Goal: Information Seeking & Learning: Learn about a topic

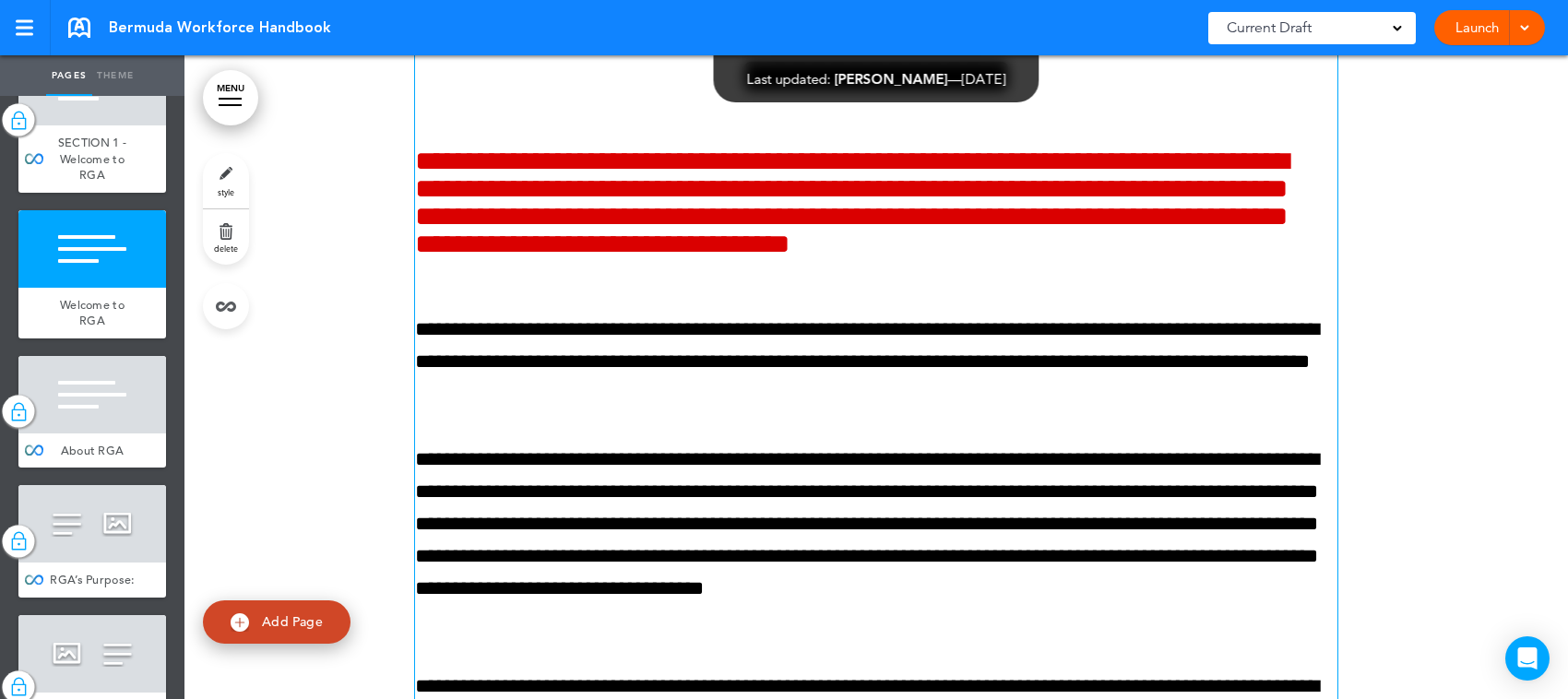
scroll to position [1383, 0]
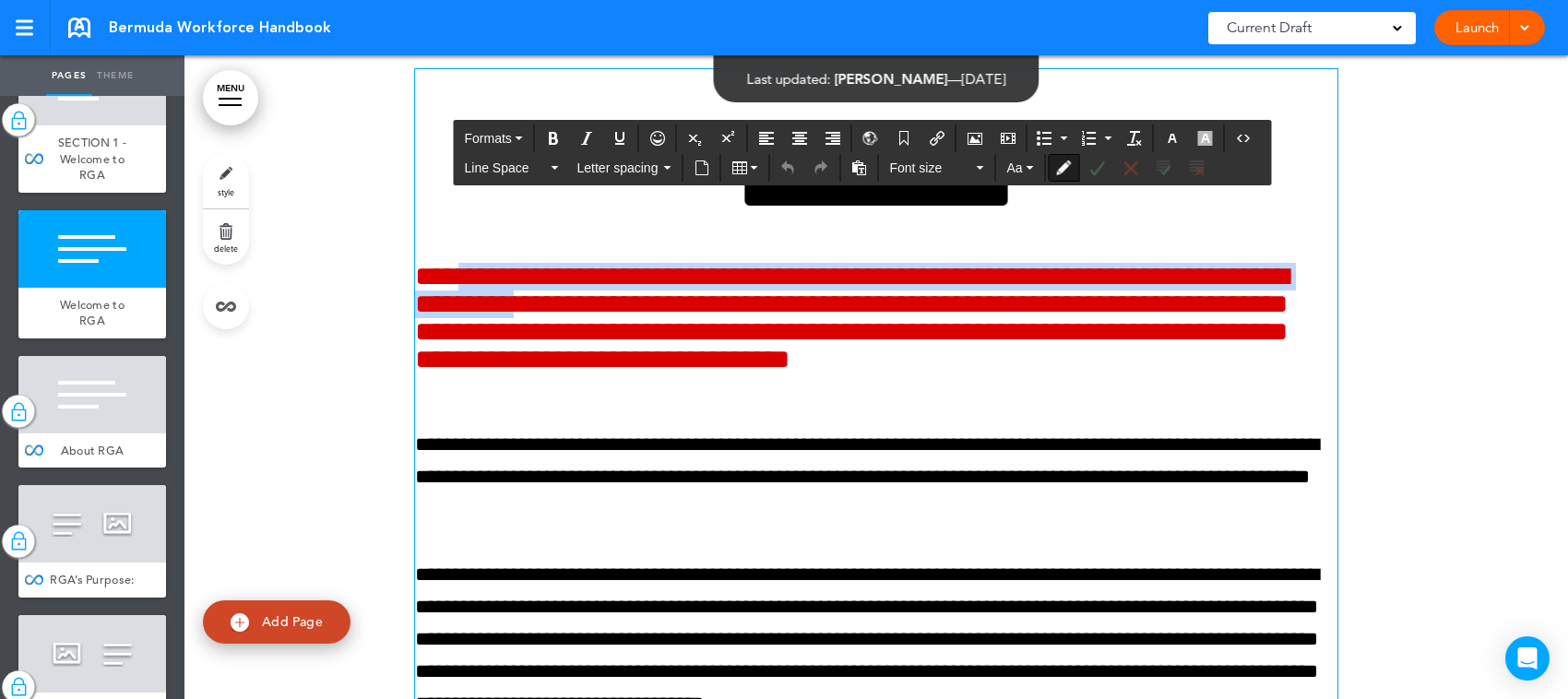
drag, startPoint x: 469, startPoint y: 269, endPoint x: 898, endPoint y: 313, distance: 431.3
click at [898, 313] on h6 "**********" at bounding box center [876, 332] width 923 height 139
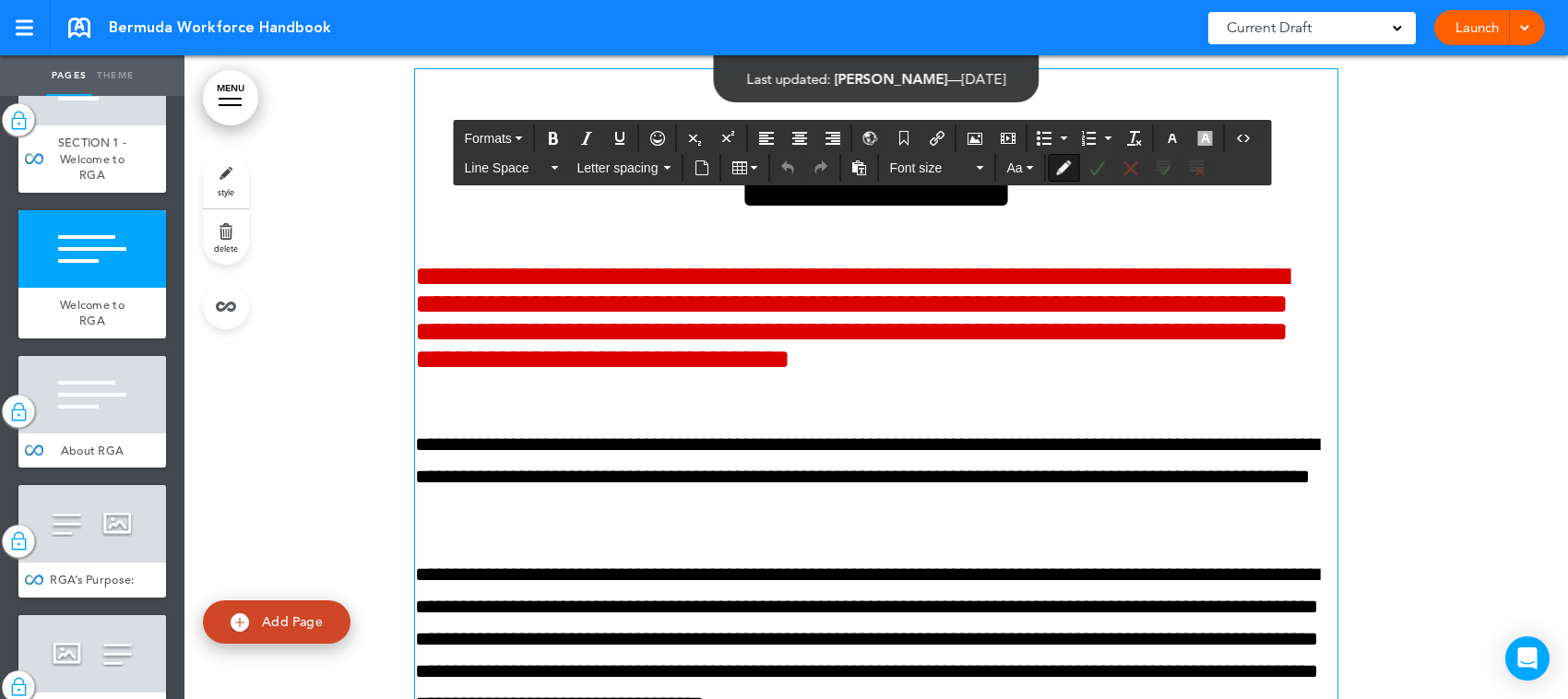
click at [948, 417] on div "**********" at bounding box center [876, 556] width 923 height 975
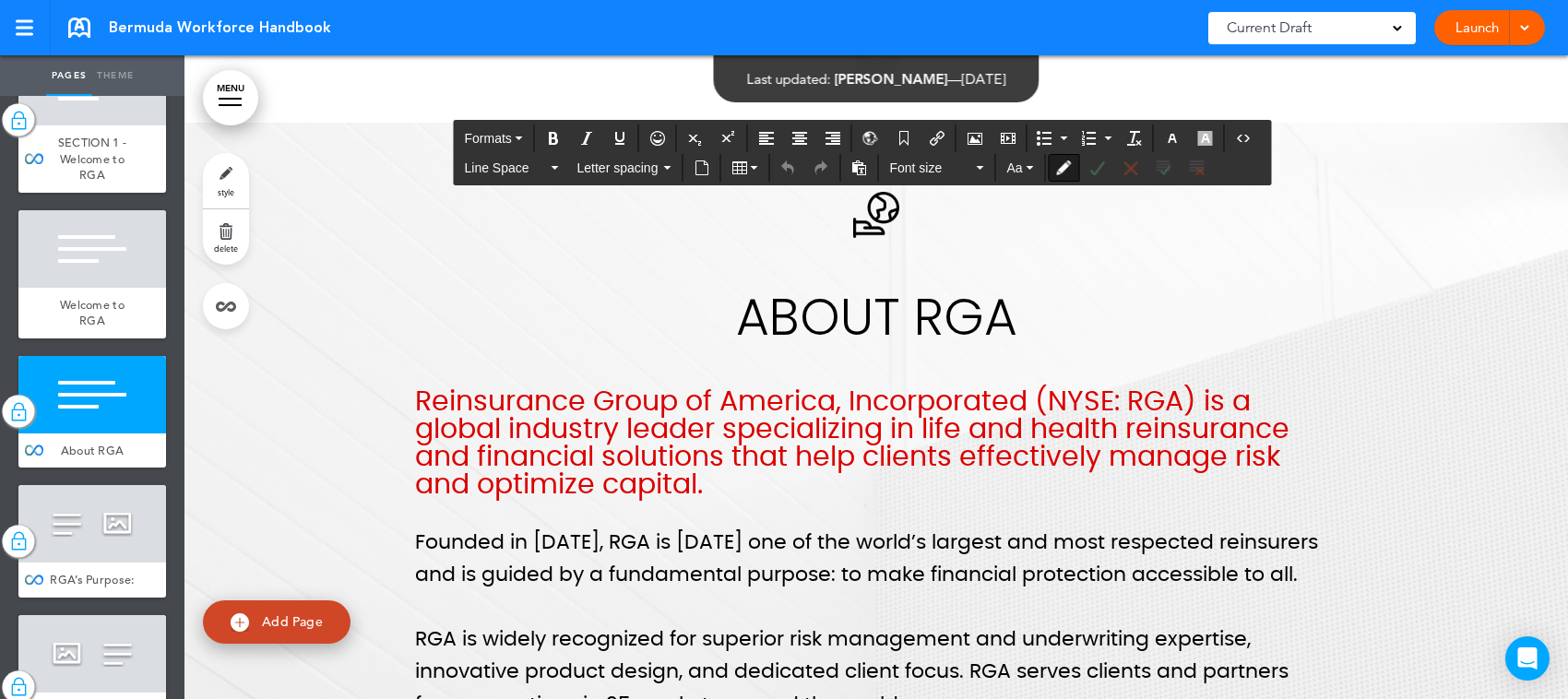
scroll to position [2536, 0]
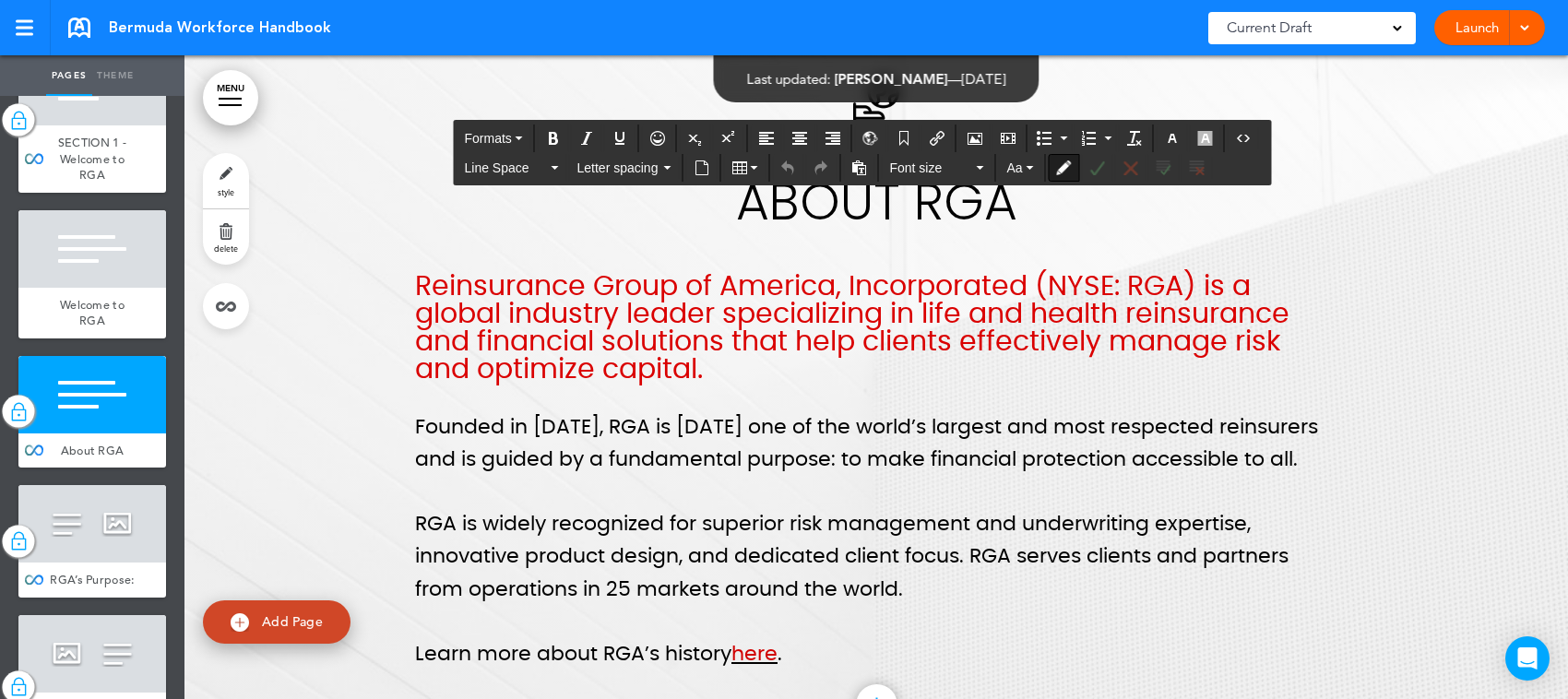
click at [906, 316] on h6 "Reinsurance Group of America, Incorporated (NYSE: RGA) is a global industry lea…" at bounding box center [876, 328] width 923 height 111
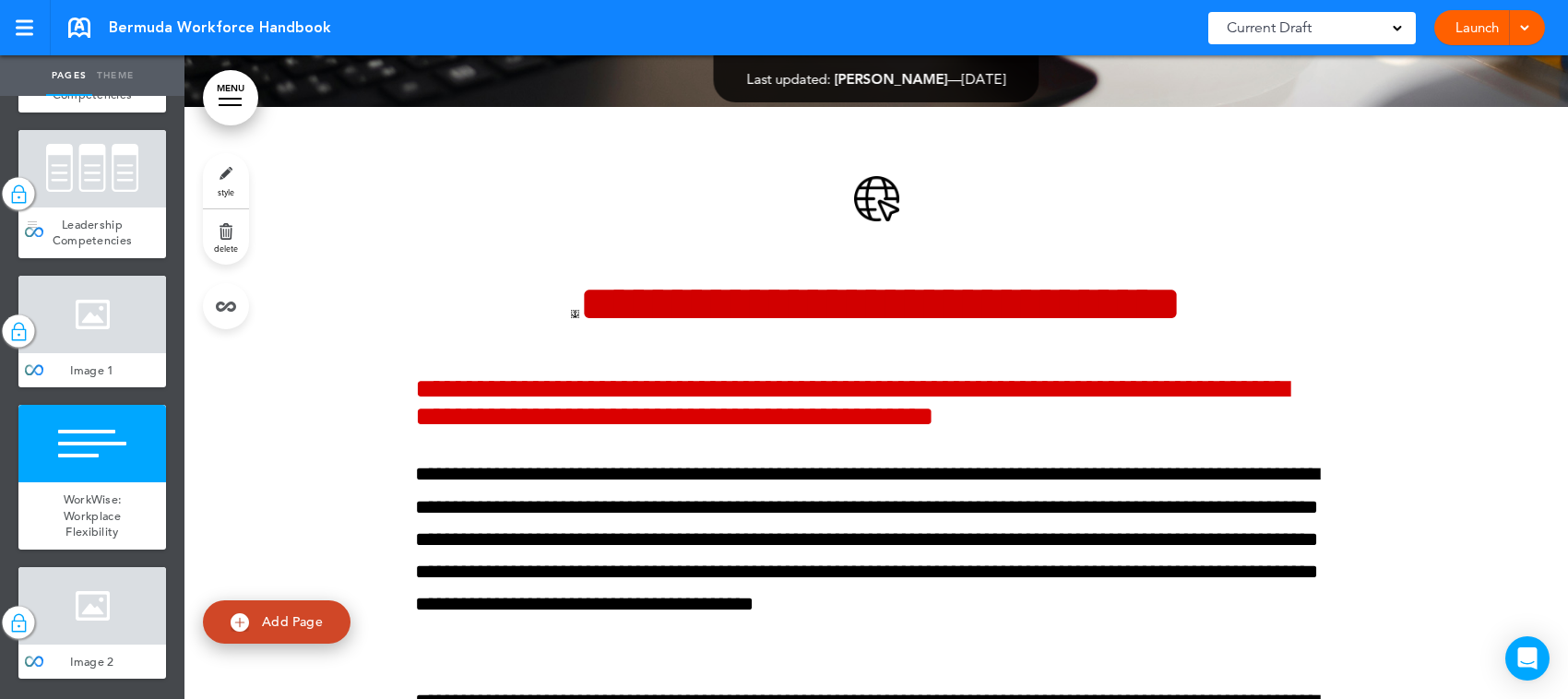
scroll to position [1499, 0]
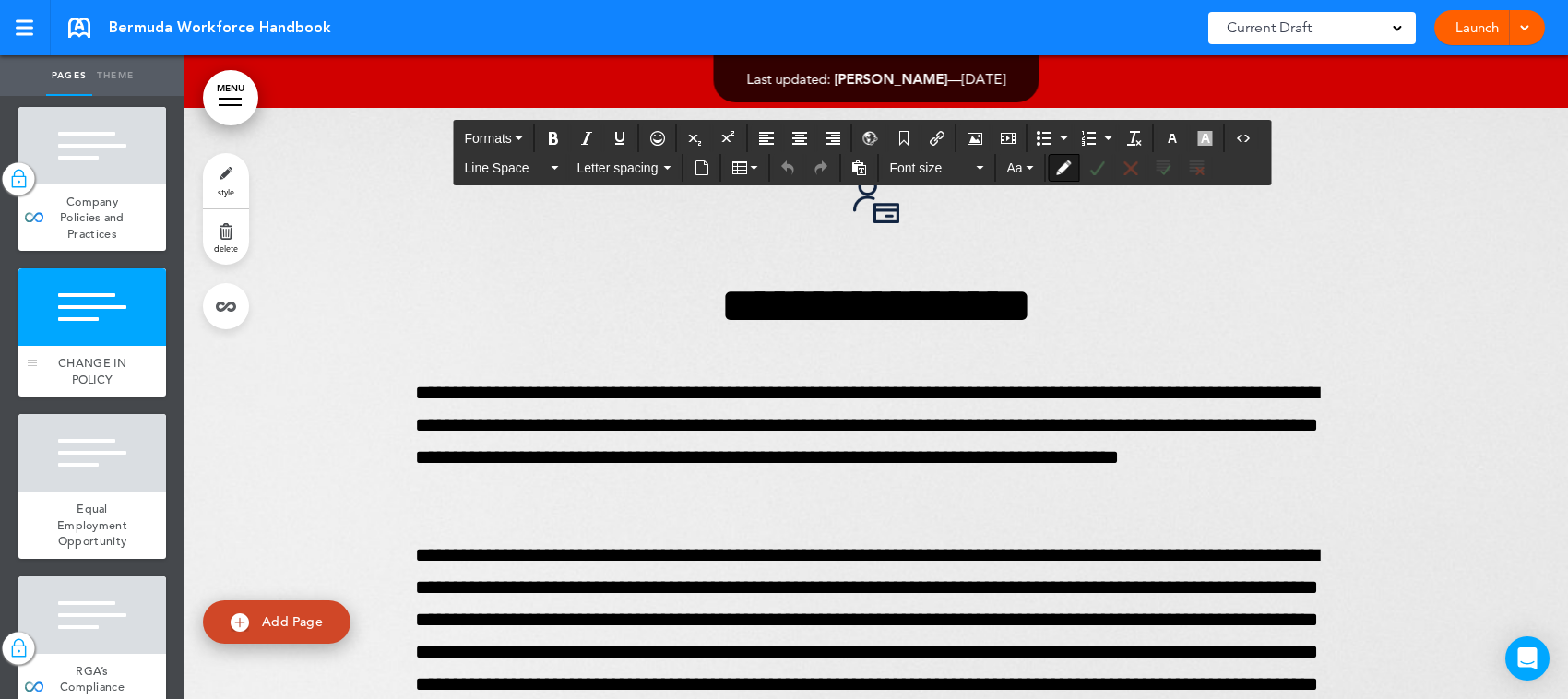
scroll to position [2075, 0]
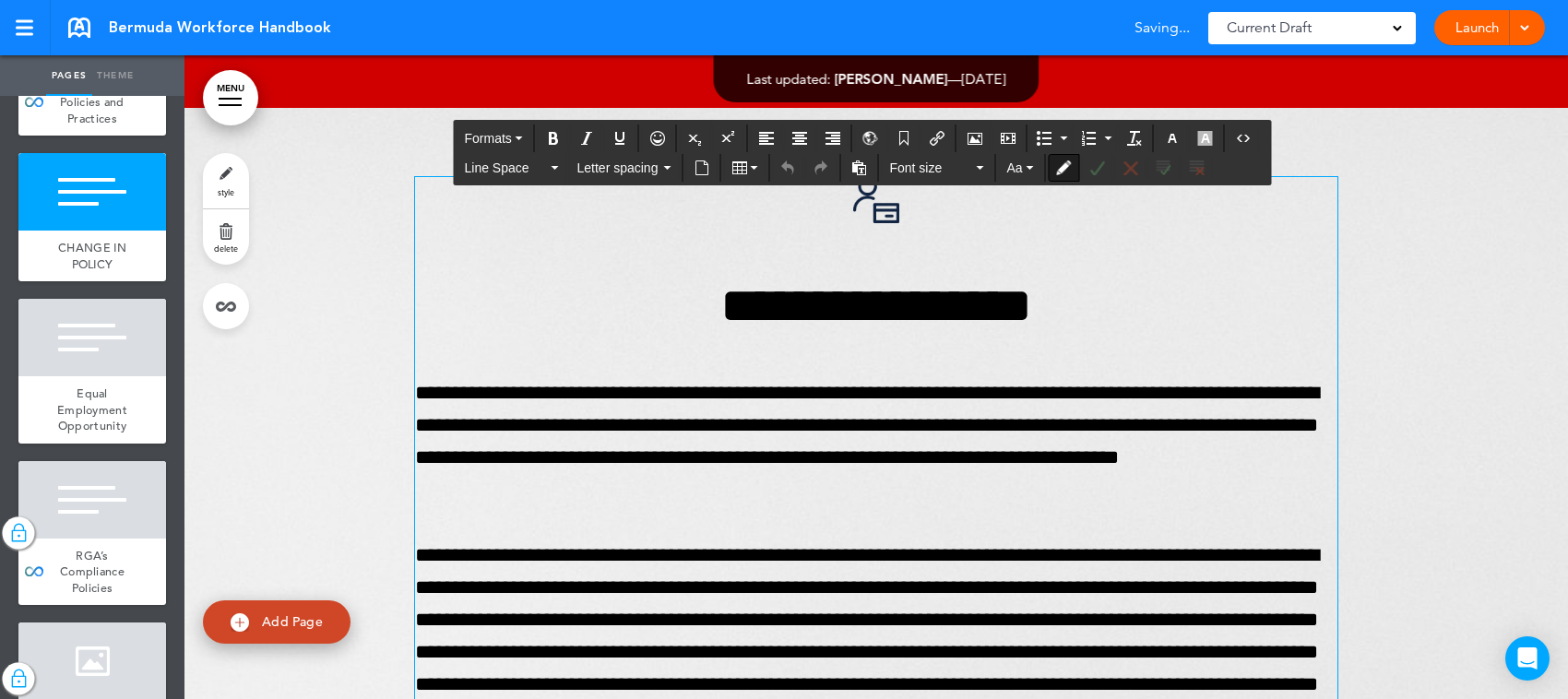
click at [853, 438] on p "**********" at bounding box center [876, 442] width 923 height 130
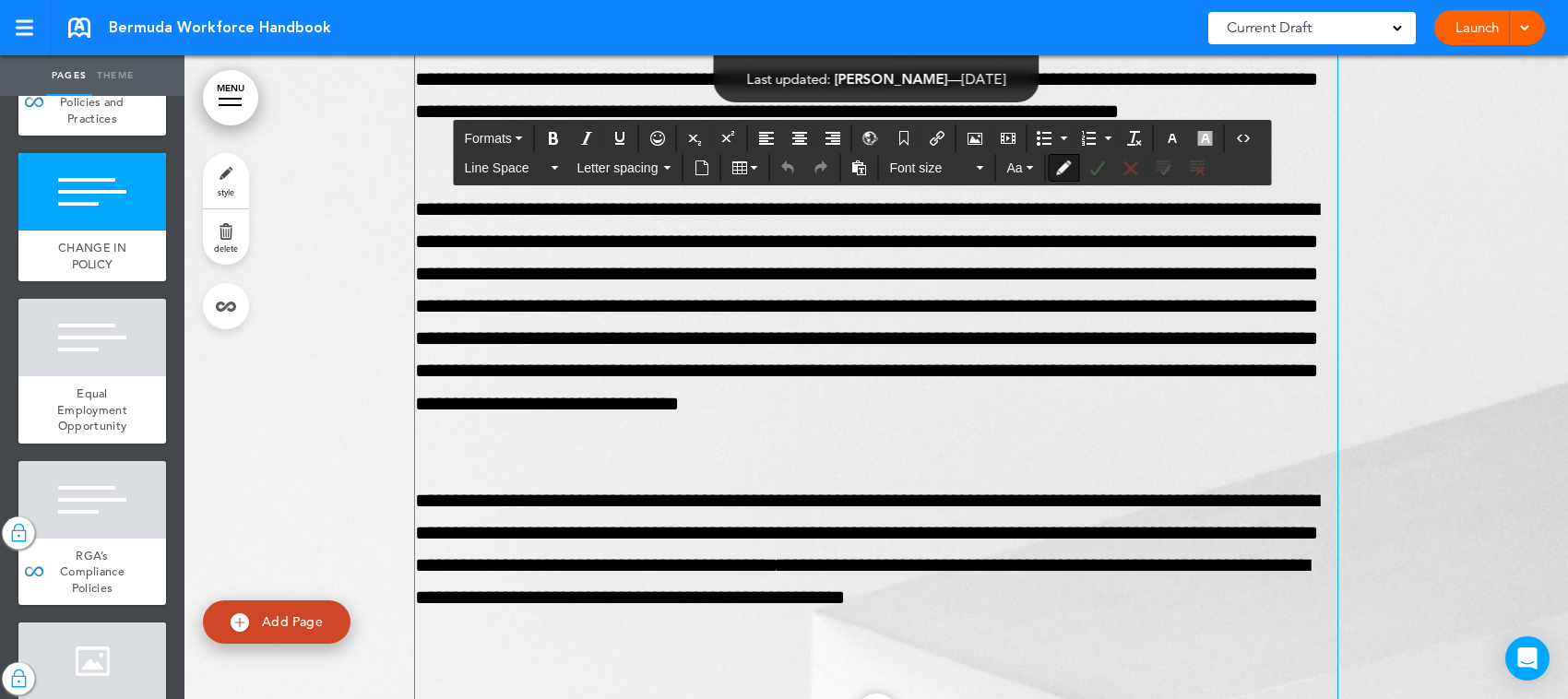
scroll to position [13026, 0]
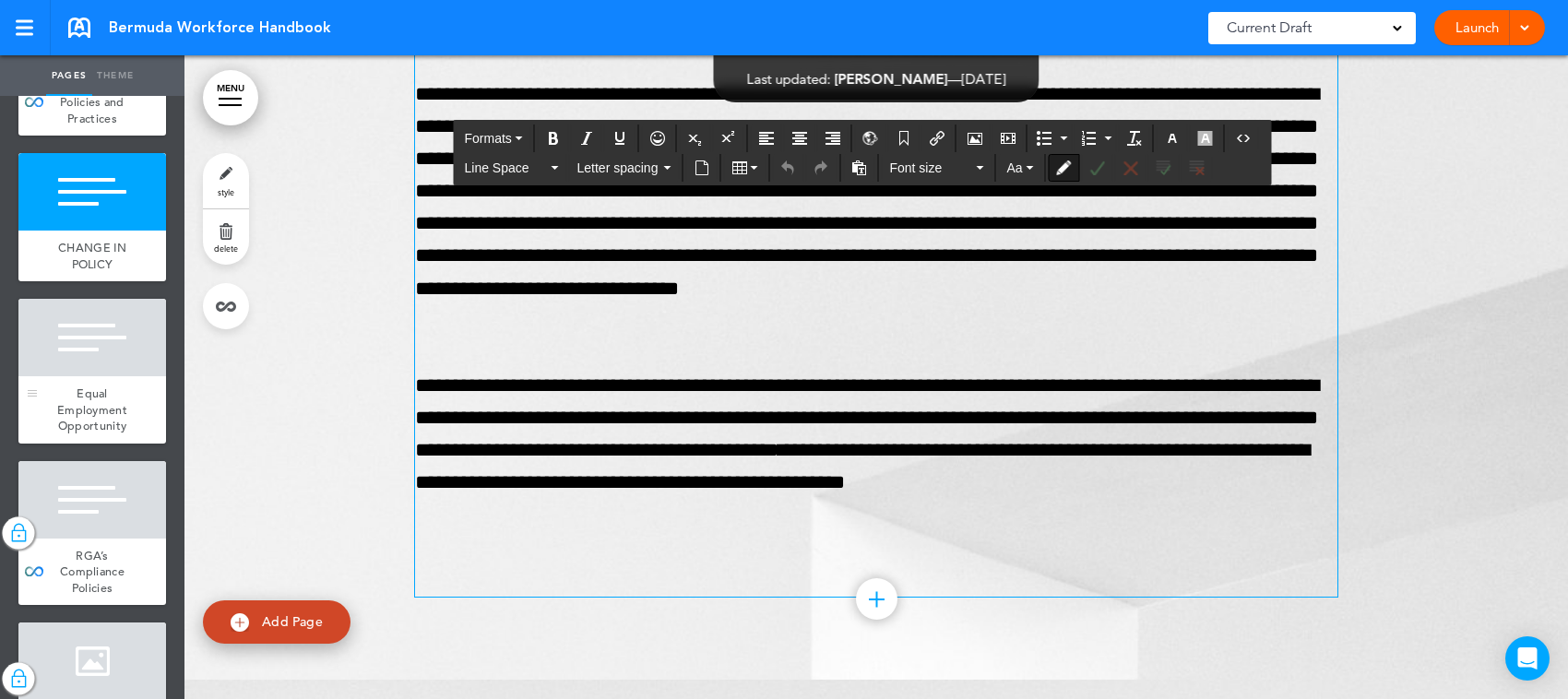
click at [113, 376] on div at bounding box center [92, 338] width 148 height 78
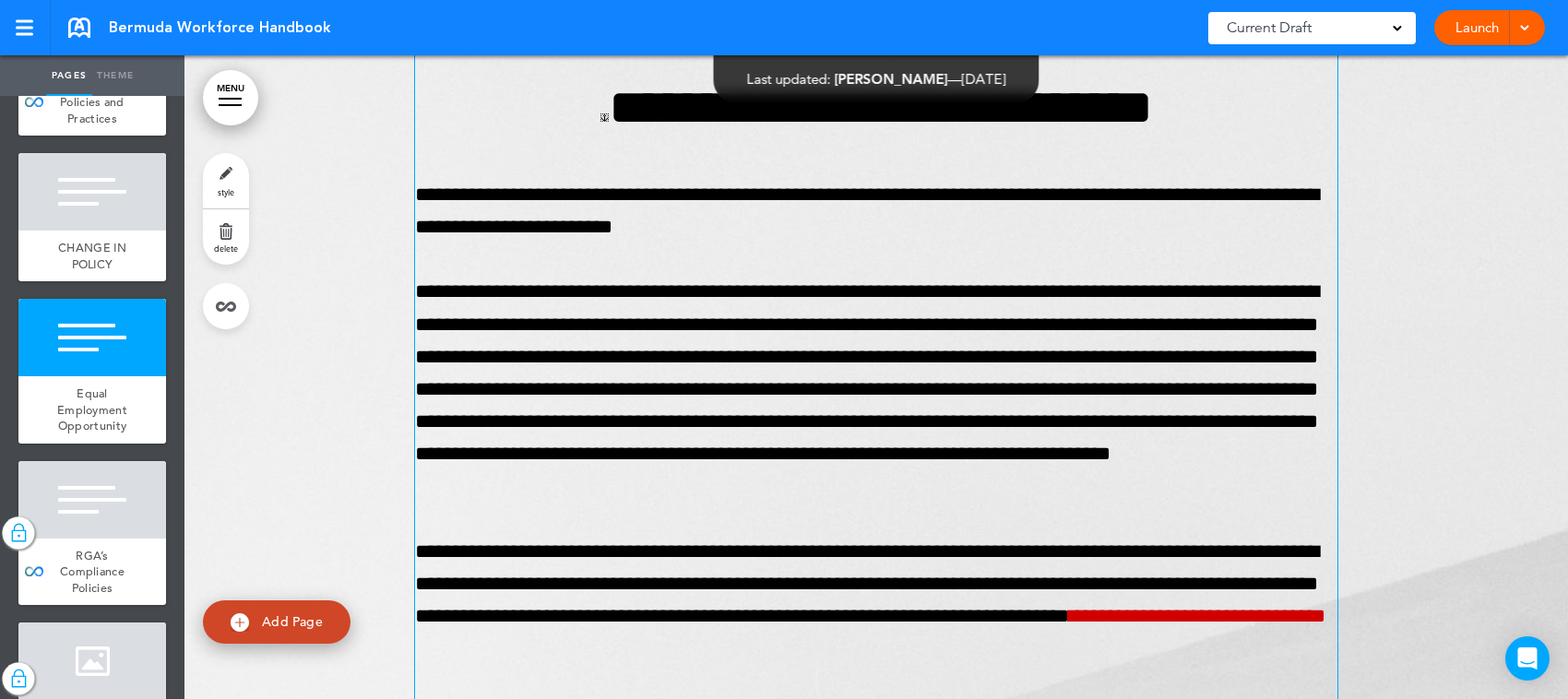
scroll to position [13911, 0]
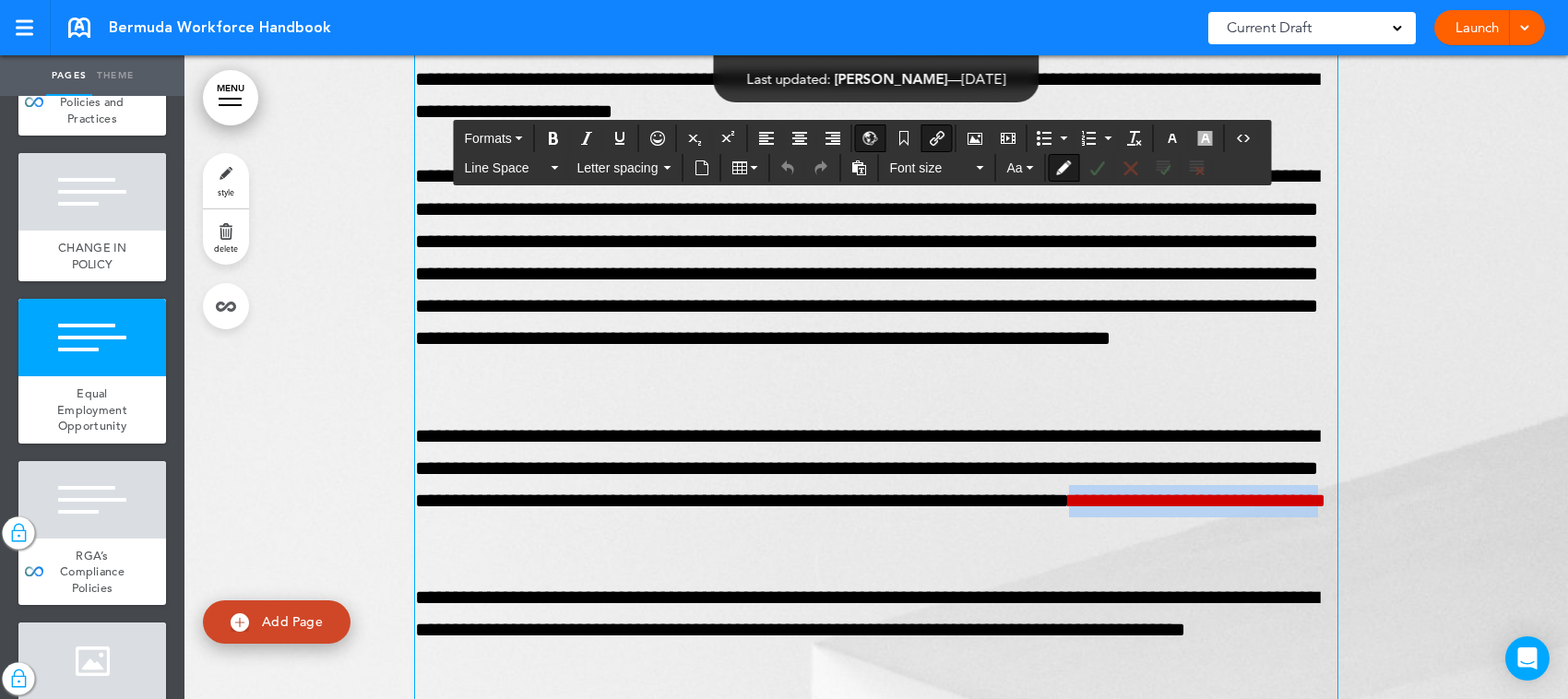
drag, startPoint x: 1072, startPoint y: 559, endPoint x: 757, endPoint y: 563, distance: 315.0
click at [1069, 511] on link "**********" at bounding box center [1197, 501] width 256 height 20
click at [627, 134] on icon "Underline" at bounding box center [619, 138] width 15 height 15
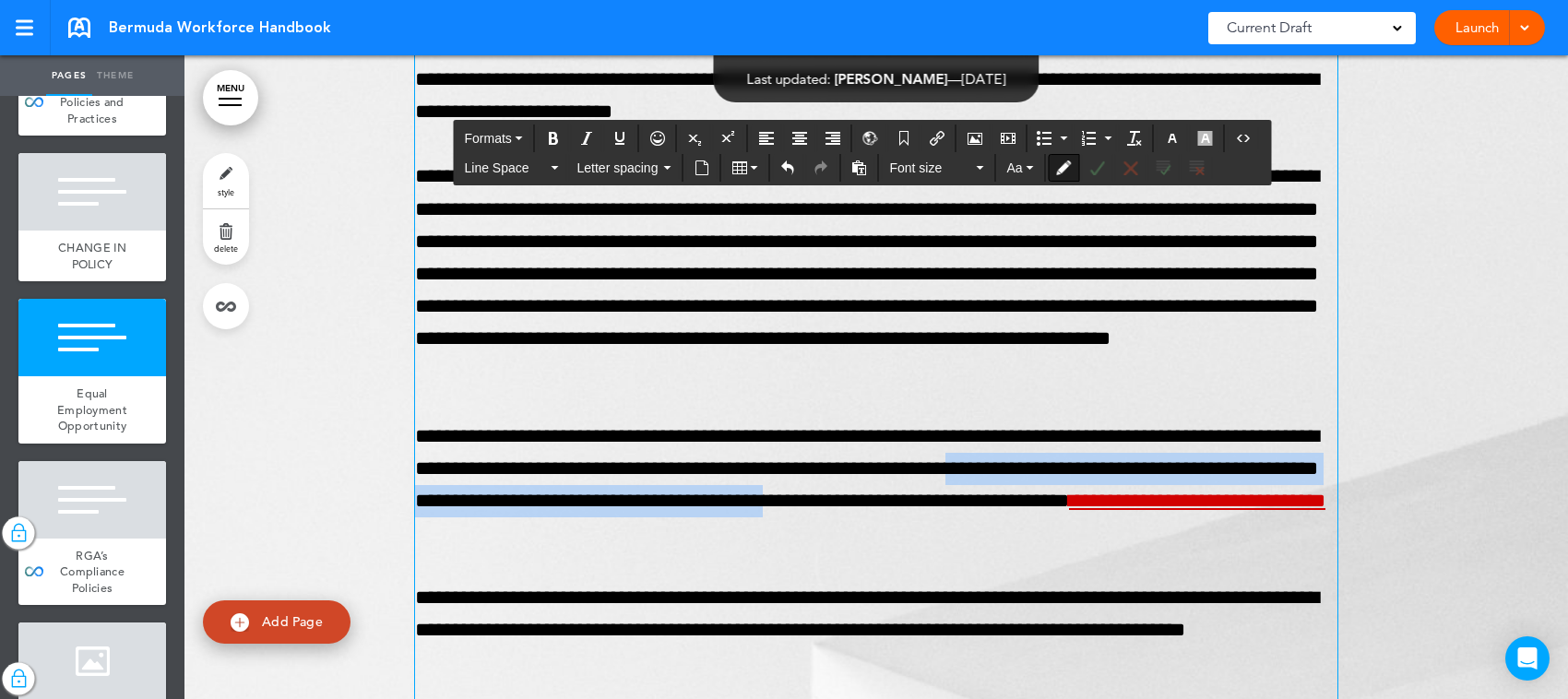
click at [1294, 510] on p "**********" at bounding box center [876, 486] width 923 height 130
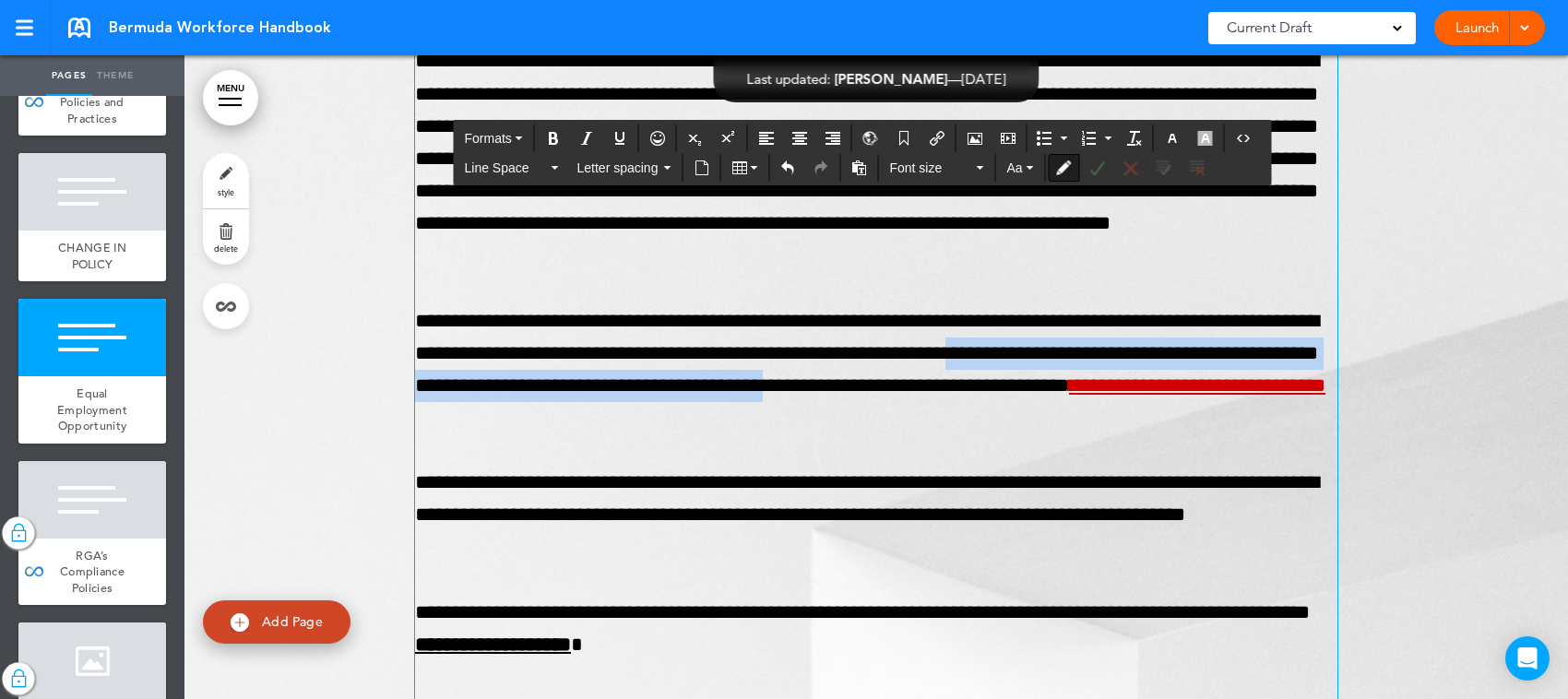
scroll to position [14142, 0]
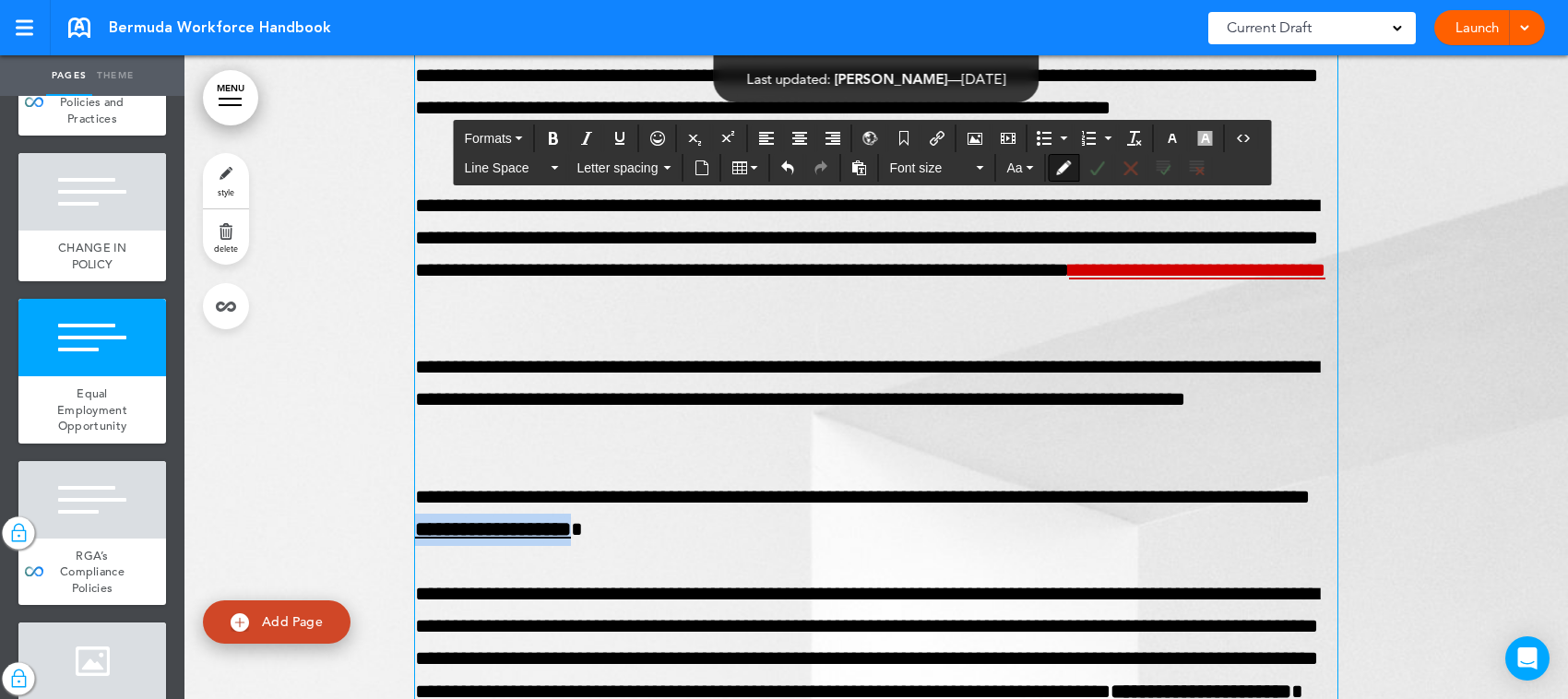
drag, startPoint x: 823, startPoint y: 549, endPoint x: 602, endPoint y: 556, distance: 221.1
click at [602, 545] on p "**********" at bounding box center [876, 514] width 923 height 65
click at [560, 132] on icon "Bold" at bounding box center [553, 138] width 15 height 15
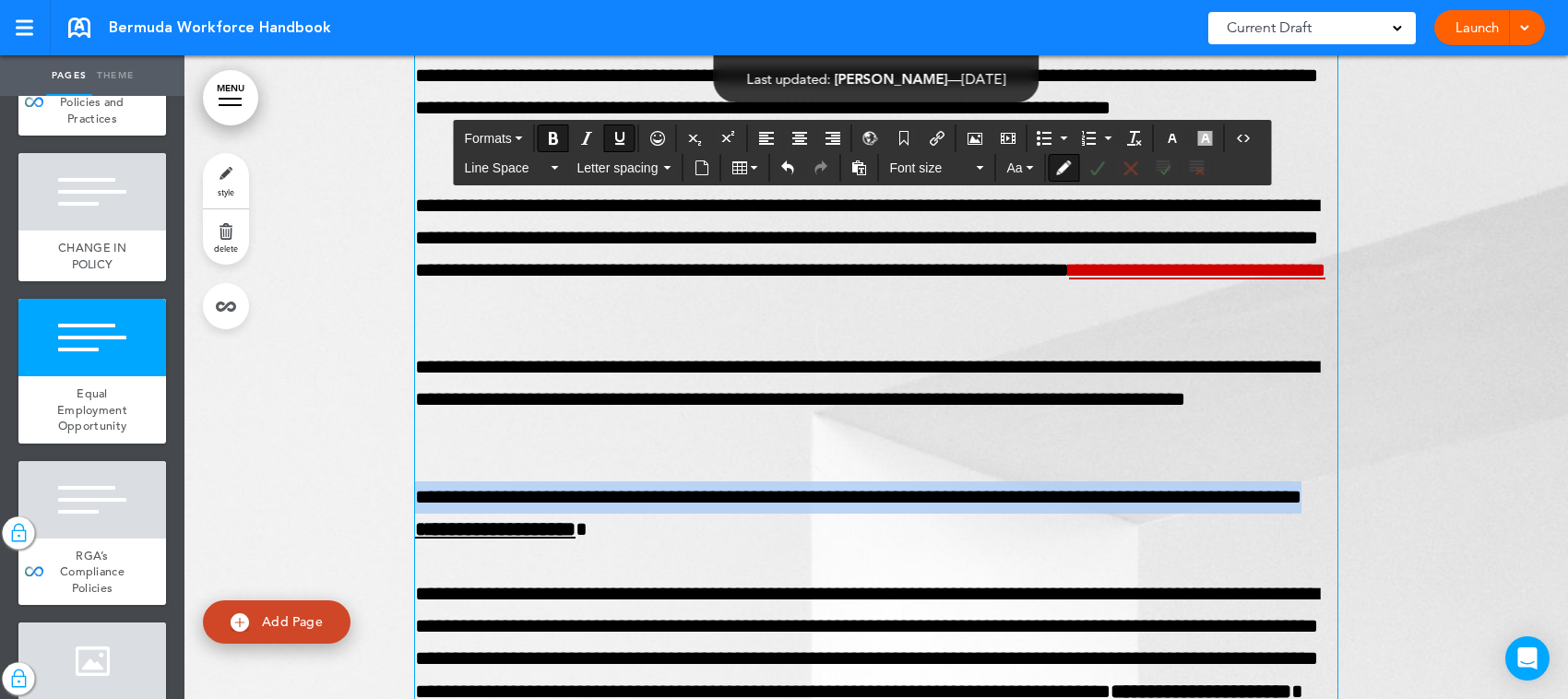
click at [556, 125] on div "Bold" at bounding box center [553, 139] width 31 height 28
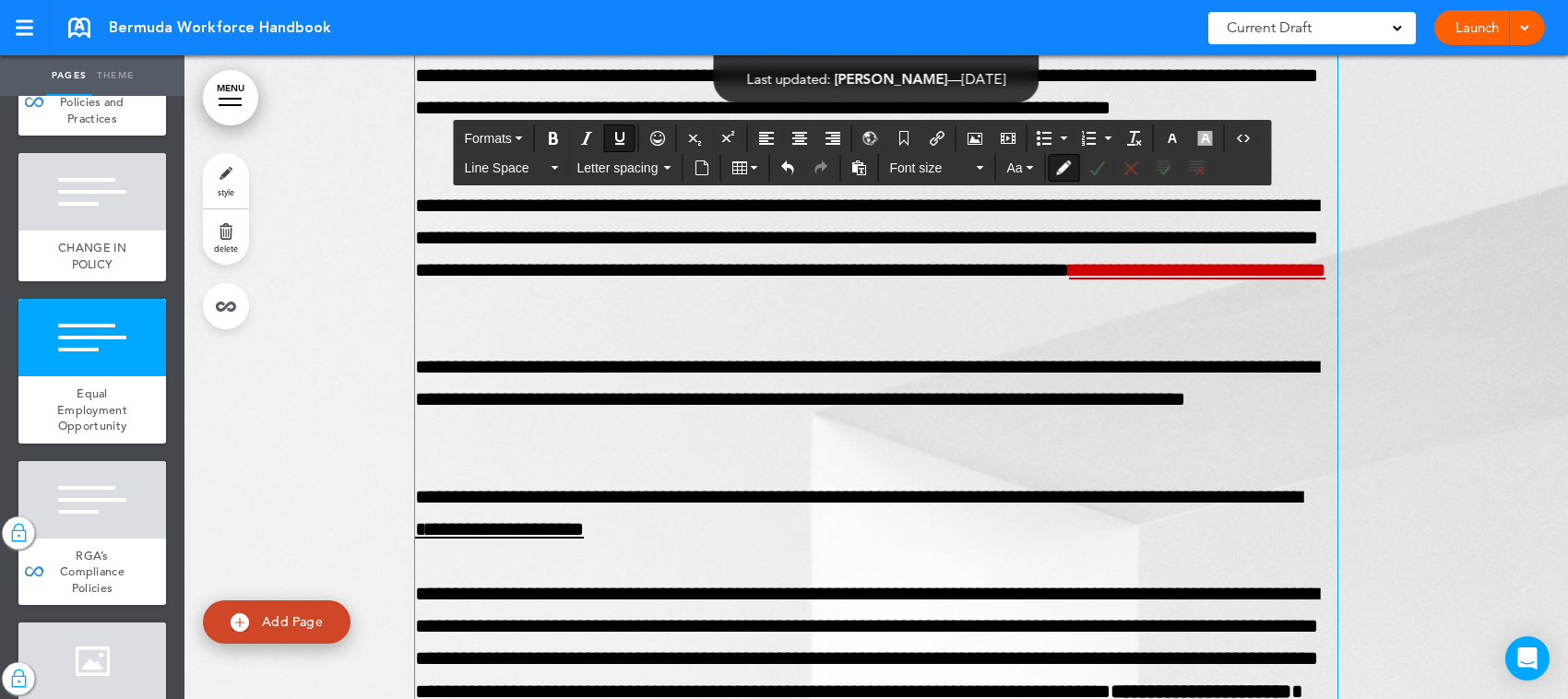
click at [852, 545] on p "**********" at bounding box center [876, 514] width 923 height 65
drag, startPoint x: 821, startPoint y: 559, endPoint x: 614, endPoint y: 553, distance: 207.1
click at [584, 539] on span "**********" at bounding box center [499, 529] width 169 height 20
click at [870, 545] on p "**********" at bounding box center [876, 514] width 923 height 65
drag, startPoint x: 823, startPoint y: 551, endPoint x: 605, endPoint y: 564, distance: 218.4
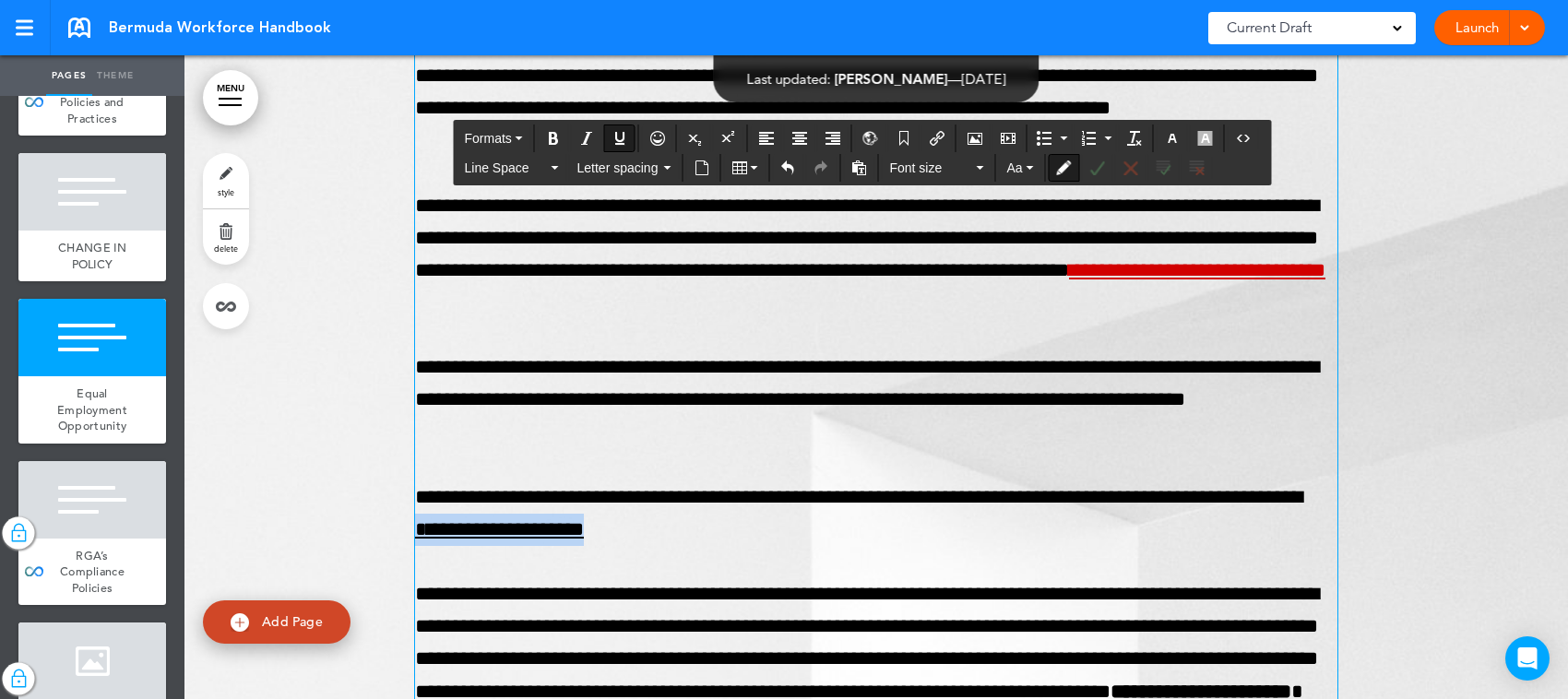
click at [605, 545] on p "**********" at bounding box center [876, 514] width 923 height 65
click at [1178, 134] on icon "button" at bounding box center [1172, 138] width 15 height 15
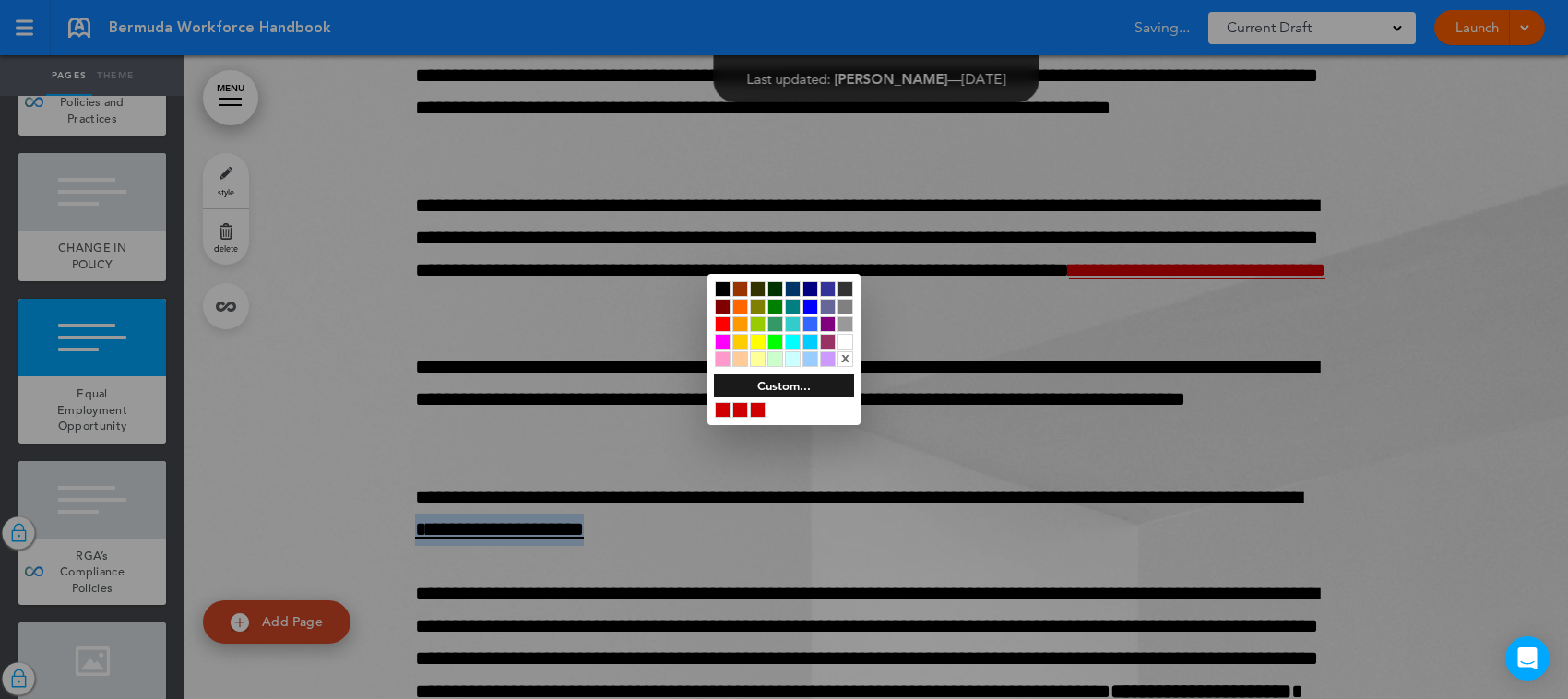
click at [755, 411] on div at bounding box center [758, 410] width 16 height 16
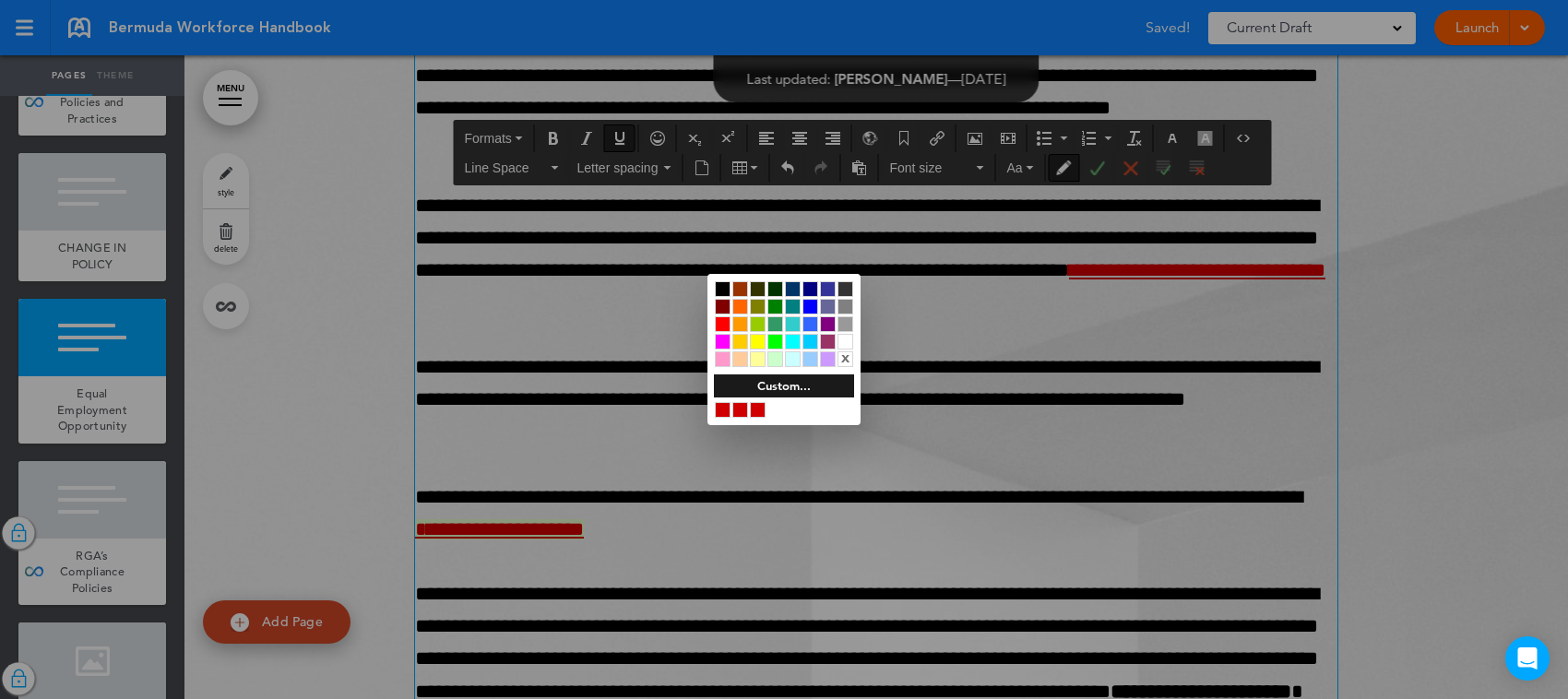
click at [924, 468] on div at bounding box center [784, 349] width 1568 height 699
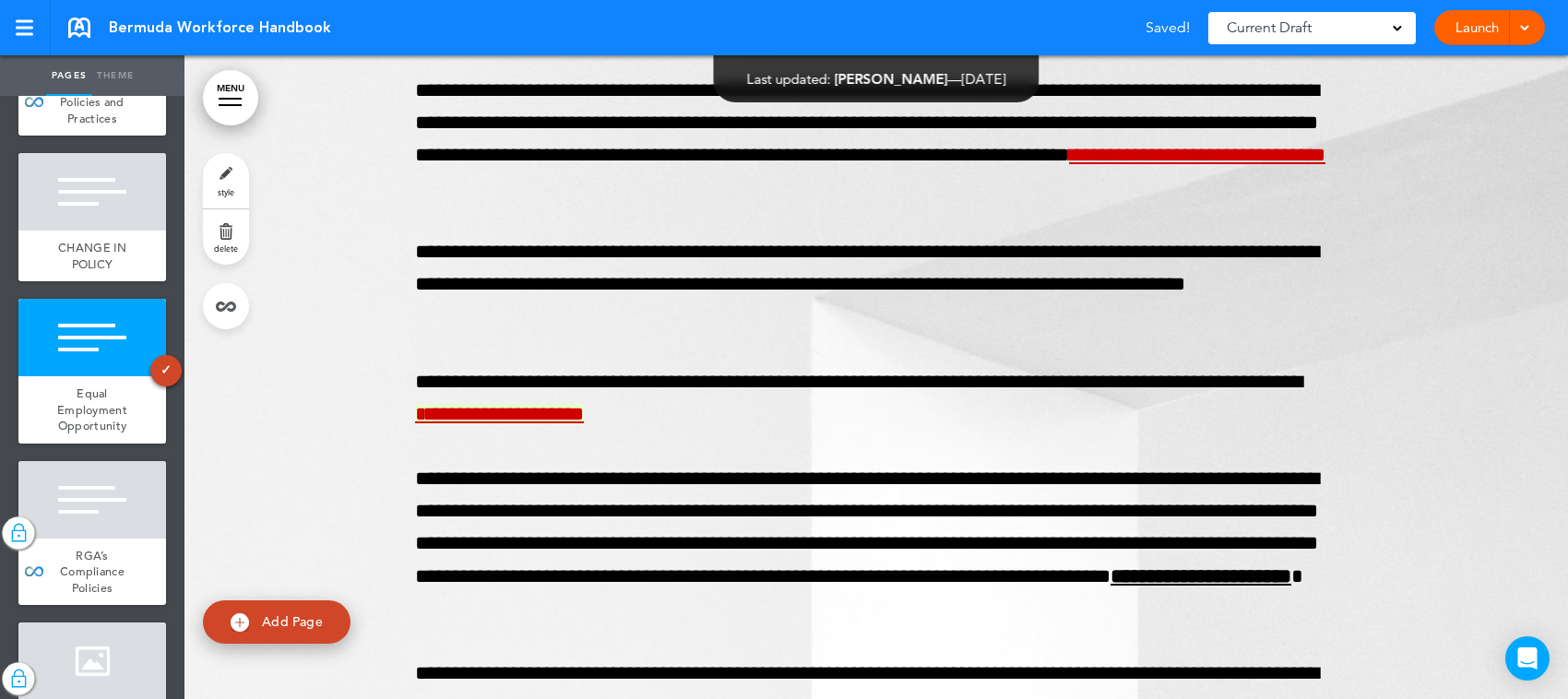
scroll to position [14372, 0]
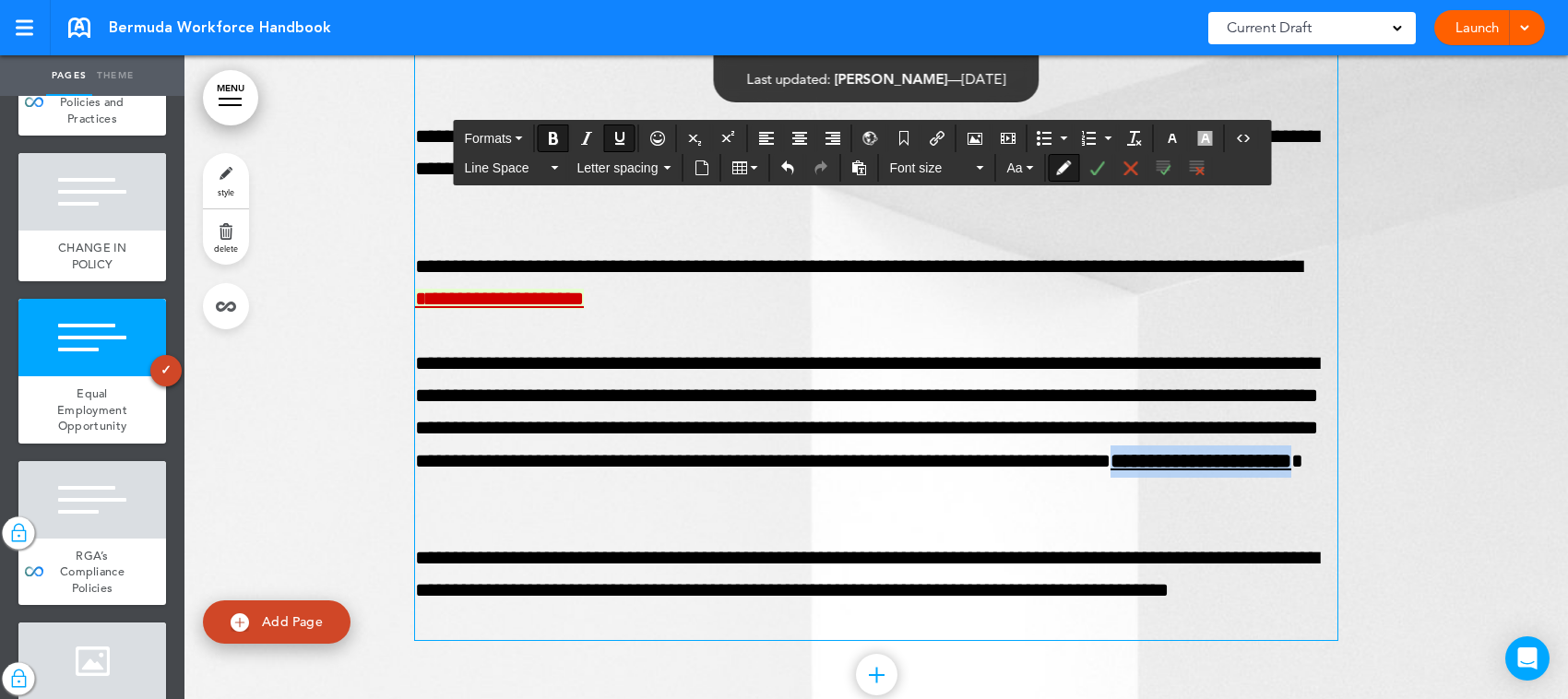
drag, startPoint x: 1253, startPoint y: 522, endPoint x: 1026, endPoint y: 518, distance: 227.0
click at [1026, 510] on p "**********" at bounding box center [876, 429] width 923 height 163
click at [1179, 135] on icon "button" at bounding box center [1172, 138] width 15 height 15
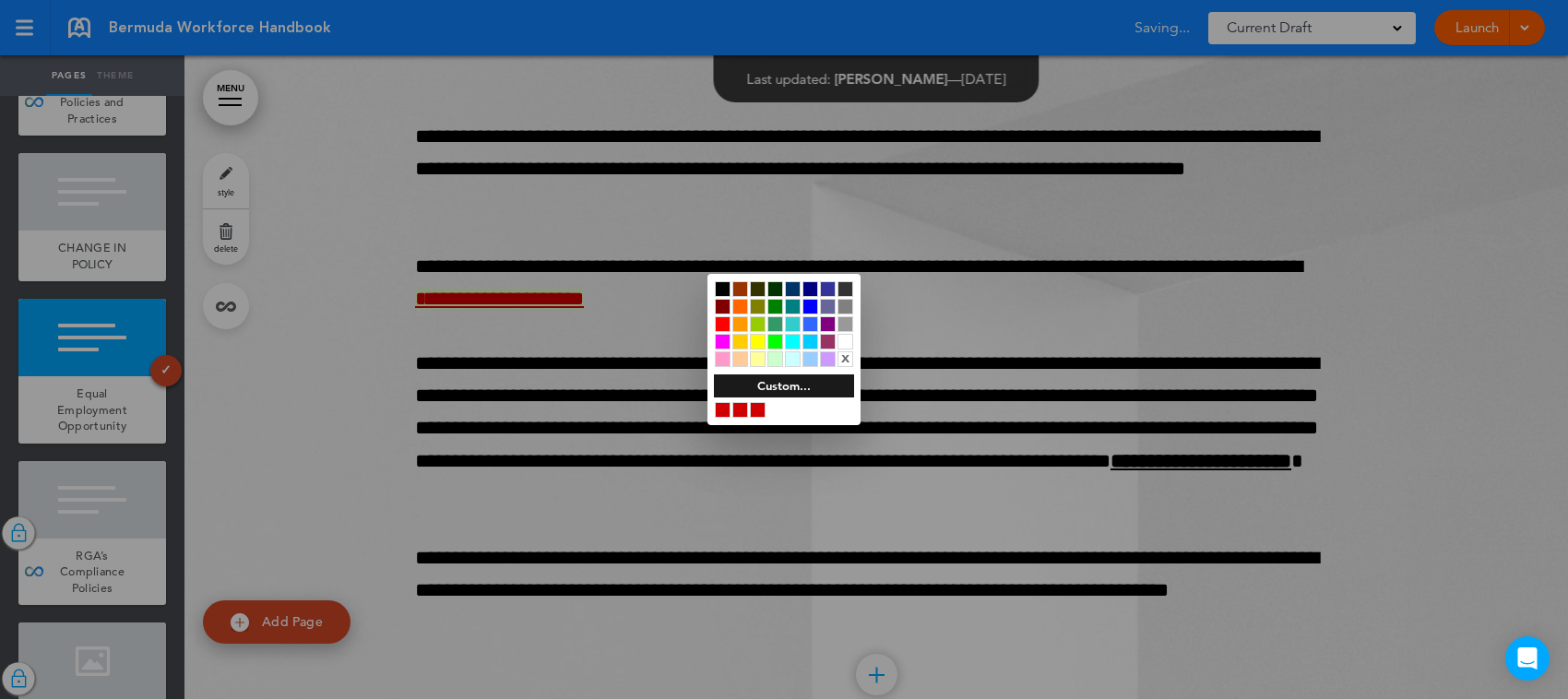
click at [755, 408] on div at bounding box center [758, 410] width 16 height 16
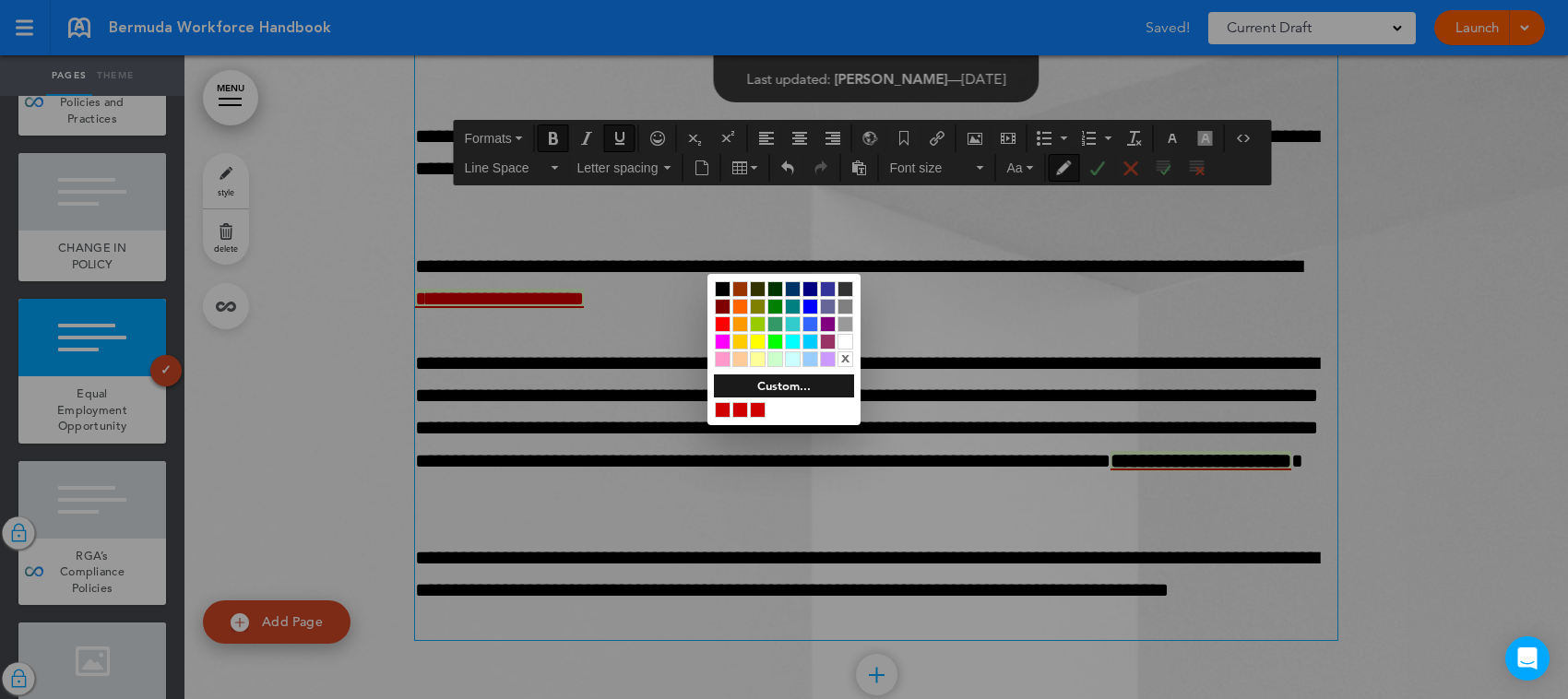
click at [554, 139] on div at bounding box center [784, 349] width 1568 height 699
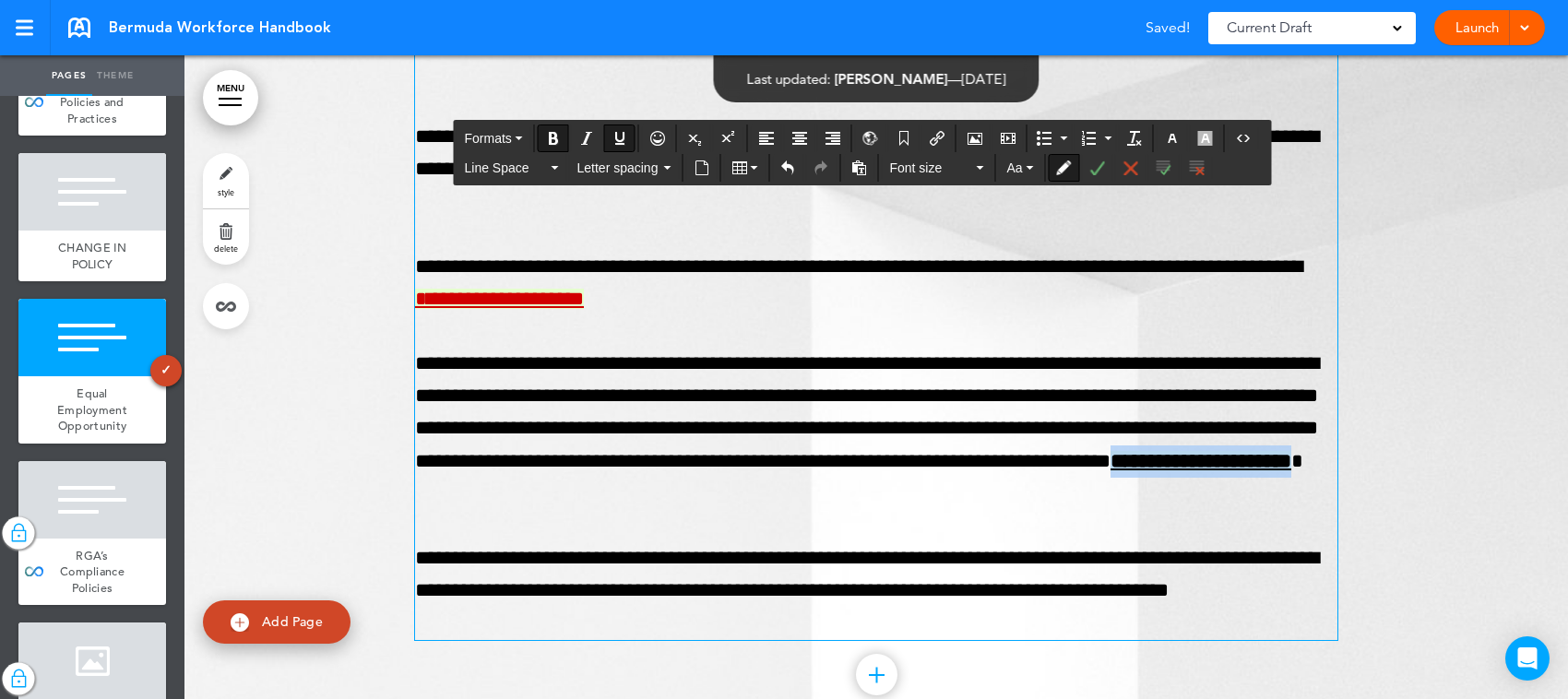
drag, startPoint x: 1253, startPoint y: 518, endPoint x: 1029, endPoint y: 519, distance: 224.0
click at [1110, 472] on span "**********" at bounding box center [1200, 461] width 181 height 20
click at [551, 141] on icon "Bold" at bounding box center [553, 138] width 15 height 15
click at [1084, 315] on p "**********" at bounding box center [876, 283] width 923 height 65
drag, startPoint x: 1252, startPoint y: 519, endPoint x: 1031, endPoint y: 523, distance: 221.0
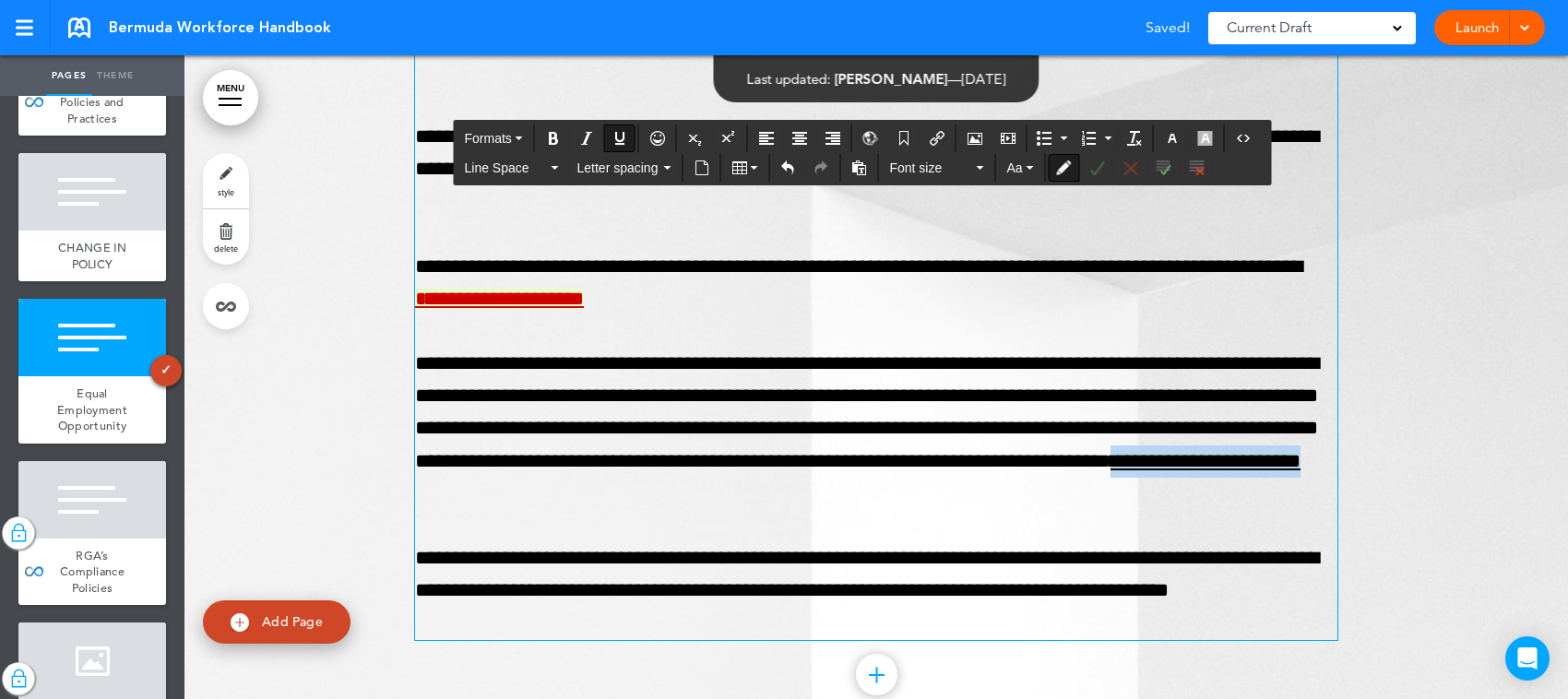
click at [1110, 472] on span "**********" at bounding box center [1205, 461] width 191 height 20
click at [1187, 134] on button "button" at bounding box center [1173, 139] width 30 height 26
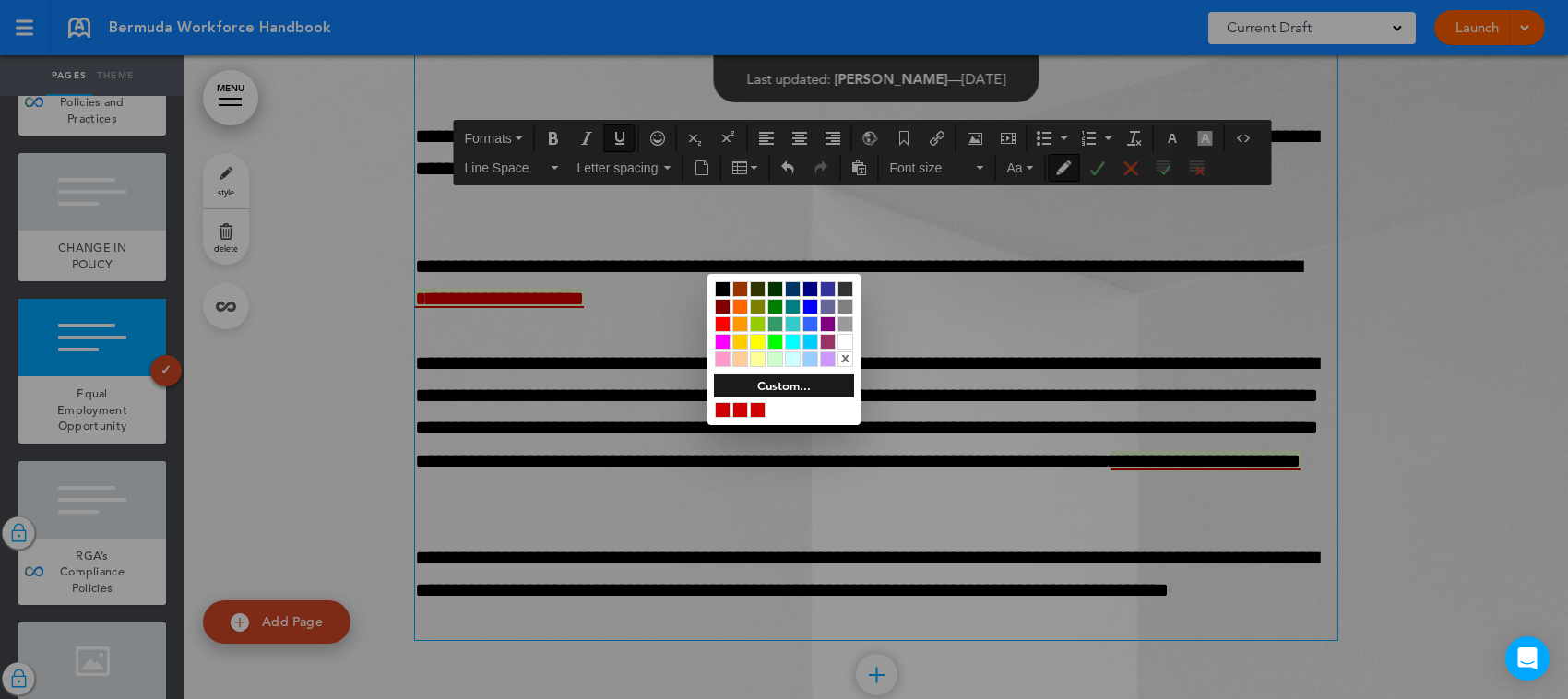
click at [755, 413] on div at bounding box center [758, 410] width 16 height 16
click at [1105, 388] on div at bounding box center [784, 349] width 1568 height 699
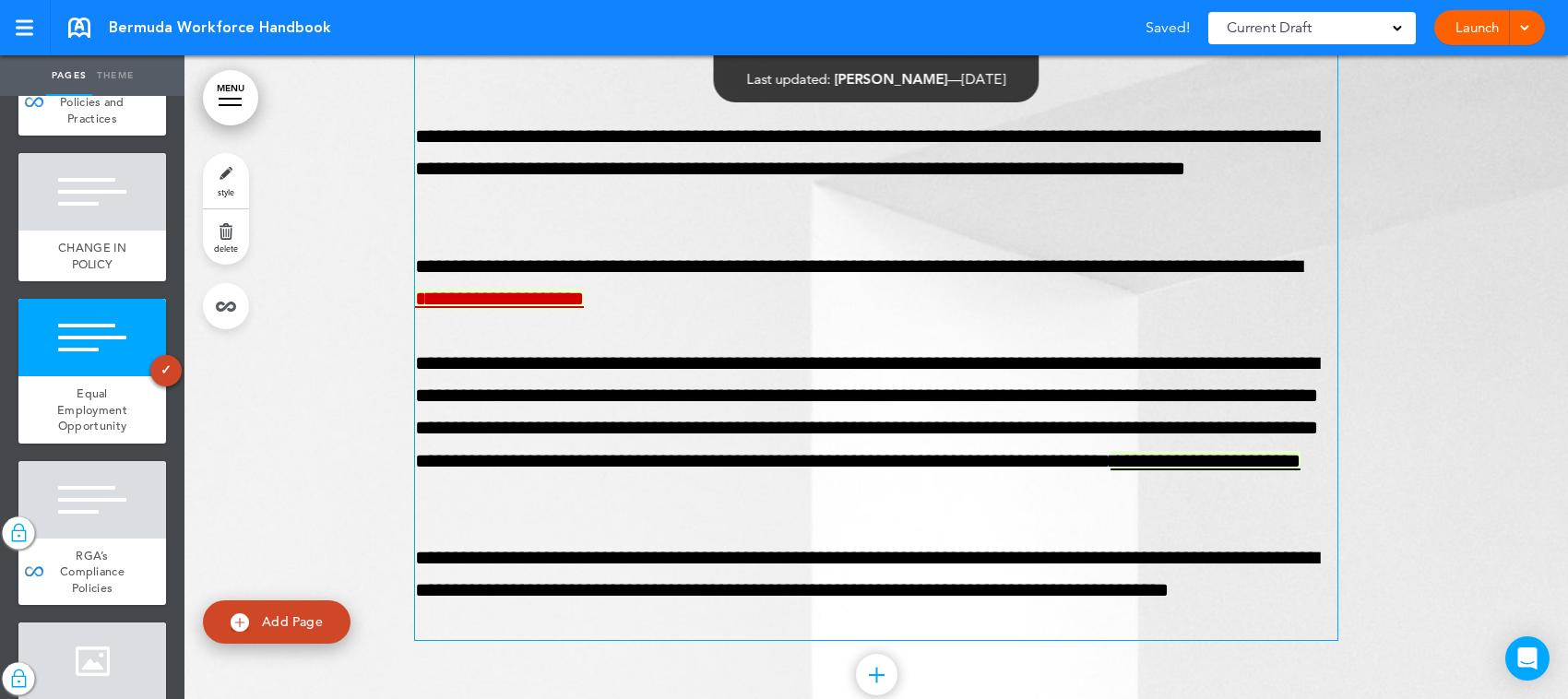
scroll to position [14488, 0]
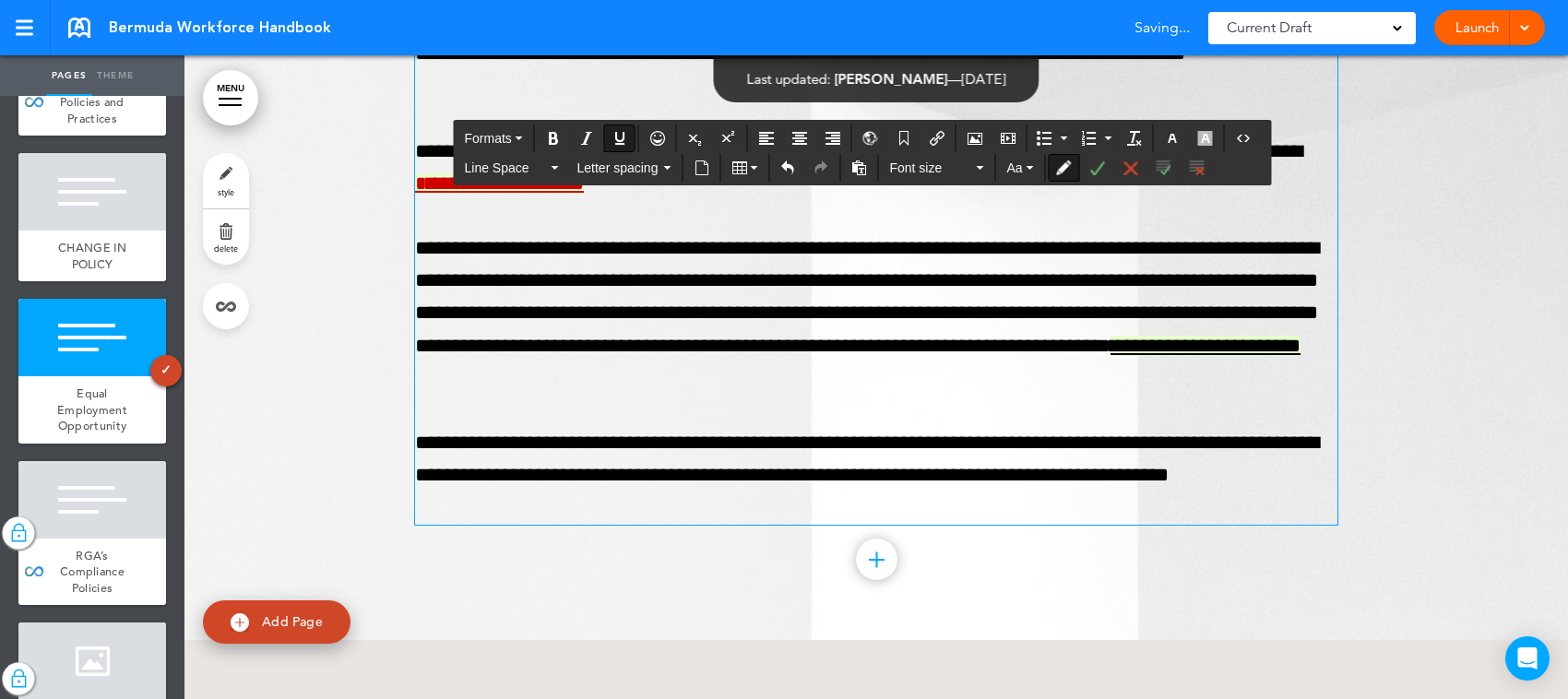
click at [1248, 356] on span "**********" at bounding box center [1210, 346] width 182 height 20
drag, startPoint x: 1255, startPoint y: 407, endPoint x: 1035, endPoint y: 397, distance: 220.2
click at [1110, 356] on span "**********" at bounding box center [1205, 346] width 191 height 20
click at [1187, 130] on button "button" at bounding box center [1173, 139] width 30 height 26
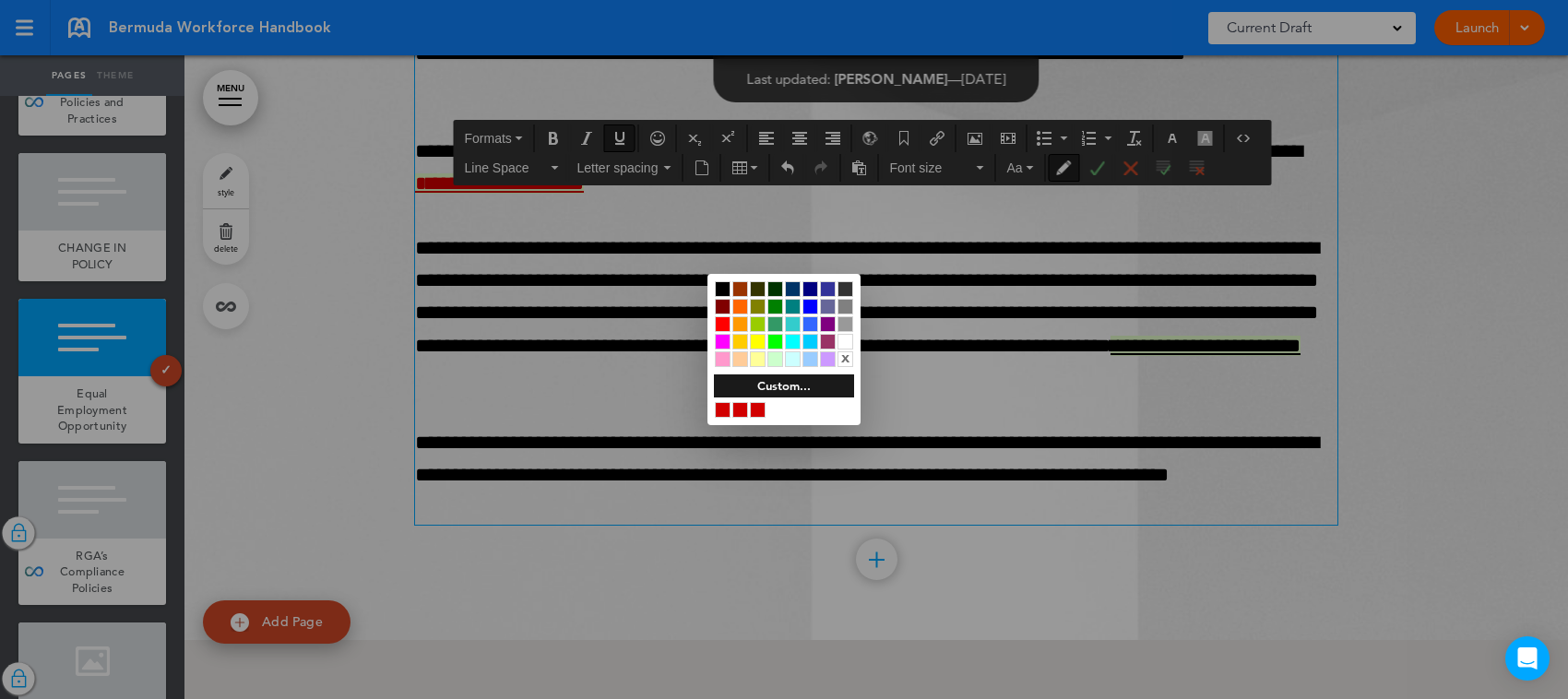
click at [761, 409] on div at bounding box center [758, 410] width 16 height 16
click at [1063, 295] on div at bounding box center [784, 349] width 1568 height 699
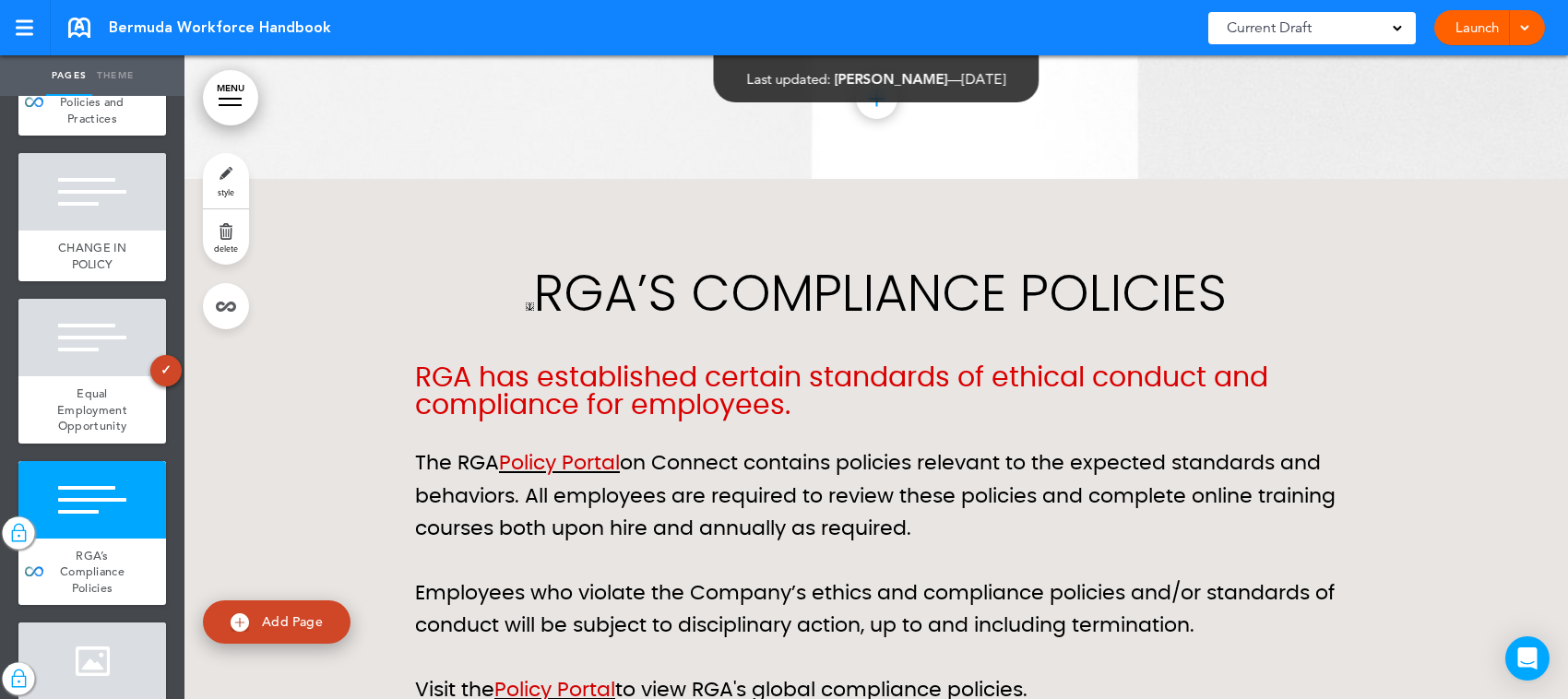
scroll to position [15064, 0]
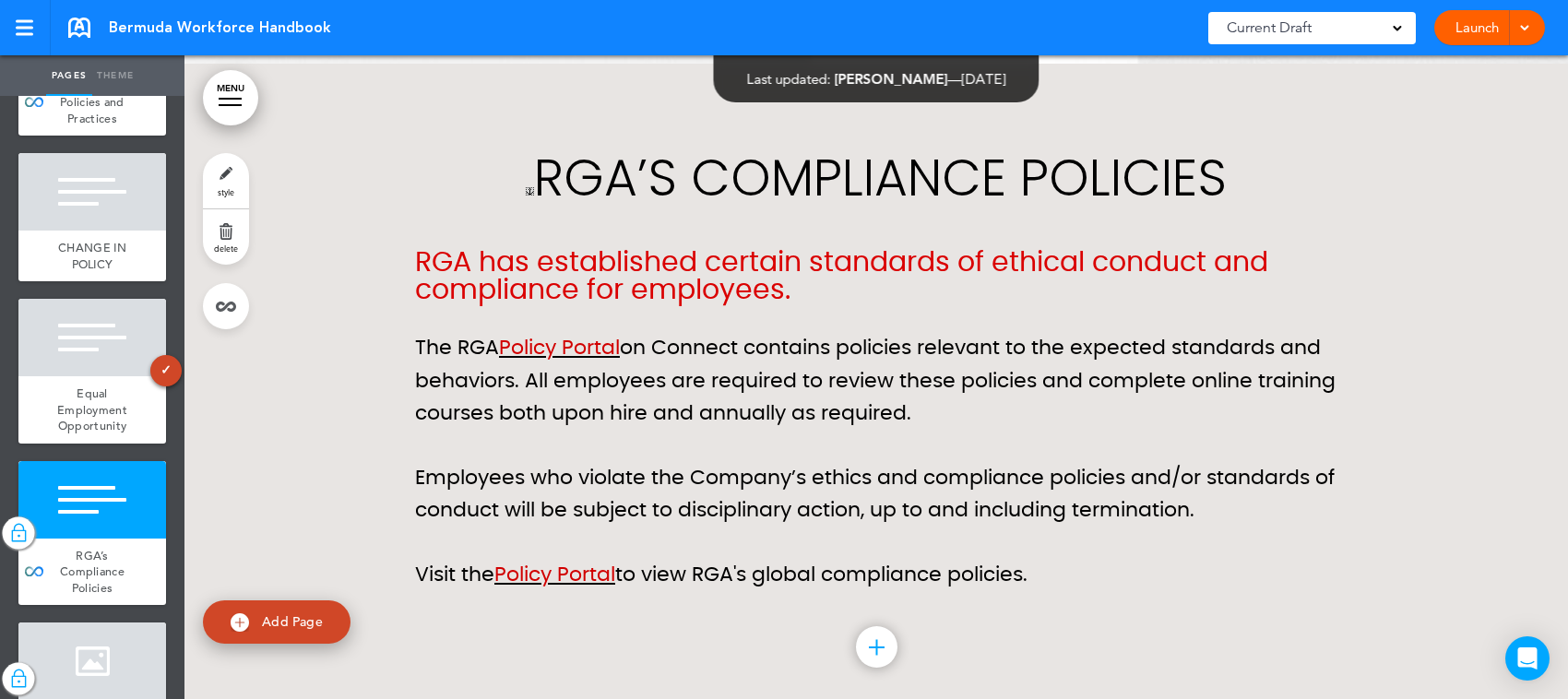
click at [891, 202] on h1 "RGA’s Compliance Policies" at bounding box center [876, 177] width 923 height 51
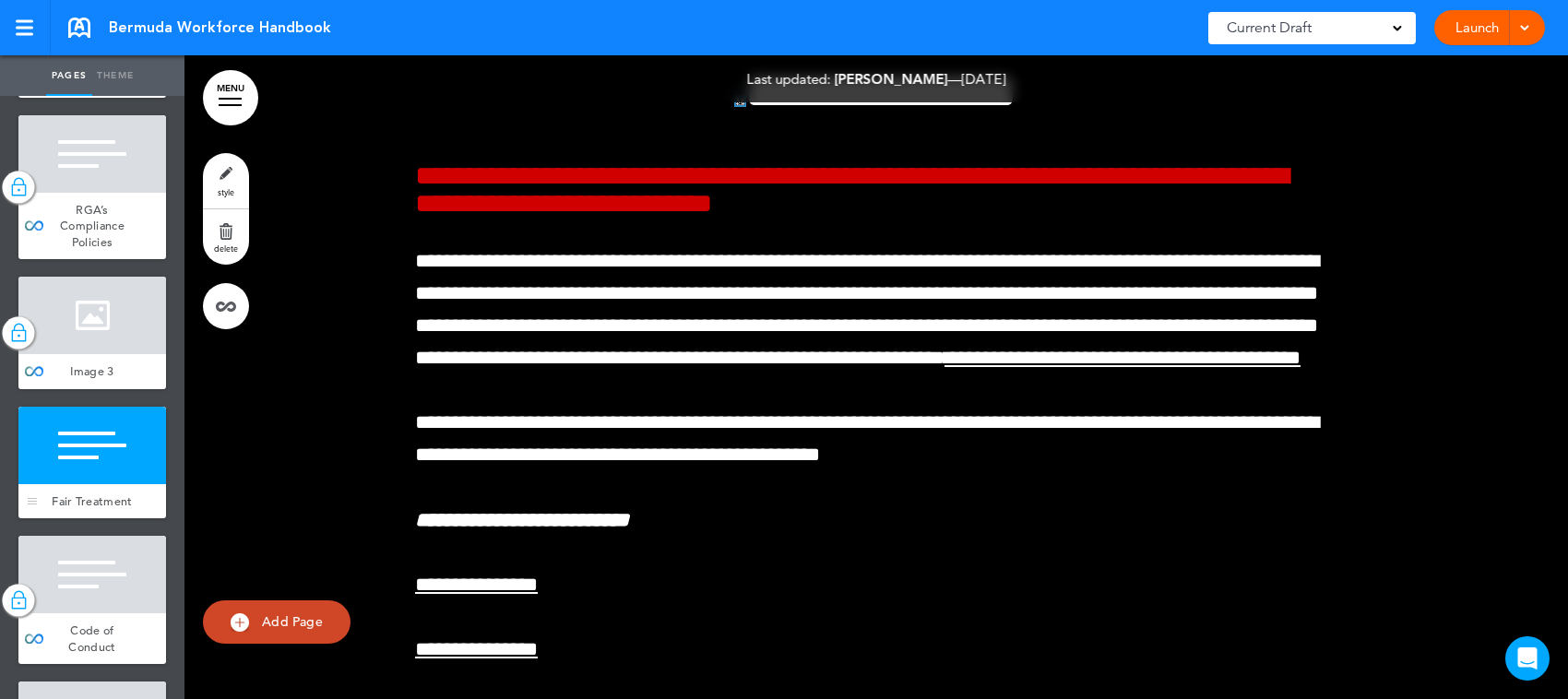
scroll to position [2536, 0]
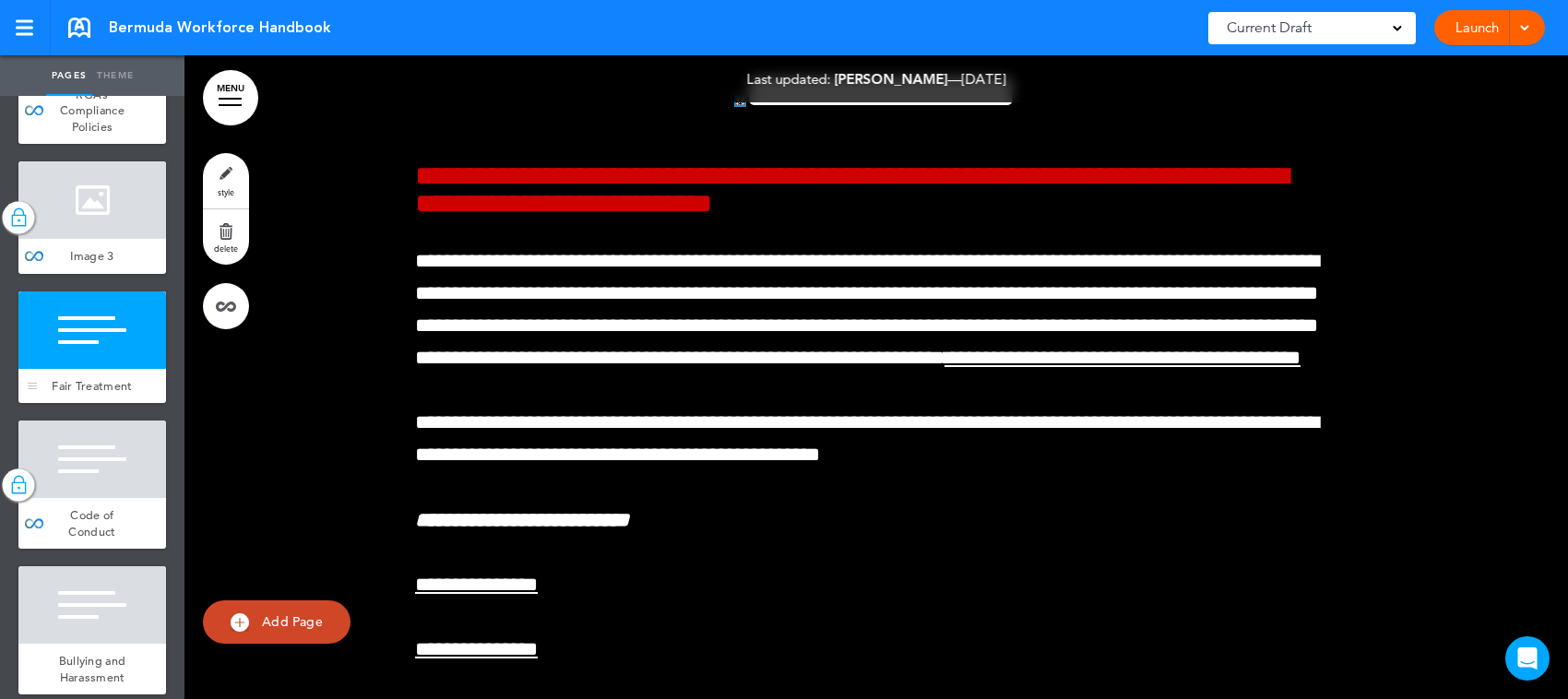
click at [117, 369] on div at bounding box center [92, 330] width 148 height 78
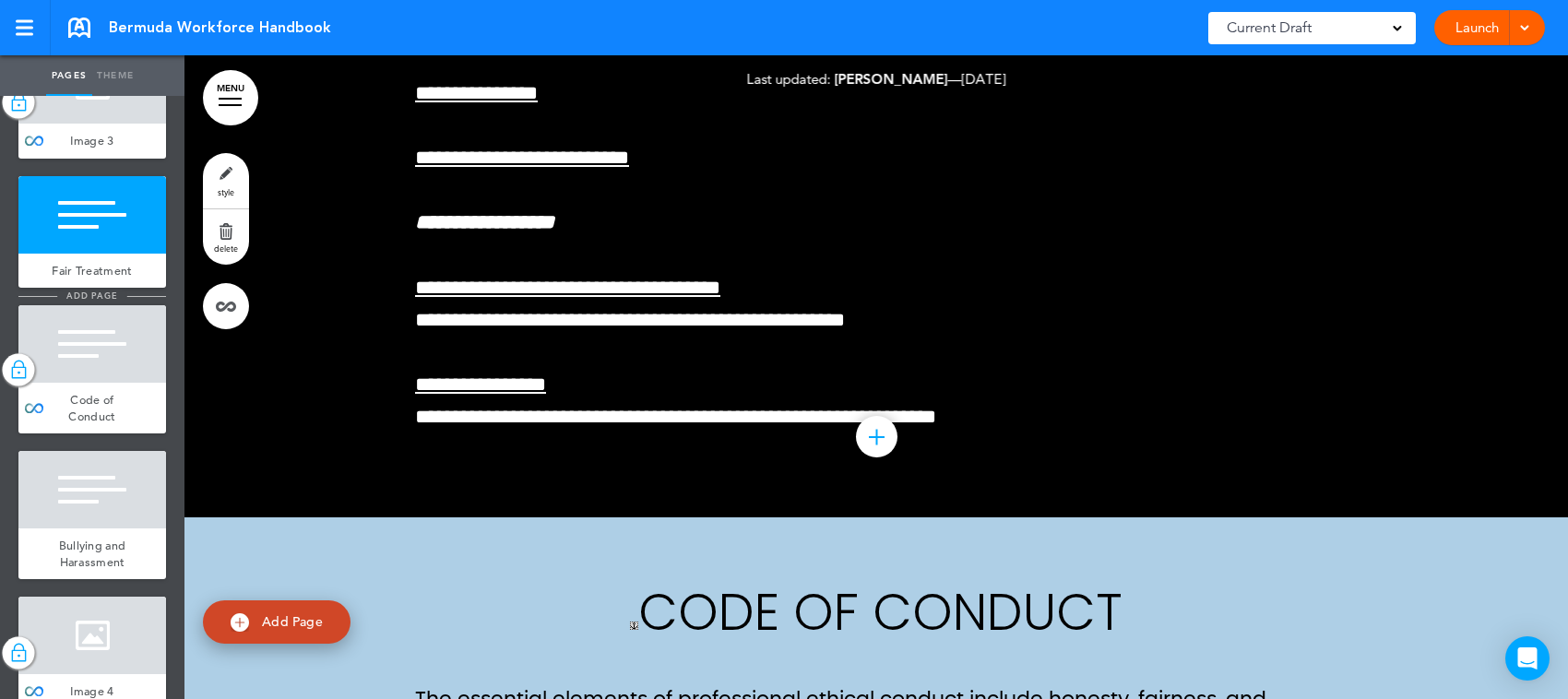
scroll to position [2766, 0]
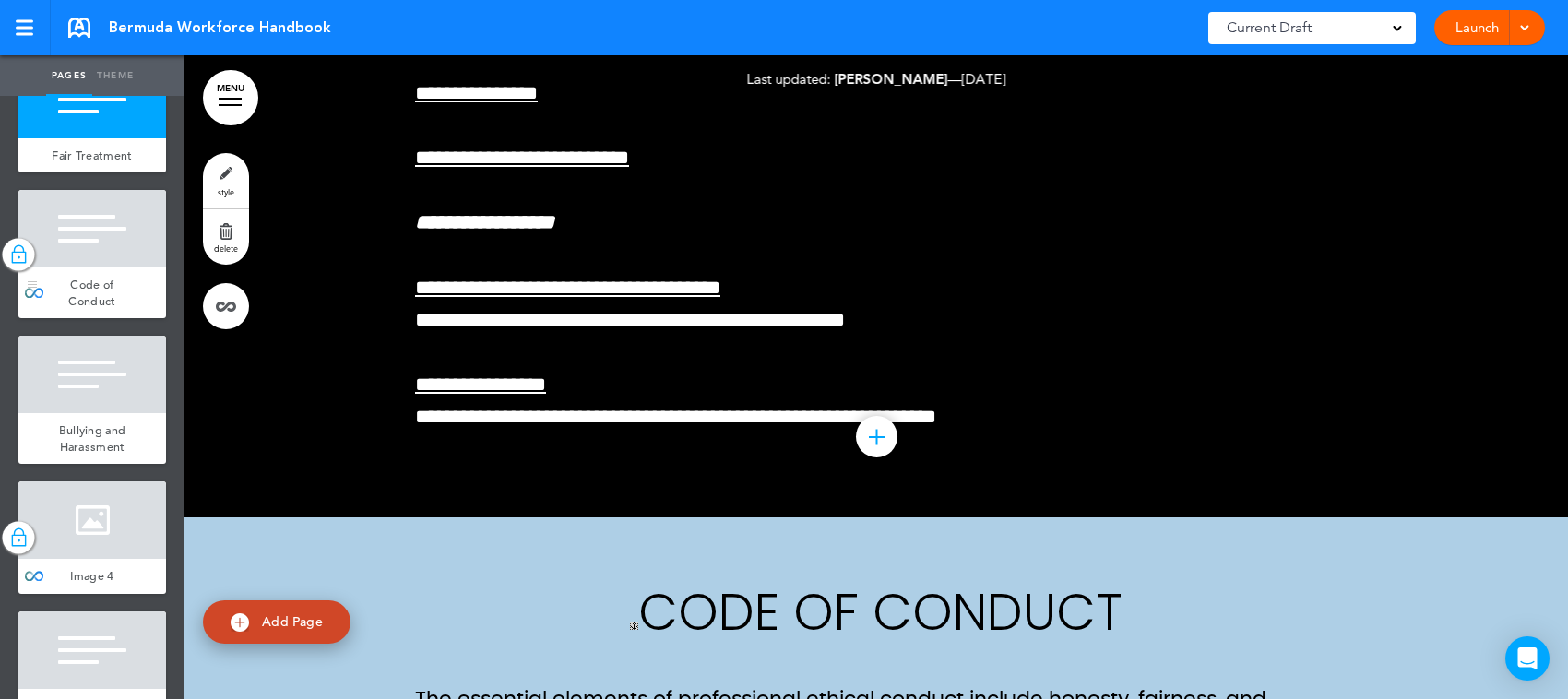
click at [106, 267] on div at bounding box center [92, 229] width 148 height 78
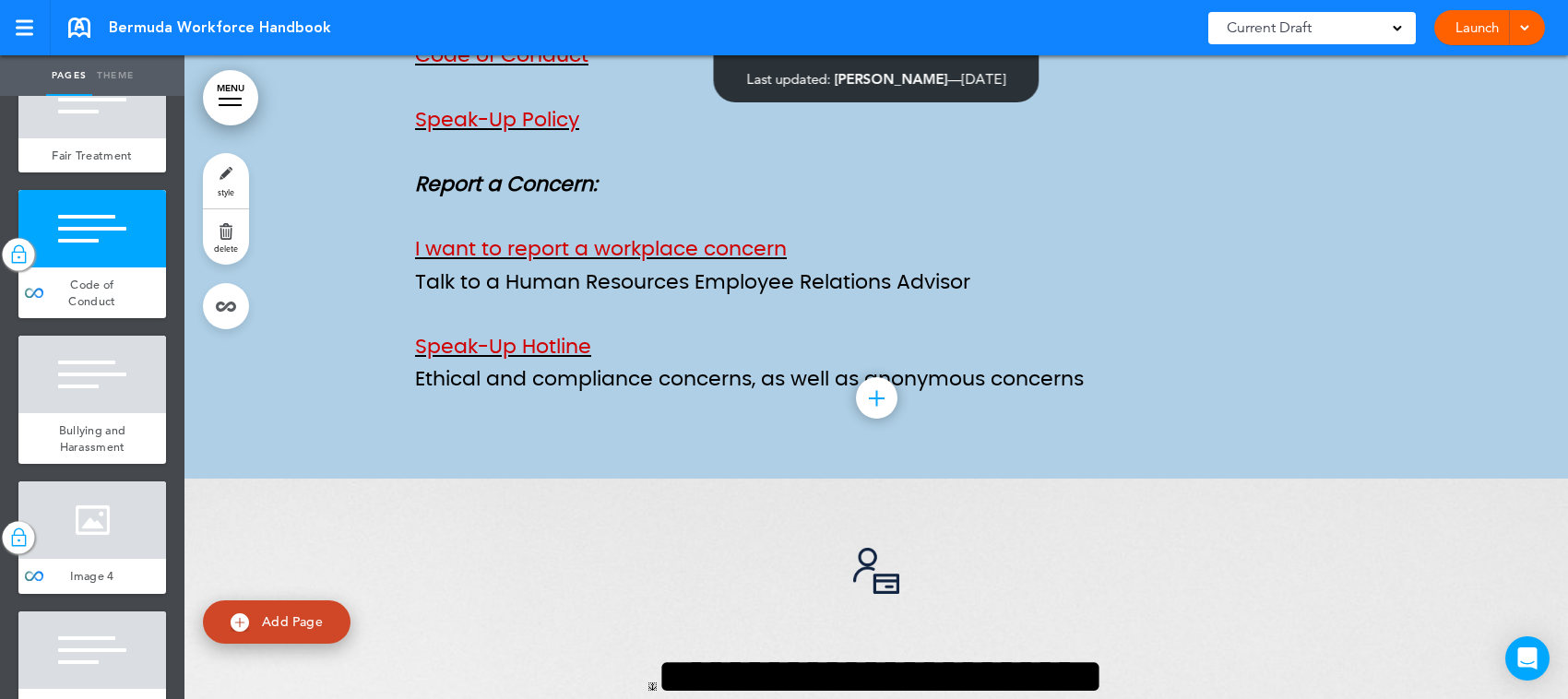
scroll to position [18706, 0]
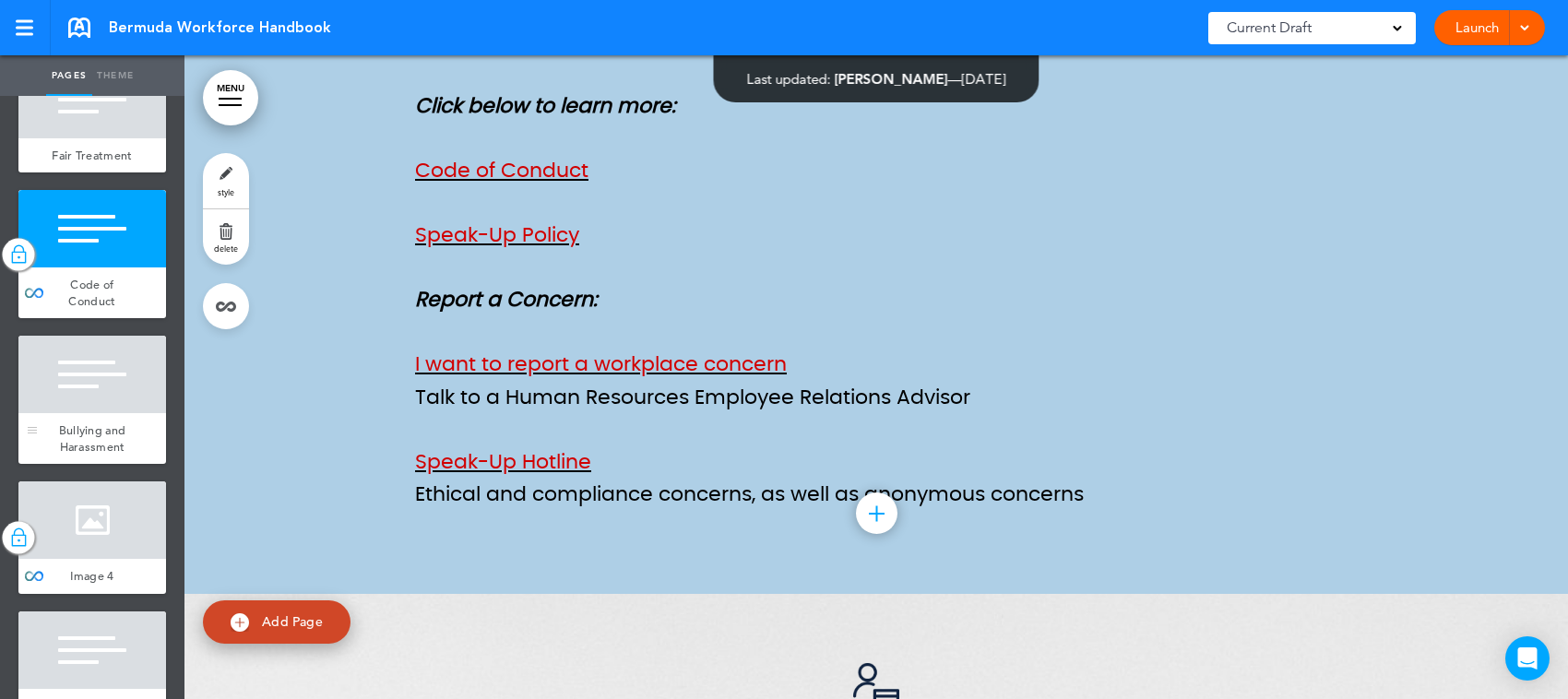
click at [74, 413] on div at bounding box center [92, 375] width 148 height 78
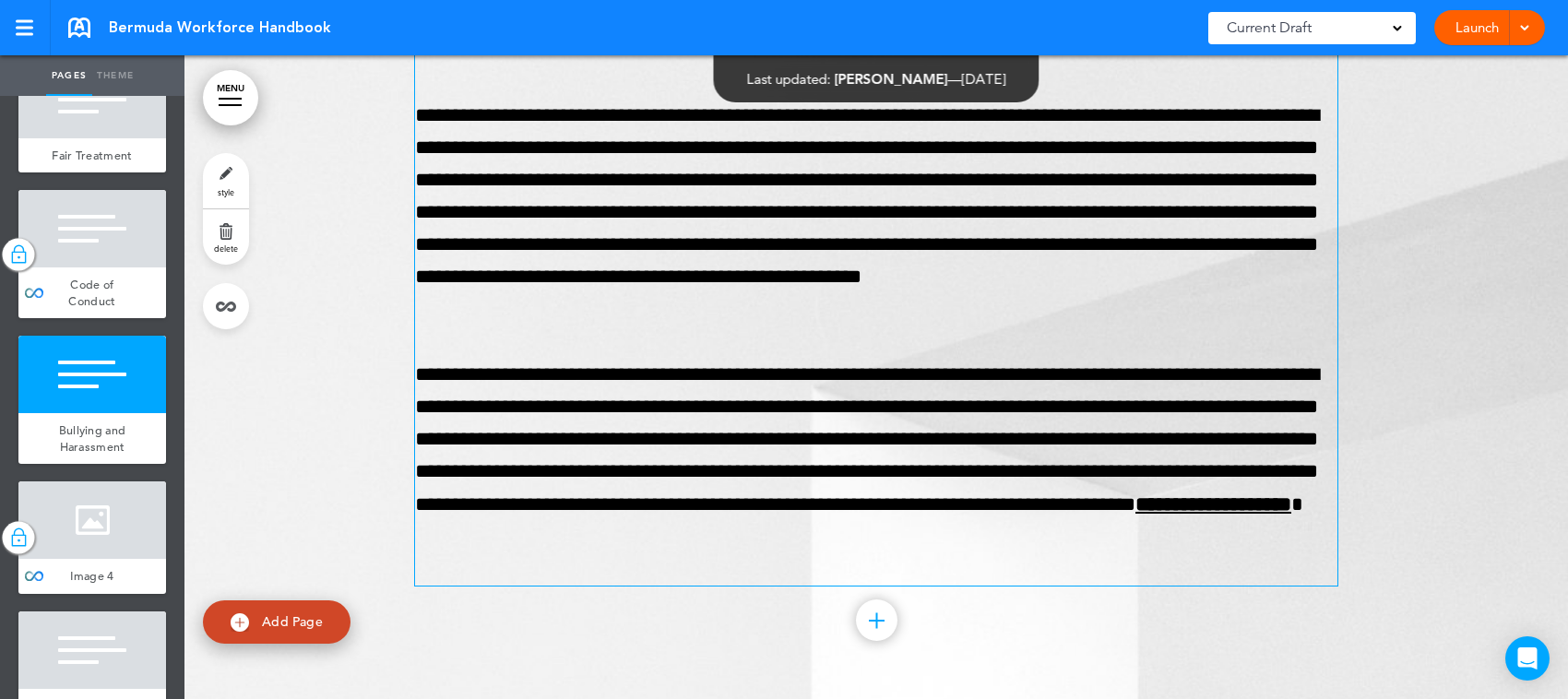
scroll to position [19877, 0]
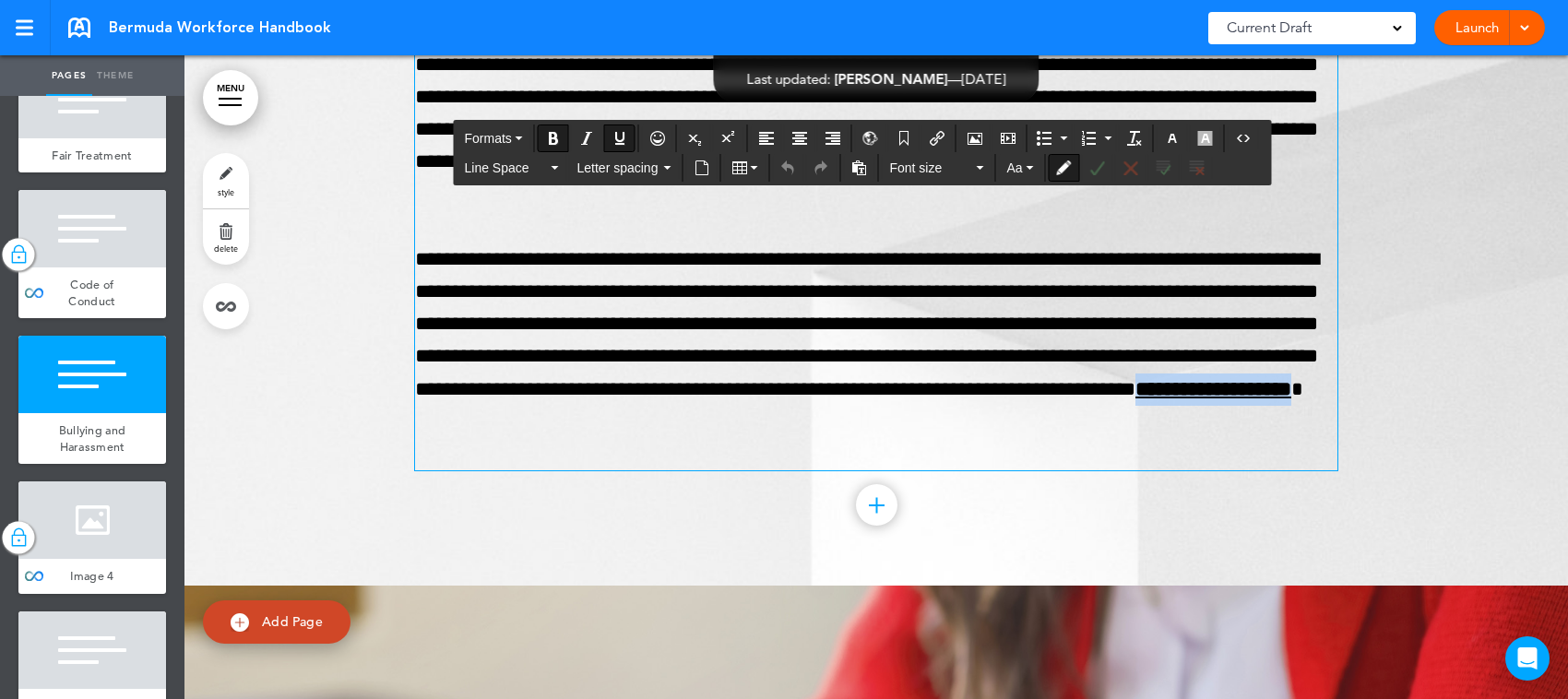
drag, startPoint x: 616, startPoint y: 504, endPoint x: 379, endPoint y: 505, distance: 237.0
click at [379, 505] on div "**********" at bounding box center [876, 4] width 1383 height 1163
click at [542, 132] on button "Bold" at bounding box center [554, 139] width 30 height 26
click at [1176, 136] on icon "button" at bounding box center [1172, 138] width 15 height 15
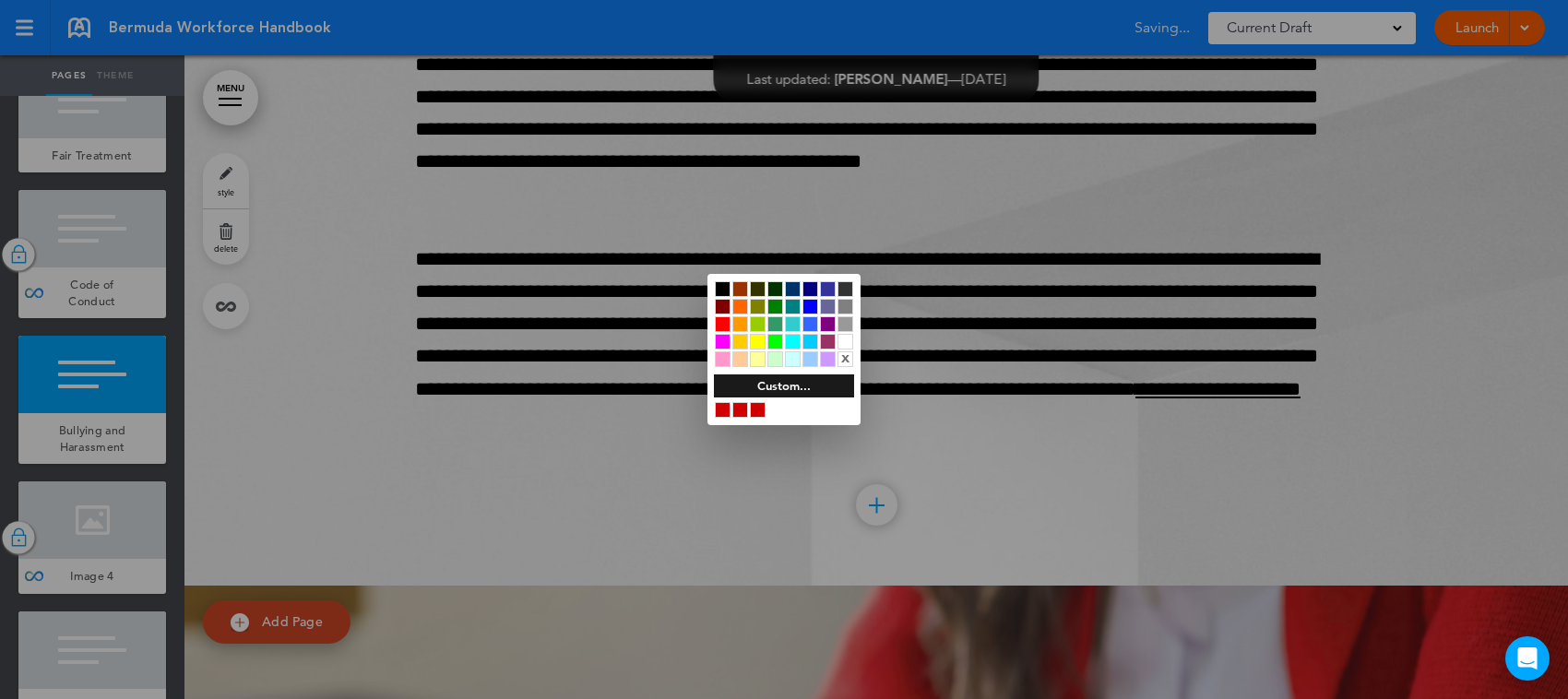
click at [754, 409] on div at bounding box center [758, 410] width 16 height 16
click at [927, 350] on div at bounding box center [784, 349] width 1568 height 699
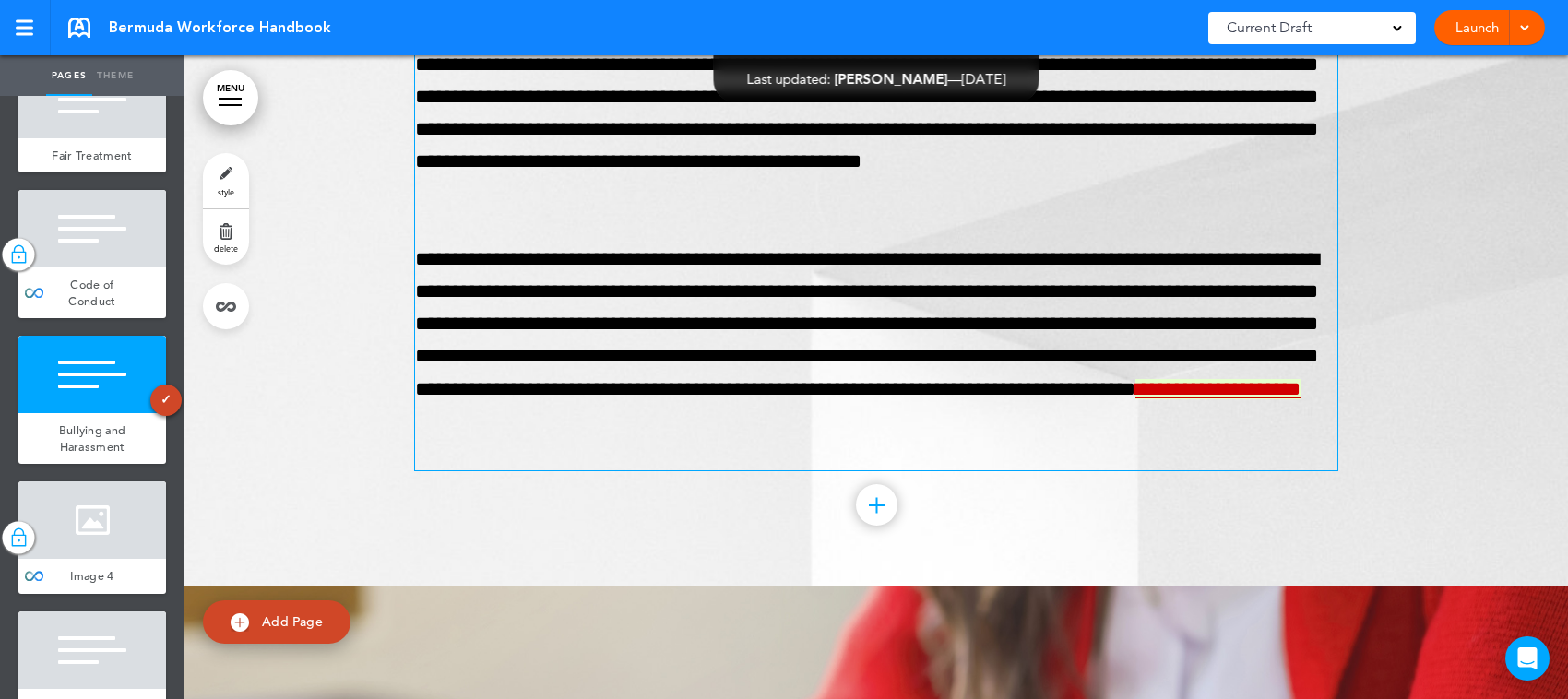
click at [828, 469] on p "**********" at bounding box center [876, 357] width 923 height 227
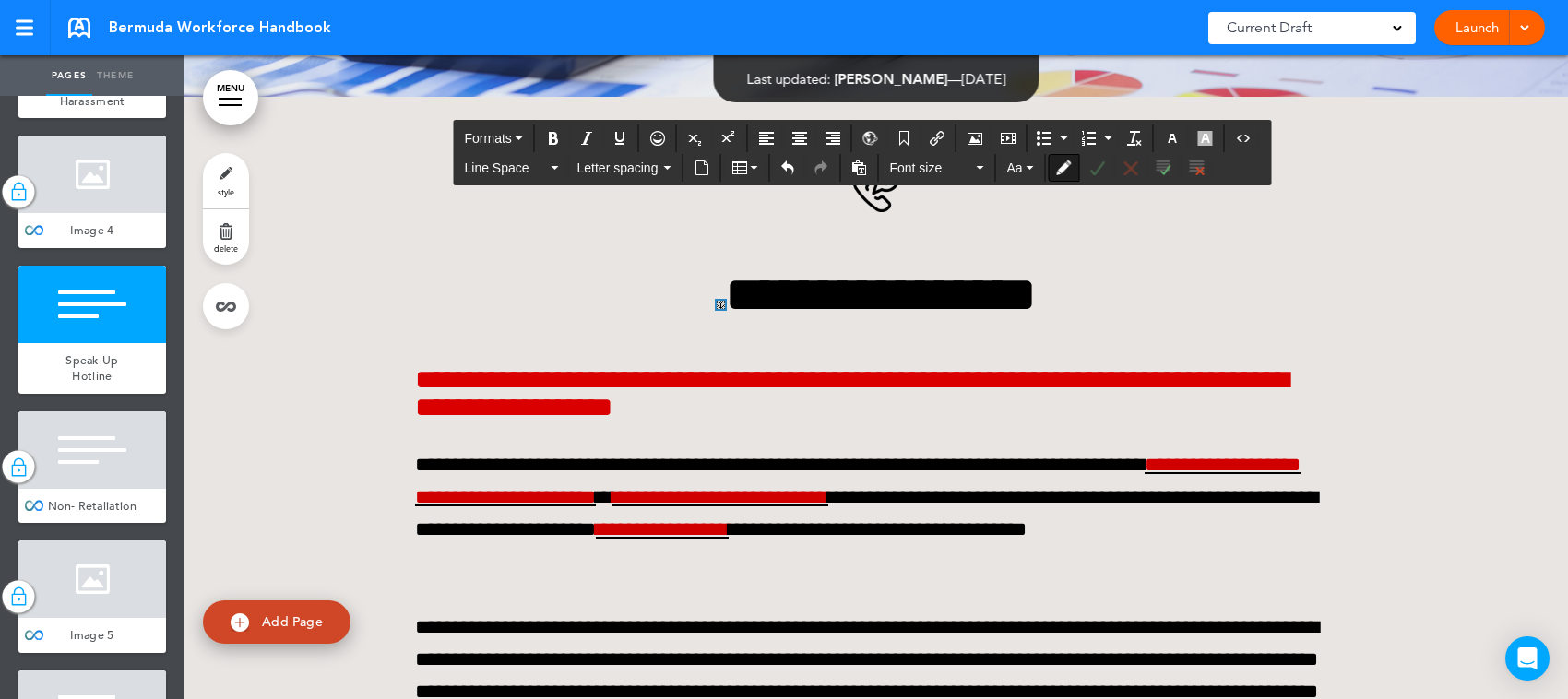
scroll to position [21145, 0]
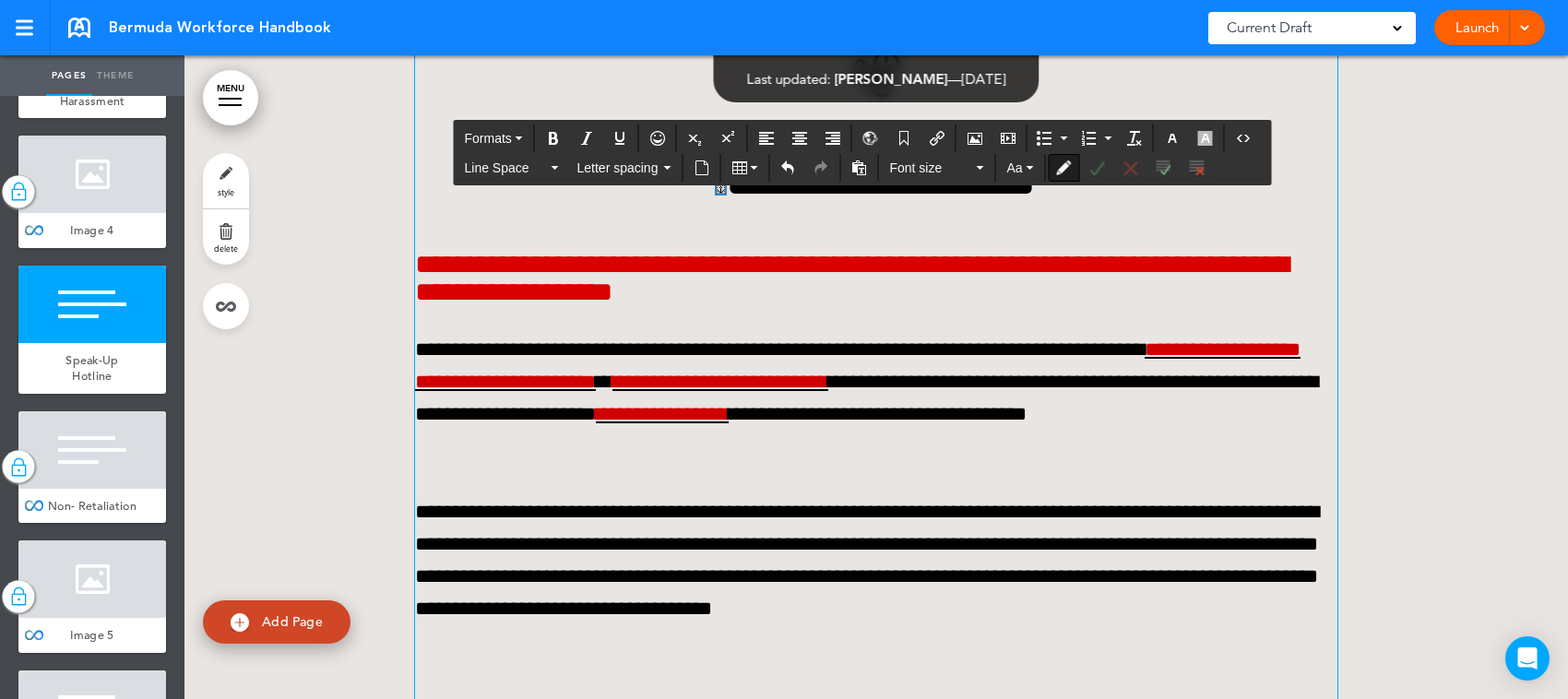
click at [920, 572] on p "**********" at bounding box center [876, 577] width 923 height 163
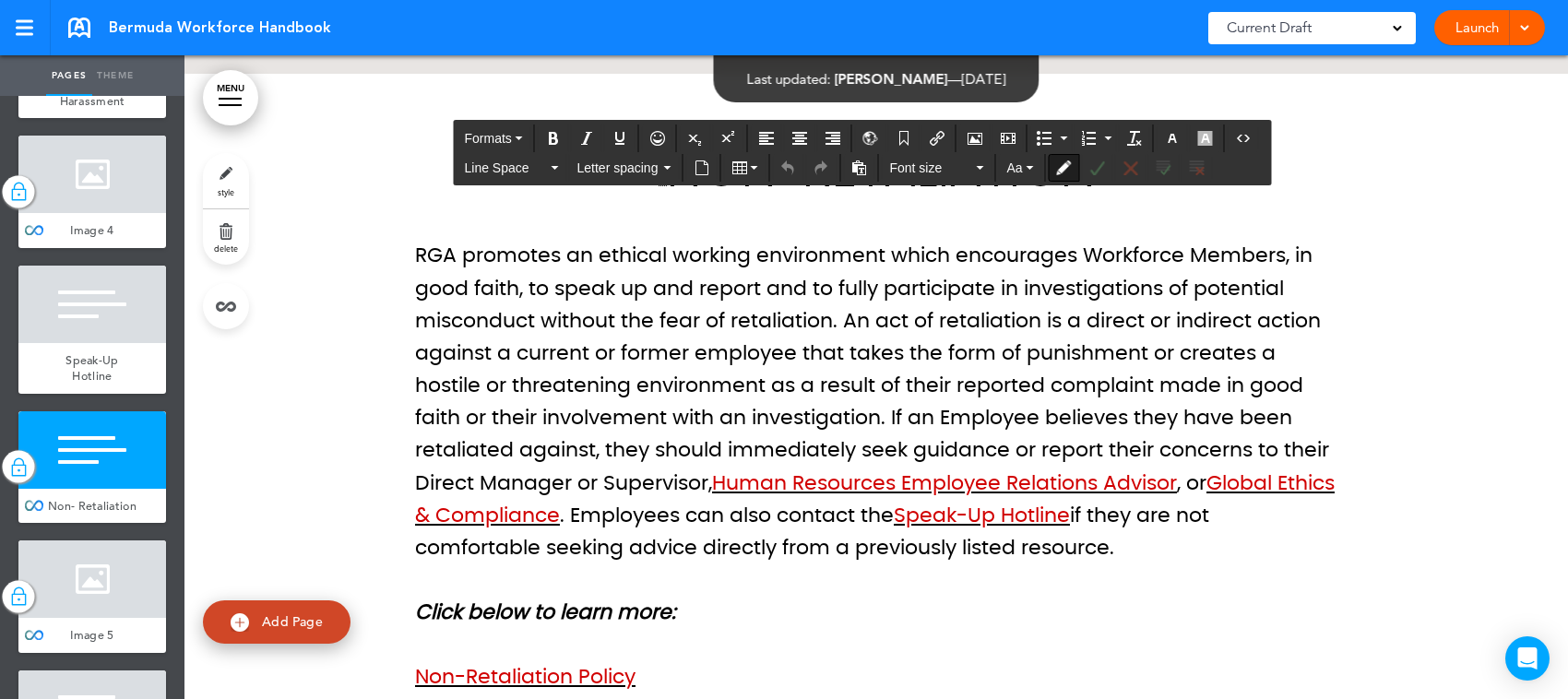
scroll to position [22414, 0]
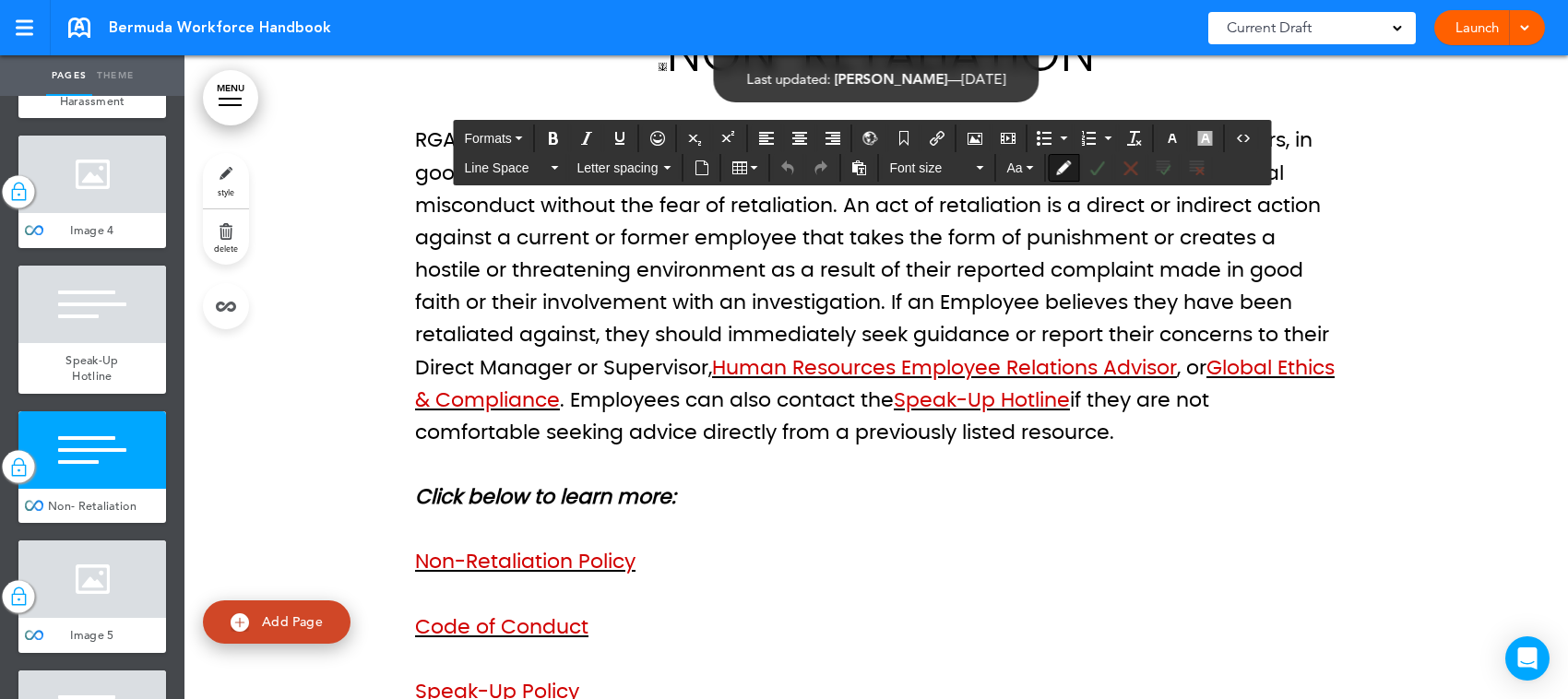
click at [817, 364] on p "RGA promotes an ethical working environment which encourages Workforce Members,…" at bounding box center [876, 287] width 923 height 325
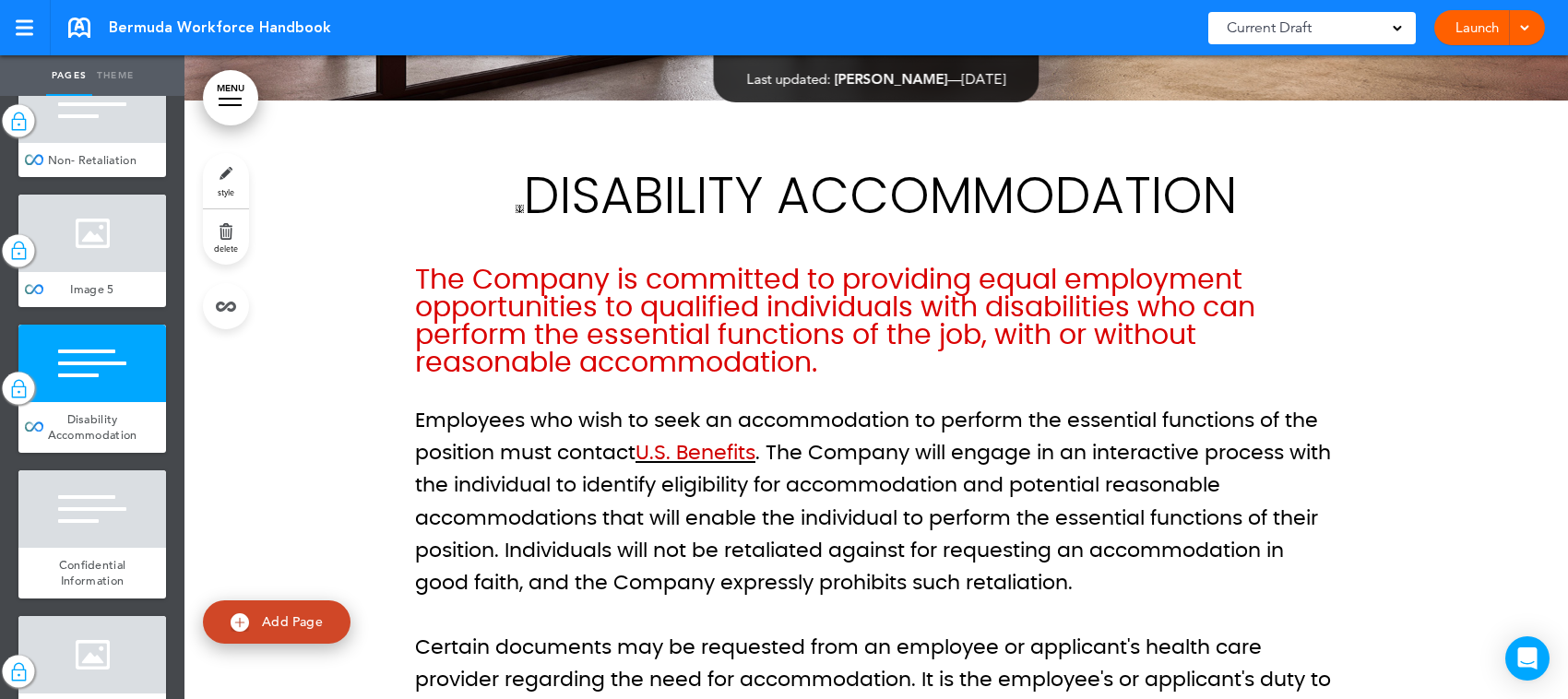
scroll to position [24143, 0]
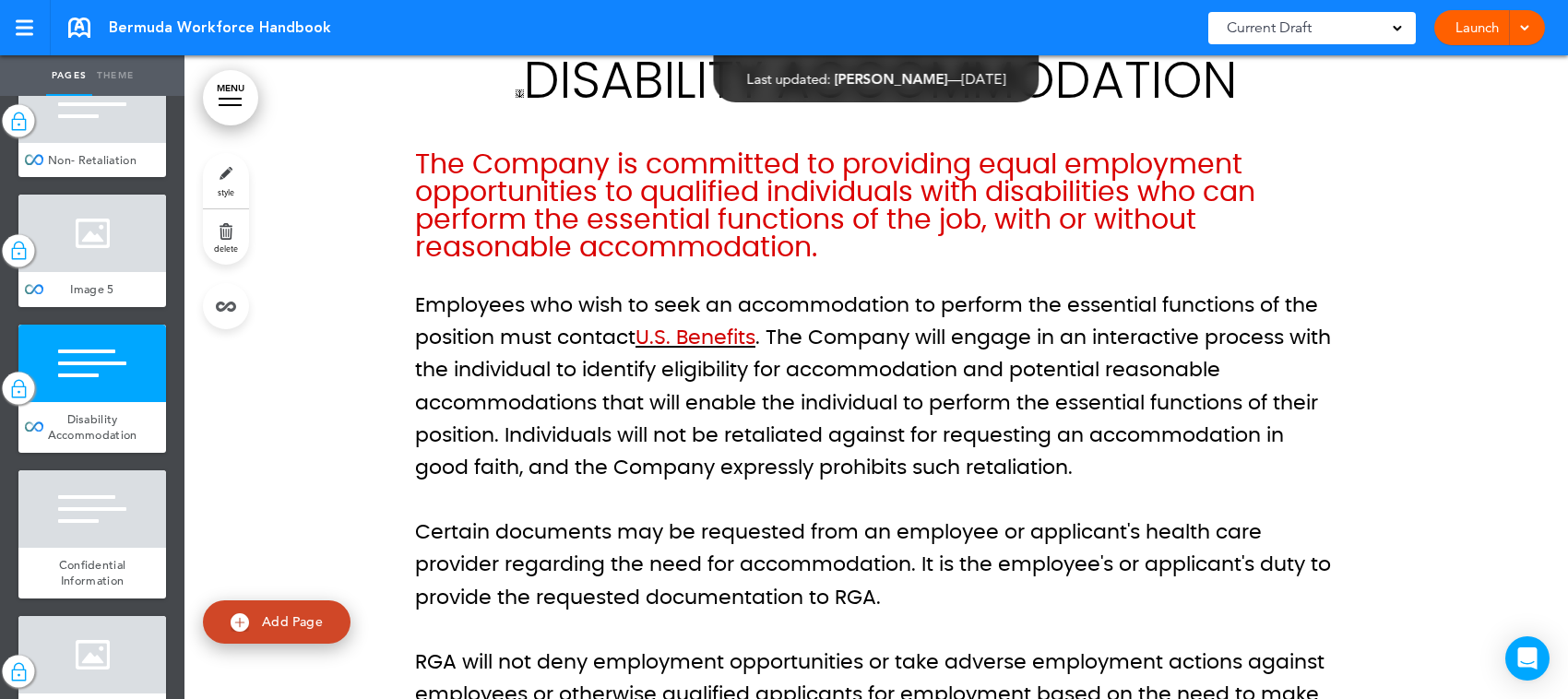
click at [812, 262] on h6 "The Company is committed to providing equal employment opportunities to qualifi…" at bounding box center [876, 206] width 923 height 111
click at [106, 402] on div at bounding box center [92, 364] width 148 height 78
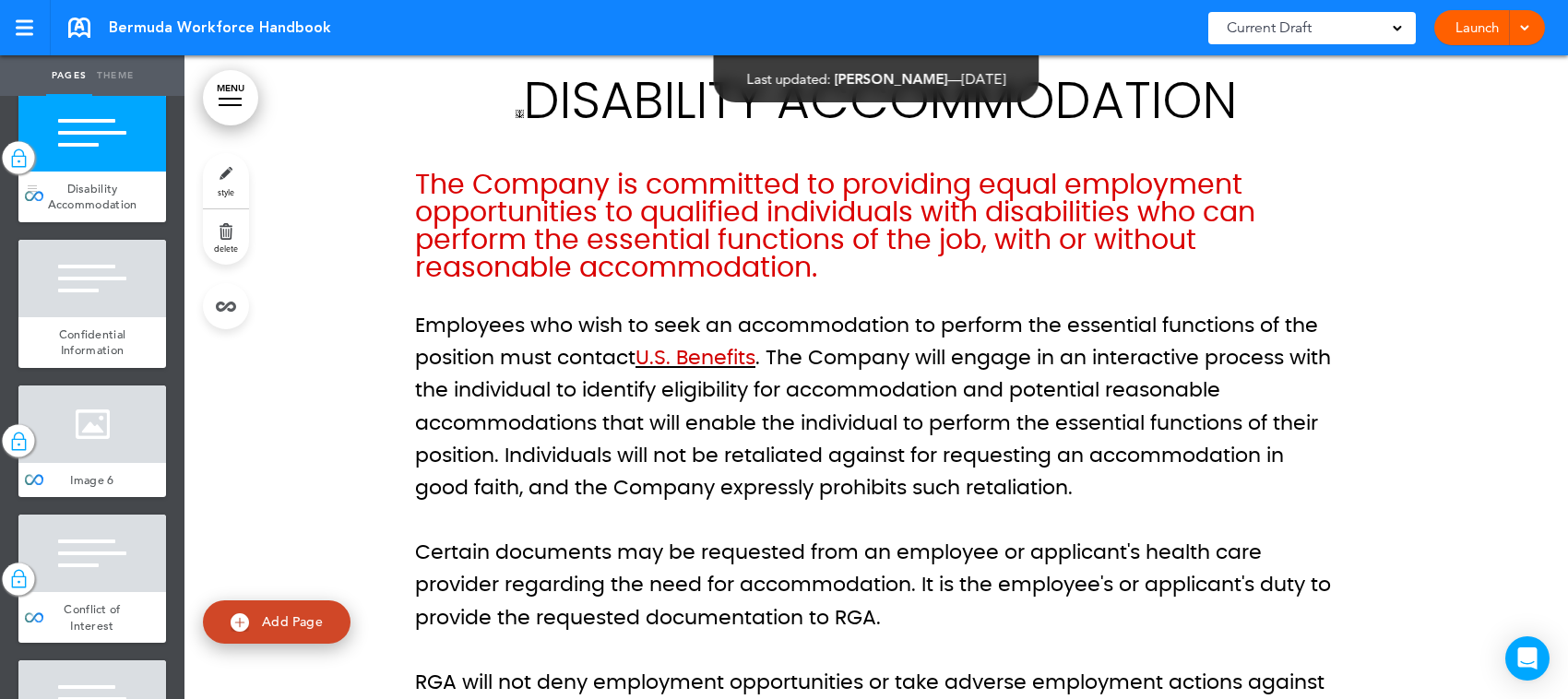
scroll to position [3804, 0]
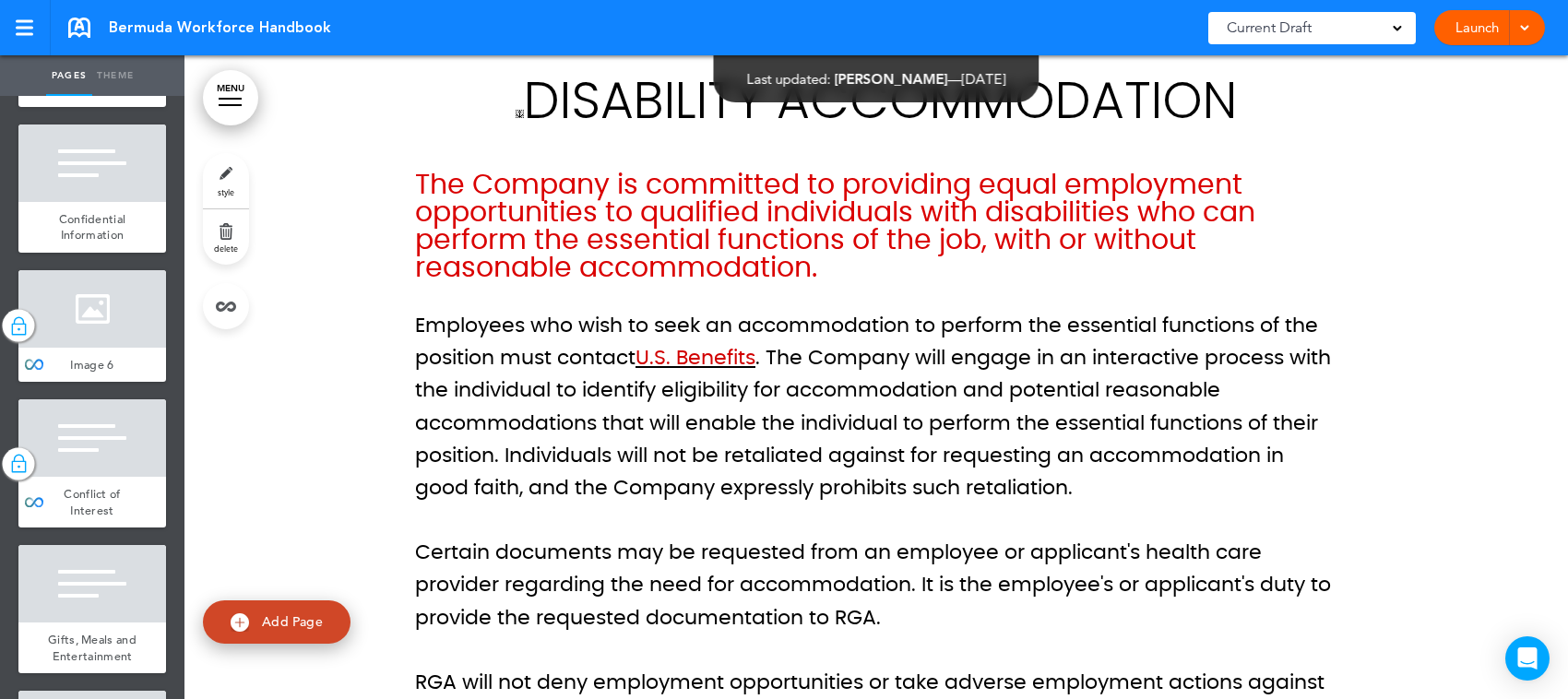
click at [873, 282] on h6 "The Company is committed to providing equal employment opportunities to qualifi…" at bounding box center [876, 226] width 923 height 111
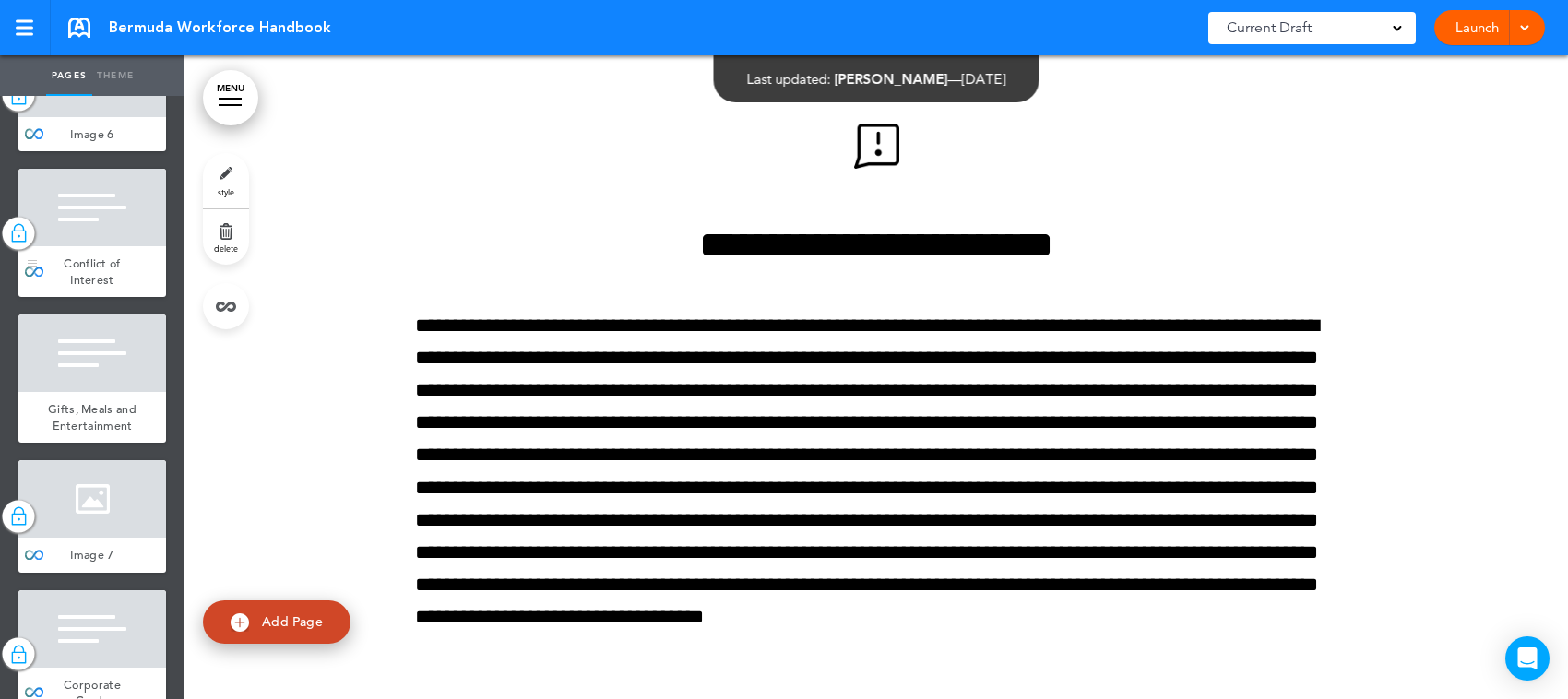
scroll to position [3919, 0]
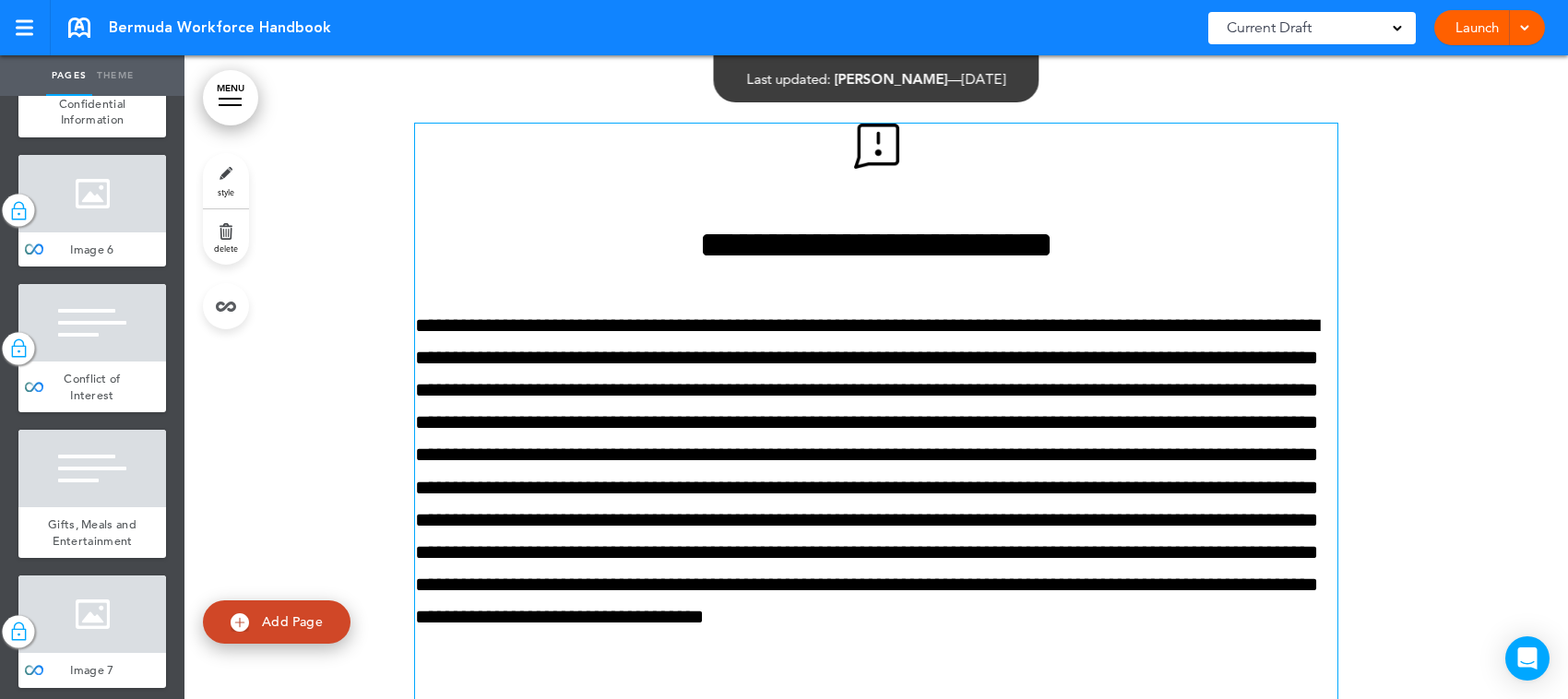
click at [656, 461] on p at bounding box center [876, 505] width 923 height 389
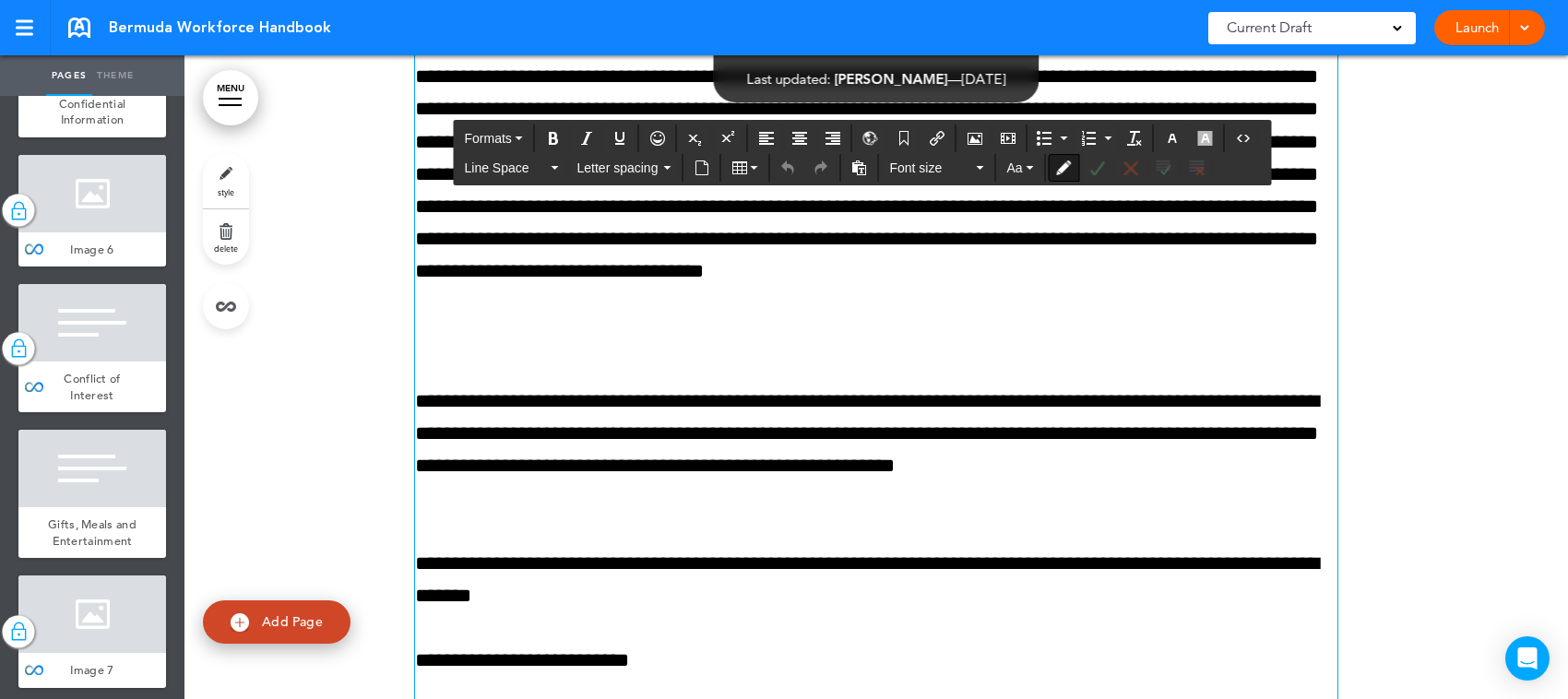
scroll to position [25275, 0]
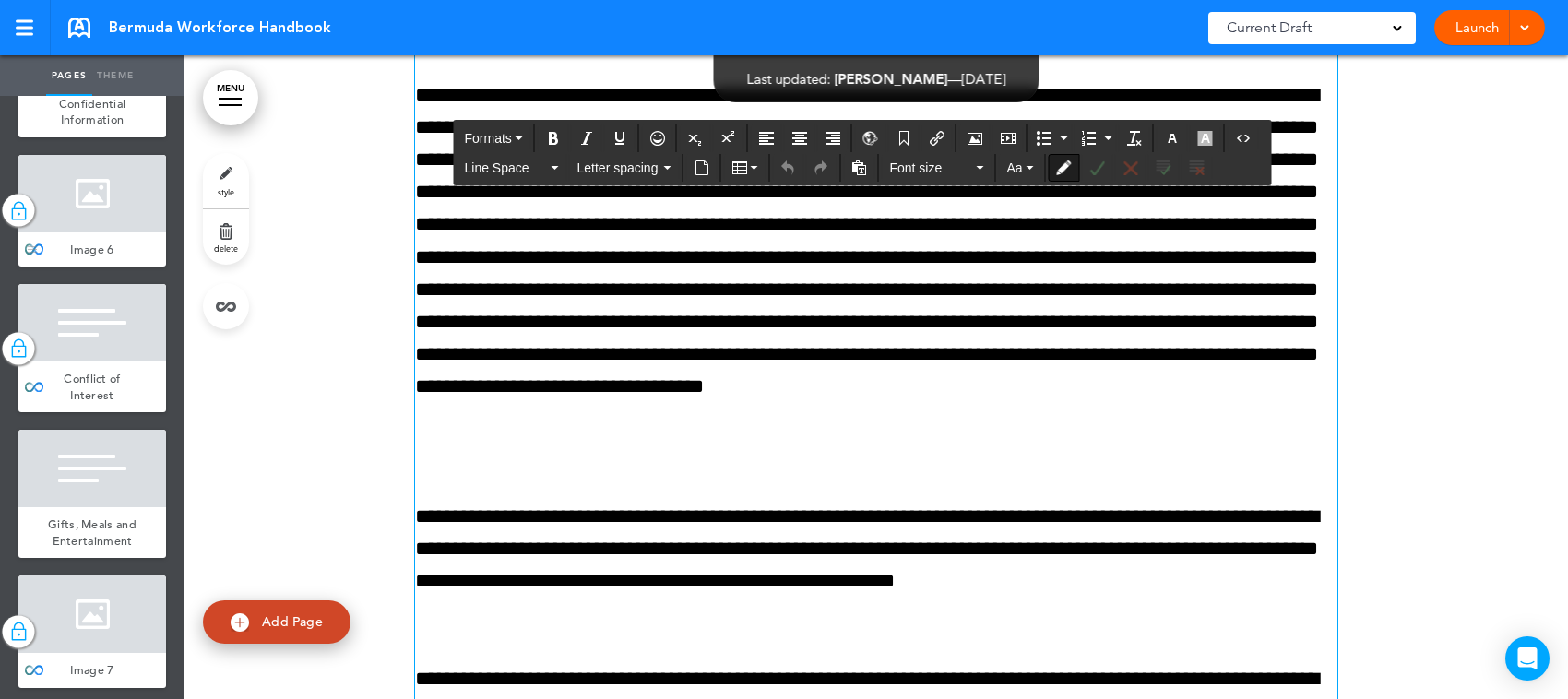
click at [98, 232] on div at bounding box center [92, 193] width 148 height 78
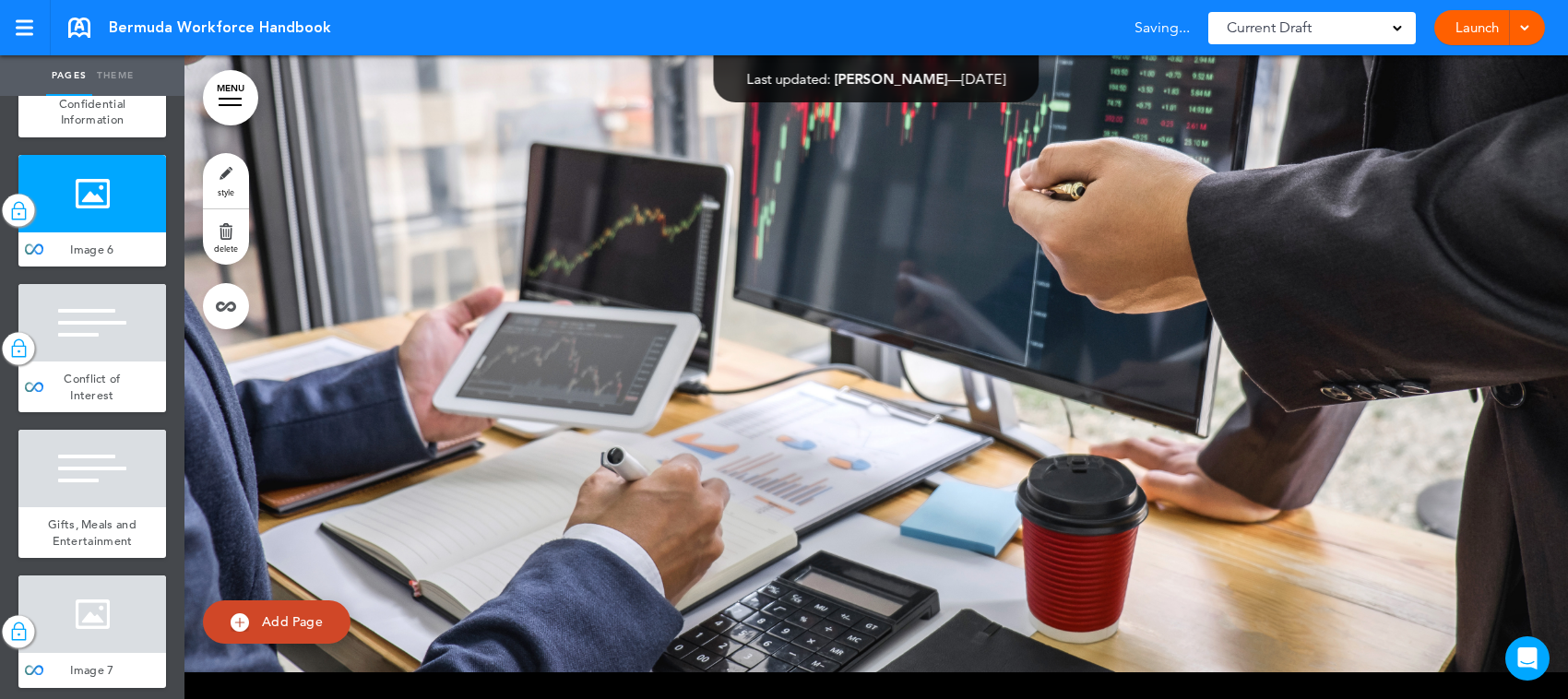
scroll to position [26304, 0]
click at [108, 362] on div at bounding box center [92, 323] width 148 height 78
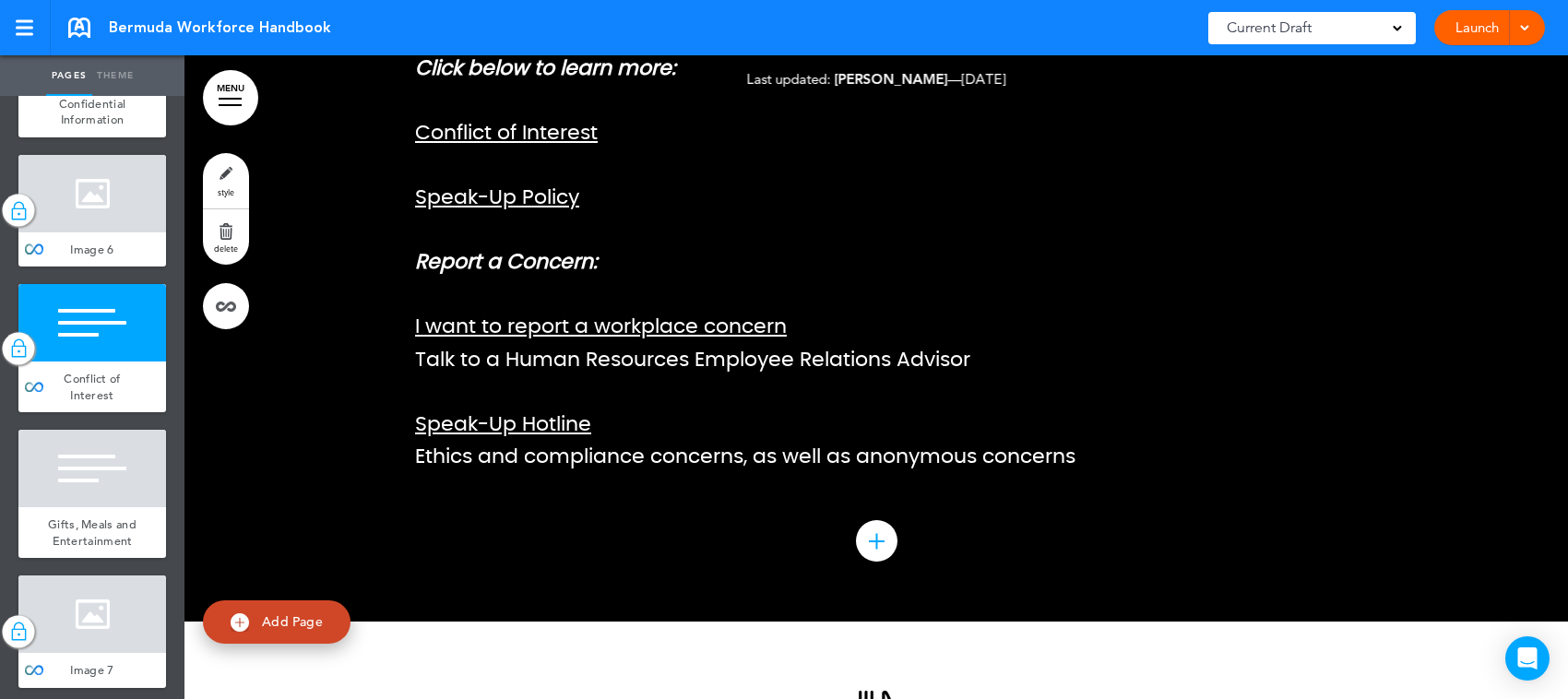
scroll to position [27775, 0]
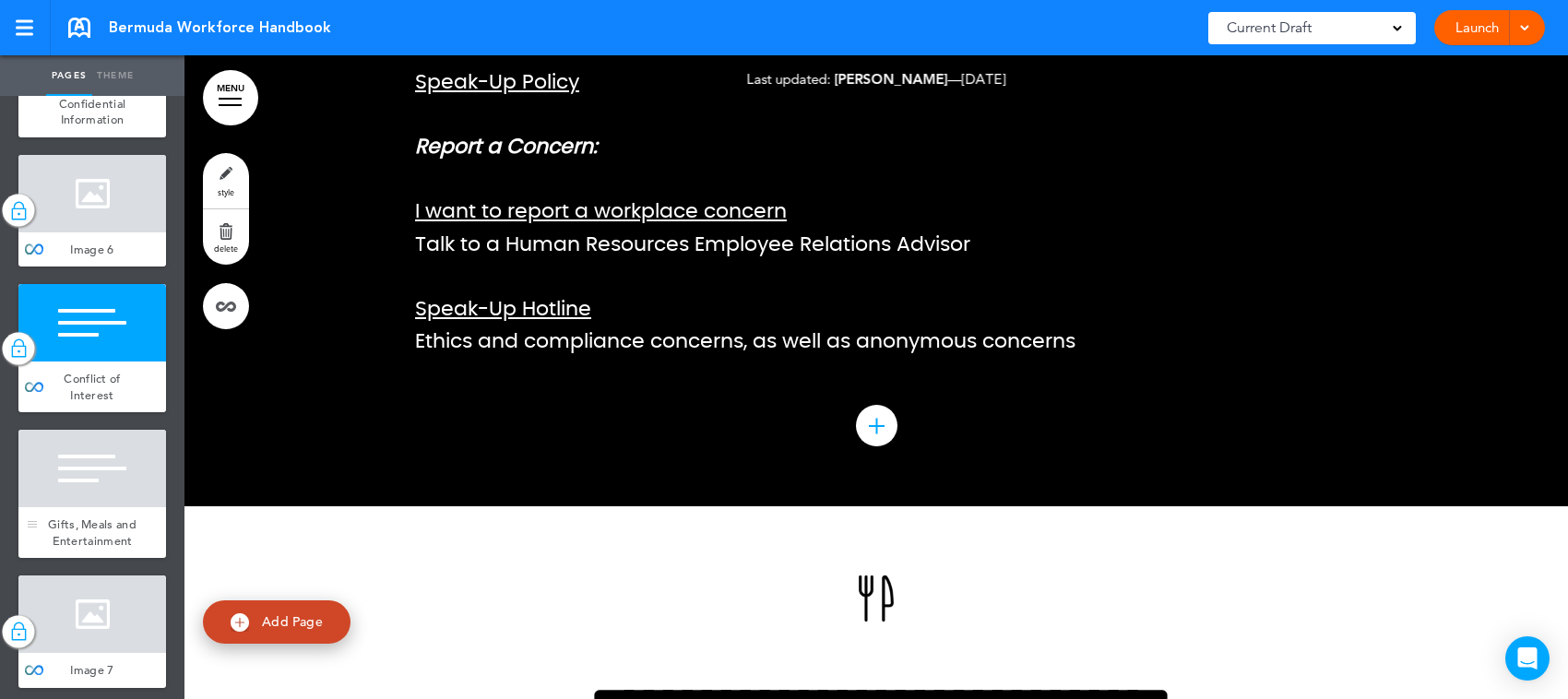
click at [72, 508] on div at bounding box center [92, 469] width 148 height 78
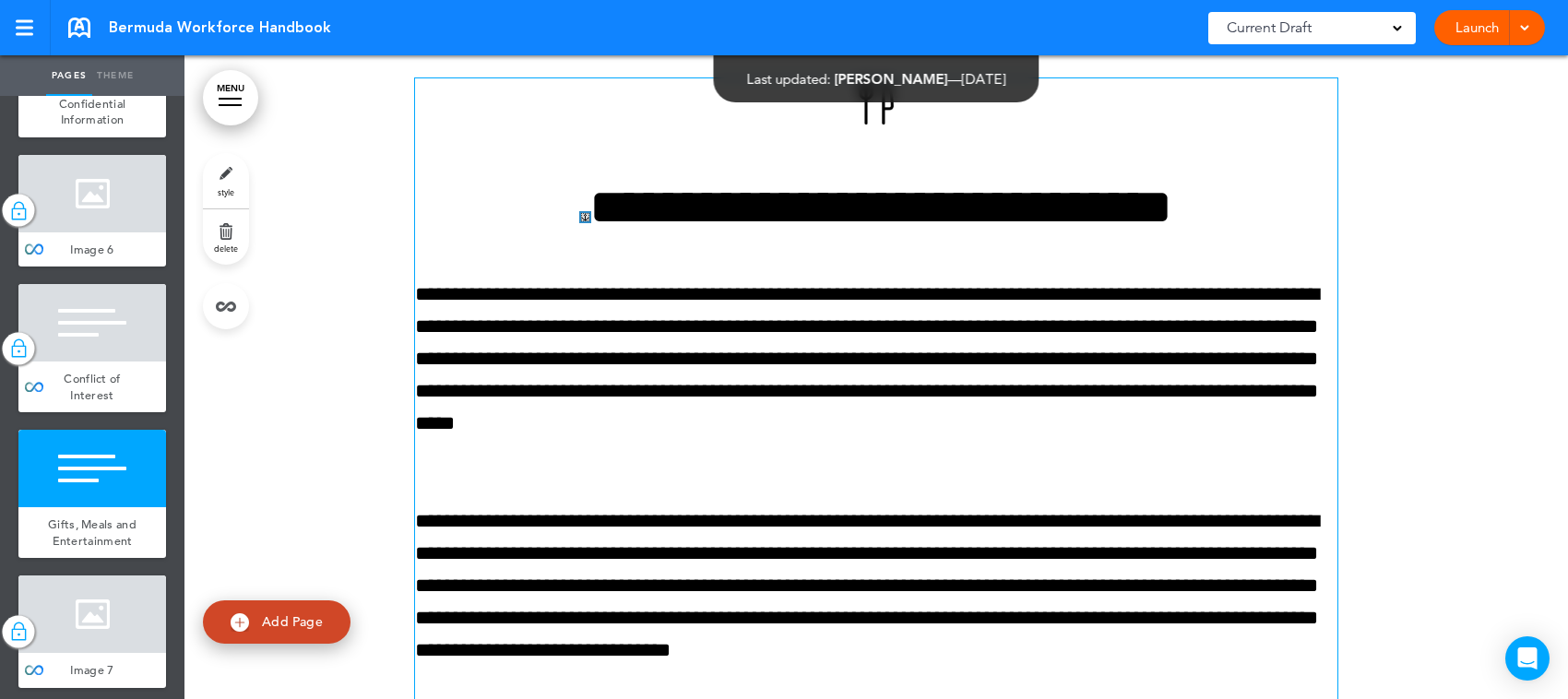
scroll to position [28387, 0]
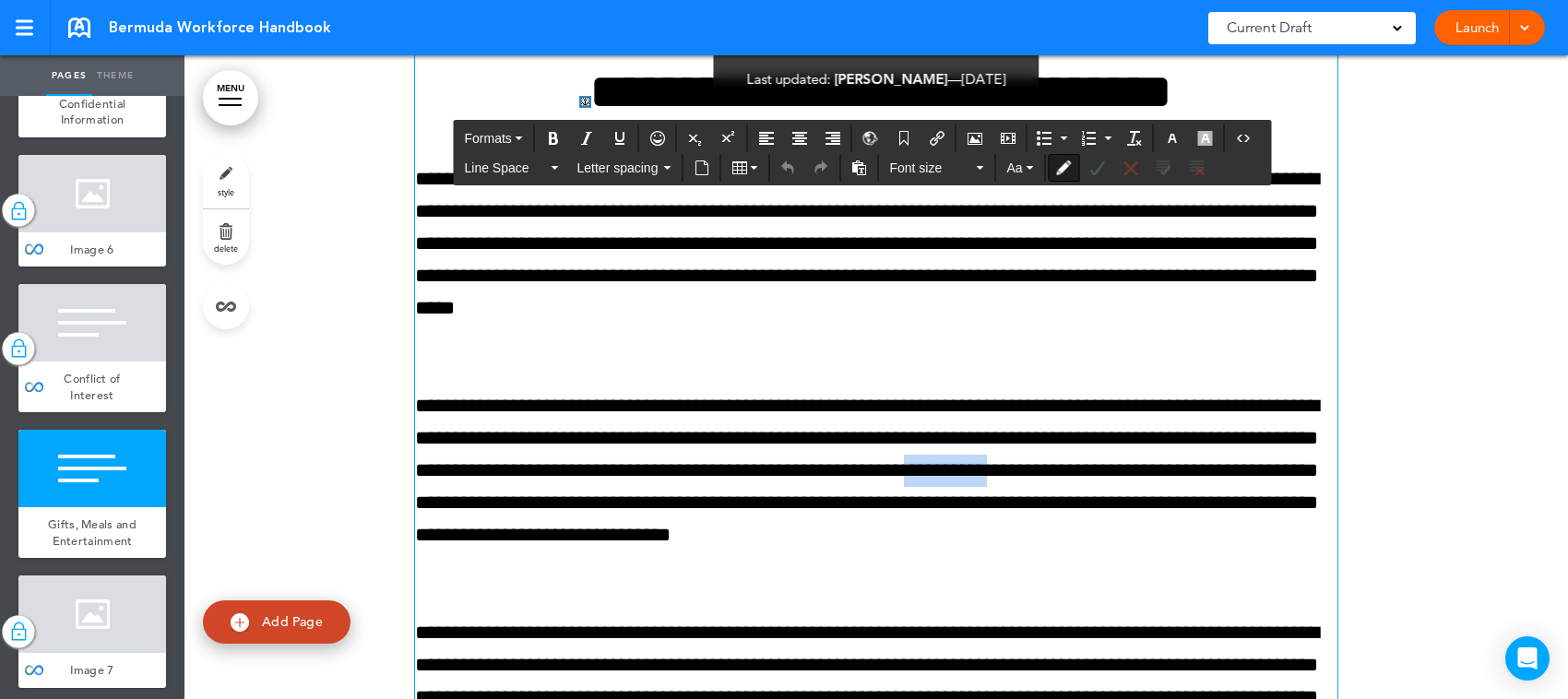
drag, startPoint x: 741, startPoint y: 545, endPoint x: 841, endPoint y: 546, distance: 100.0
click at [841, 546] on p "**********" at bounding box center [876, 487] width 923 height 194
click at [980, 544] on p "**********" at bounding box center [876, 487] width 923 height 194
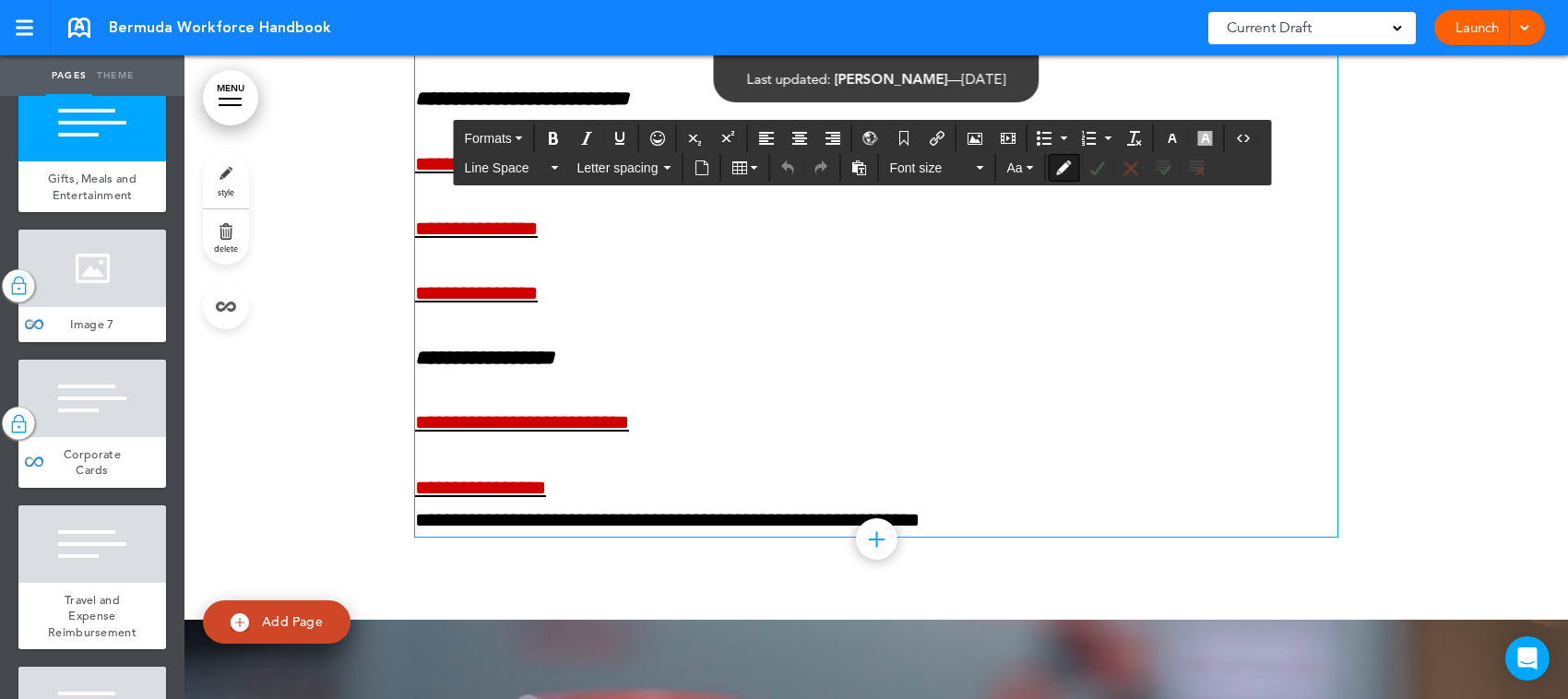
scroll to position [4380, 0]
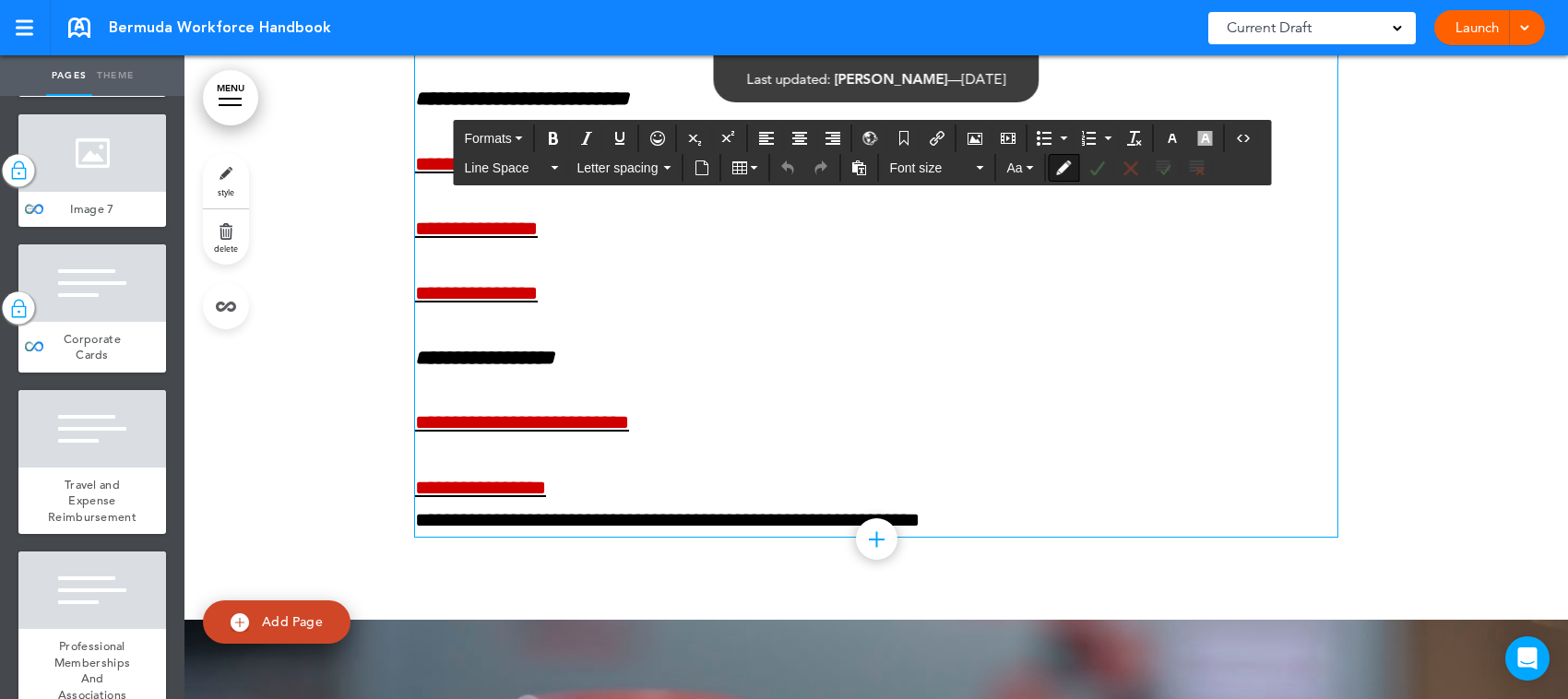
click at [121, 191] on div at bounding box center [92, 154] width 148 height 78
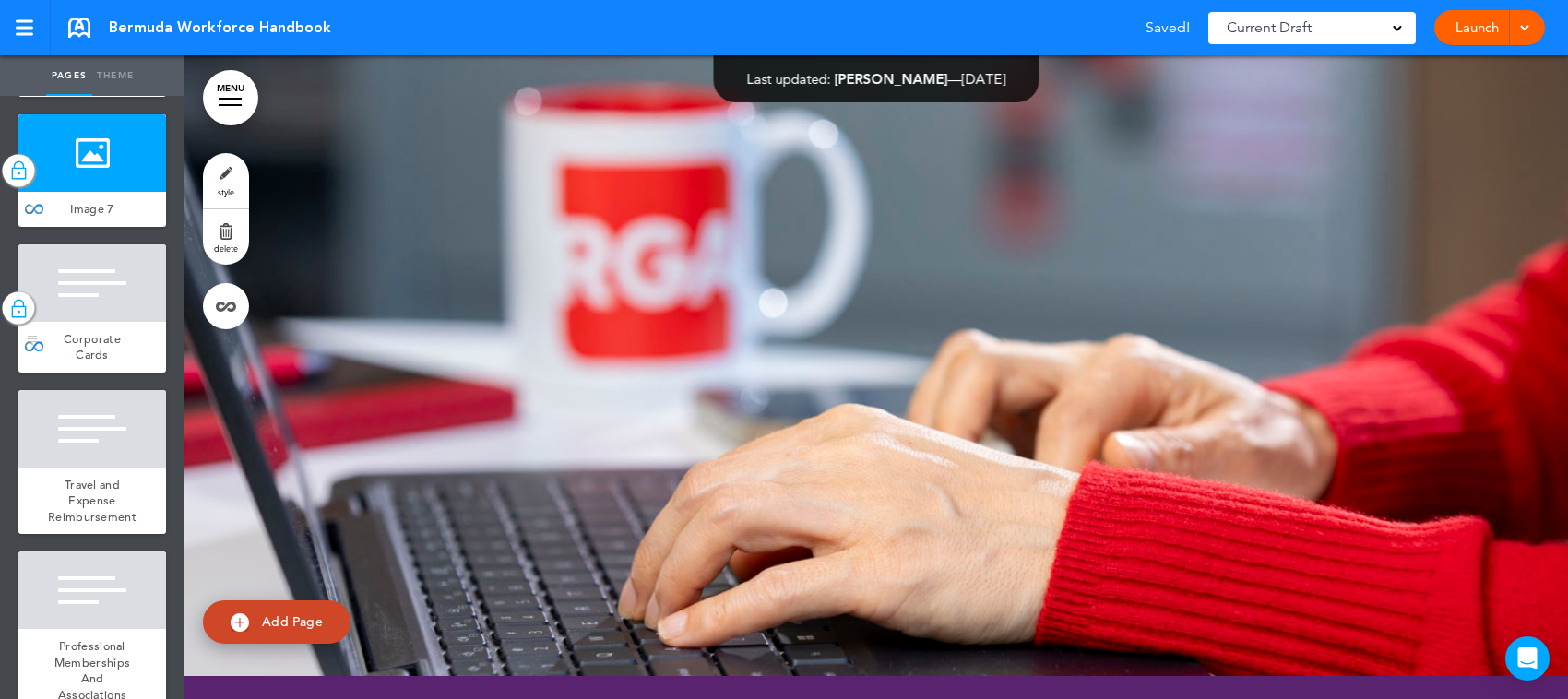
scroll to position [29916, 0]
click at [114, 322] on div at bounding box center [92, 283] width 148 height 78
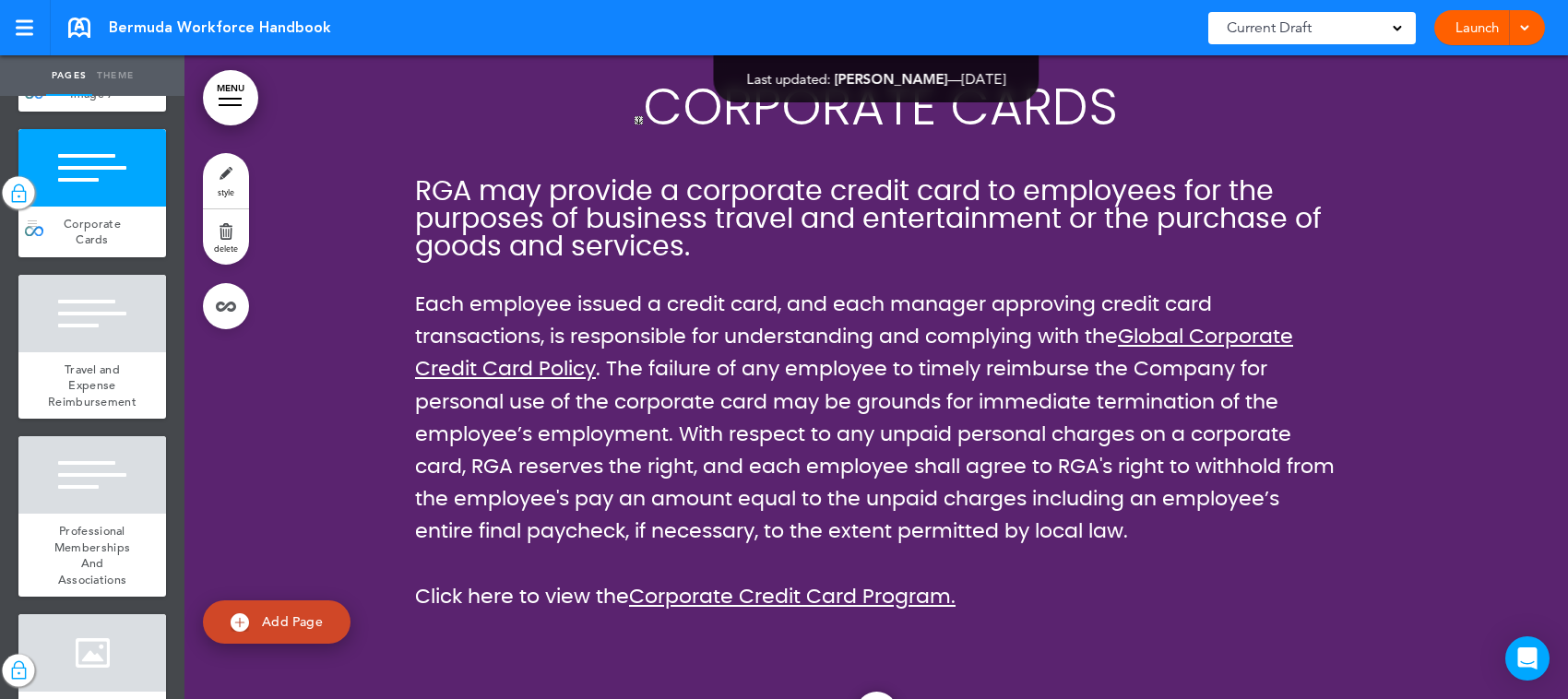
scroll to position [4611, 0]
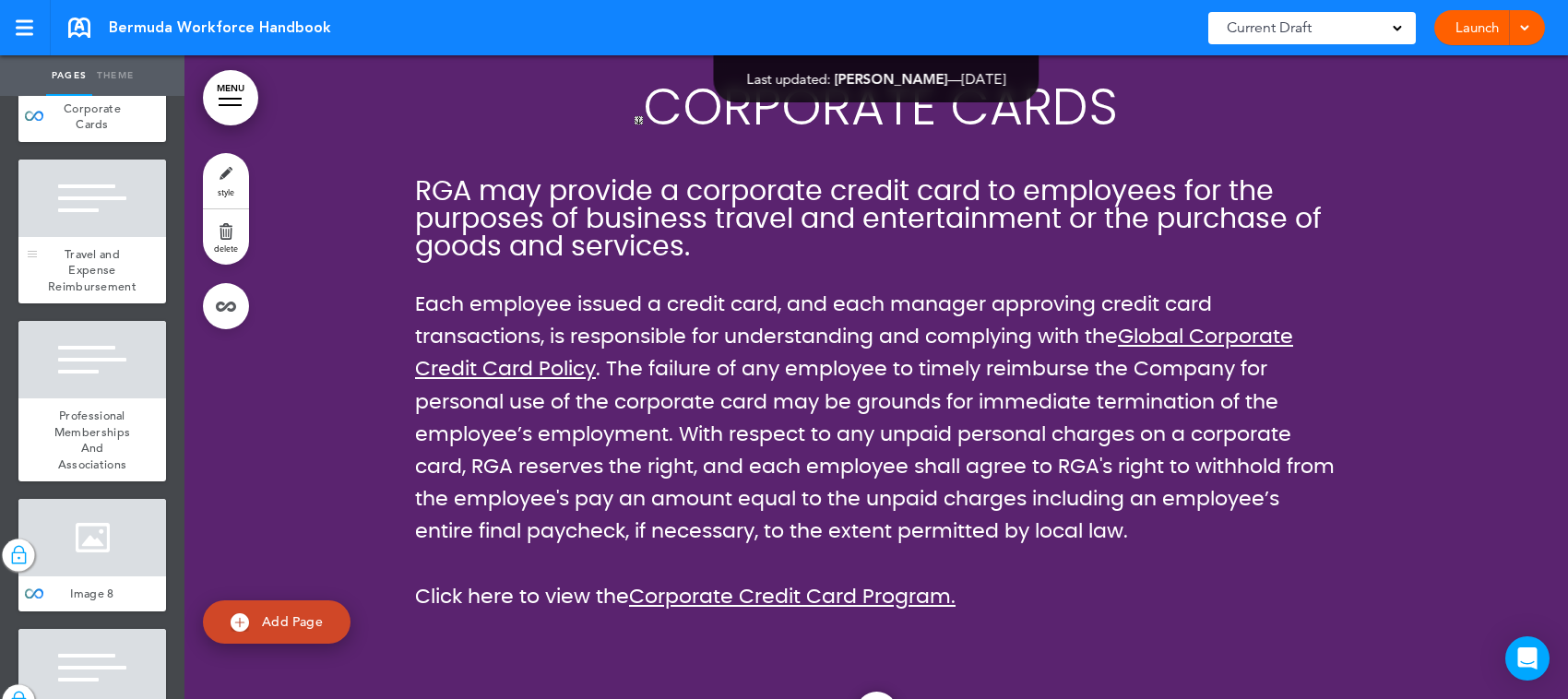
click at [90, 237] on div at bounding box center [92, 198] width 148 height 78
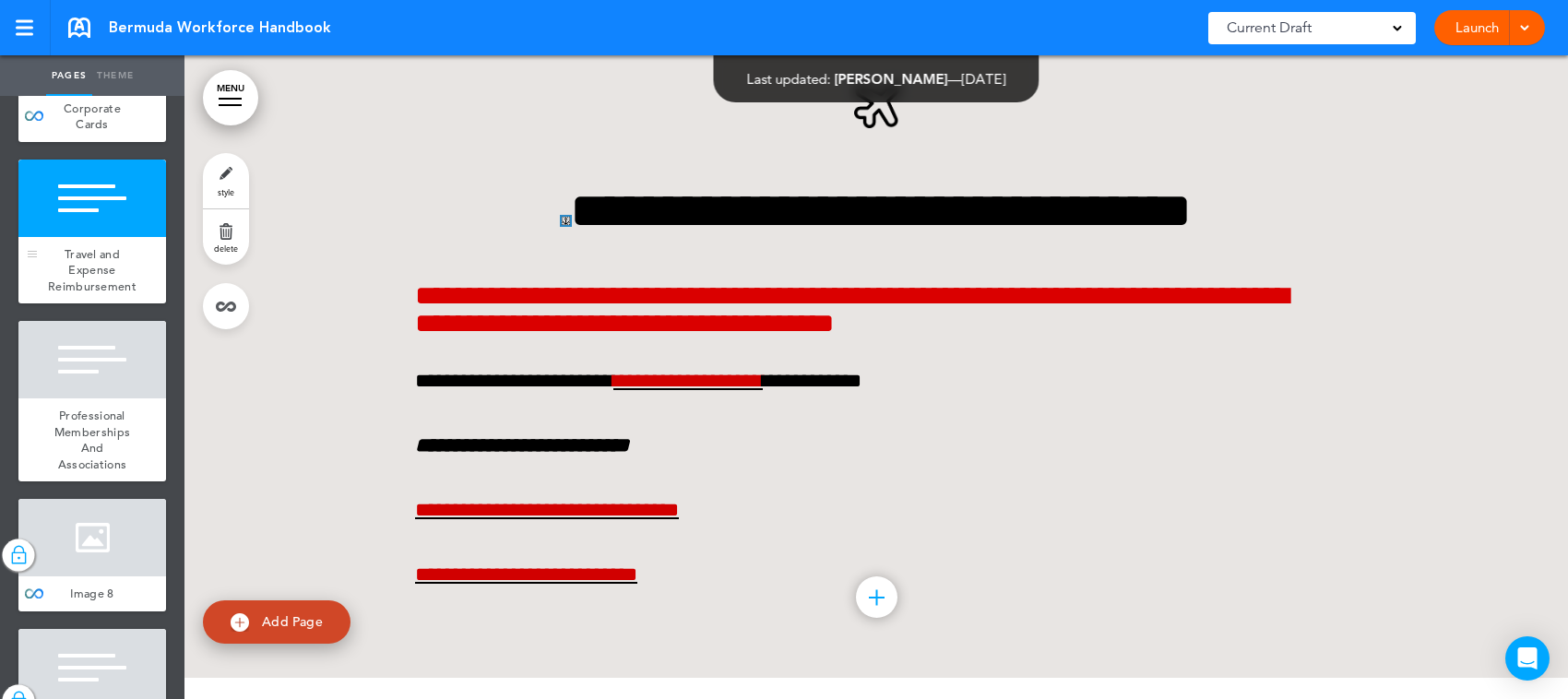
scroll to position [31361, 0]
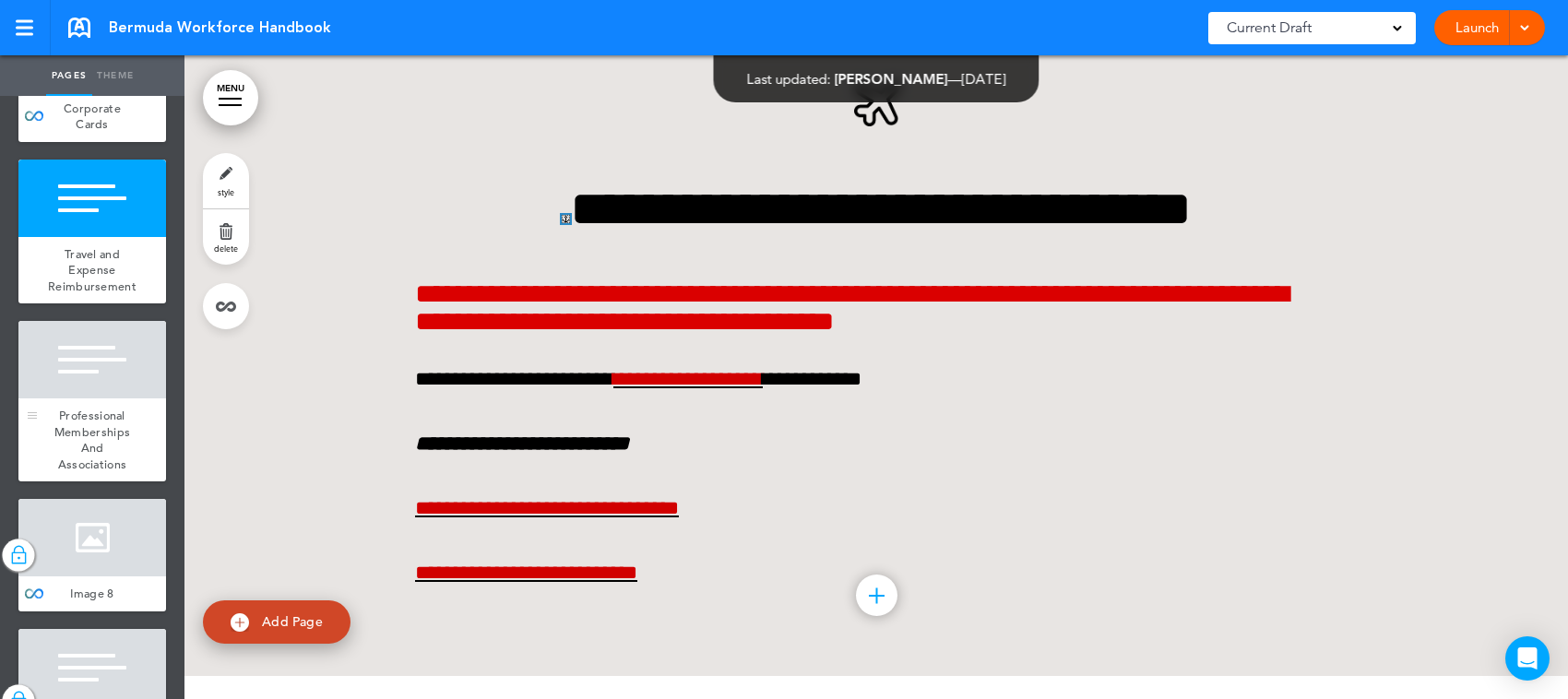
click at [92, 399] on div at bounding box center [92, 360] width 148 height 78
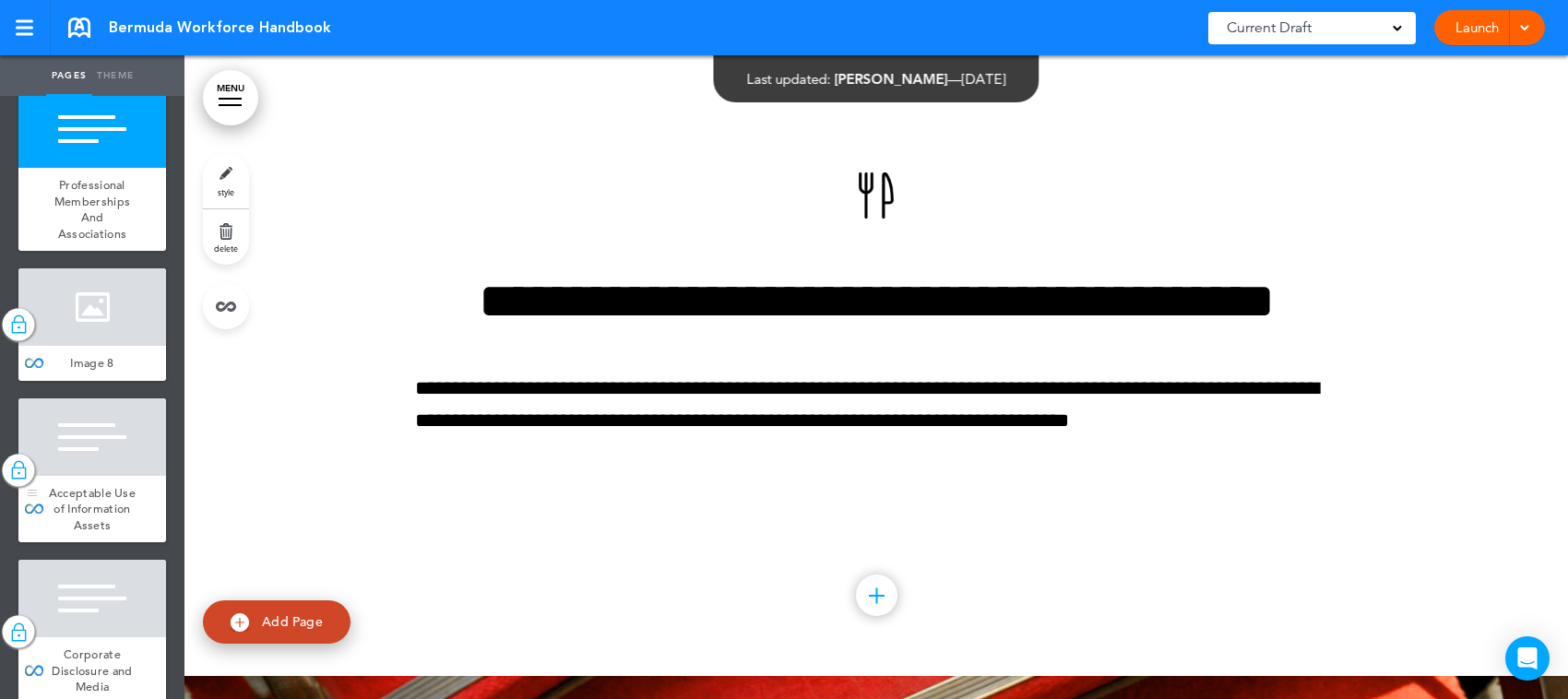
scroll to position [4957, 0]
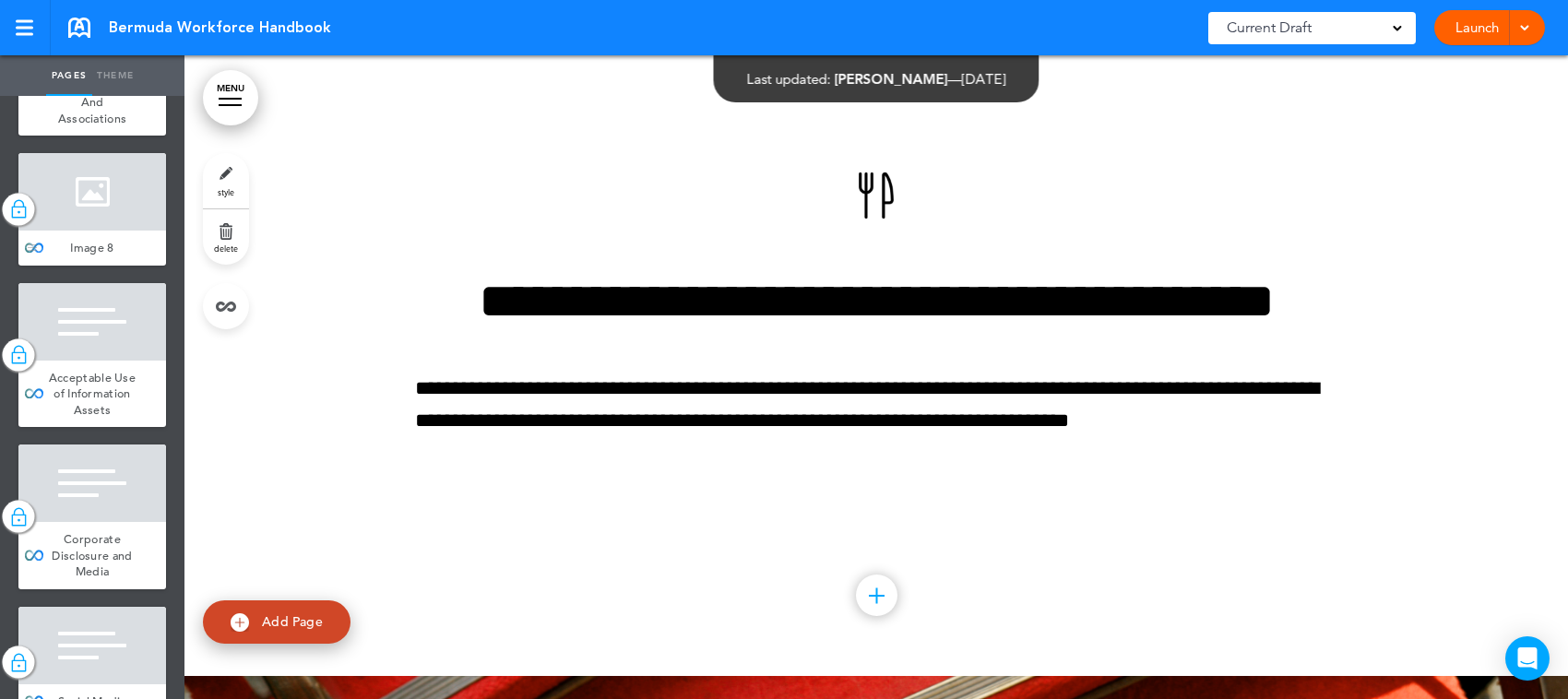
click at [68, 230] on div at bounding box center [92, 192] width 148 height 78
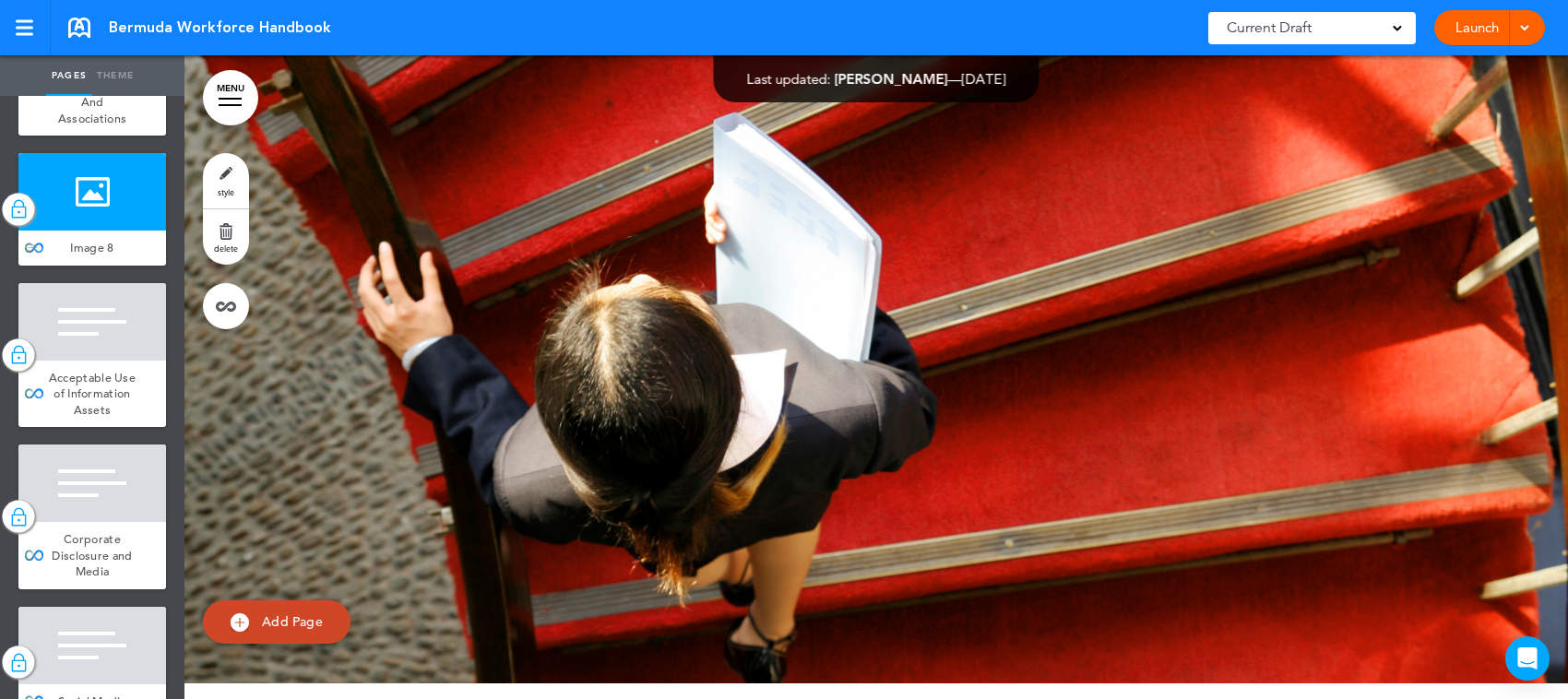
scroll to position [32689, 0]
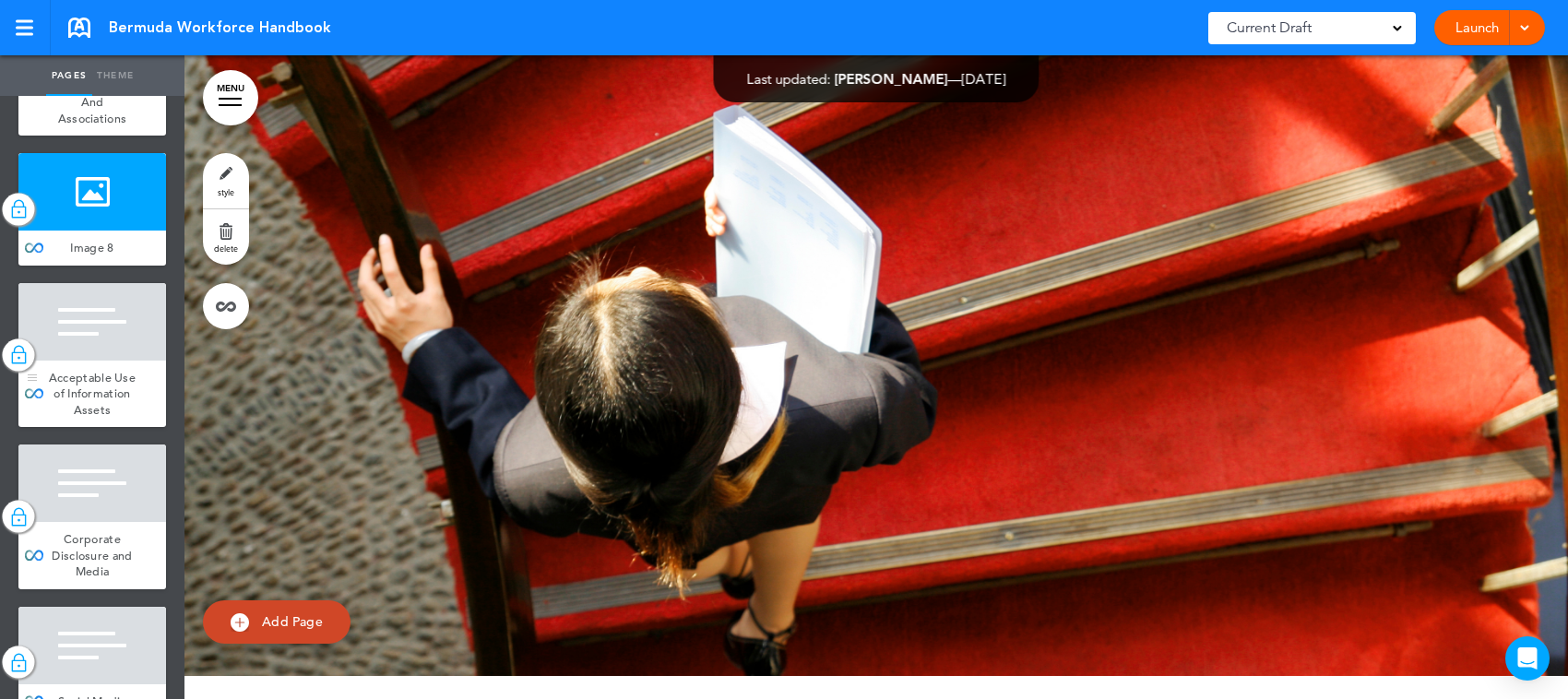
click at [89, 361] on div at bounding box center [92, 322] width 148 height 78
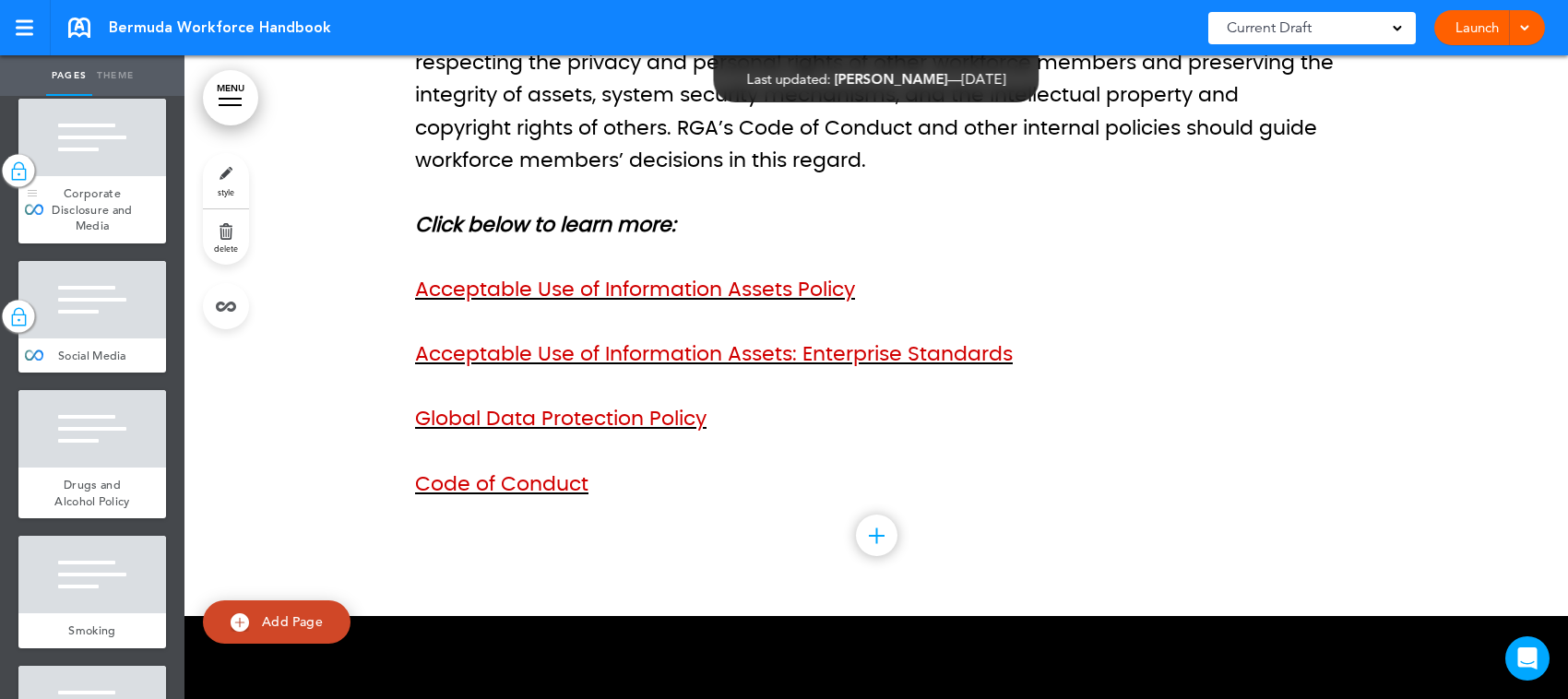
scroll to position [5417, 0]
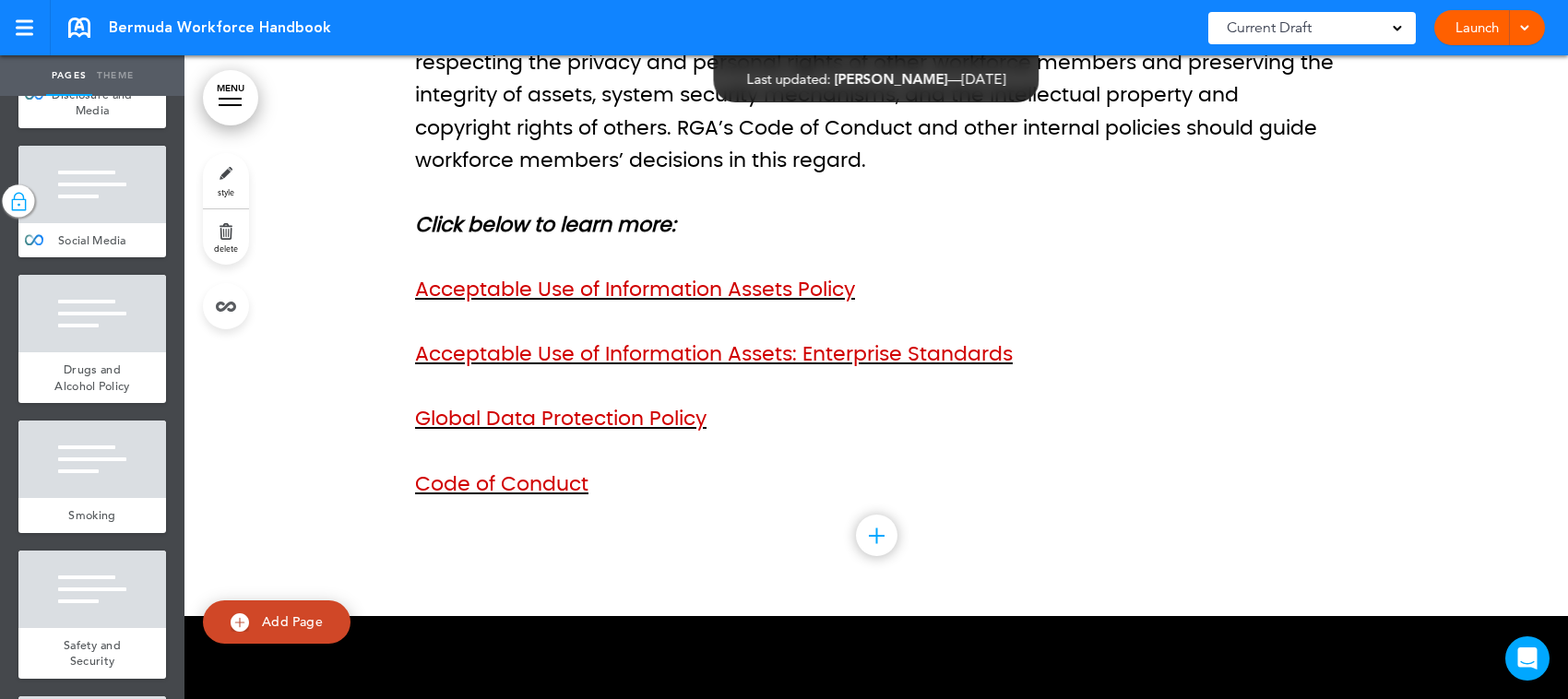
click at [113, 61] on div at bounding box center [92, 22] width 148 height 78
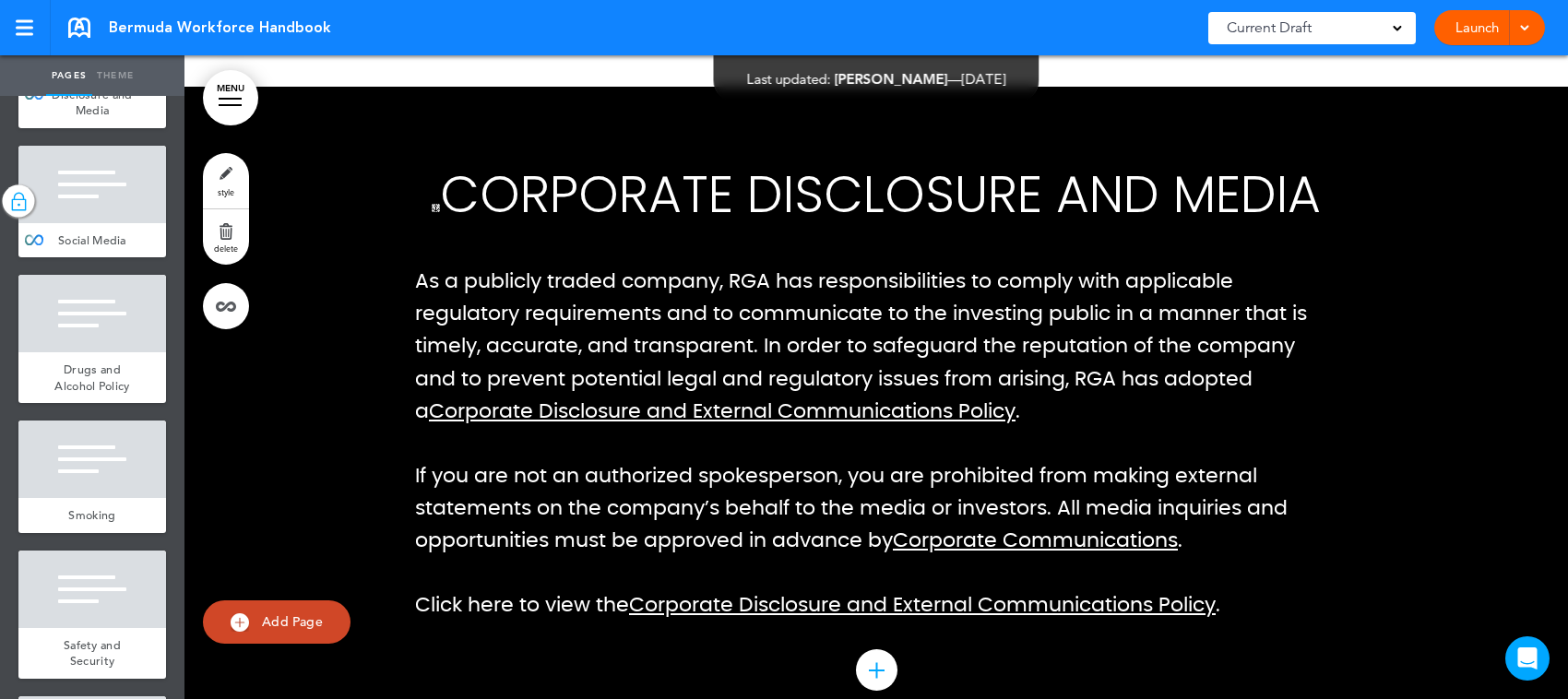
scroll to position [34994, 0]
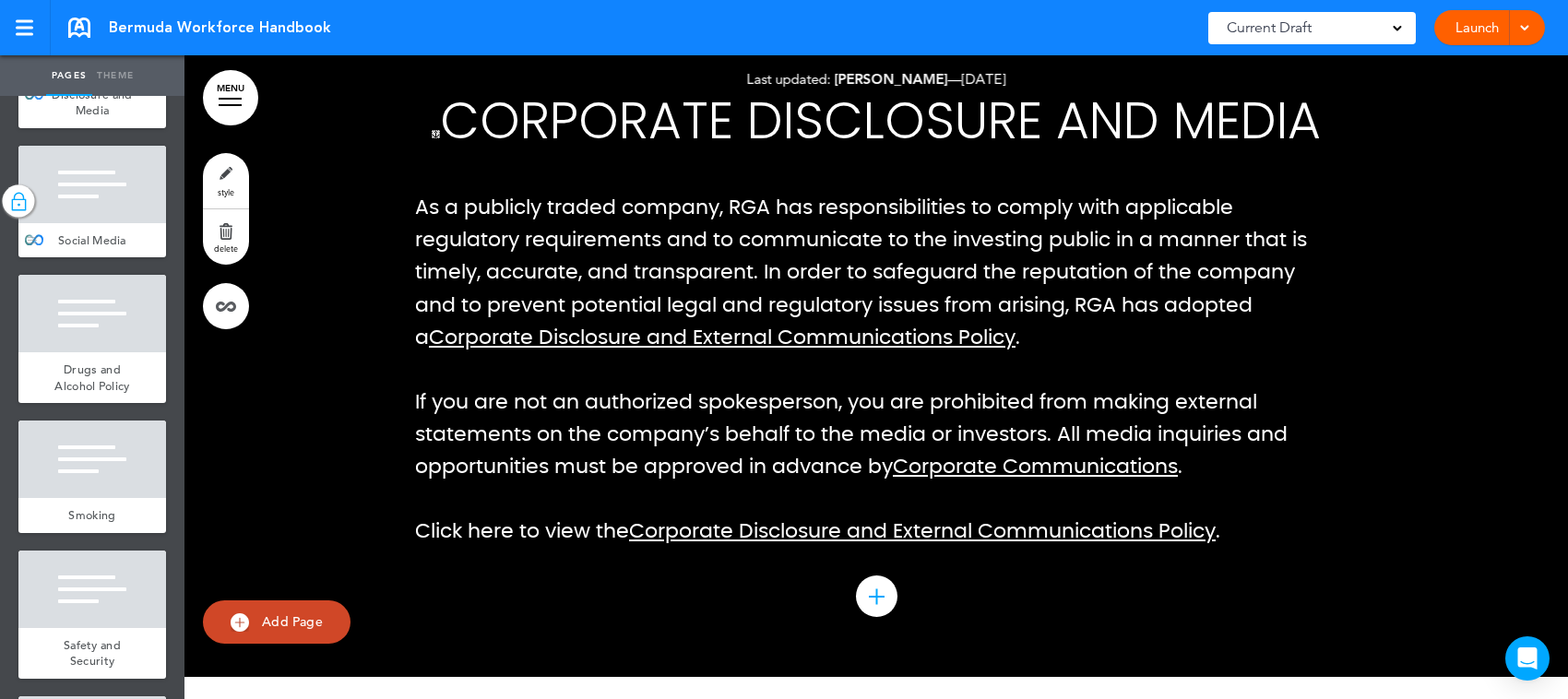
click at [83, 223] on div at bounding box center [92, 184] width 148 height 78
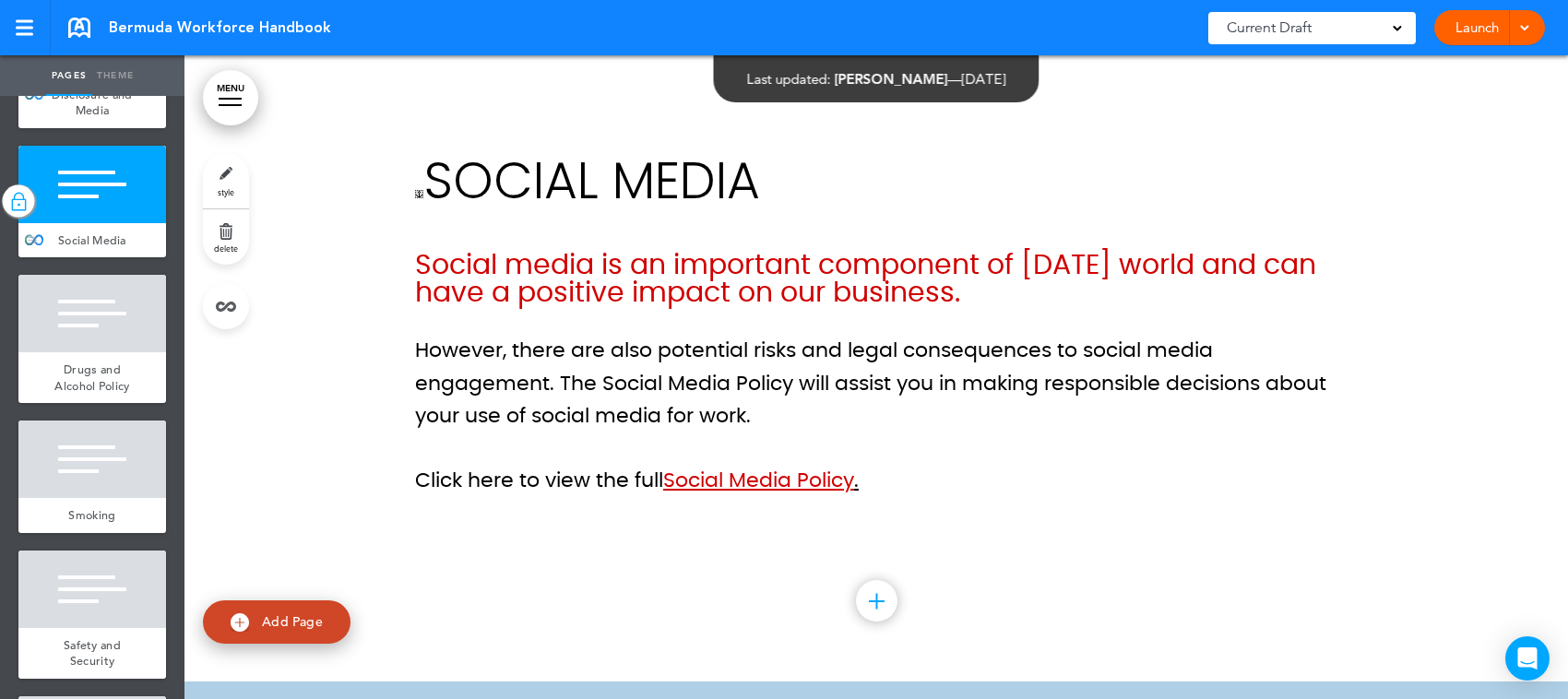
scroll to position [35658, 0]
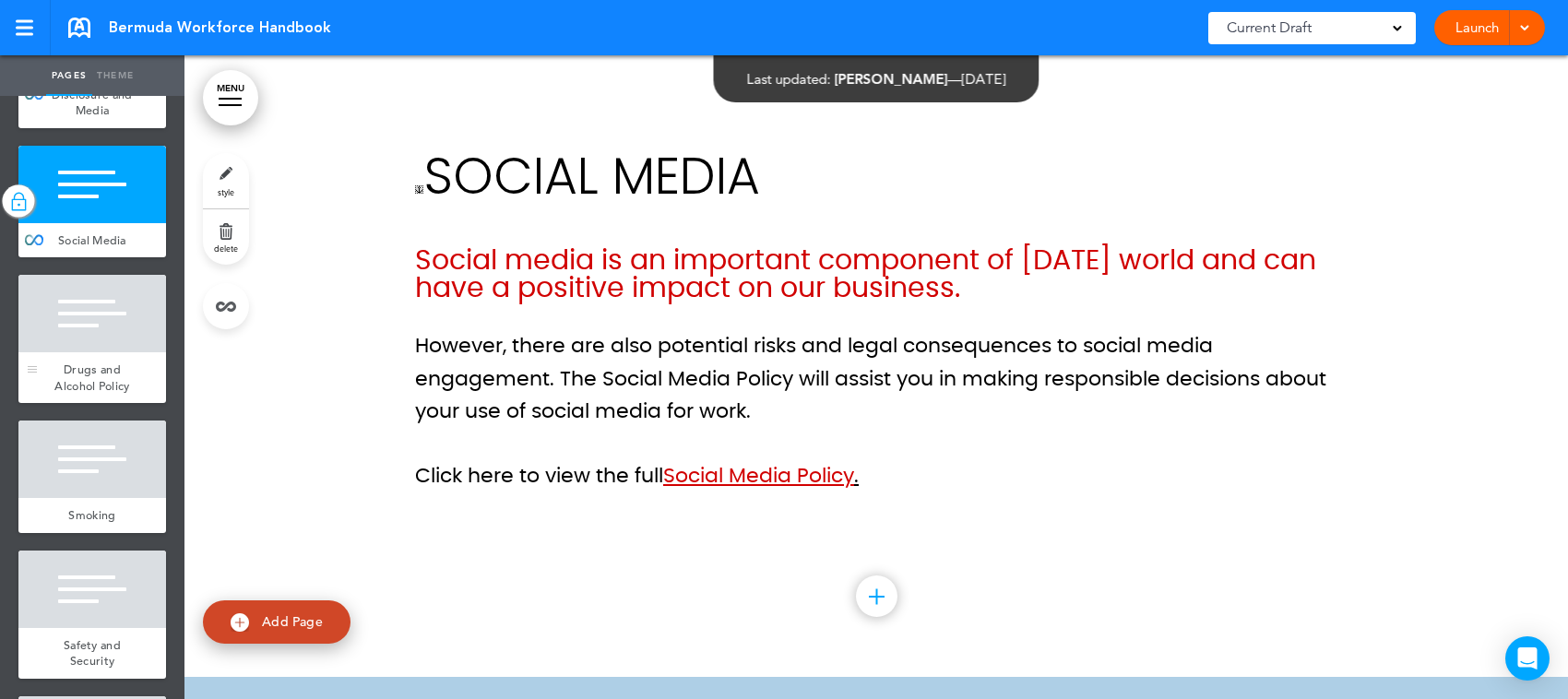
click at [94, 352] on div at bounding box center [92, 314] width 148 height 78
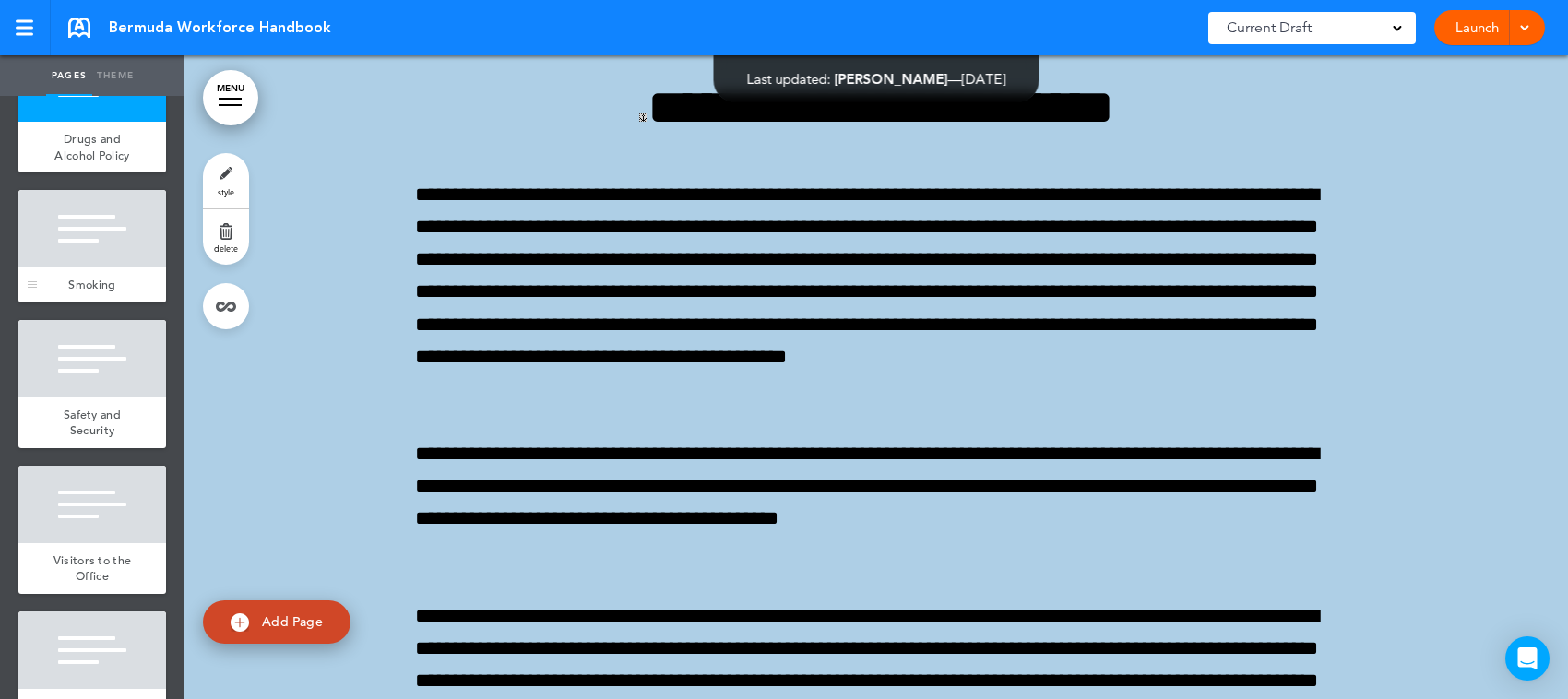
scroll to position [5764, 0]
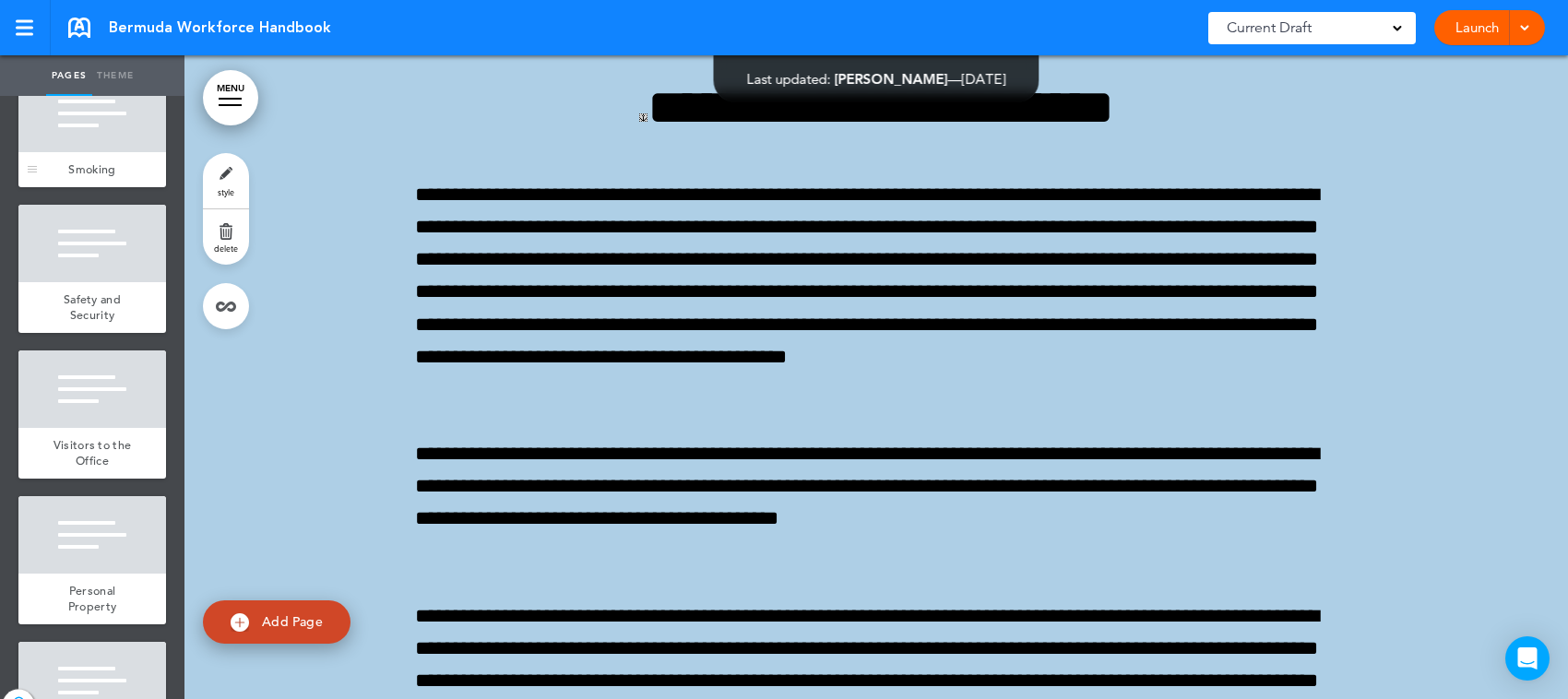
click at [63, 153] on div at bounding box center [92, 114] width 148 height 78
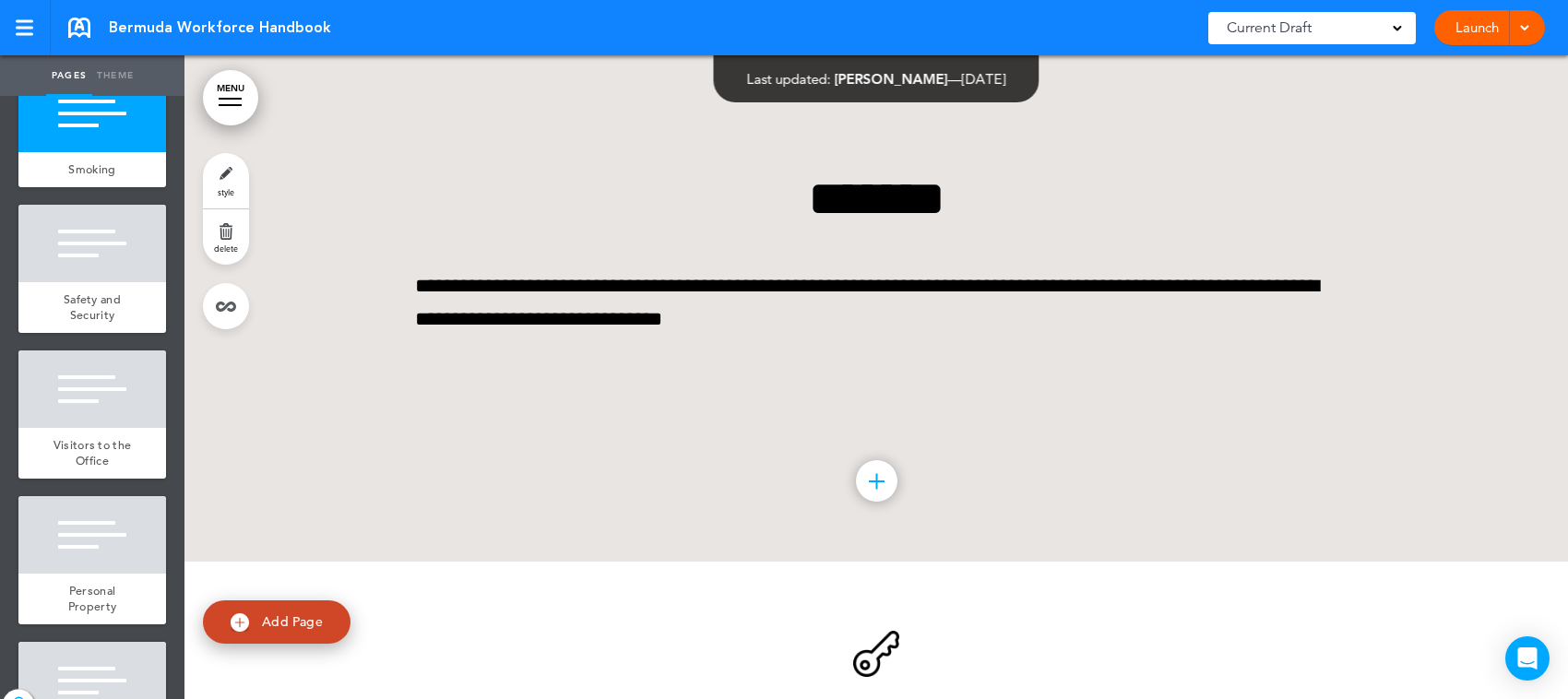
scroll to position [38033, 0]
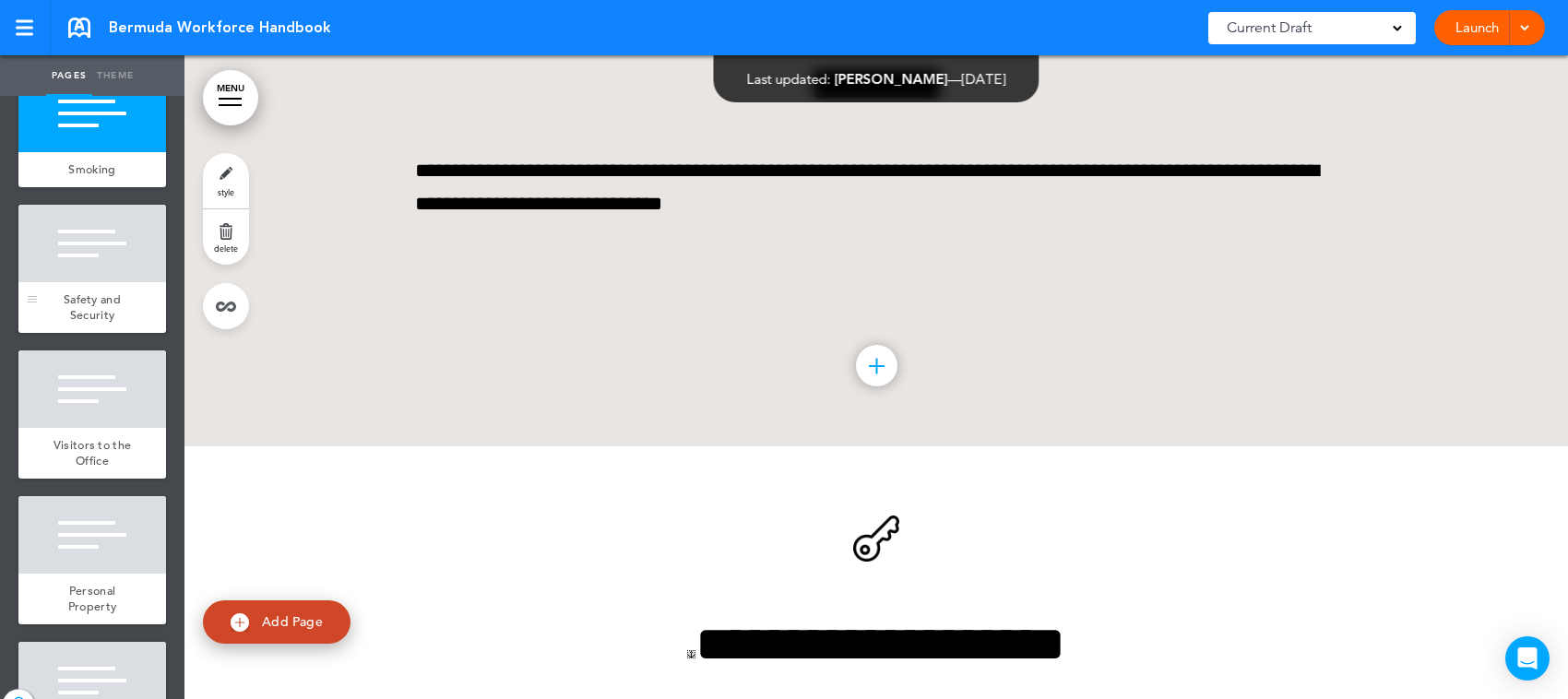
click at [67, 282] on div at bounding box center [92, 243] width 148 height 78
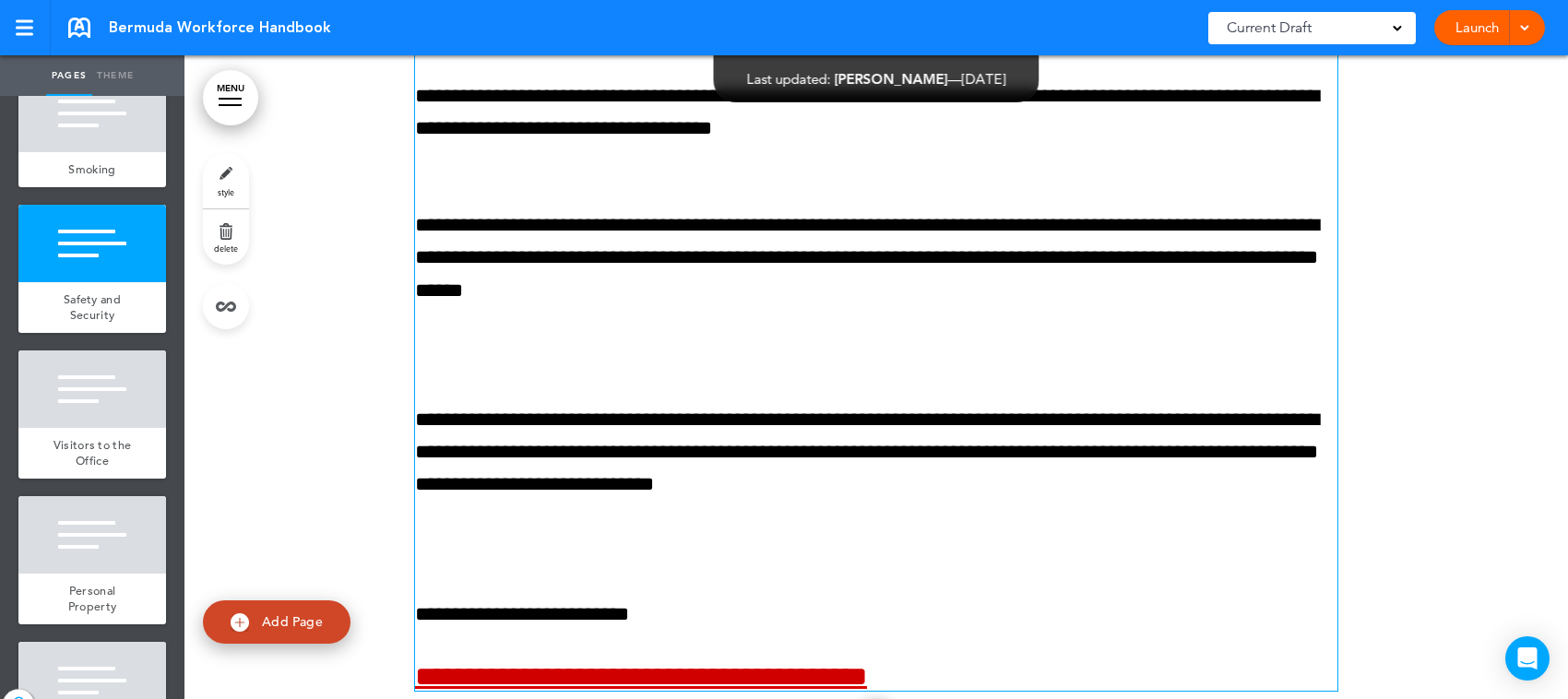
scroll to position [39043, 0]
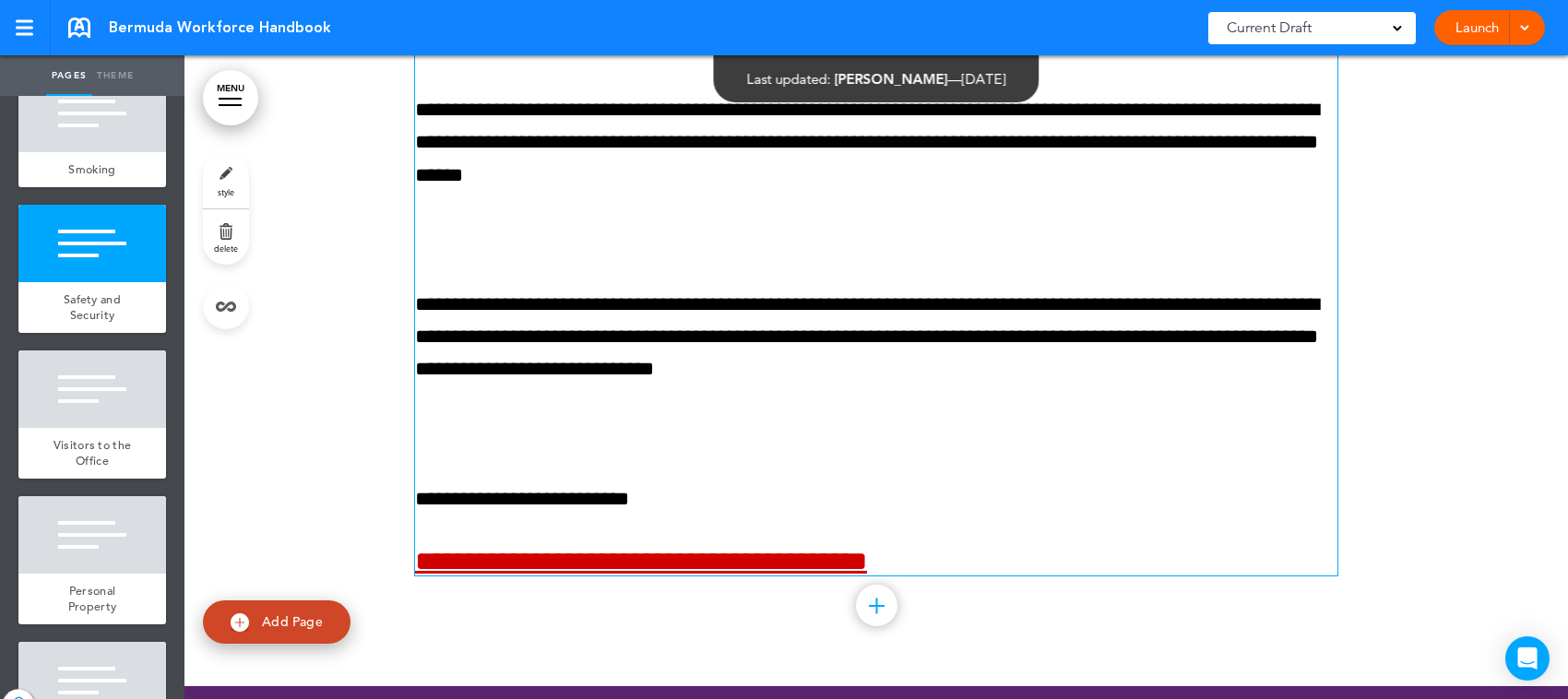
click at [504, 249] on div "**********" at bounding box center [876, 40] width 923 height 1070
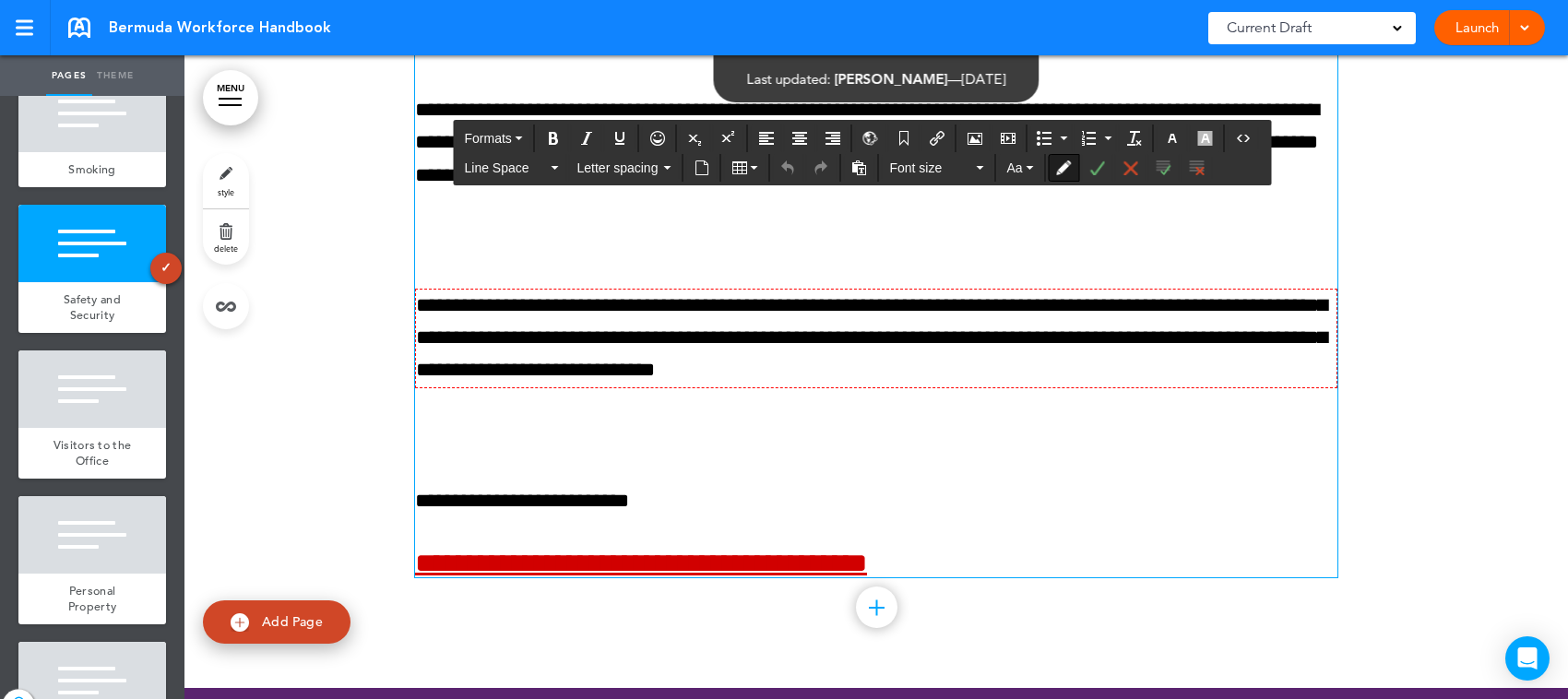
click at [482, 260] on div "**********" at bounding box center [876, 42] width 923 height 1073
click at [849, 518] on p "**********" at bounding box center [876, 501] width 923 height 32
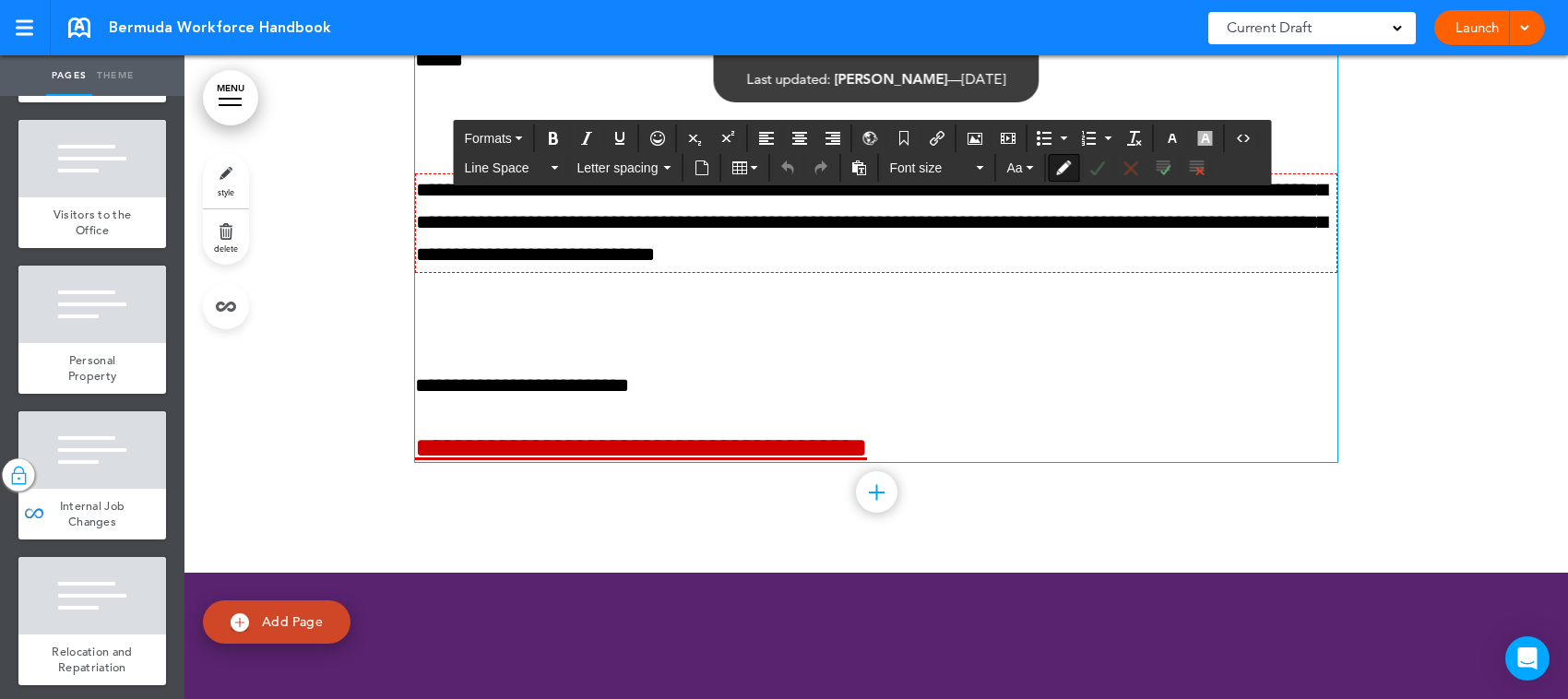
scroll to position [6110, 0]
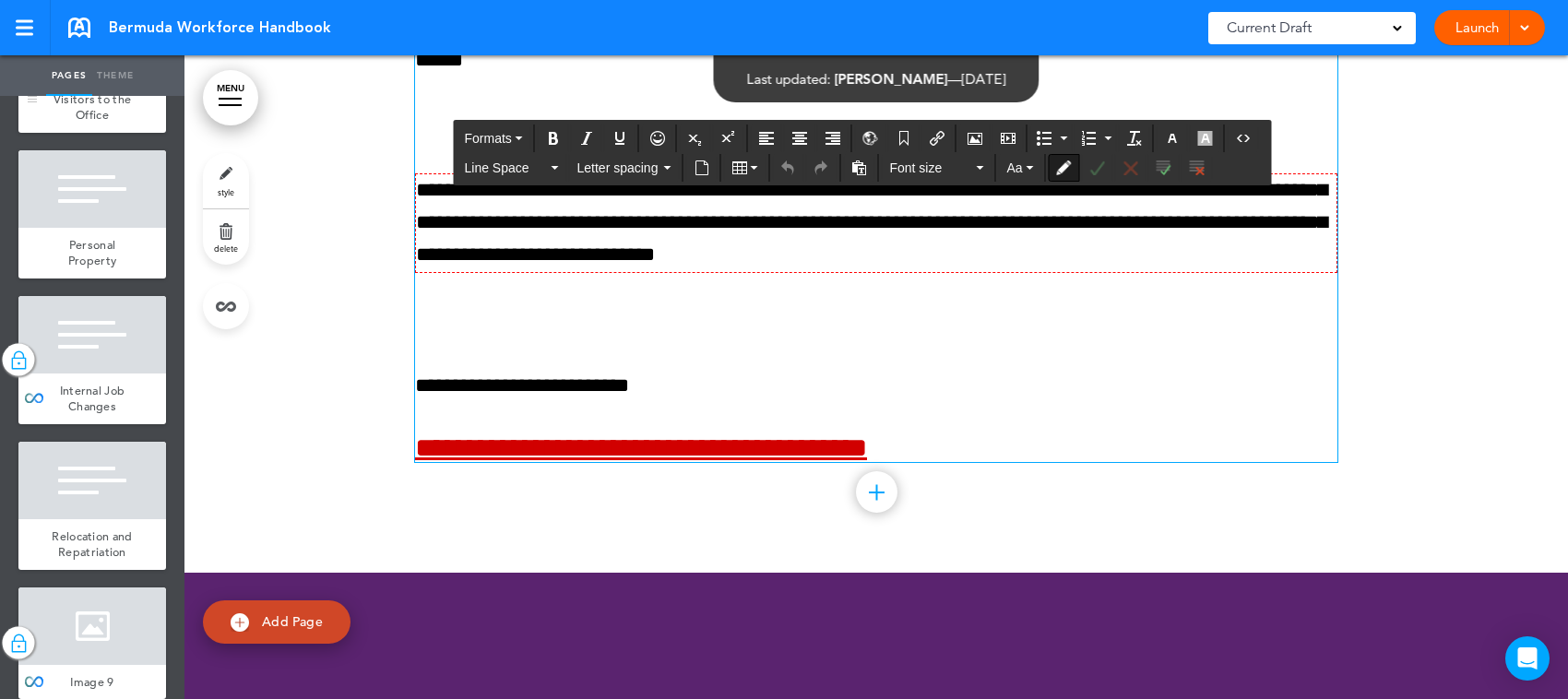
click at [92, 82] on div at bounding box center [92, 44] width 148 height 78
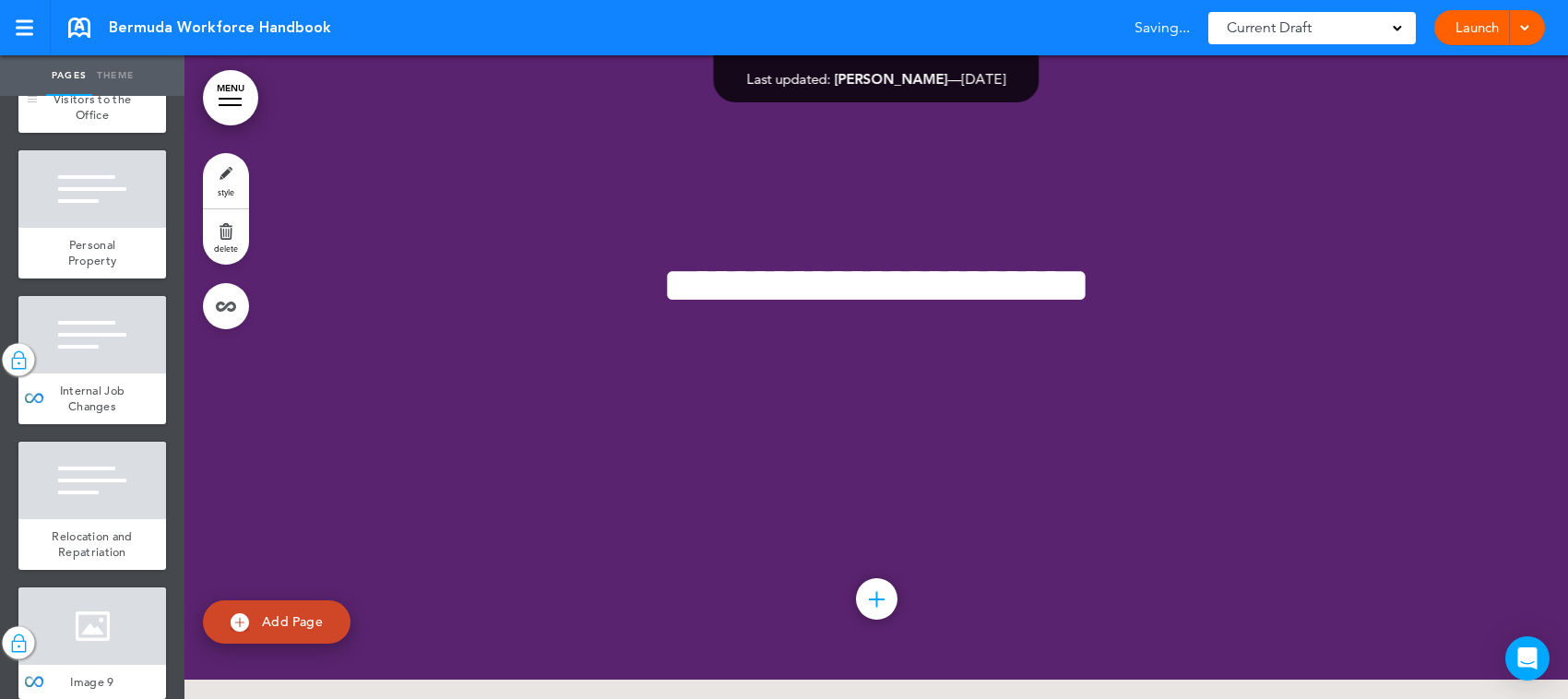
scroll to position [39715, 0]
click at [102, 82] on div at bounding box center [92, 44] width 148 height 78
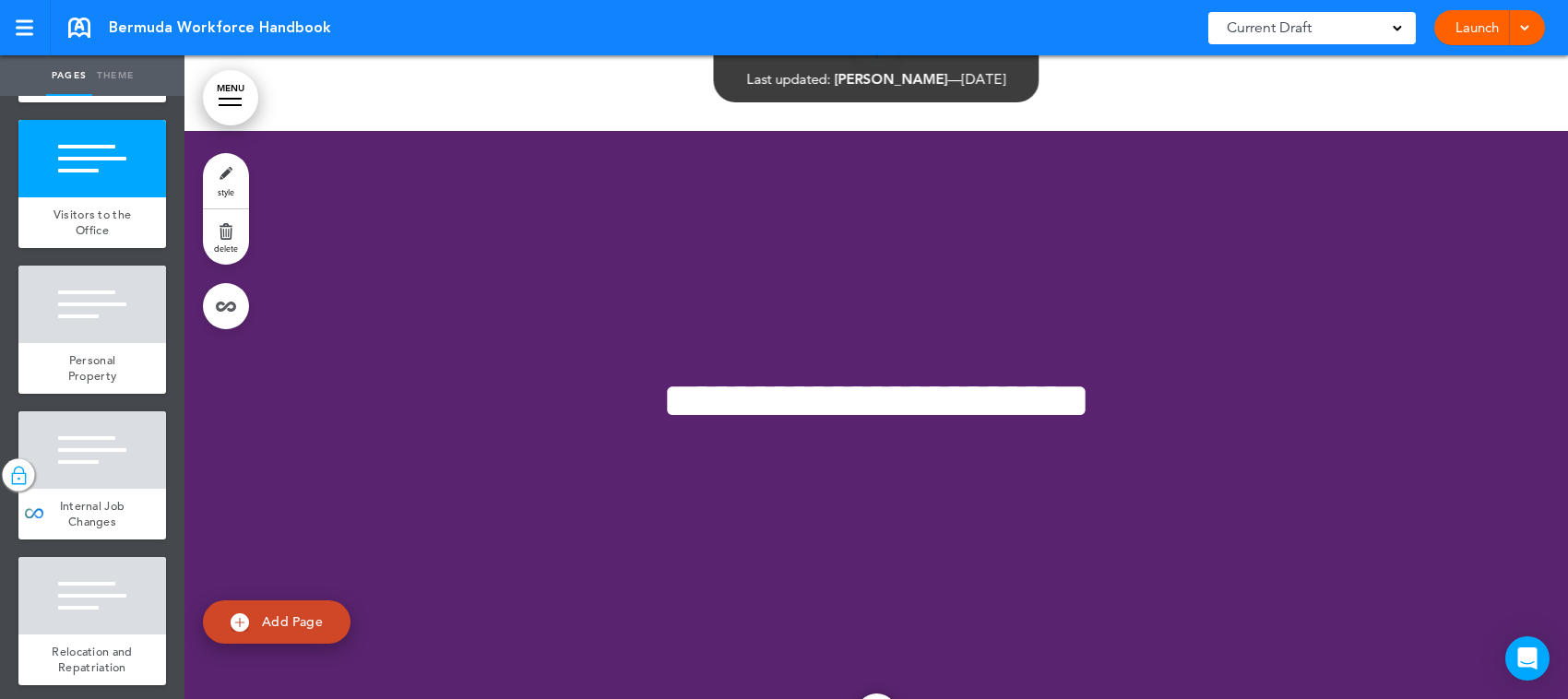
scroll to position [6110, 0]
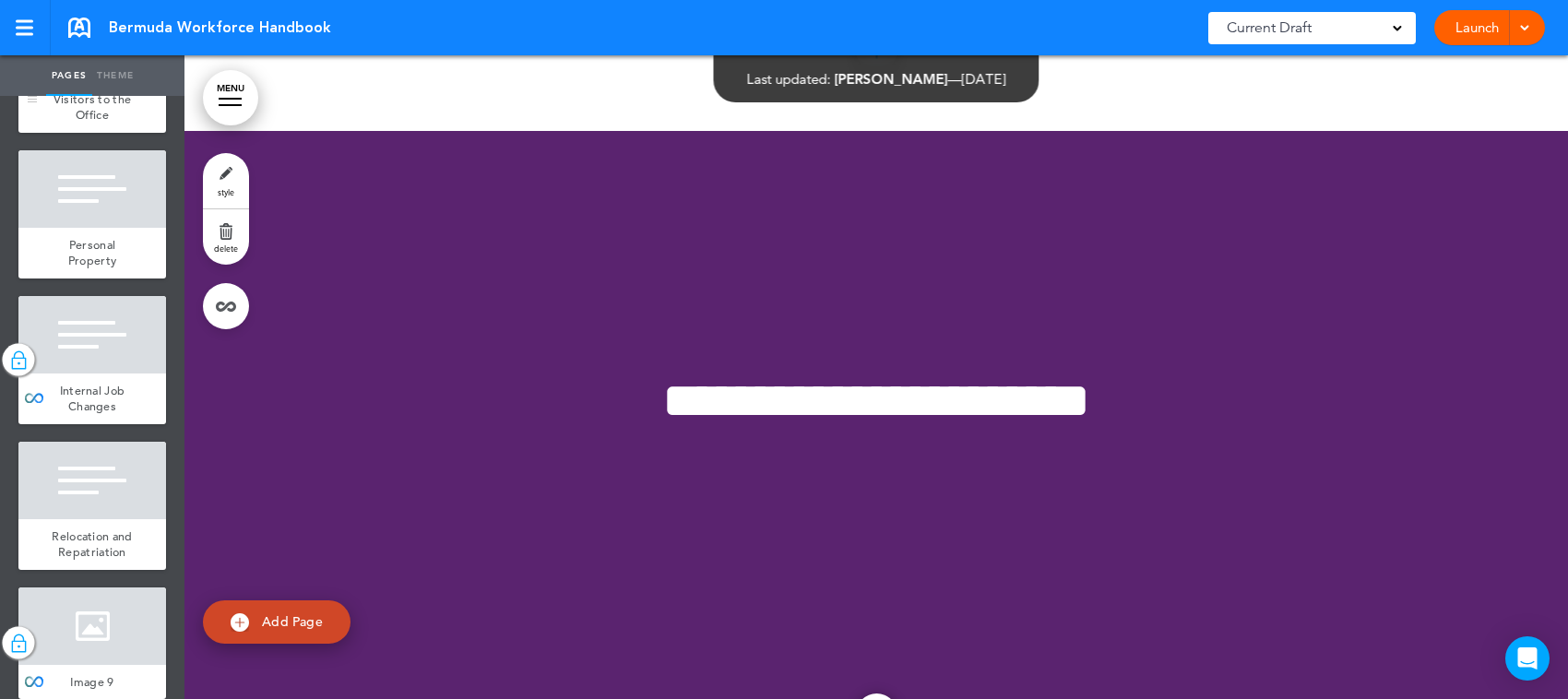
click at [112, 133] on div "Visitors to the Office" at bounding box center [92, 107] width 148 height 51
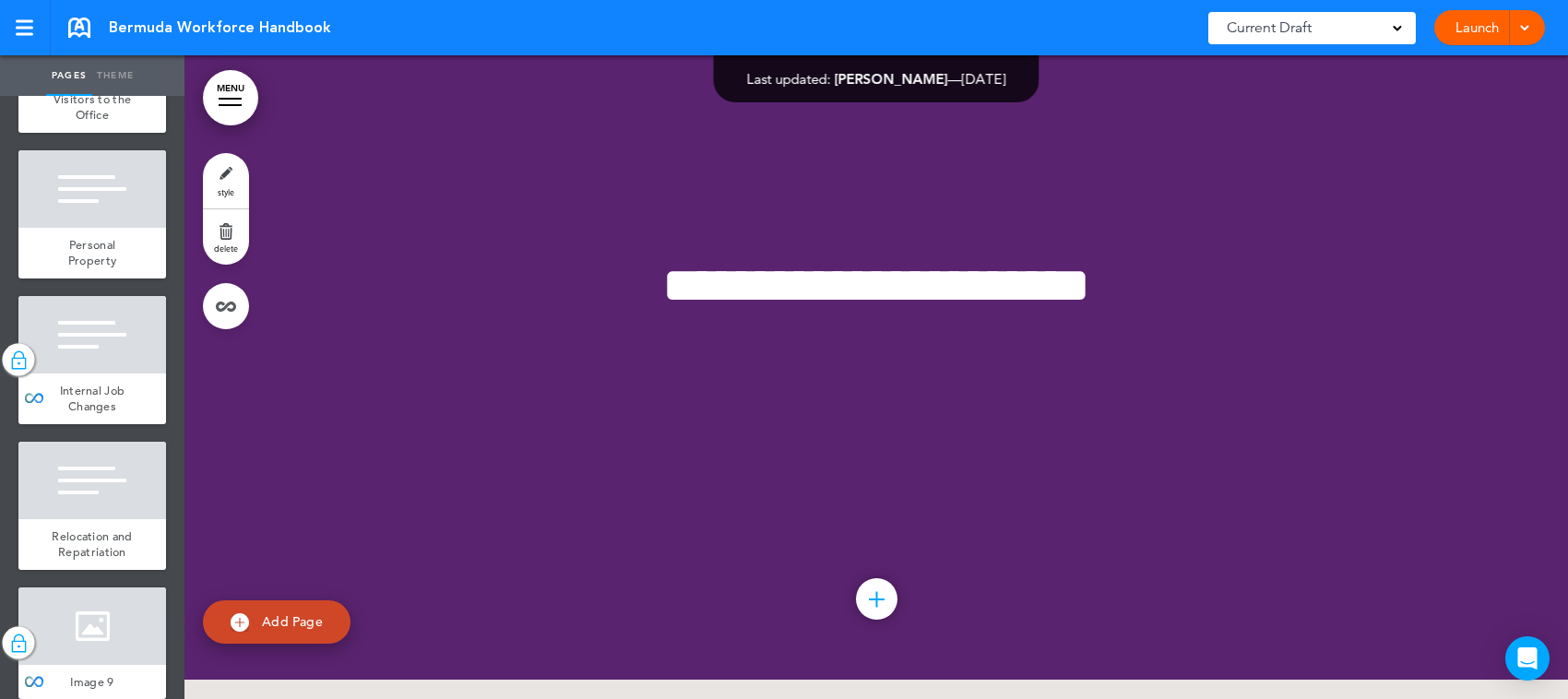
scroll to position [39831, 0]
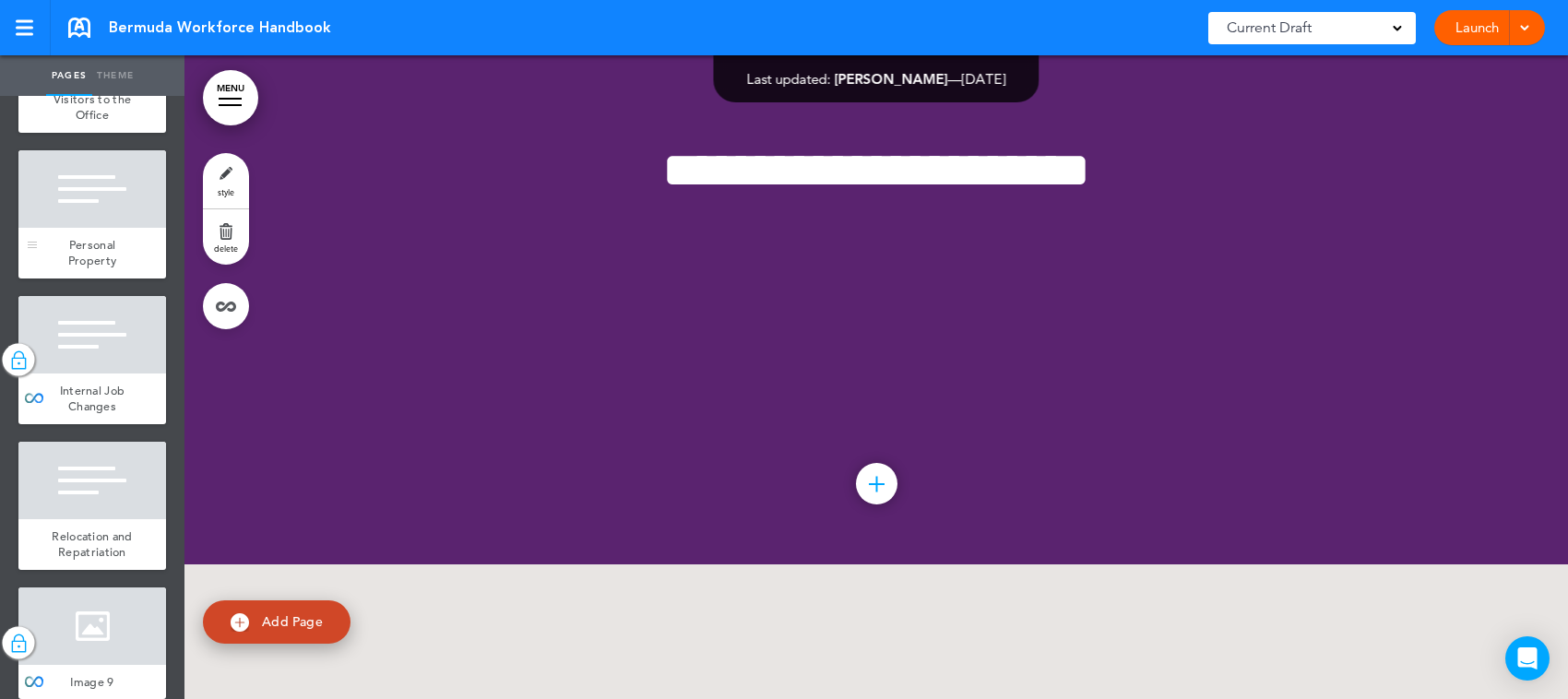
click at [126, 227] on div at bounding box center [92, 189] width 148 height 78
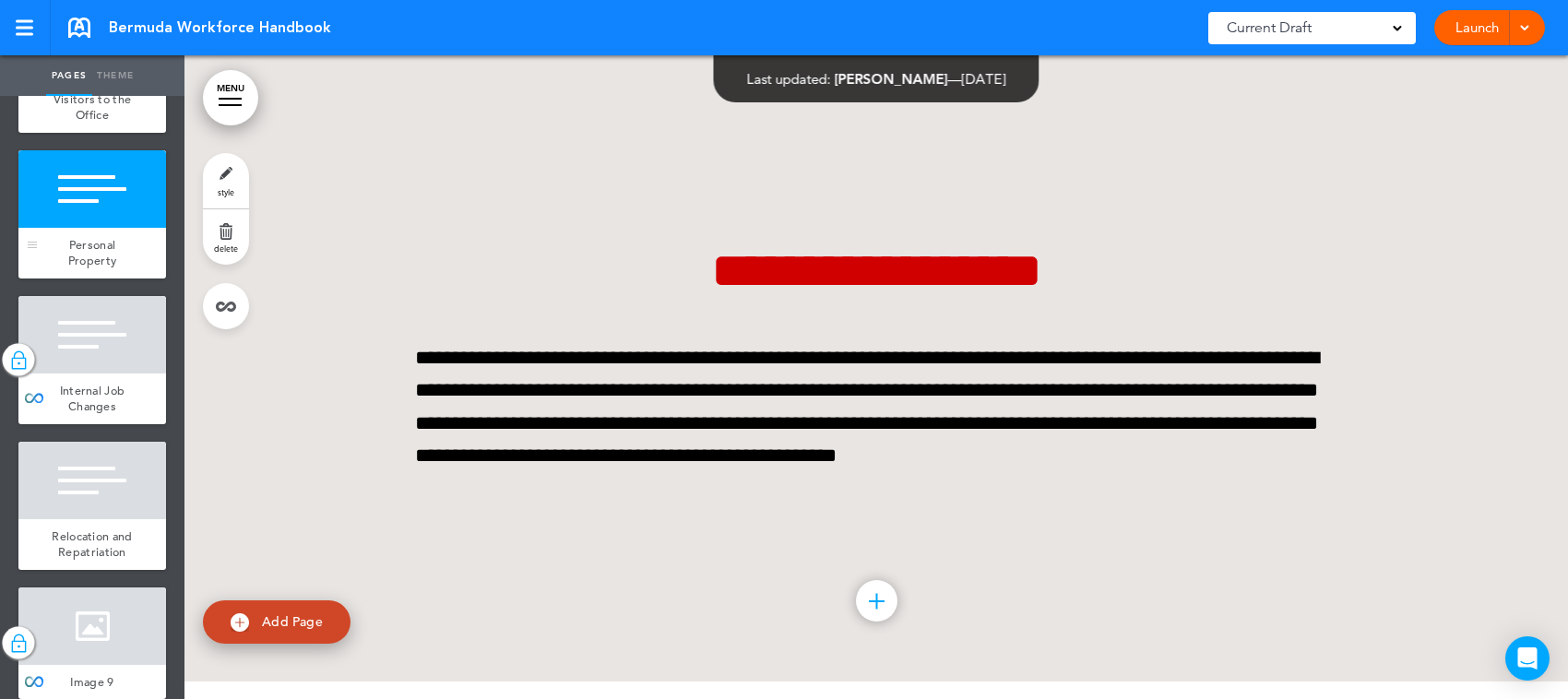
scroll to position [40379, 0]
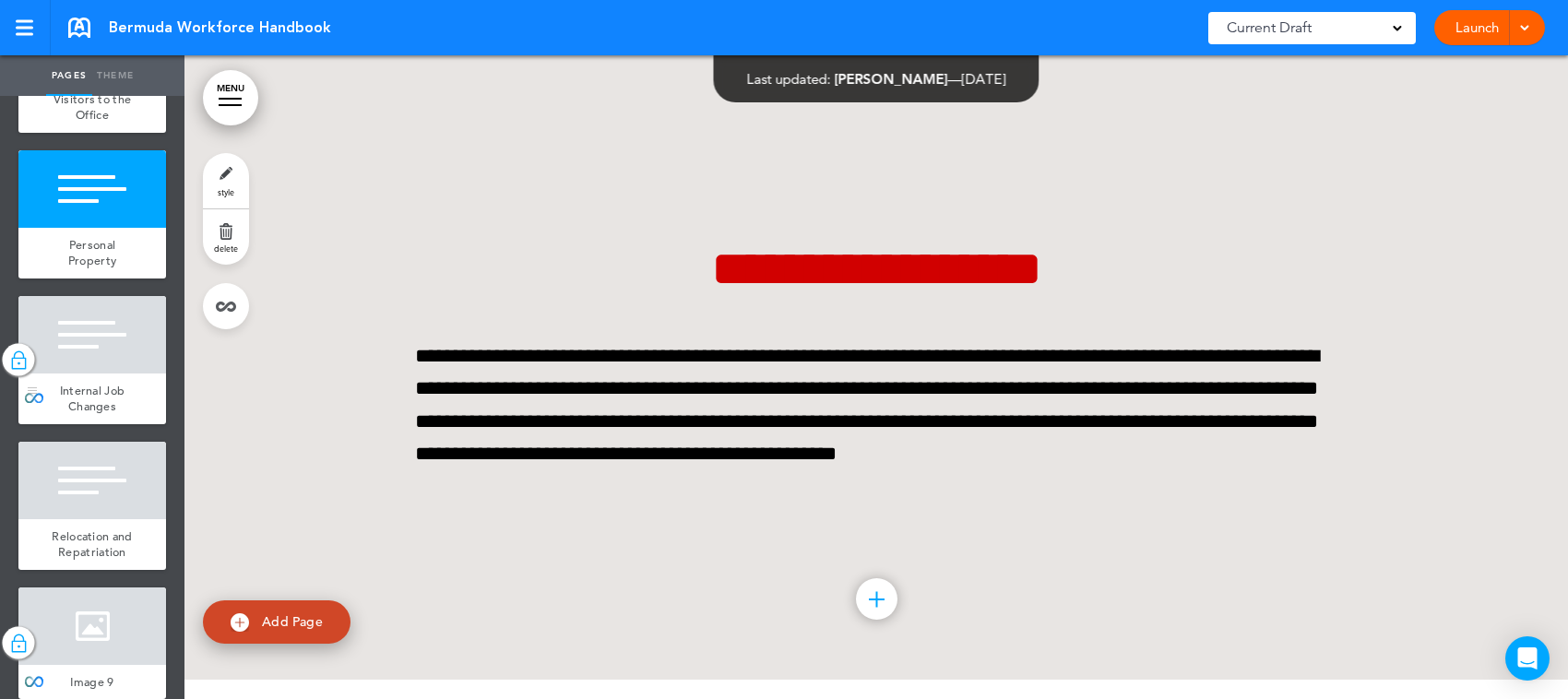
click at [98, 374] on div at bounding box center [92, 335] width 148 height 78
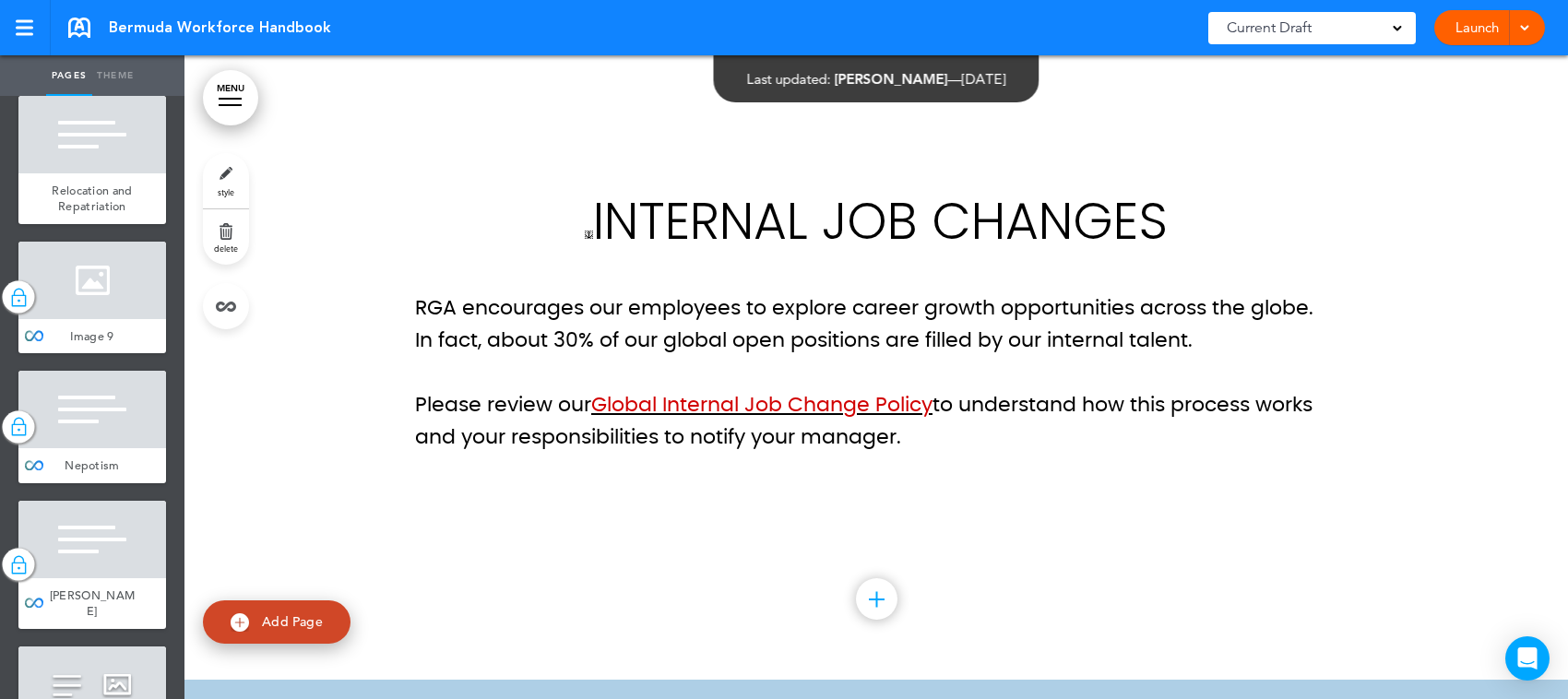
scroll to position [6570, 0]
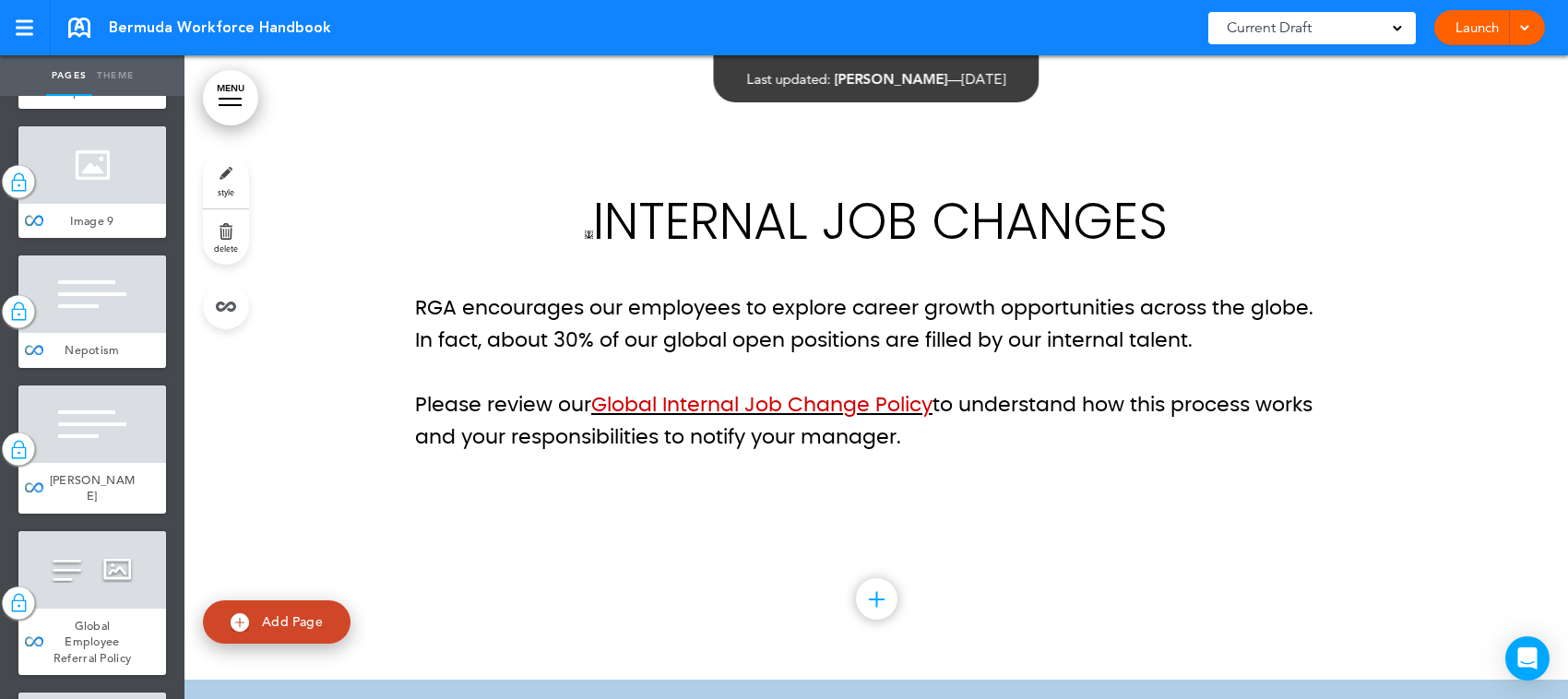
click at [137, 58] on div at bounding box center [92, 20] width 148 height 78
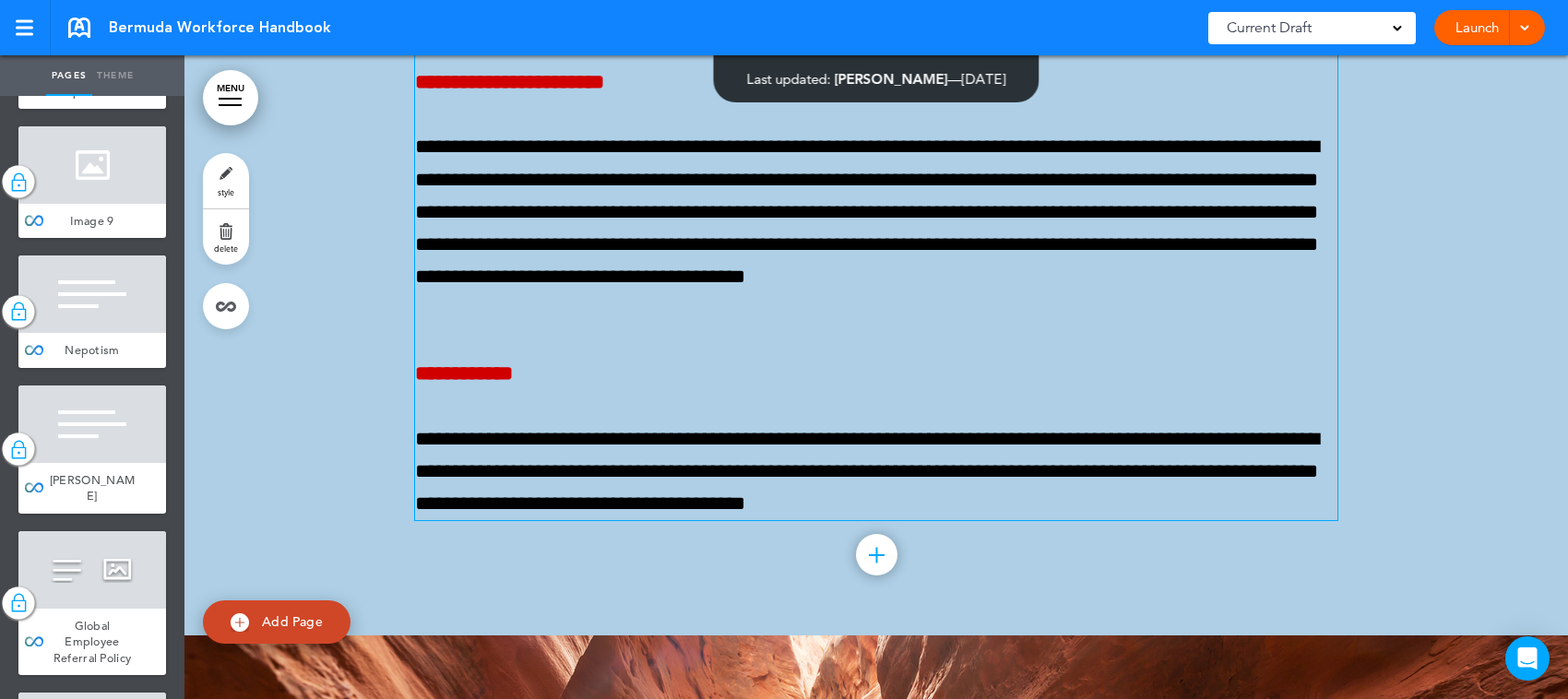
scroll to position [41708, 0]
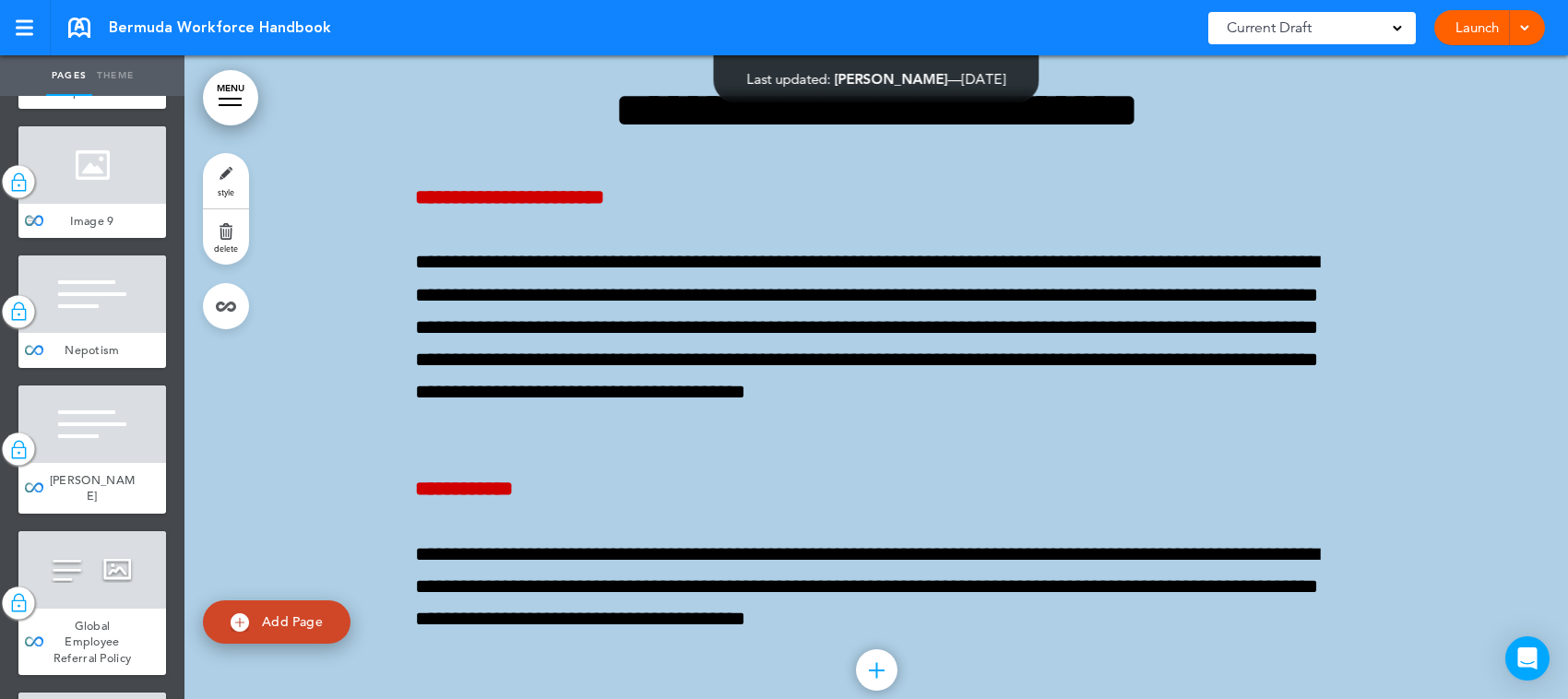
click at [83, 203] on div at bounding box center [92, 166] width 148 height 78
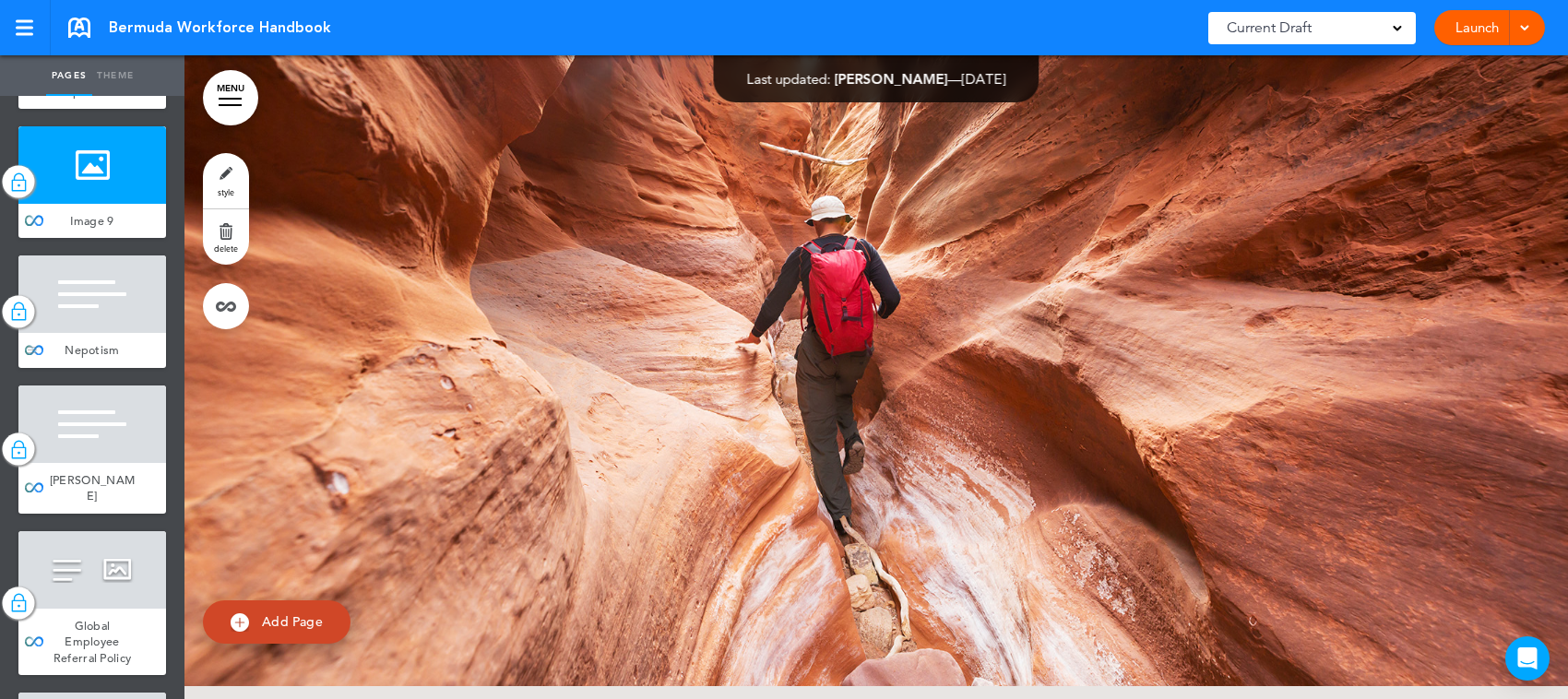
scroll to position [42444, 0]
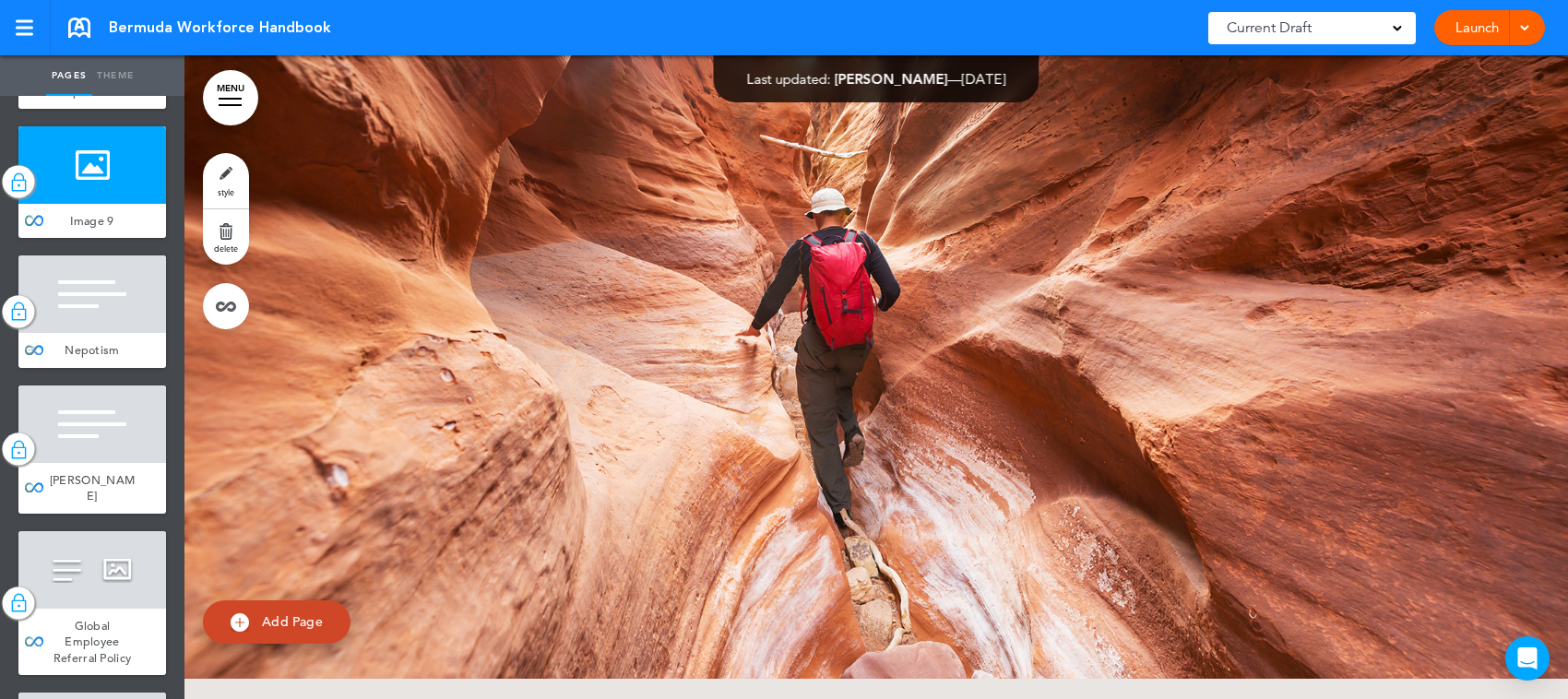
click at [89, 333] on div at bounding box center [92, 294] width 148 height 78
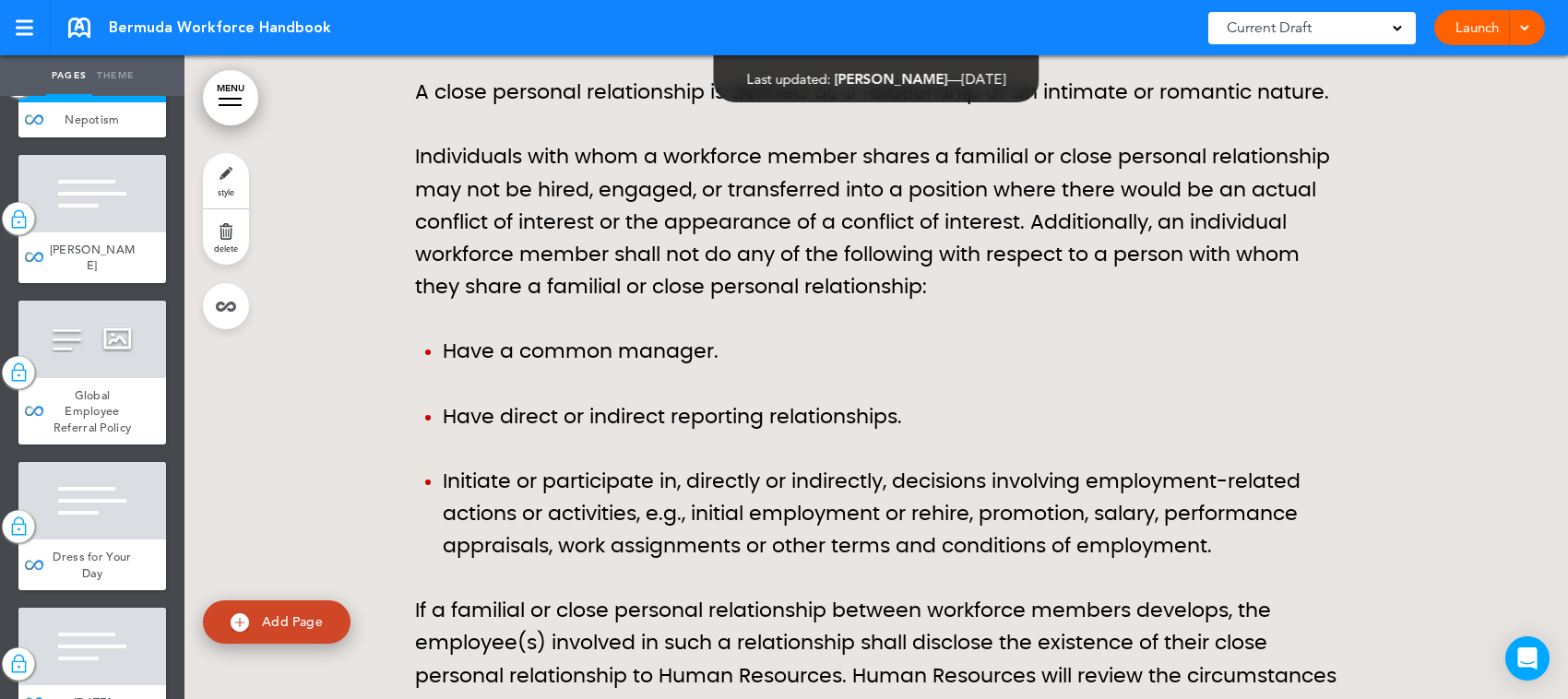
scroll to position [6916, 0]
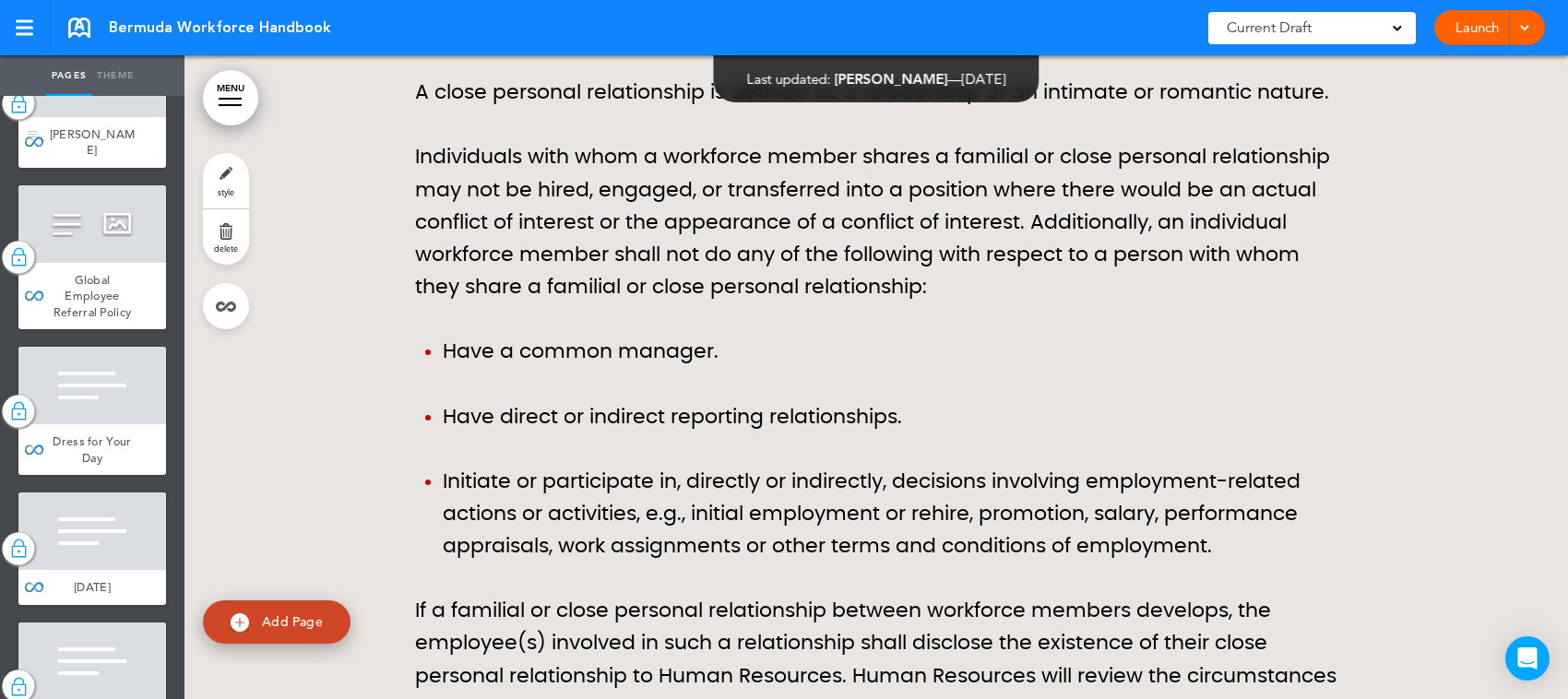
click at [91, 117] on div at bounding box center [92, 79] width 148 height 78
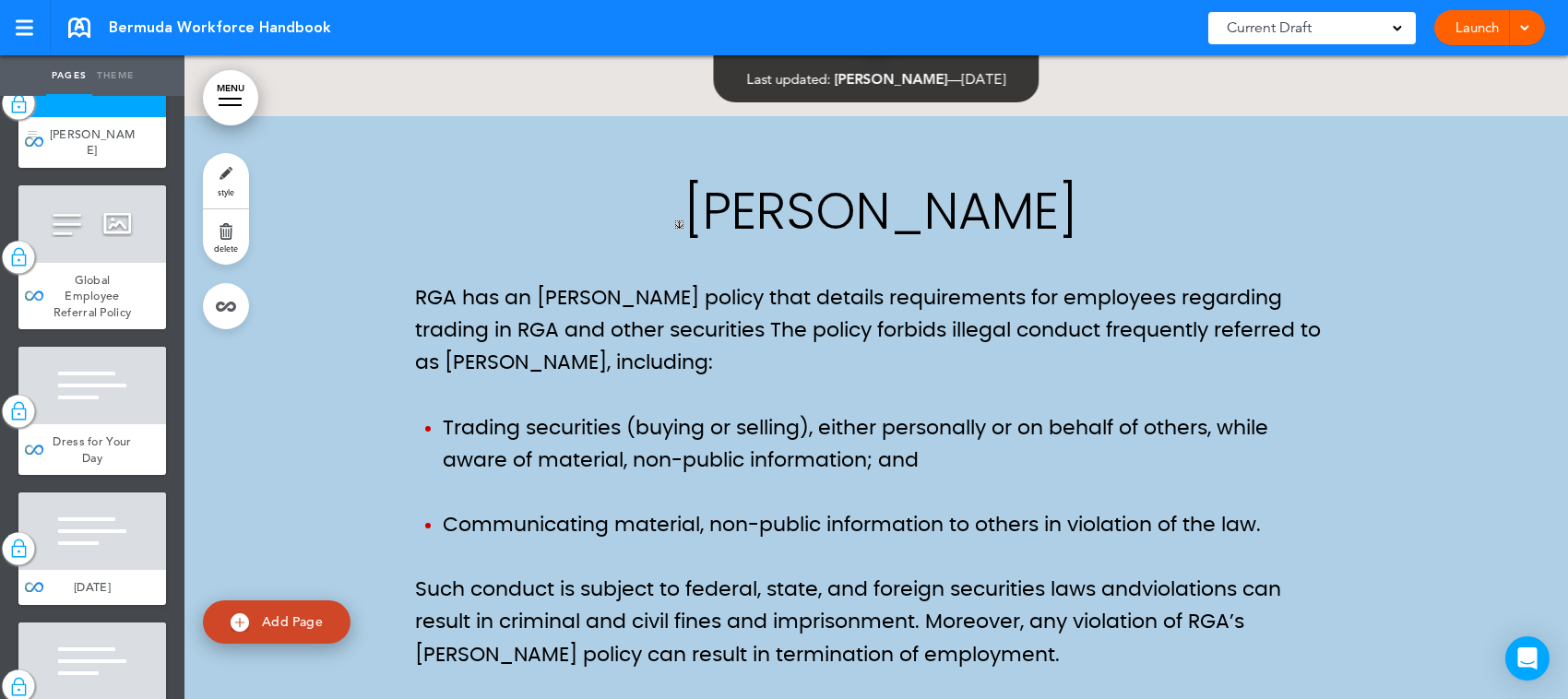
scroll to position [45045, 0]
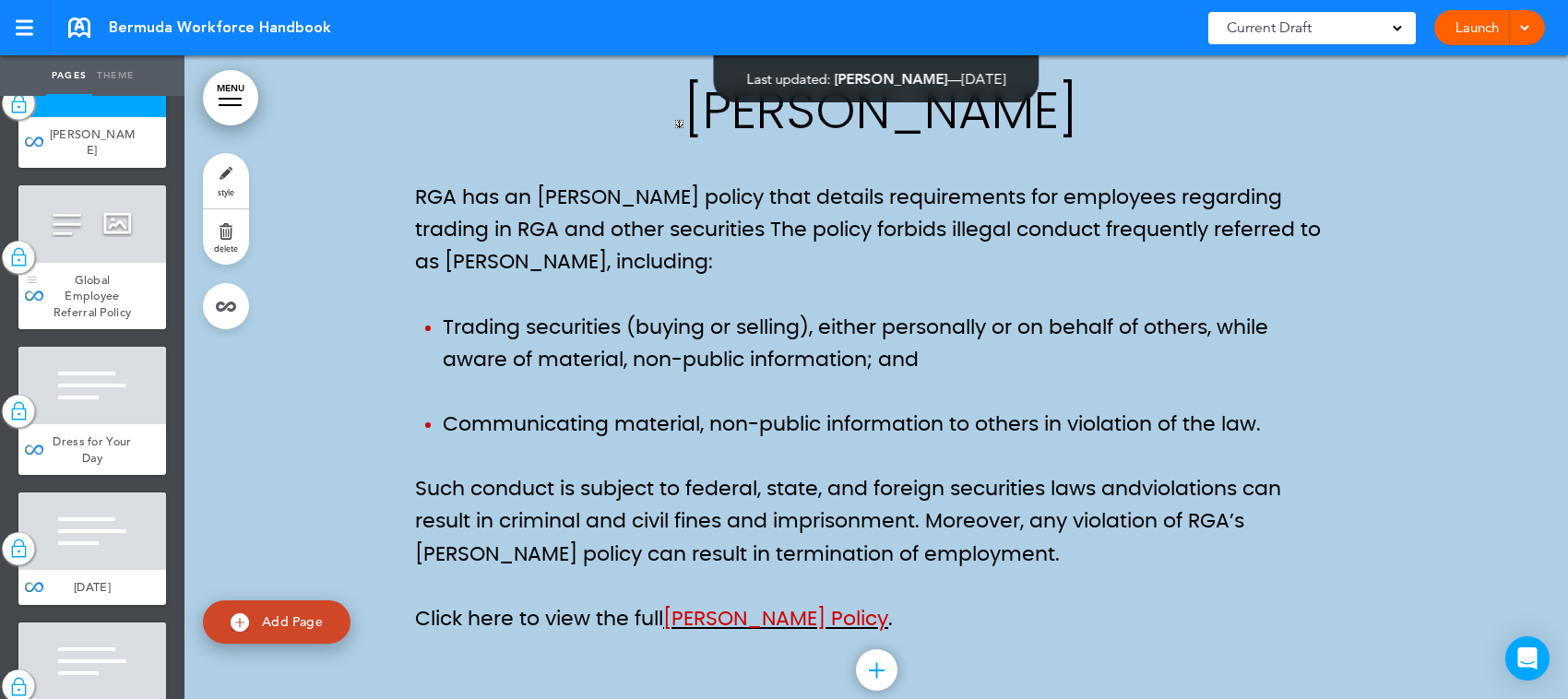
click at [116, 330] on div "Global Employee Referral Policy" at bounding box center [92, 297] width 148 height 68
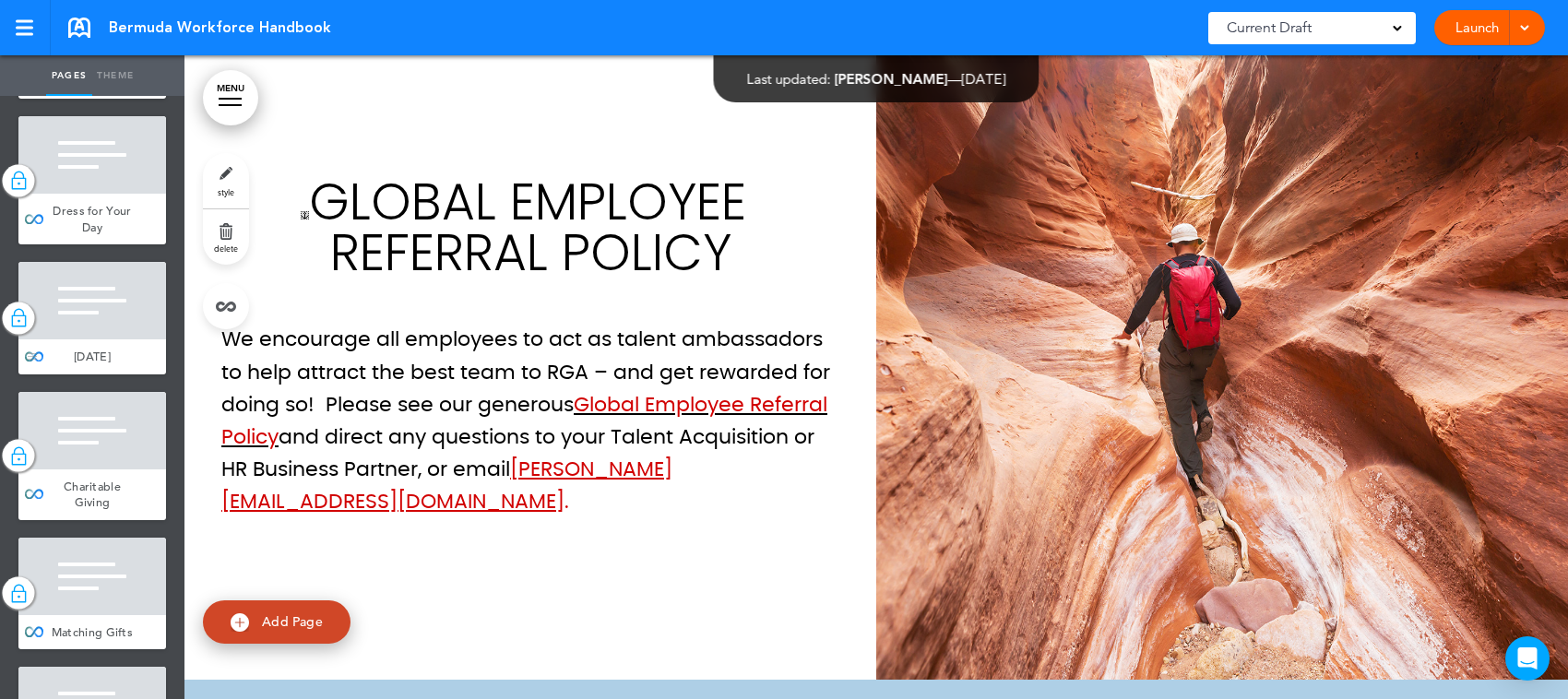
scroll to position [7262, 0]
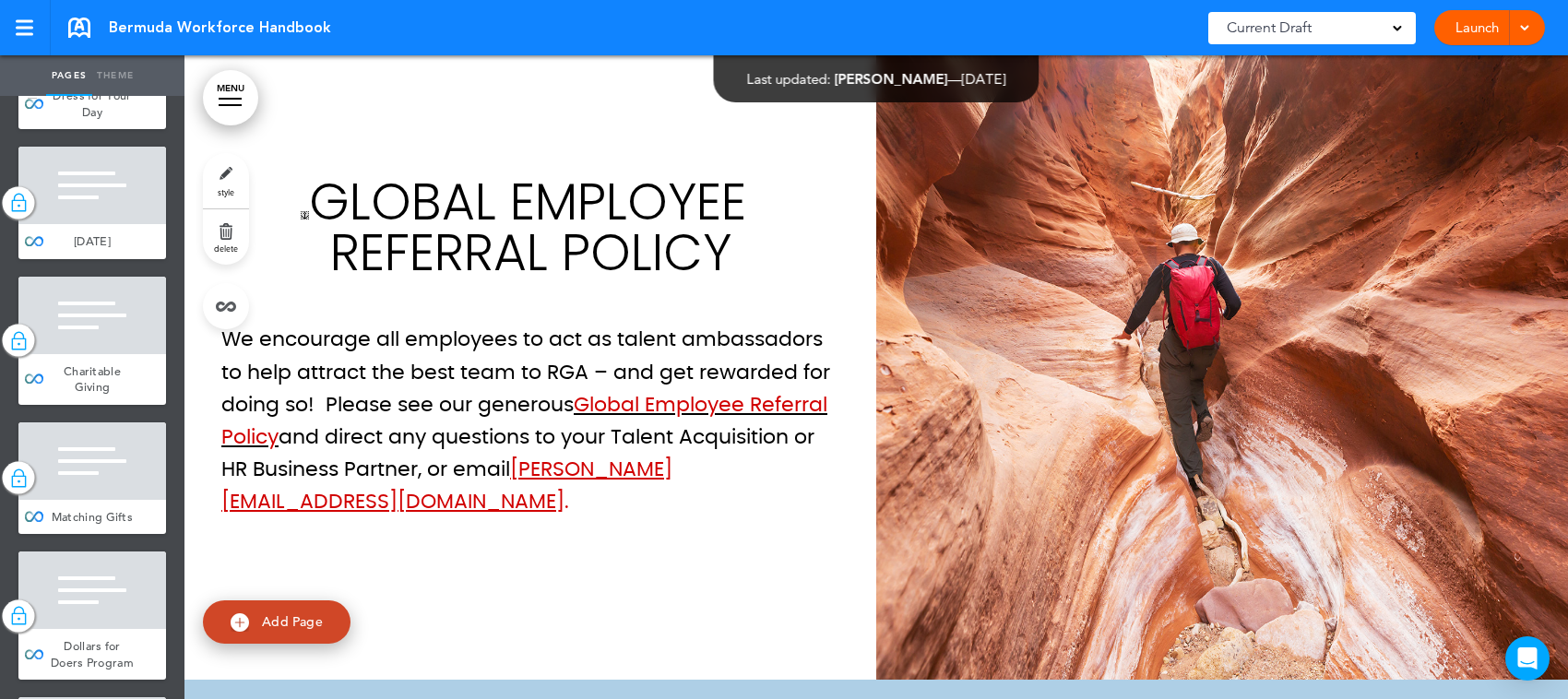
click at [76, 79] on div at bounding box center [92, 40] width 148 height 78
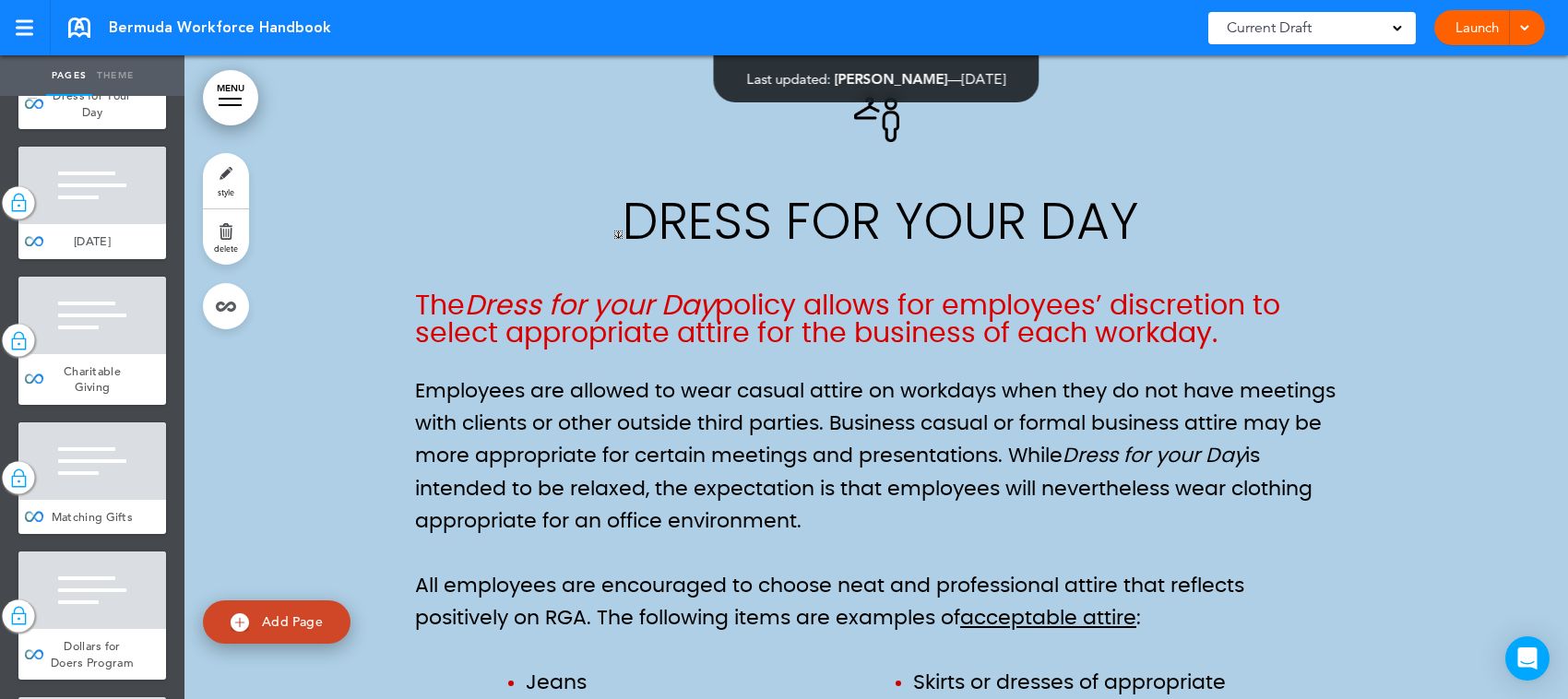
scroll to position [46444, 0]
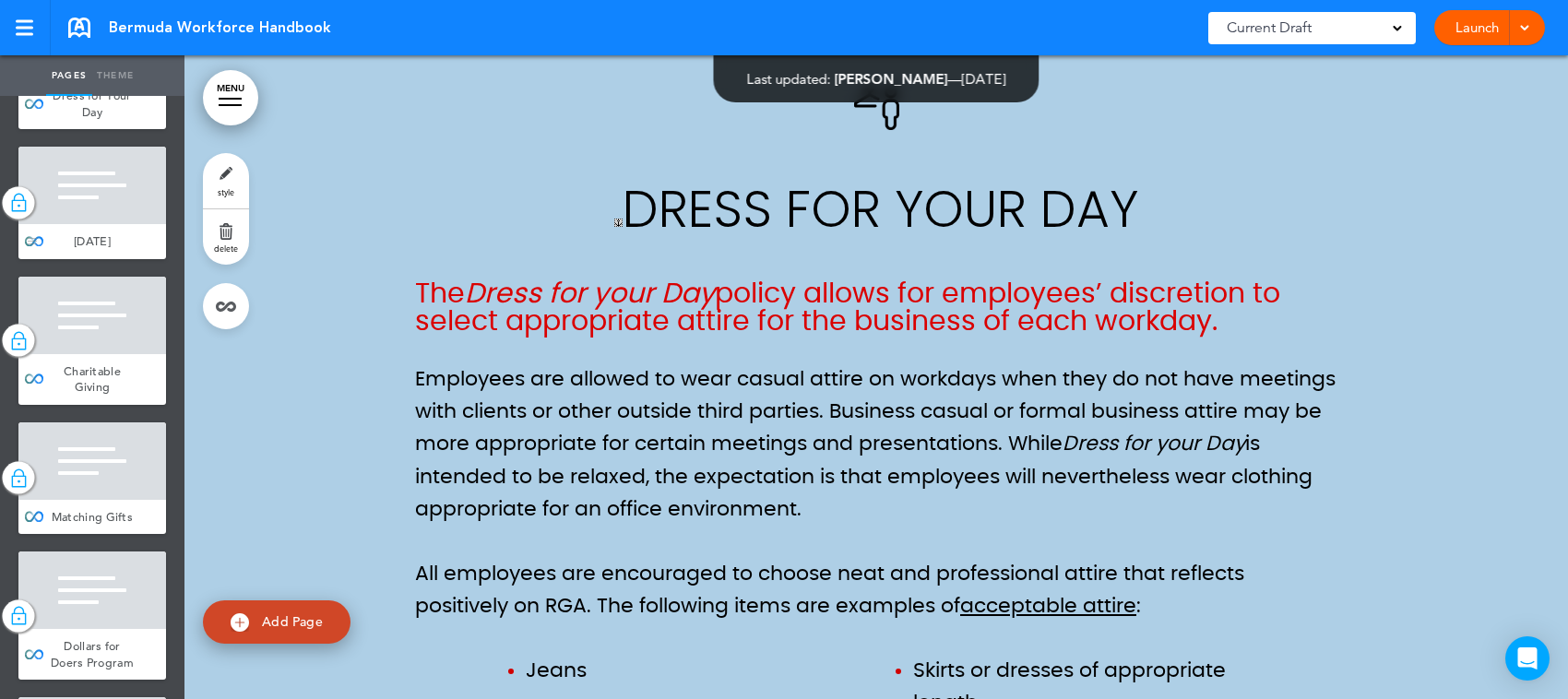
click at [97, 224] on div at bounding box center [92, 185] width 148 height 78
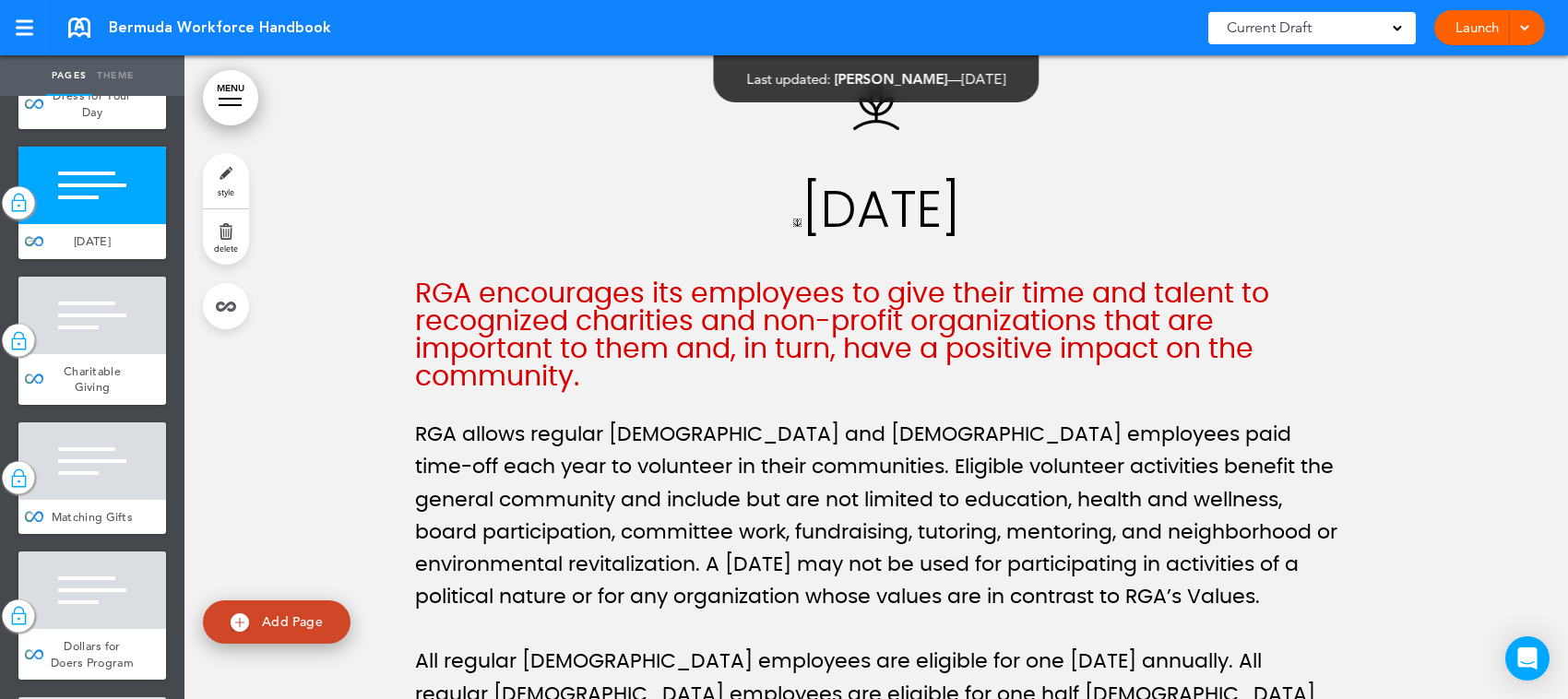
scroll to position [7378, 0]
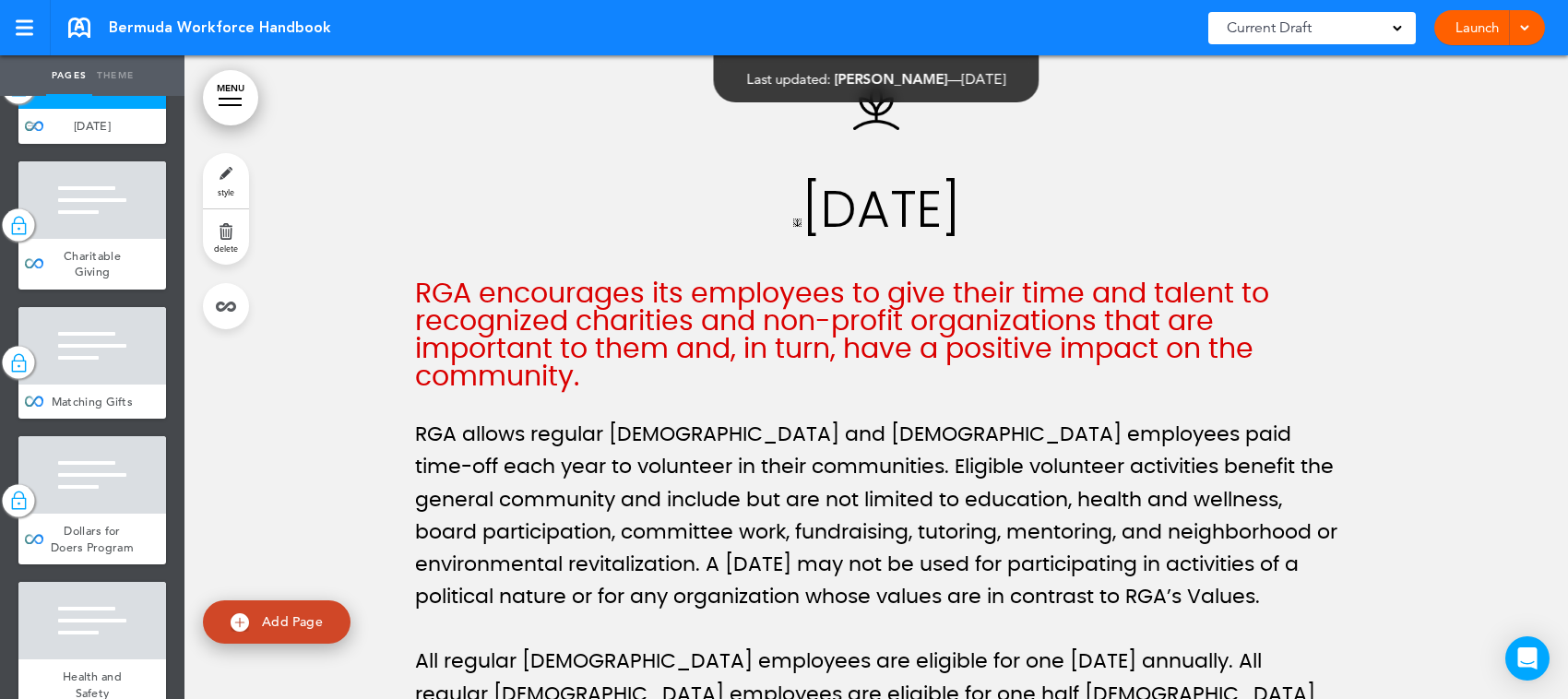
click at [95, 239] on div at bounding box center [92, 200] width 148 height 78
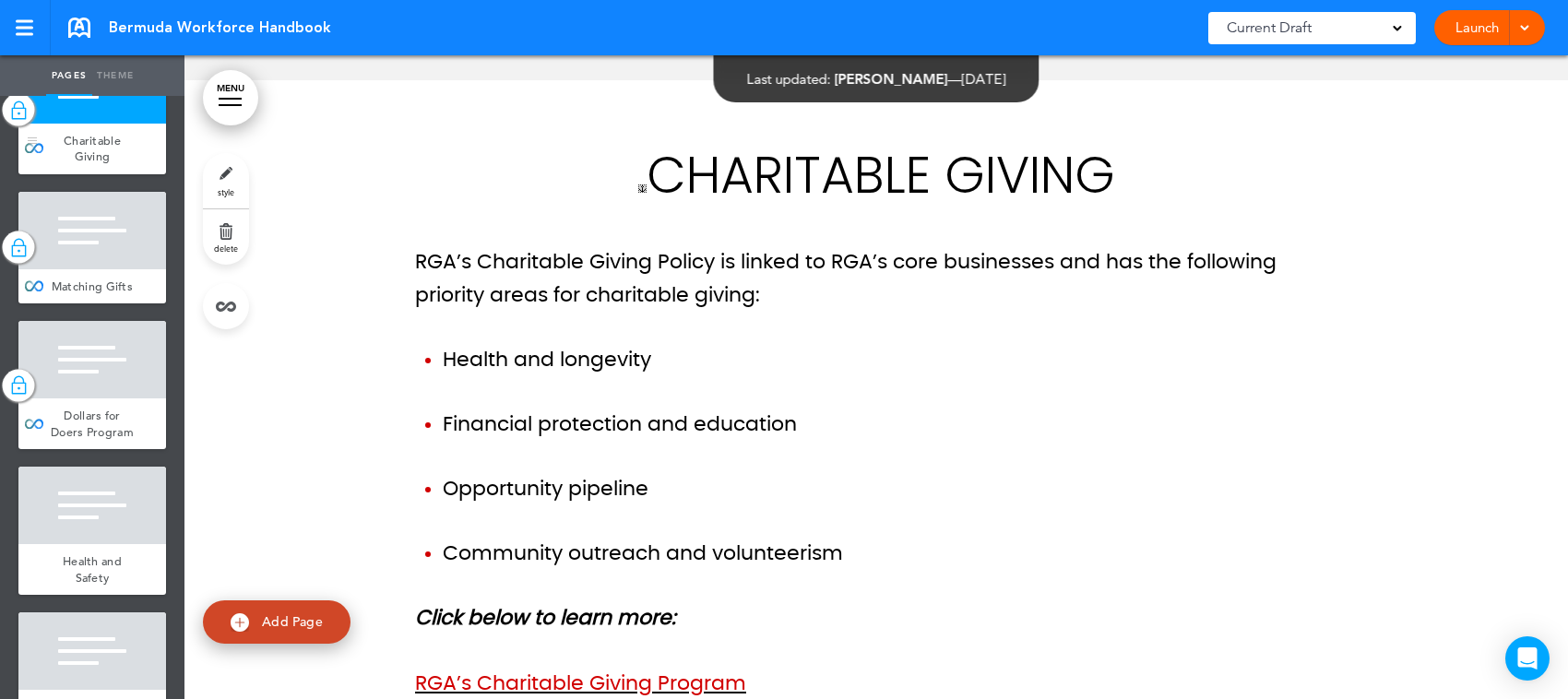
scroll to position [7608, 0]
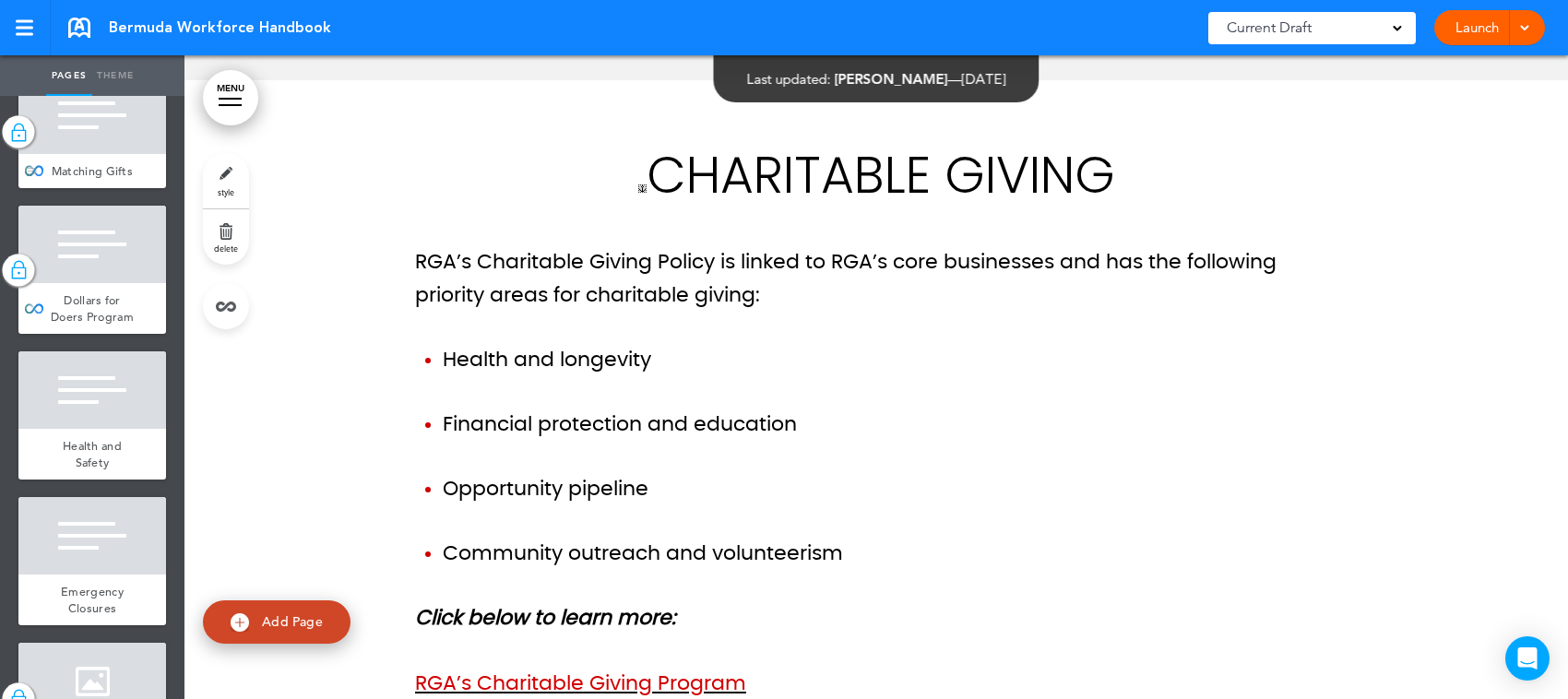
click at [85, 154] on div at bounding box center [92, 116] width 148 height 78
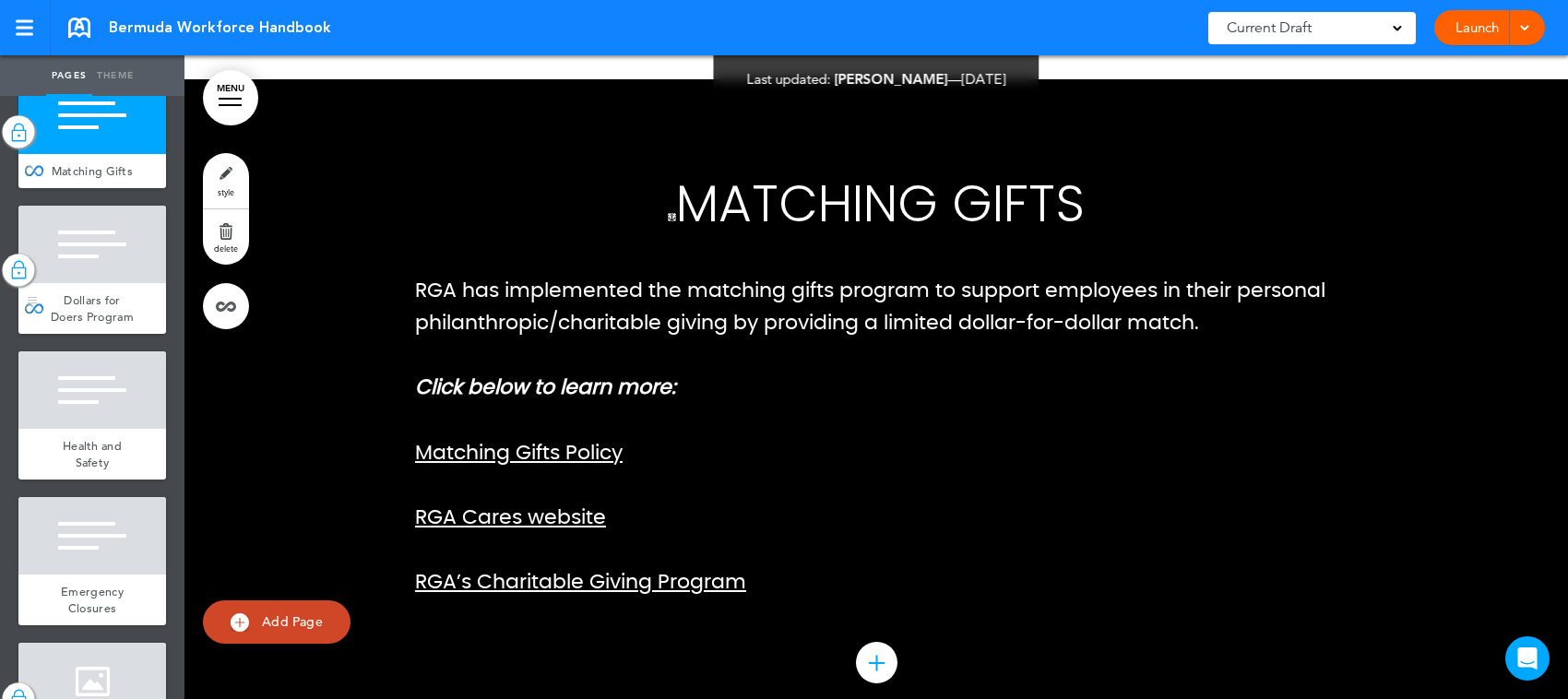
click at [89, 283] on div at bounding box center [92, 244] width 148 height 78
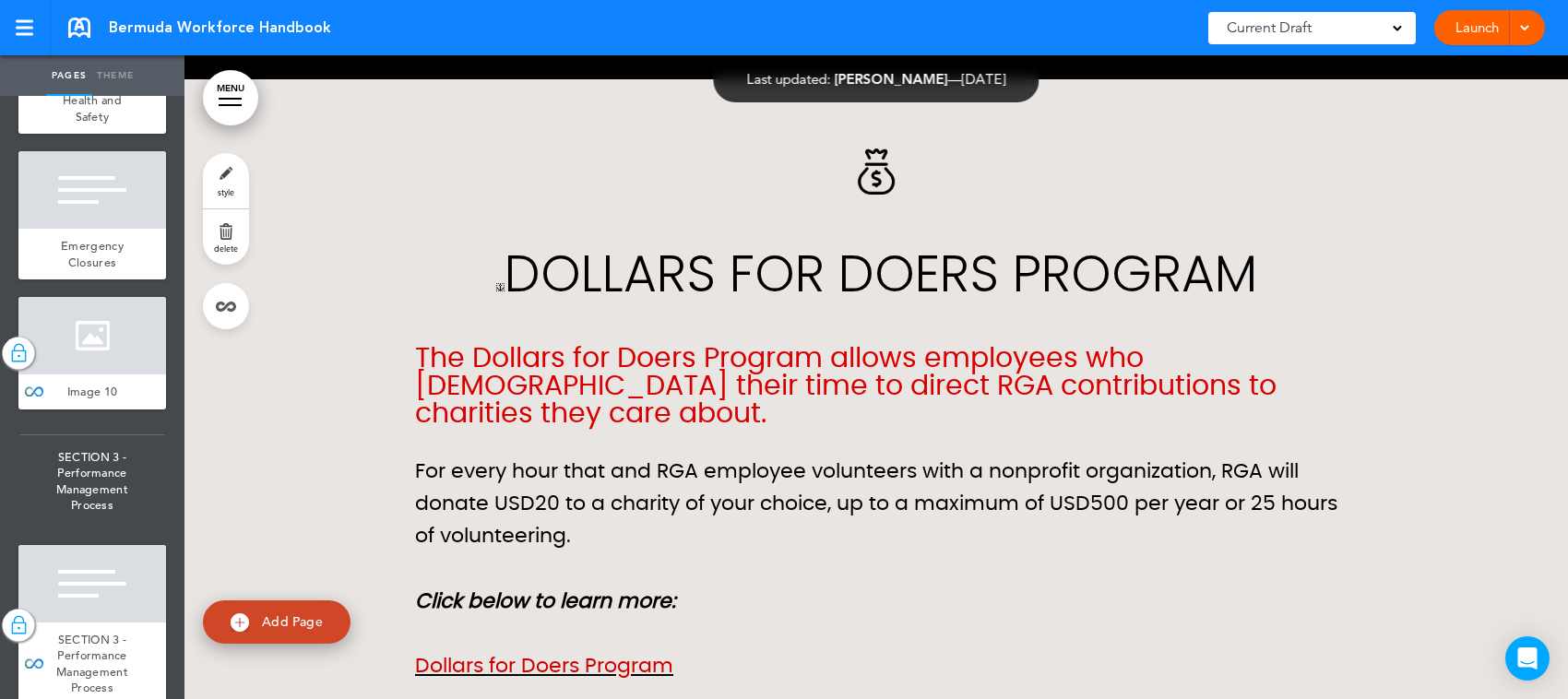
scroll to position [8069, 0]
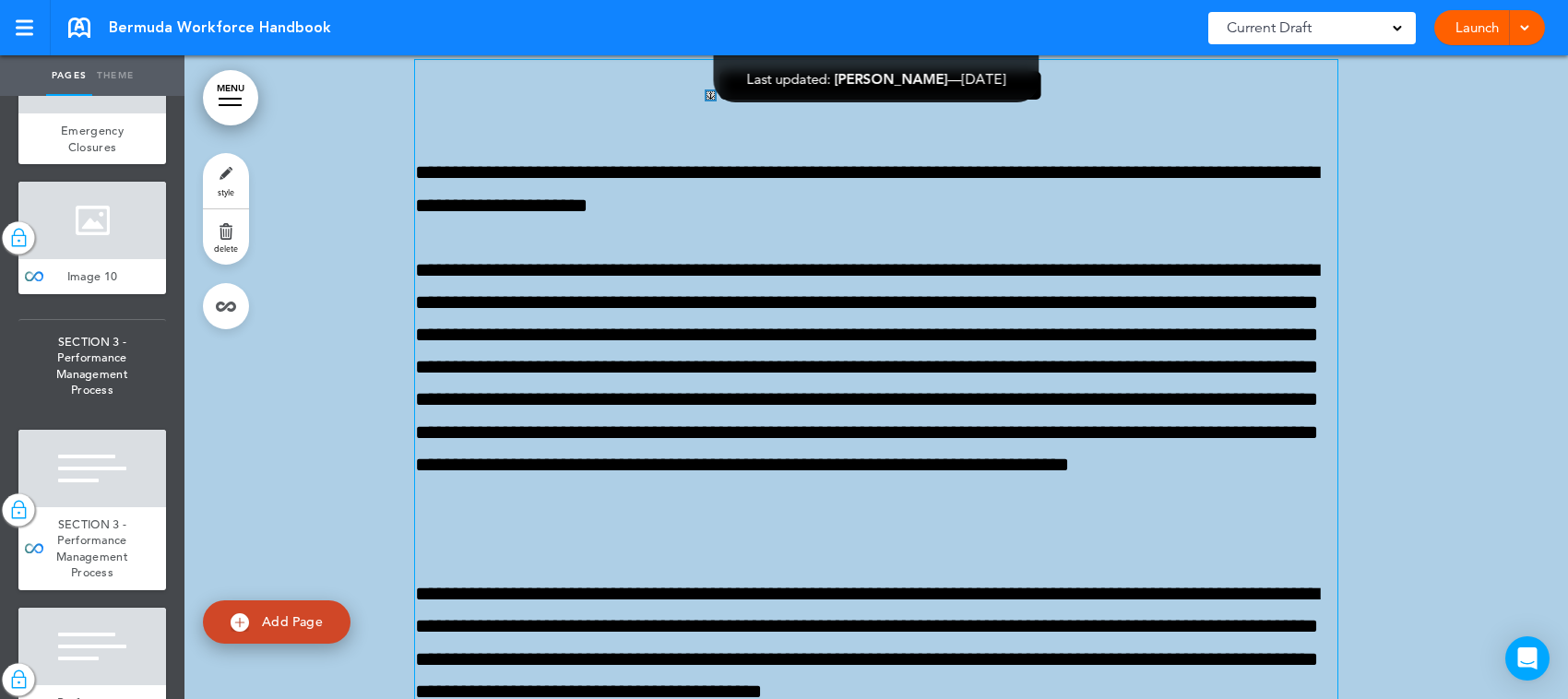
scroll to position [51923, 0]
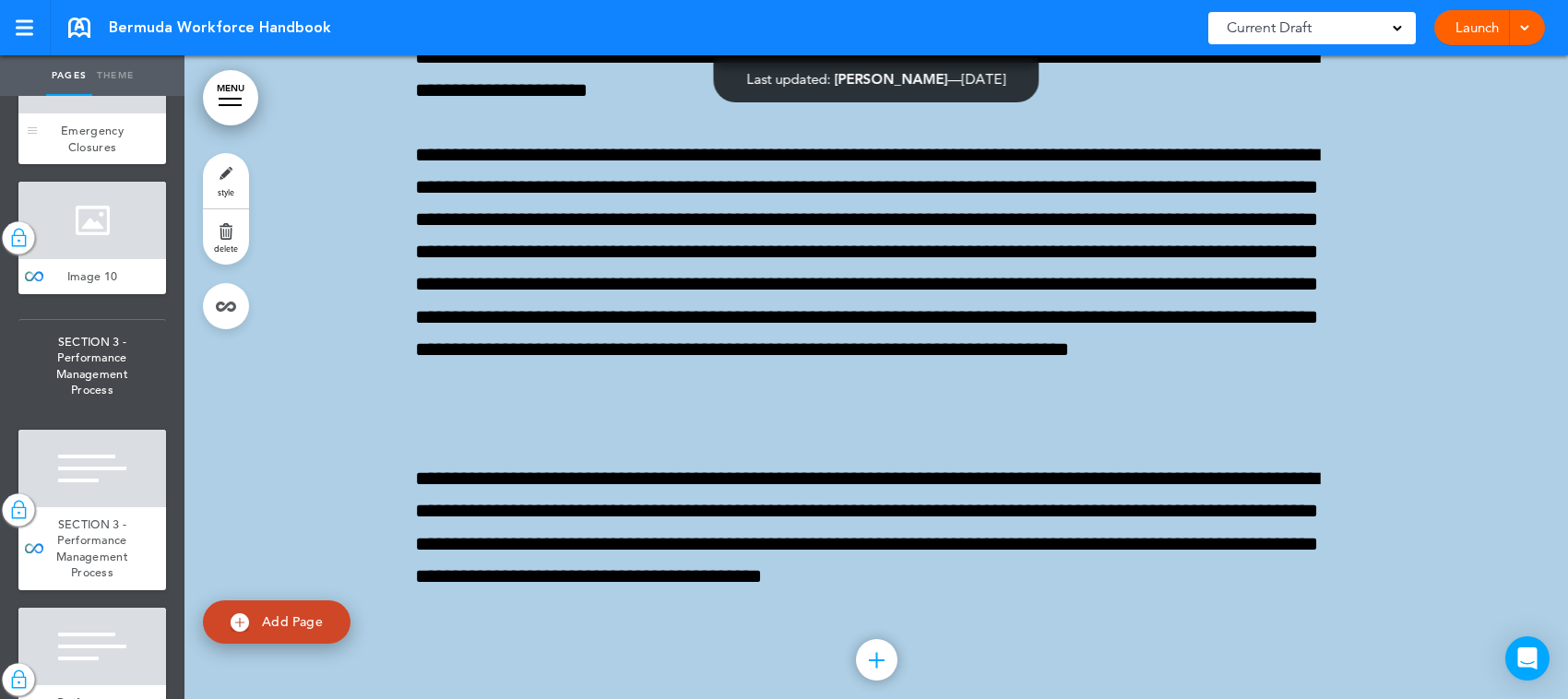
click at [97, 114] on div at bounding box center [92, 75] width 148 height 78
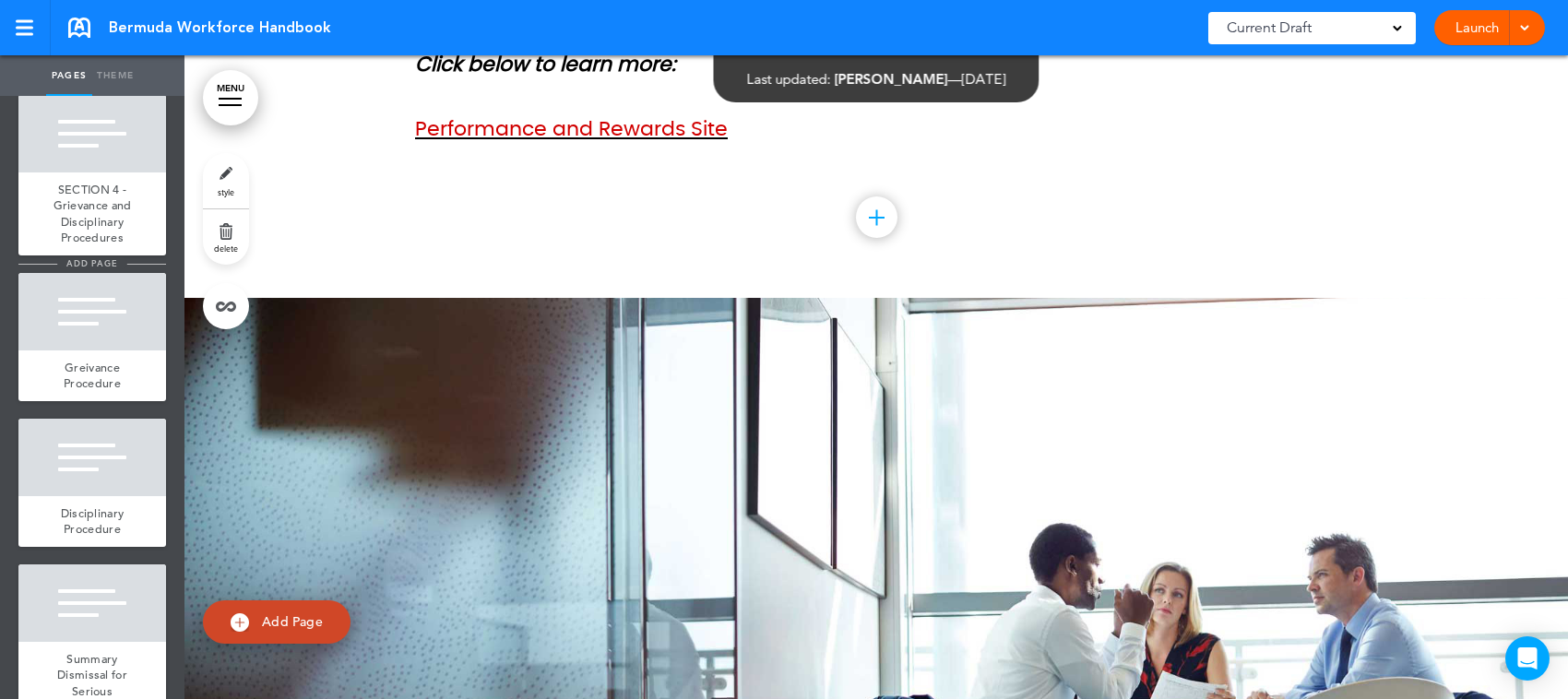
scroll to position [9107, 0]
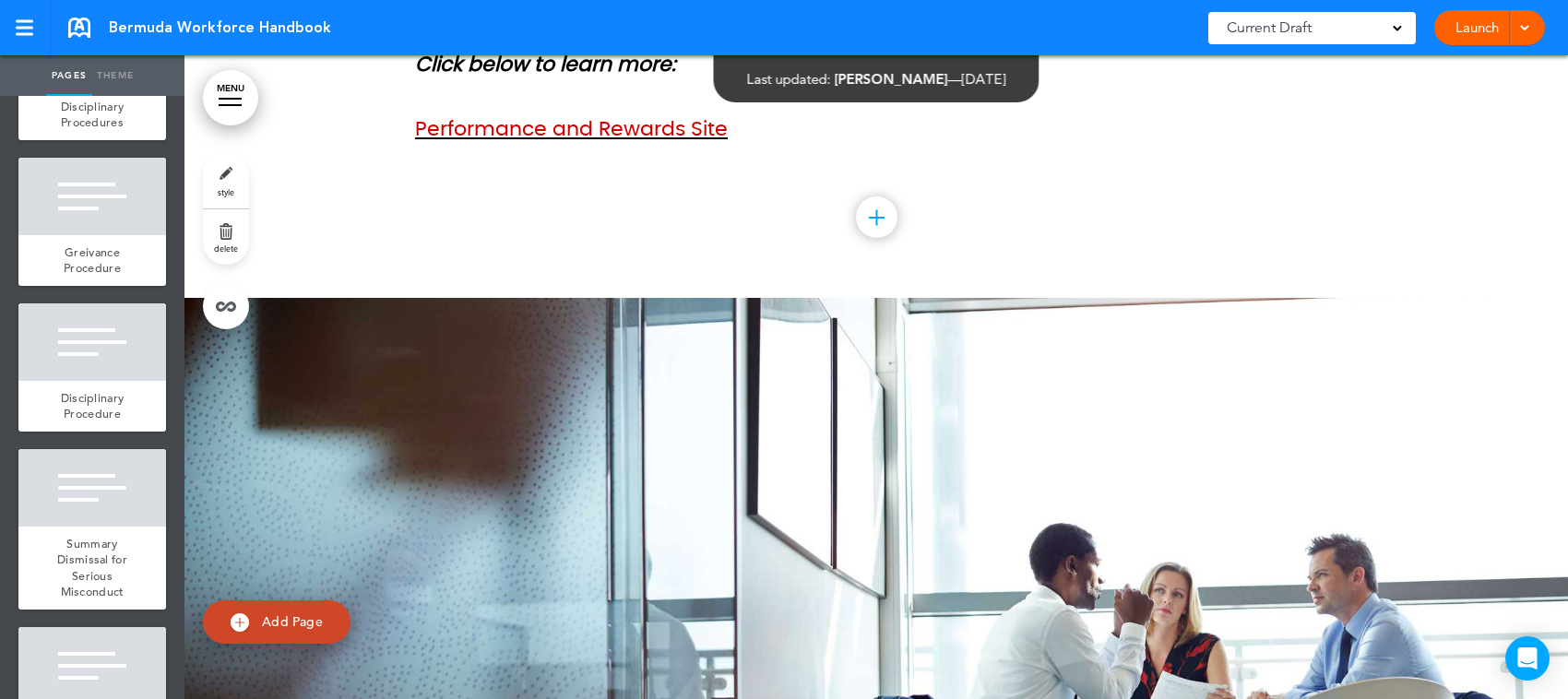
click at [831, 483] on div at bounding box center [876, 630] width 1383 height 664
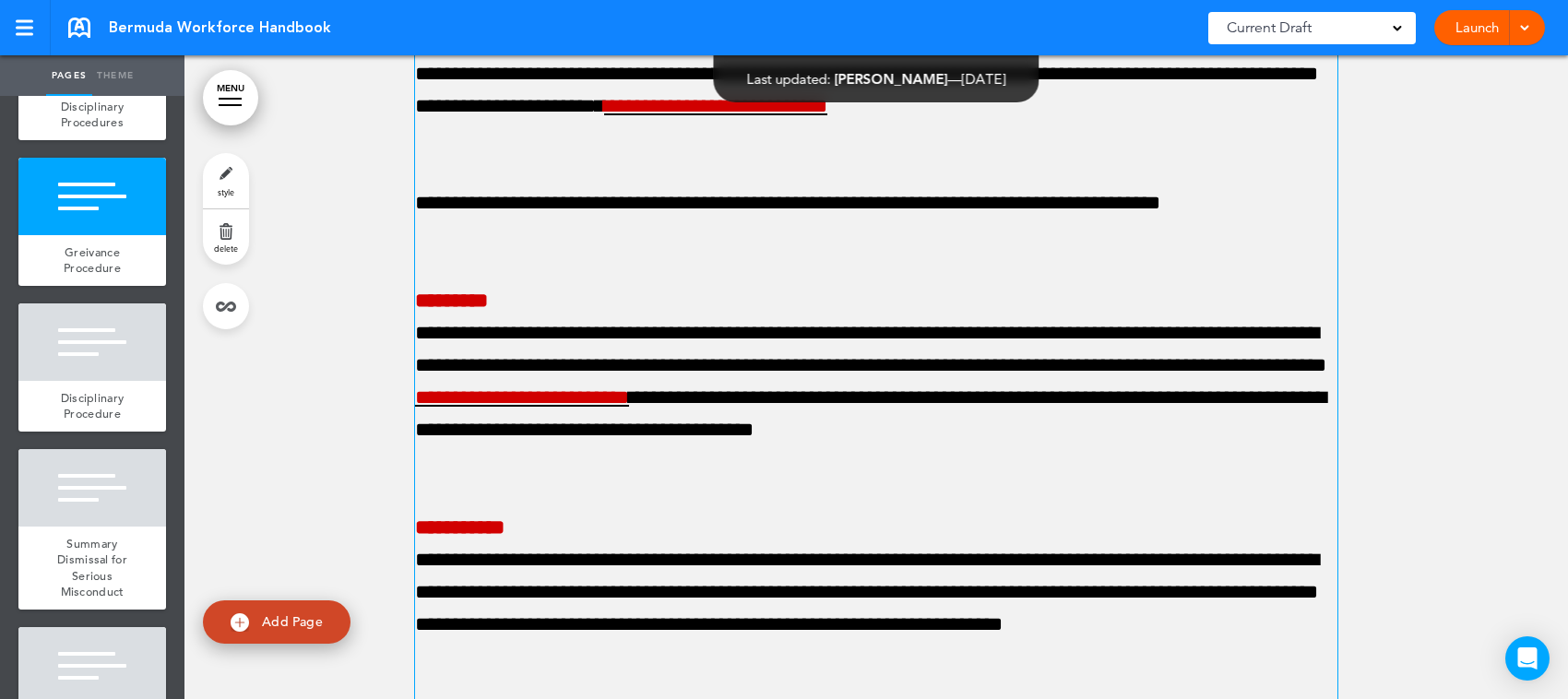
scroll to position [57629, 0]
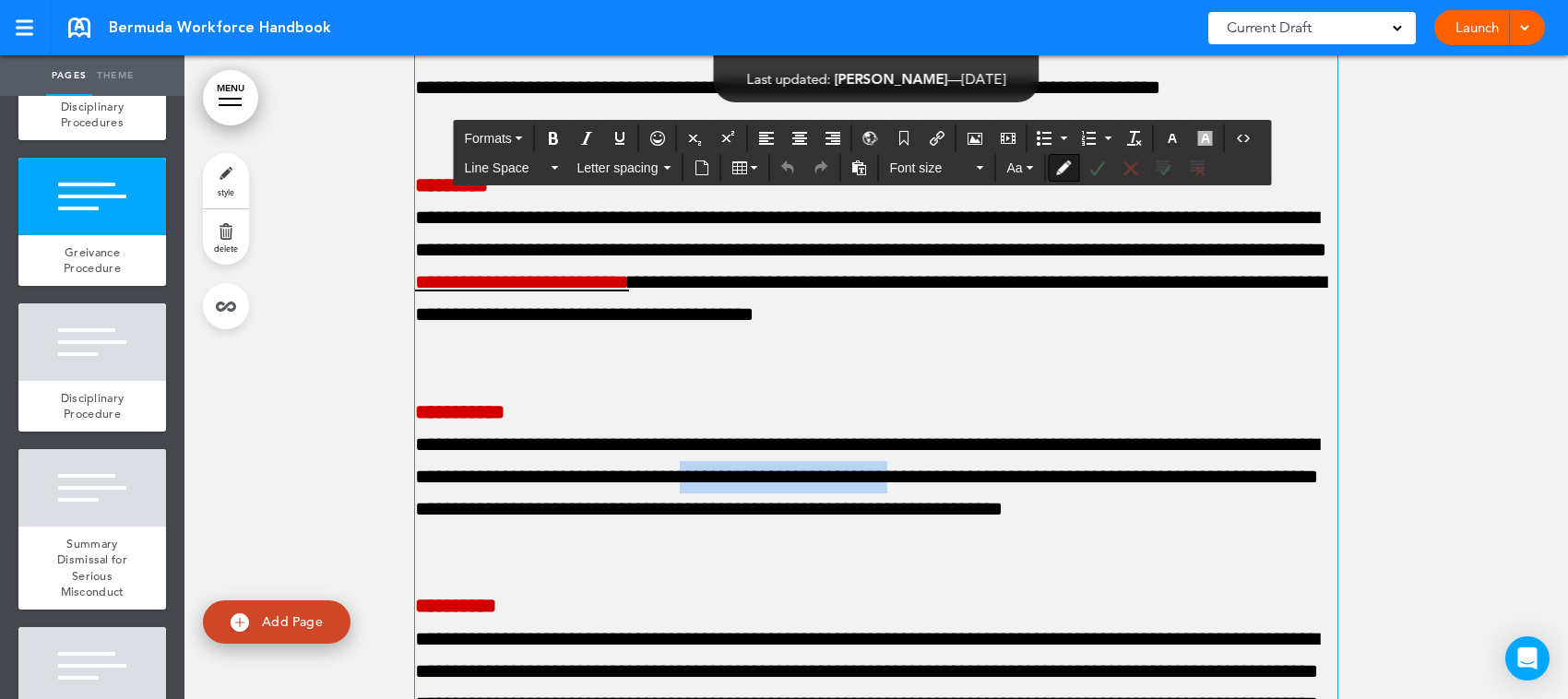
drag, startPoint x: 1133, startPoint y: 418, endPoint x: 863, endPoint y: 421, distance: 270.0
click at [863, 421] on p "**********" at bounding box center [876, 478] width 923 height 163
click at [1135, 425] on p "**********" at bounding box center [876, 478] width 923 height 163
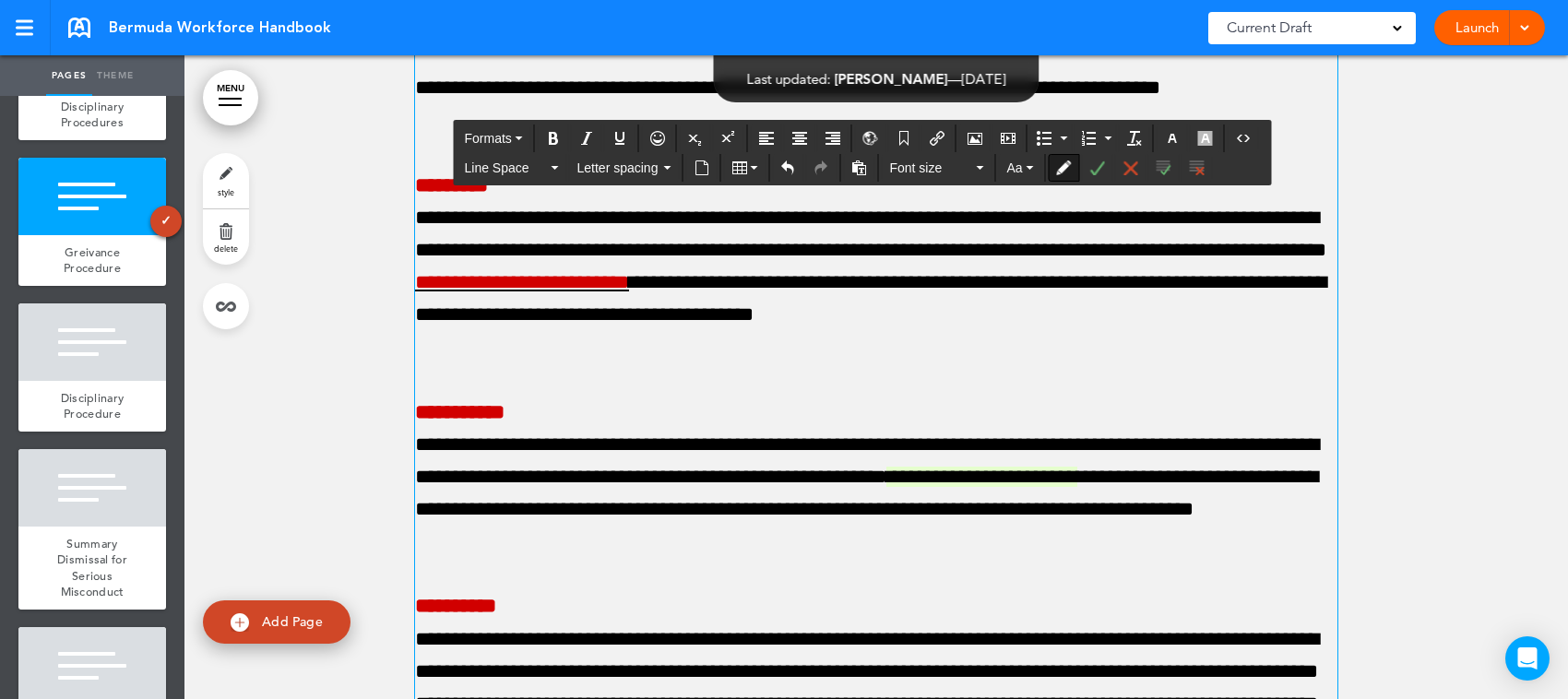
click at [847, 485] on p "**********" at bounding box center [876, 478] width 923 height 163
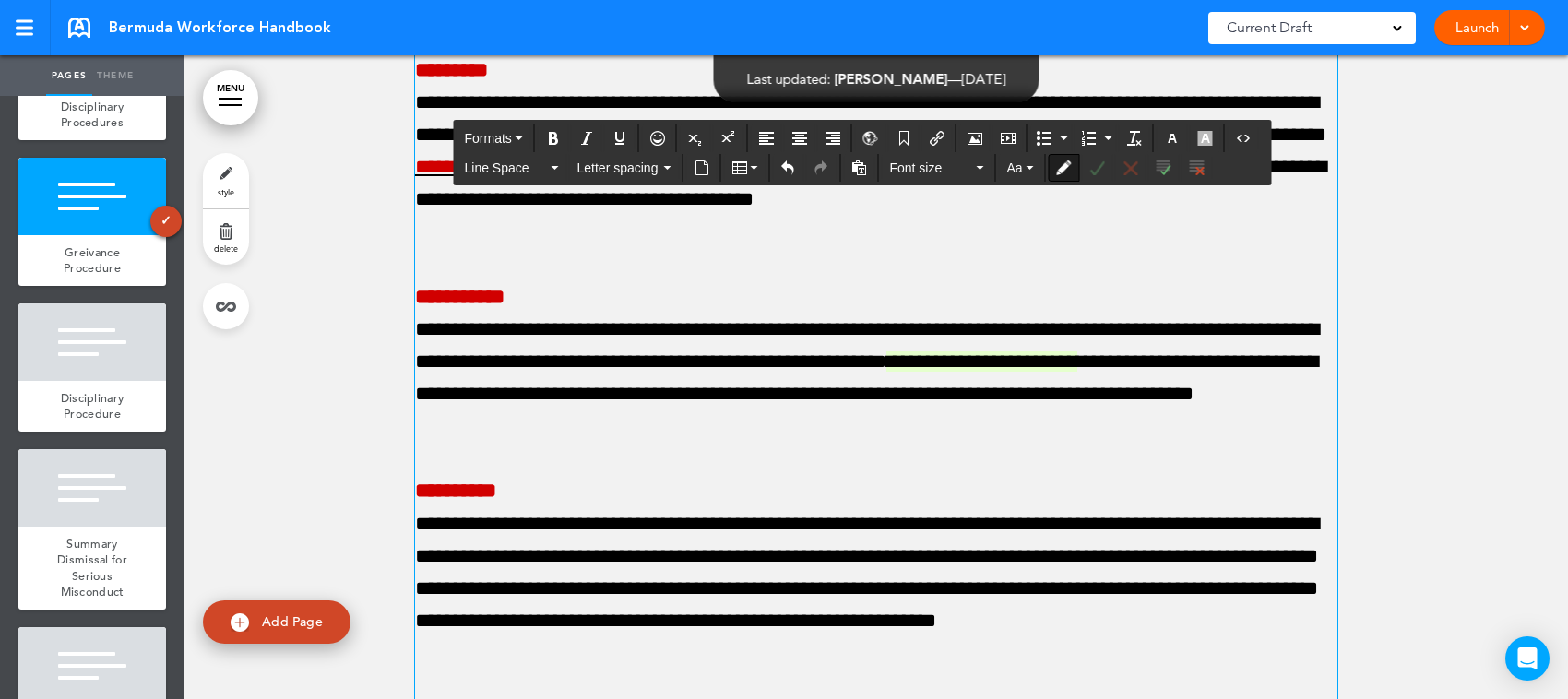
scroll to position [57859, 0]
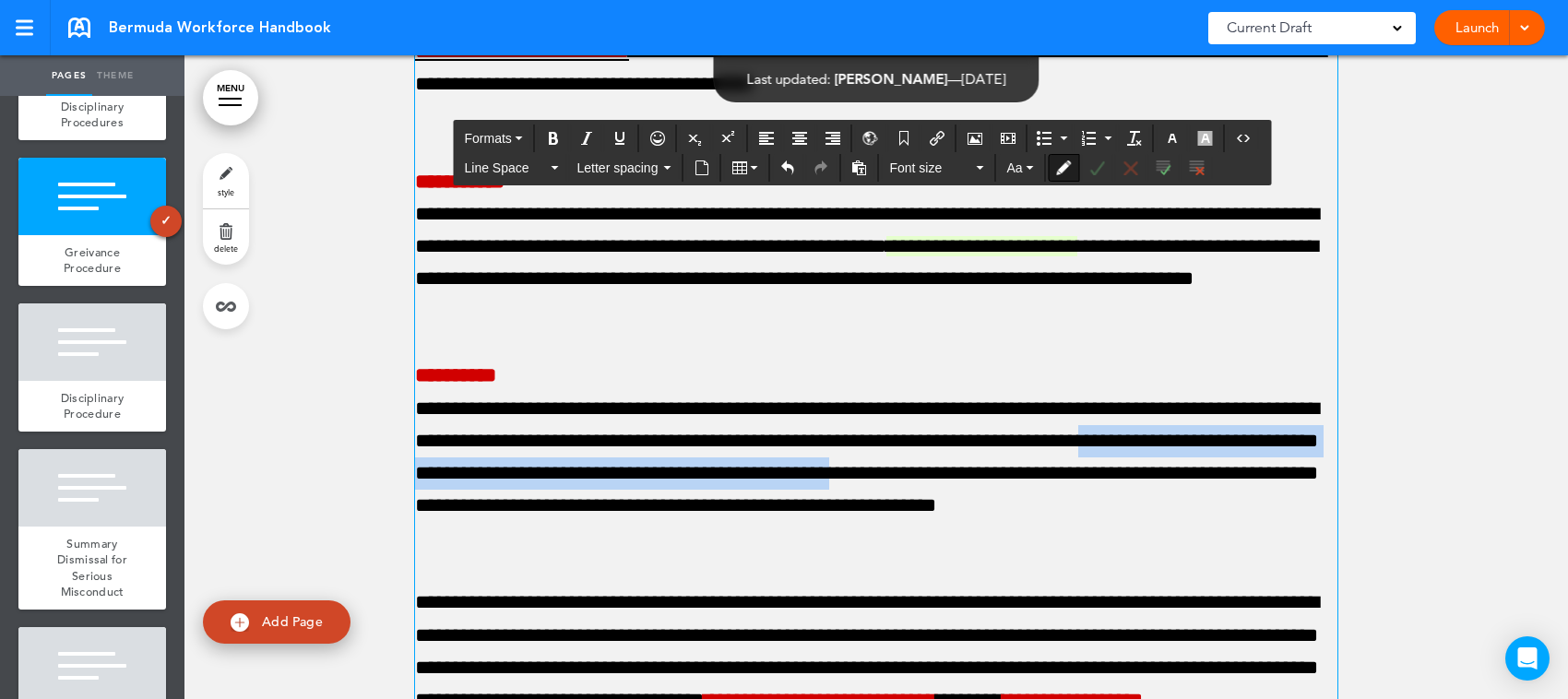
drag, startPoint x: 583, startPoint y: 415, endPoint x: 574, endPoint y: 441, distance: 27.5
click at [574, 441] on p "**********" at bounding box center [876, 457] width 923 height 194
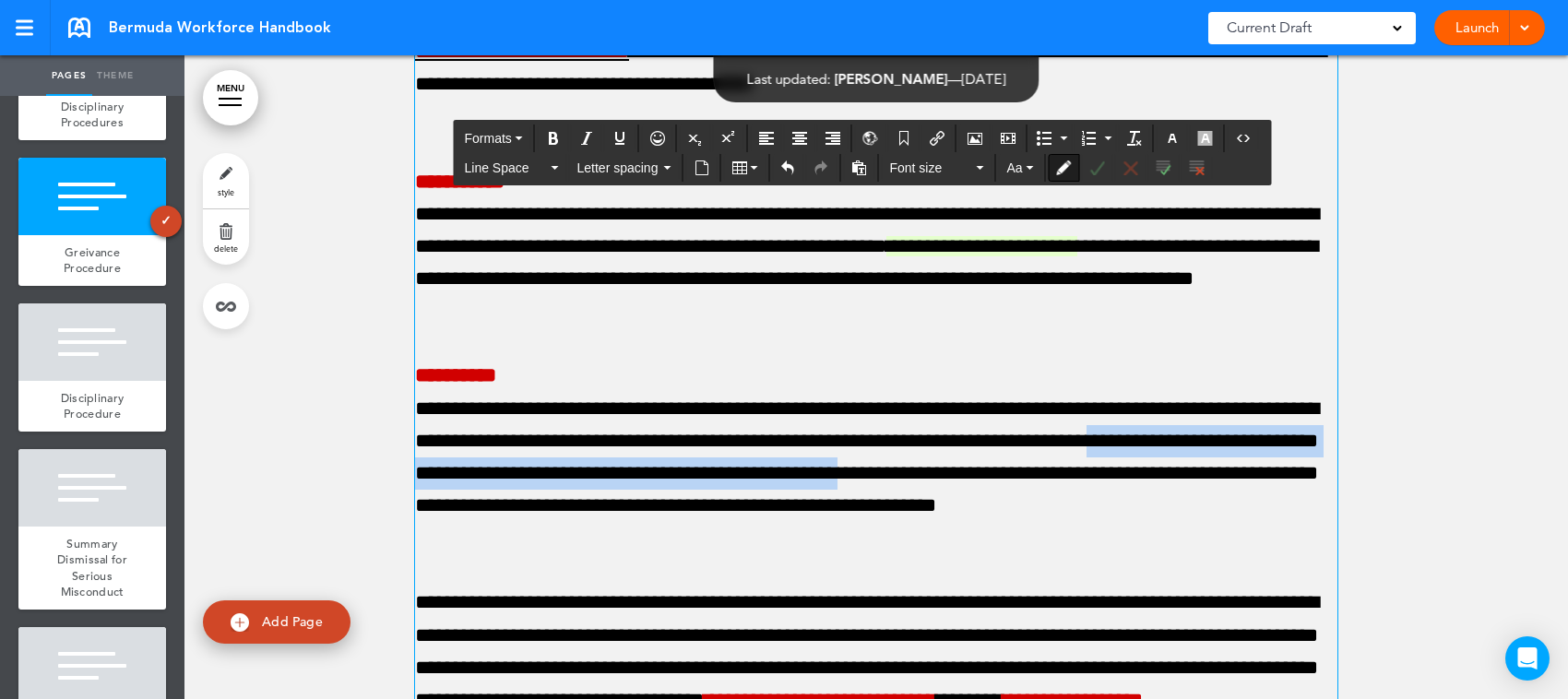
drag, startPoint x: 586, startPoint y: 411, endPoint x: 584, endPoint y: 444, distance: 33.1
click at [584, 444] on p "**********" at bounding box center [876, 457] width 923 height 194
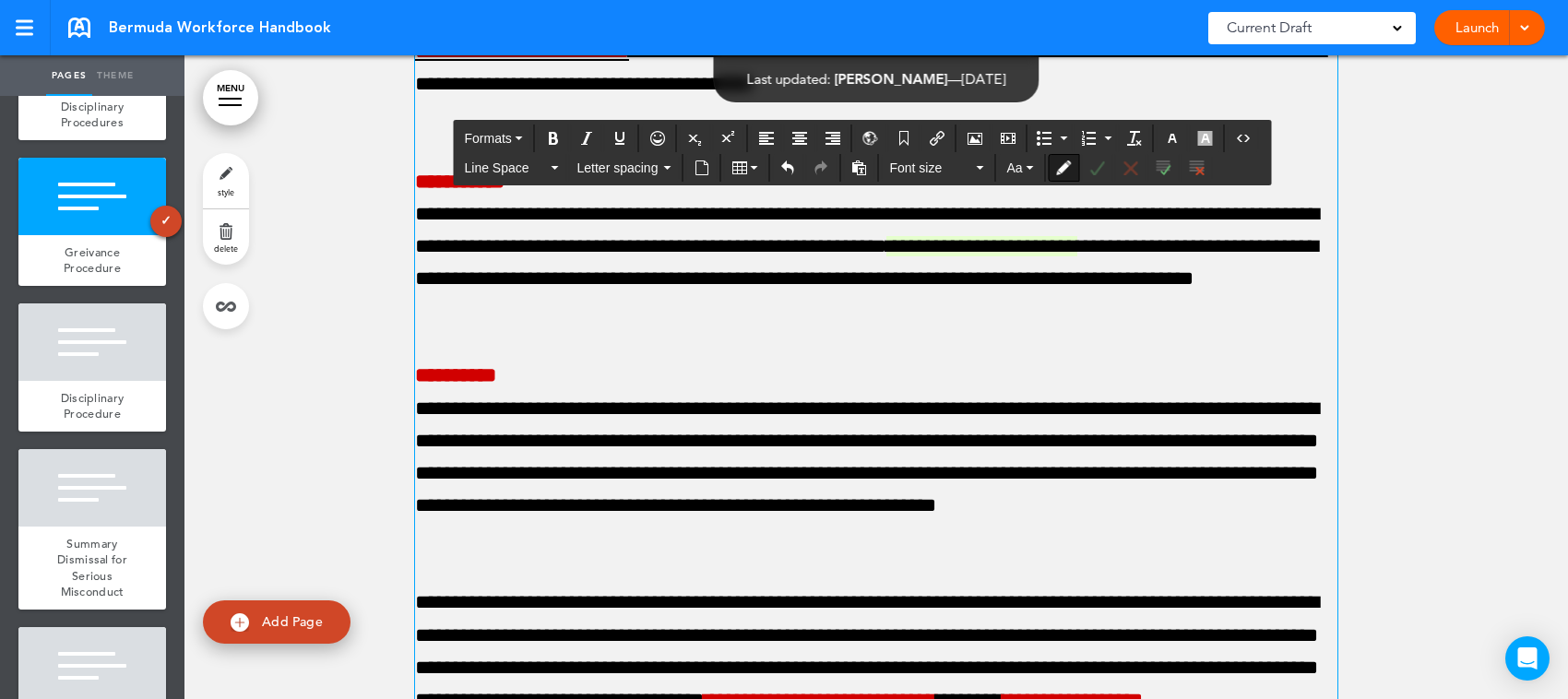
click at [841, 494] on p "**********" at bounding box center [876, 457] width 923 height 194
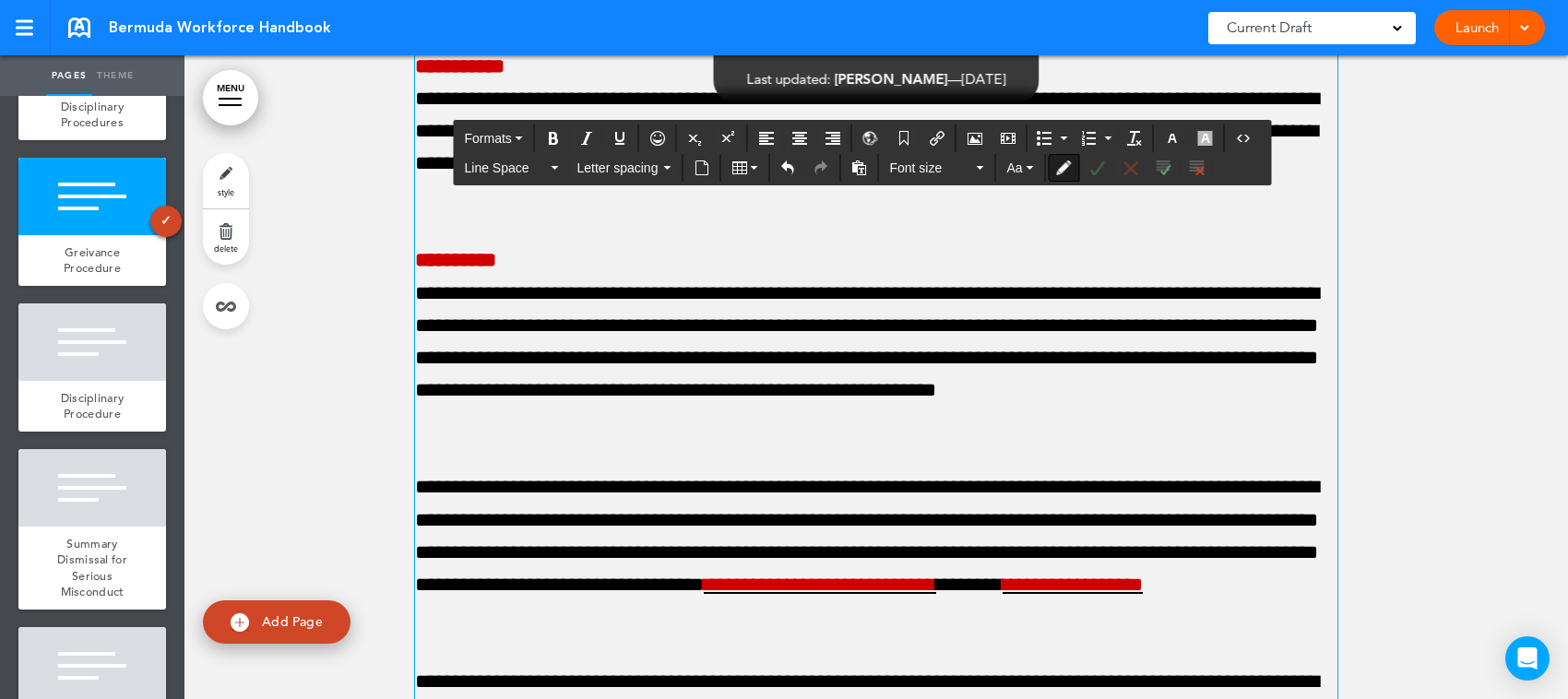
scroll to position [58090, 0]
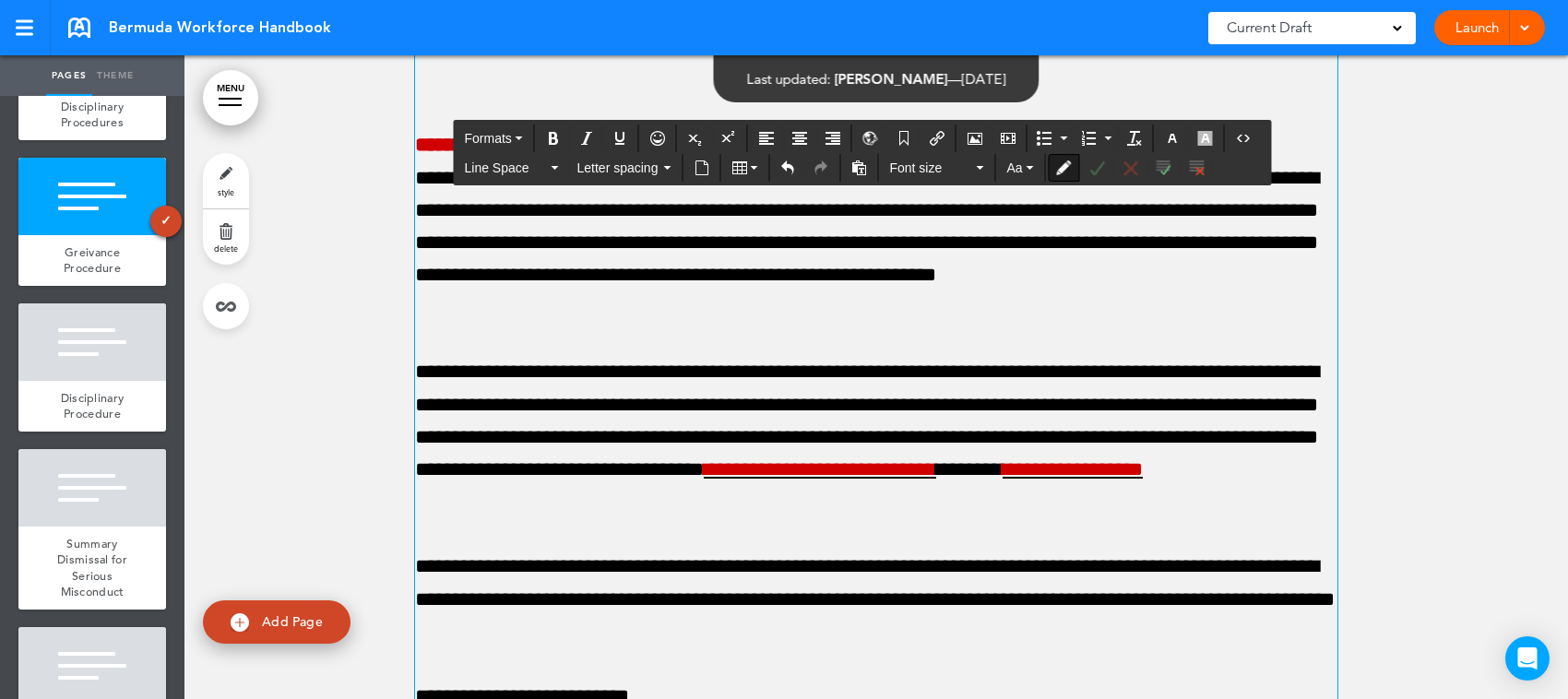
click at [545, 449] on p "**********" at bounding box center [876, 437] width 923 height 163
click at [704, 460] on span "**********" at bounding box center [824, 470] width 240 height 20
drag, startPoint x: 610, startPoint y: 129, endPoint x: 632, endPoint y: 260, distance: 132.8
click at [610, 130] on button "Underline" at bounding box center [620, 139] width 30 height 26
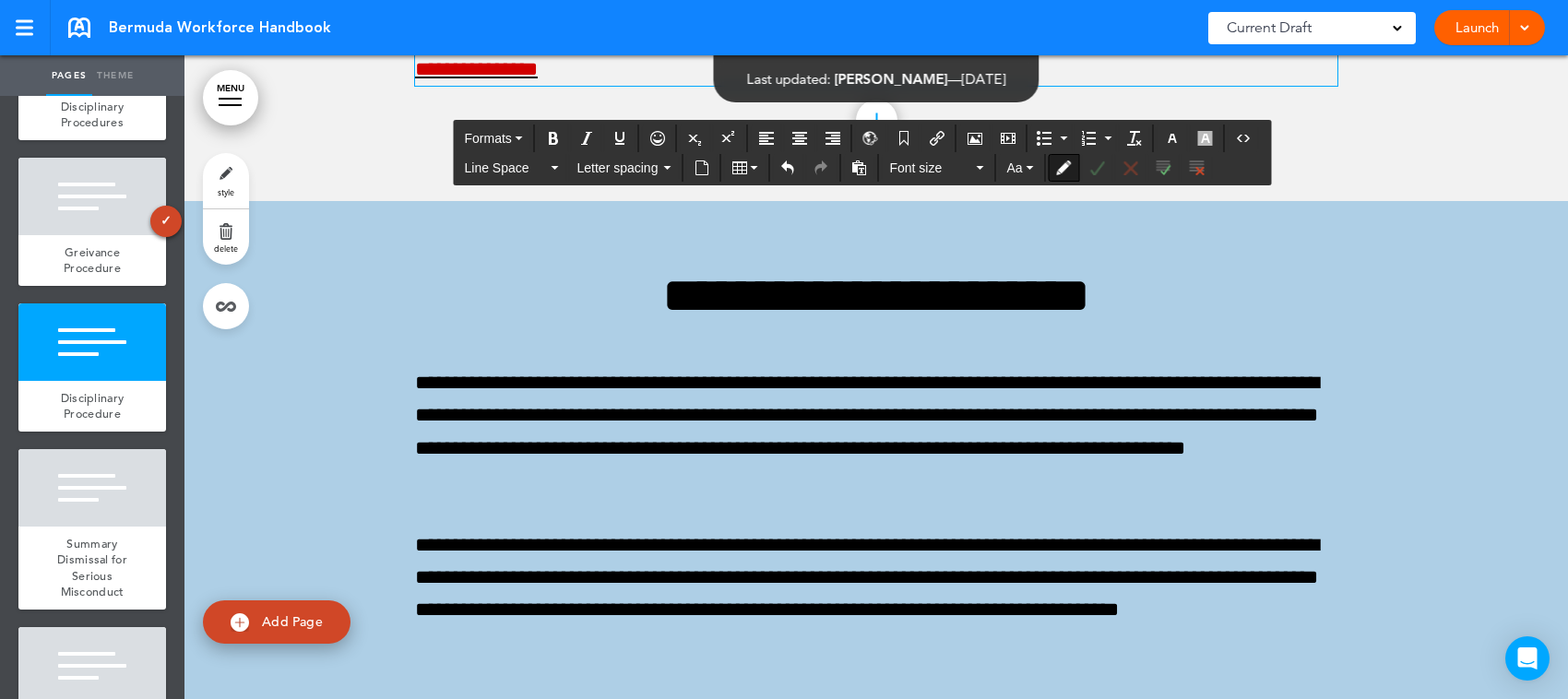
scroll to position [58896, 0]
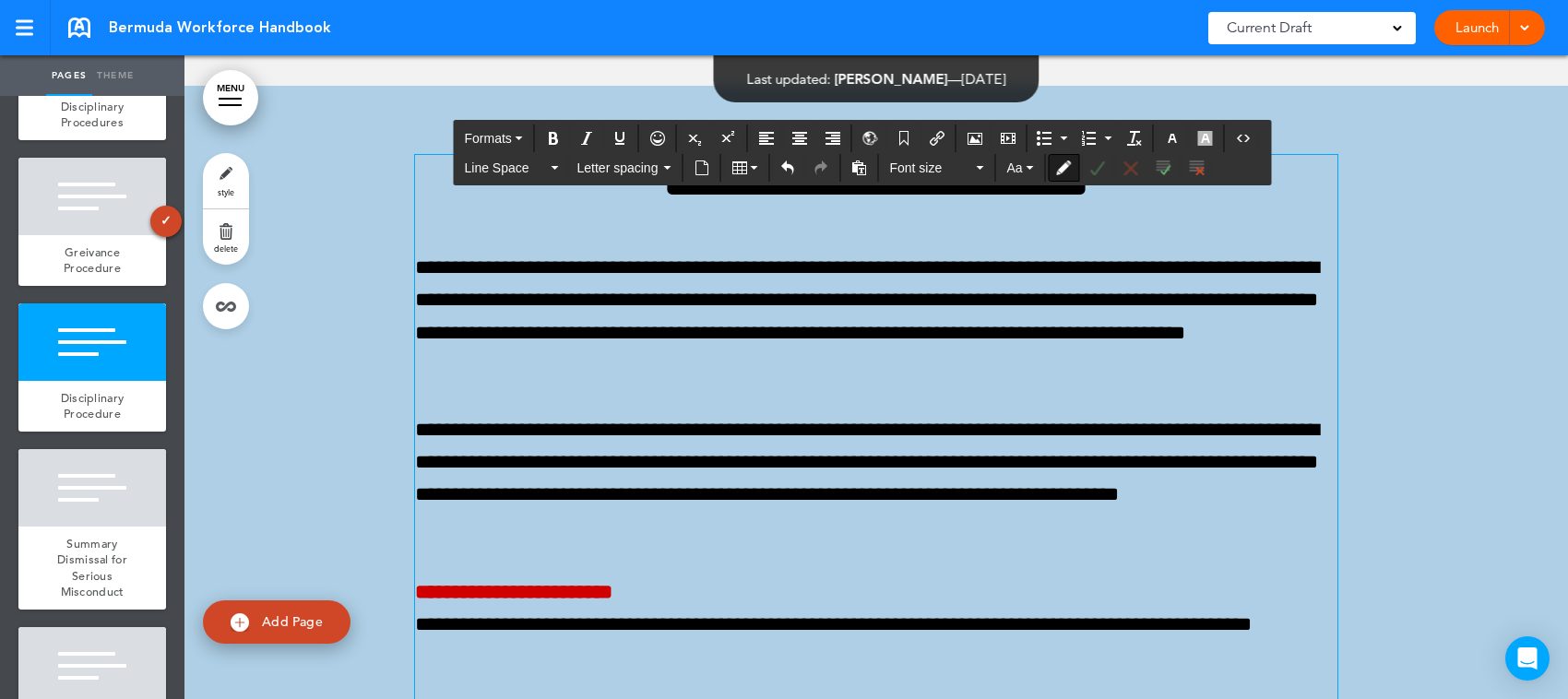
click at [650, 414] on p "**********" at bounding box center [876, 479] width 923 height 130
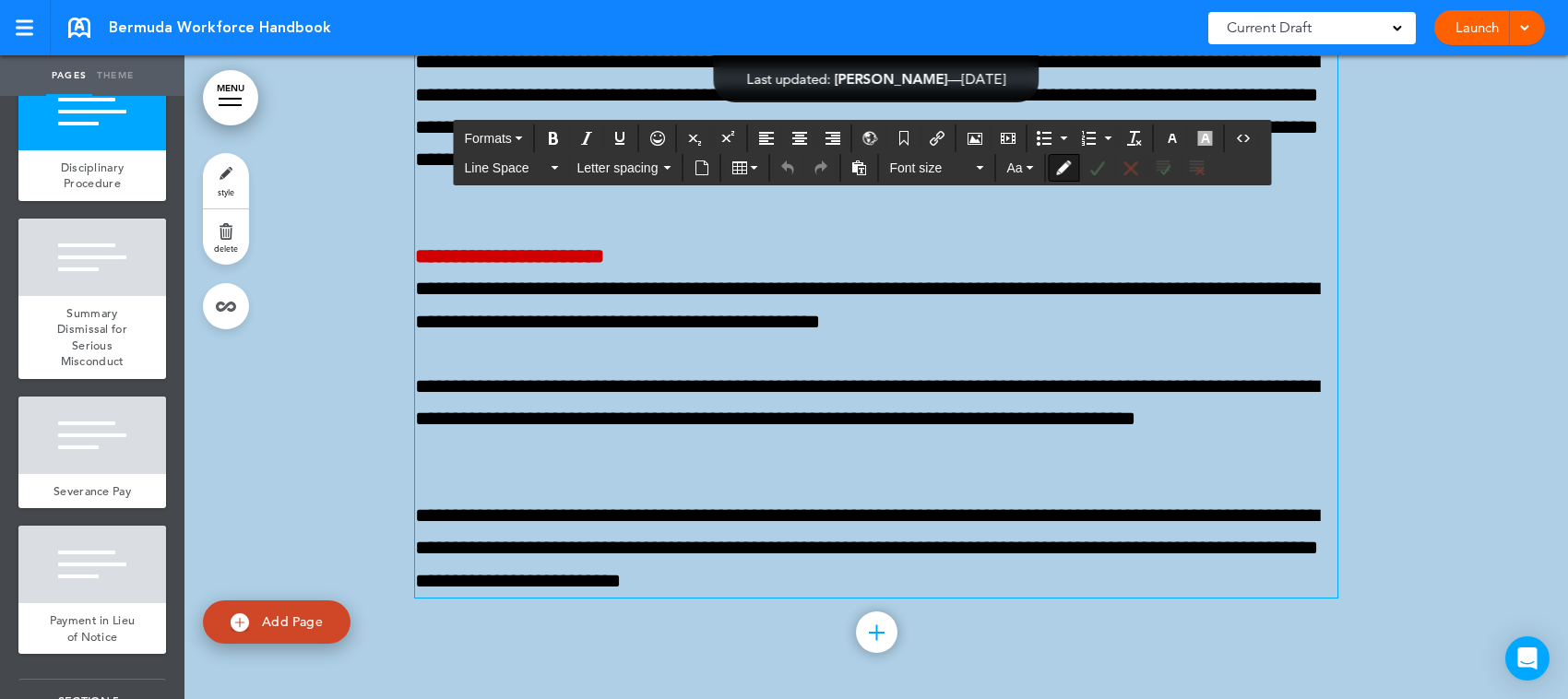
scroll to position [9452, 0]
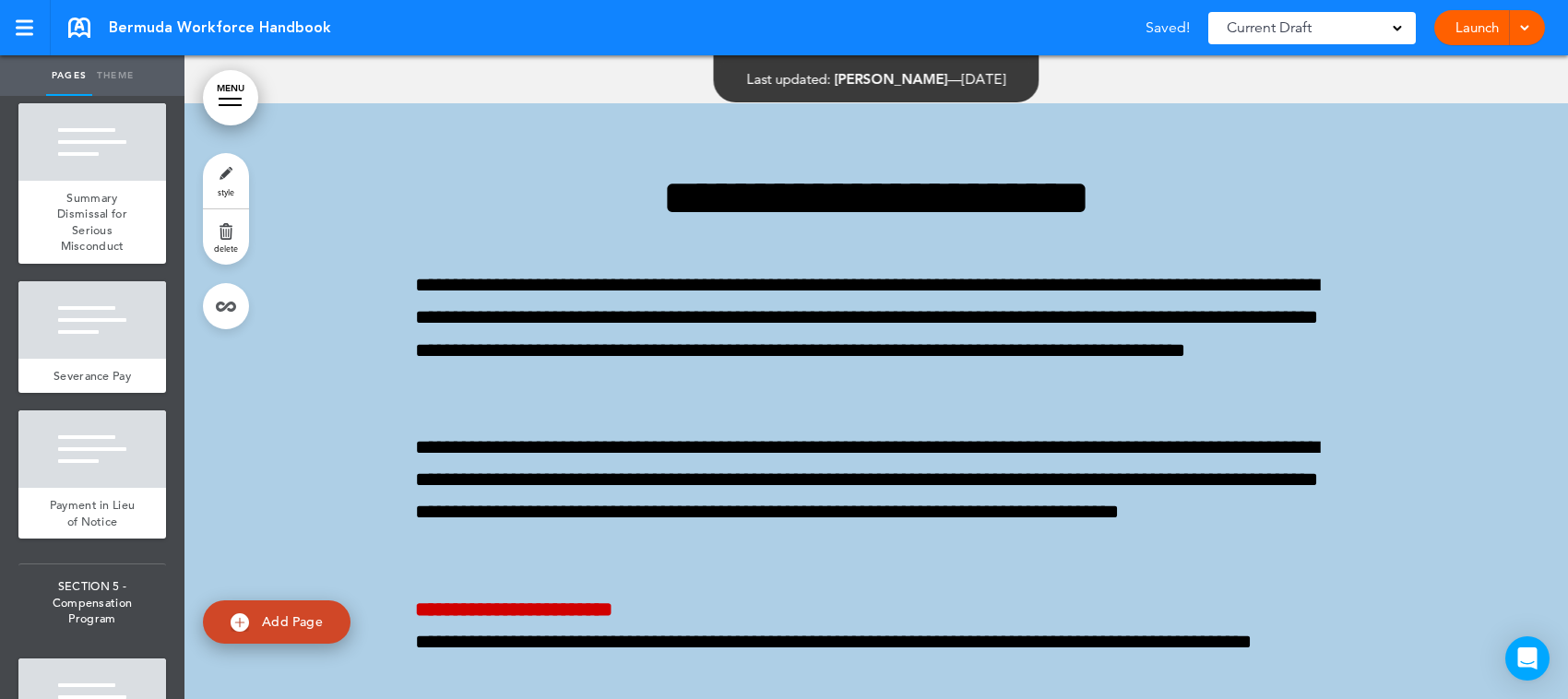
scroll to position [58873, 0]
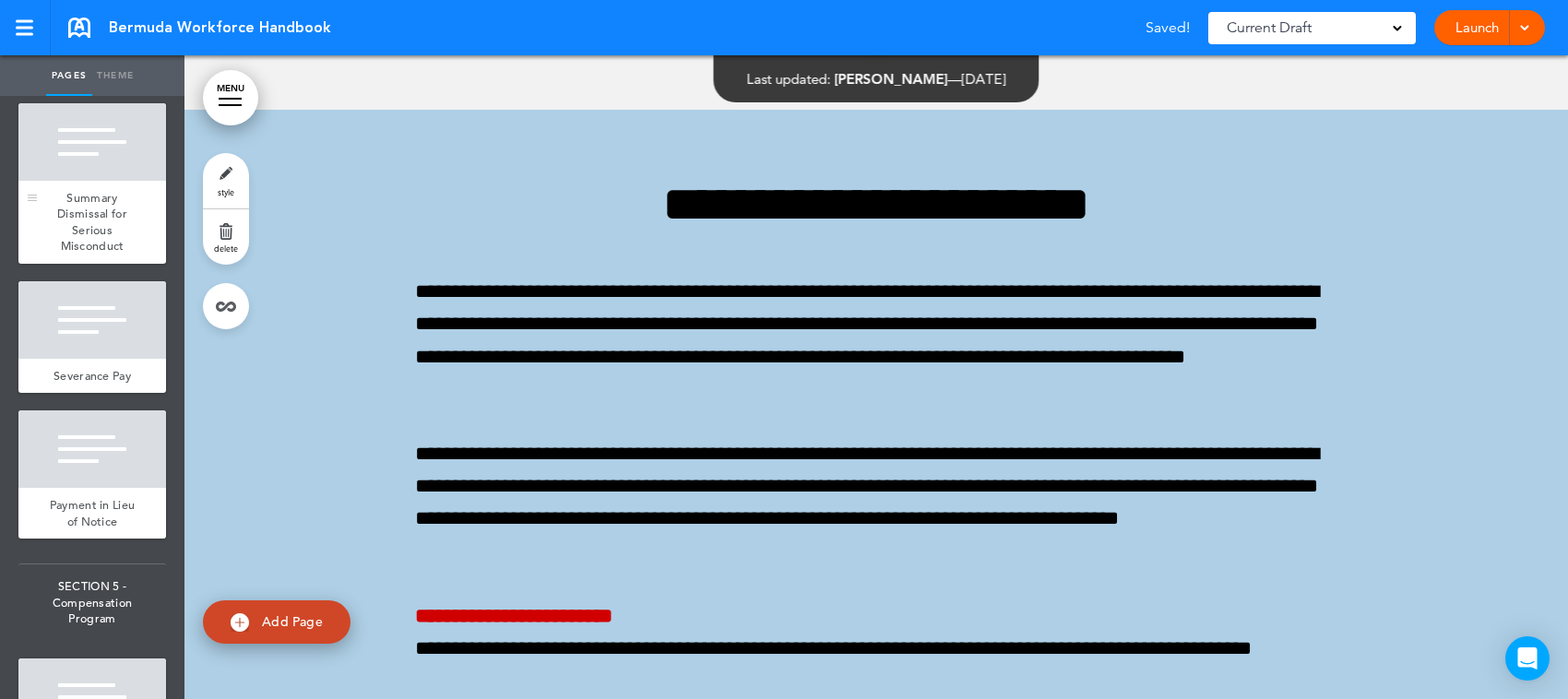
click at [97, 254] on span "Summary Dismissal for Serious Misconduct" at bounding box center [92, 222] width 70 height 65
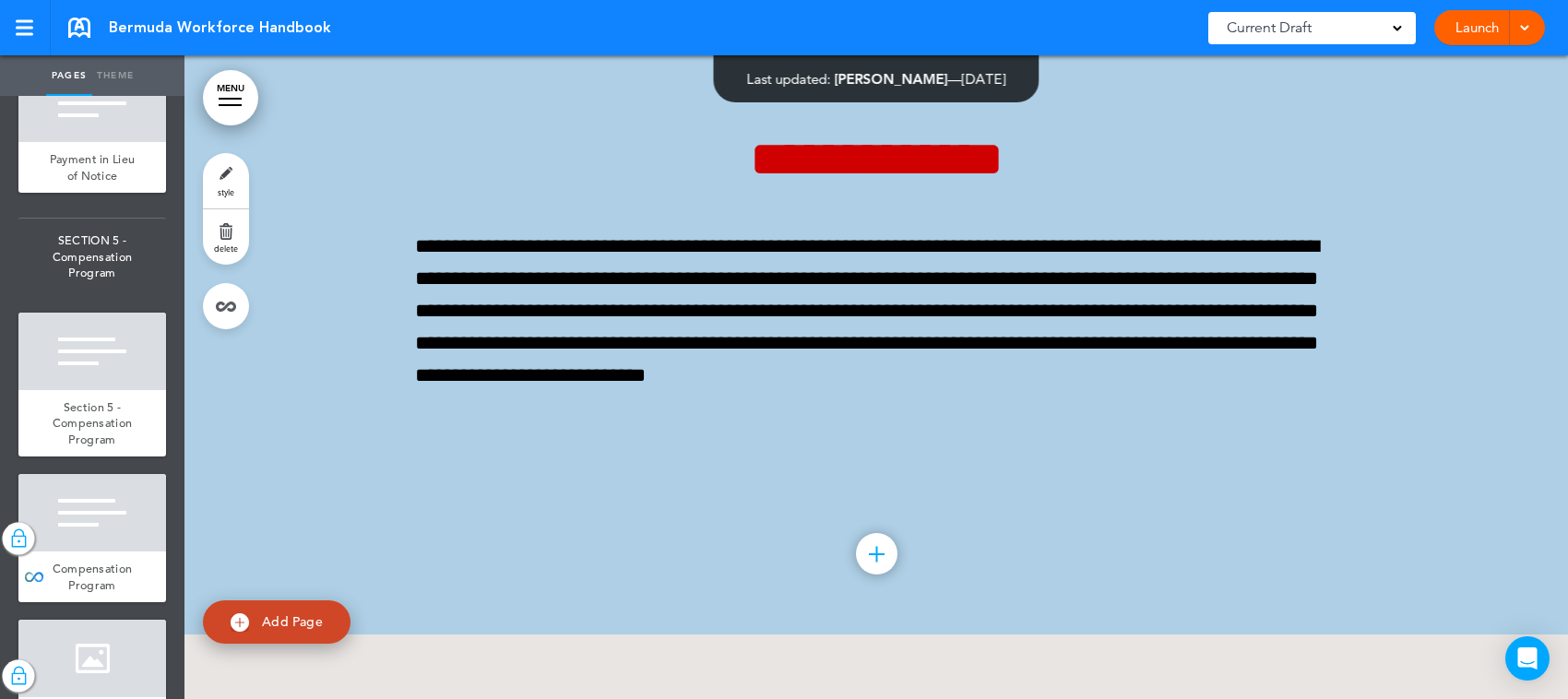
scroll to position [9914, 0]
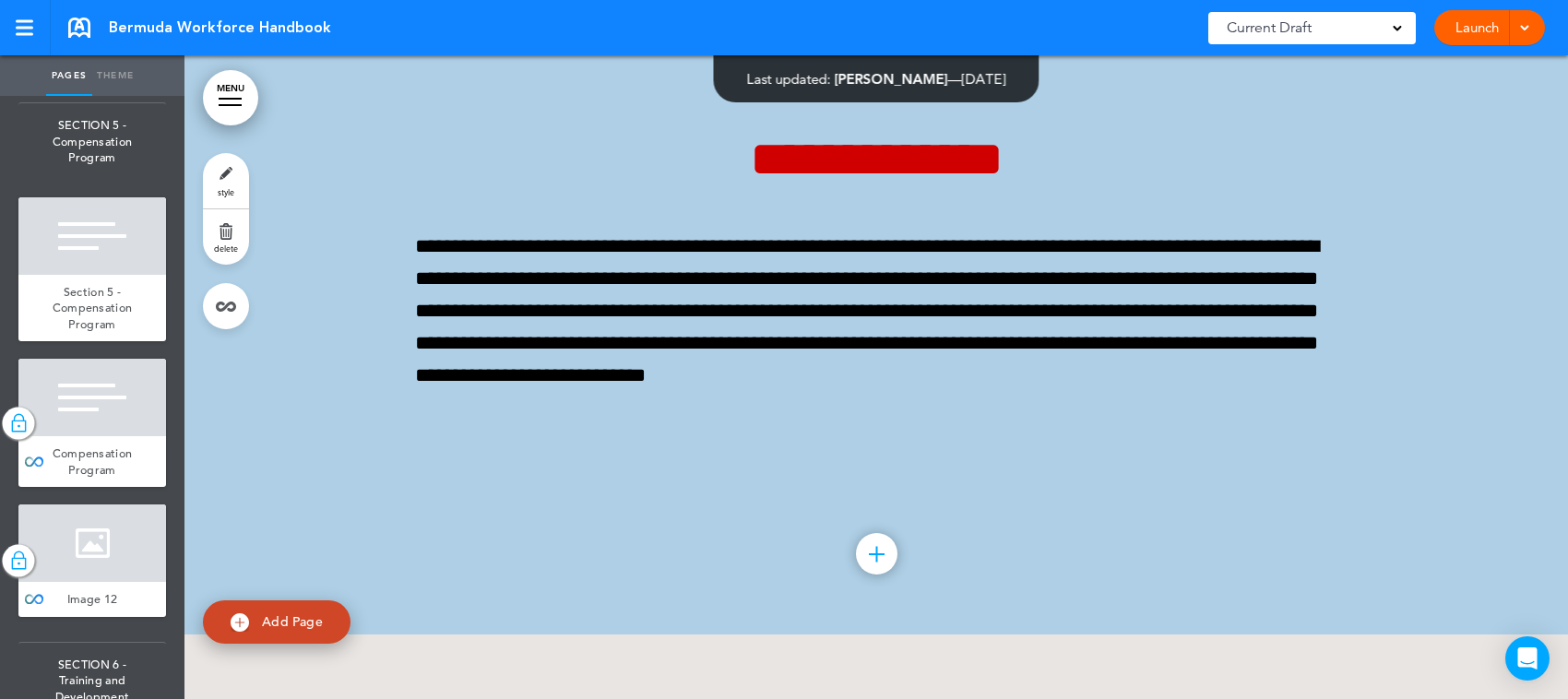
click at [114, 78] on div "Payment in Lieu of Notice" at bounding box center [92, 52] width 148 height 51
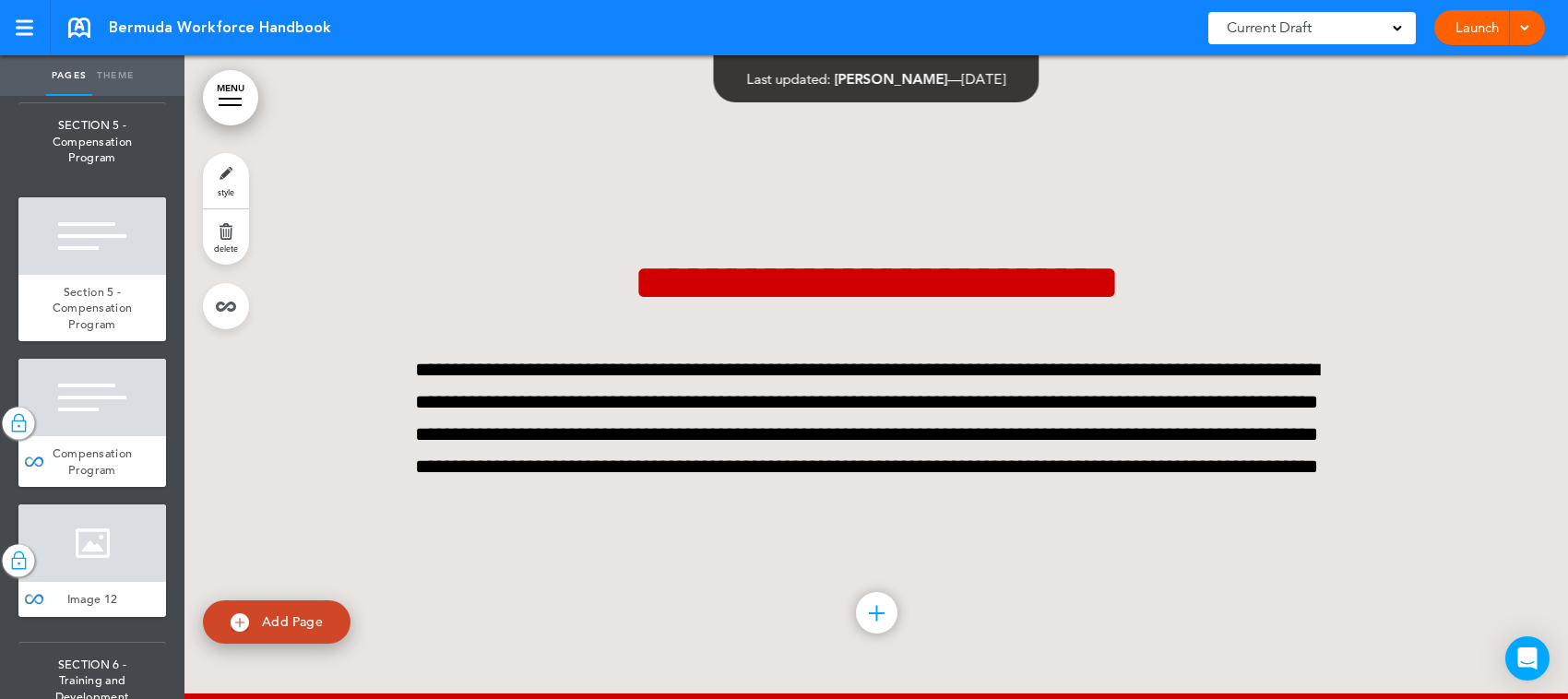
scroll to position [63102, 0]
click at [92, 275] on div at bounding box center [92, 236] width 148 height 78
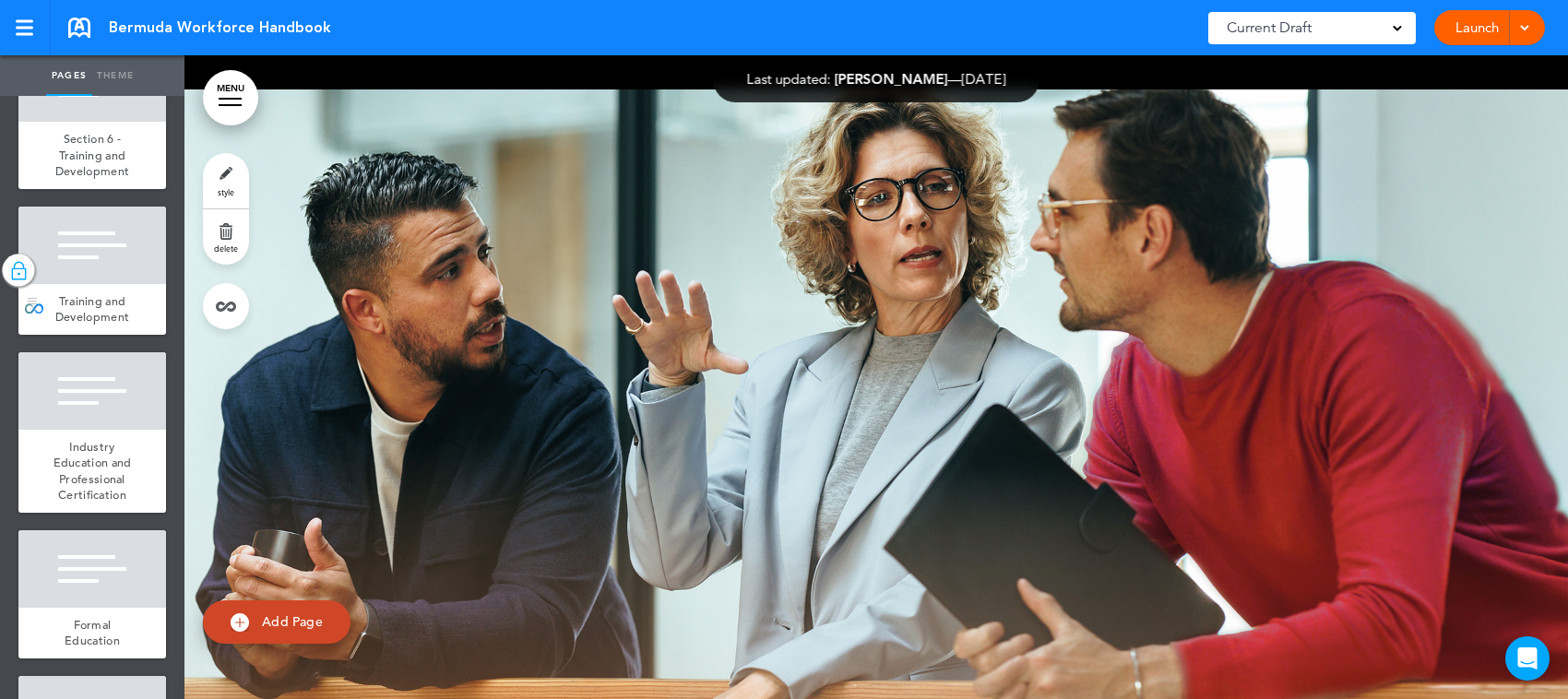
scroll to position [10720, 0]
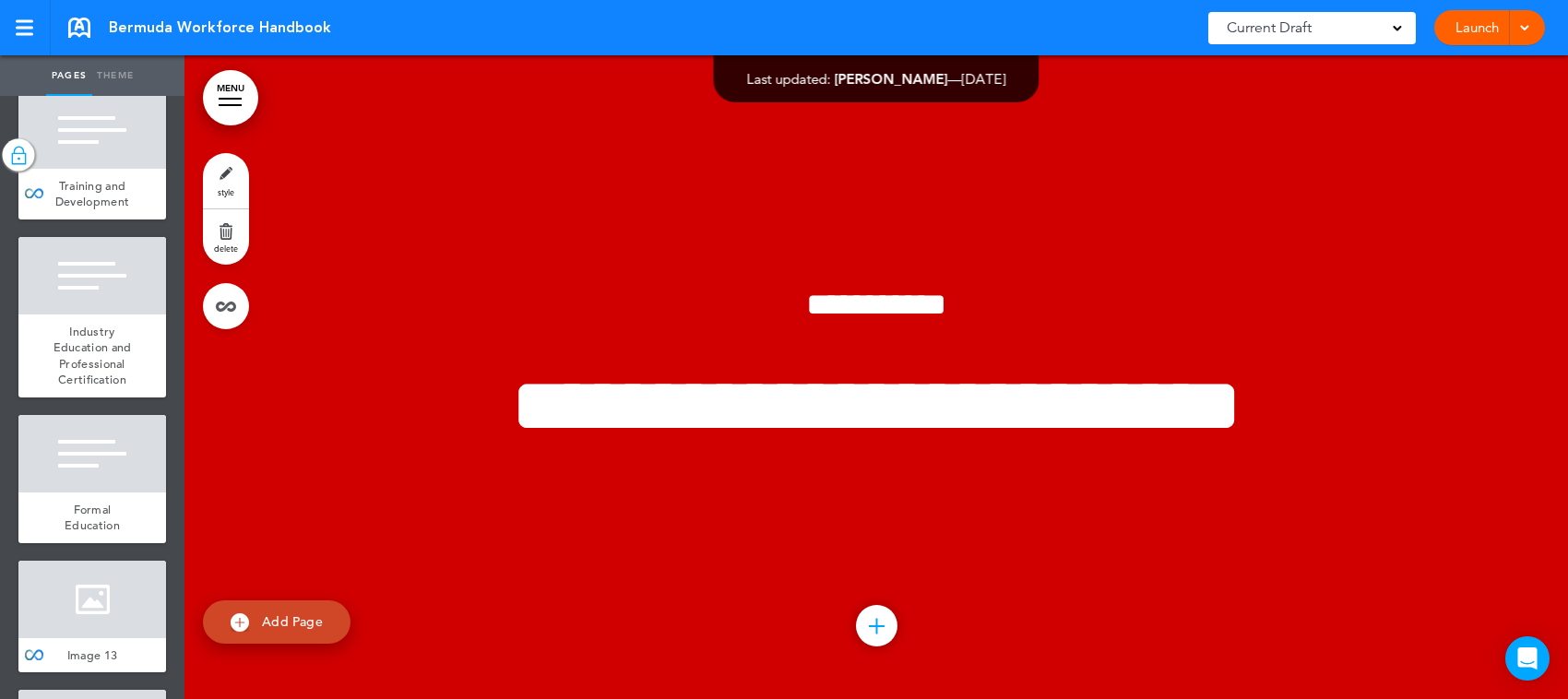
scroll to position [65758, 0]
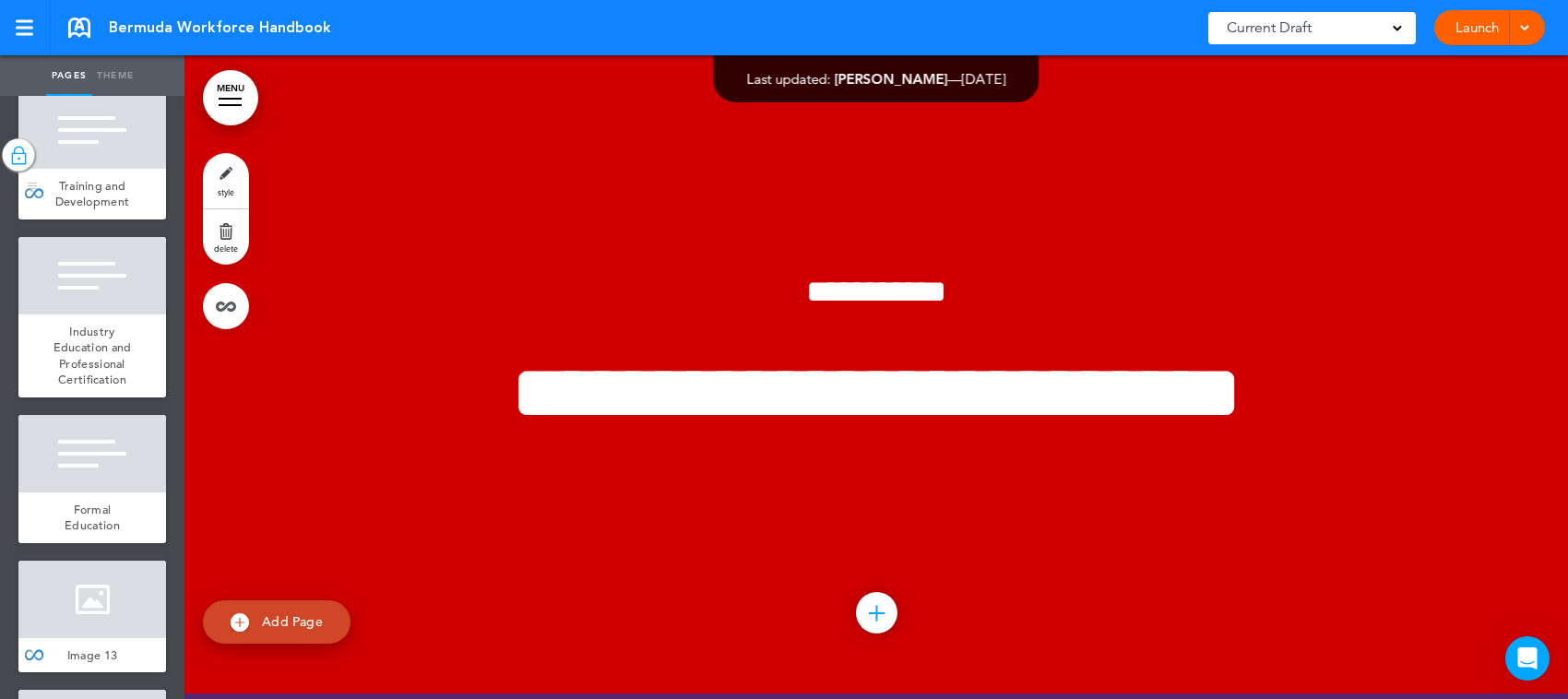
click at [88, 169] on div at bounding box center [92, 131] width 148 height 78
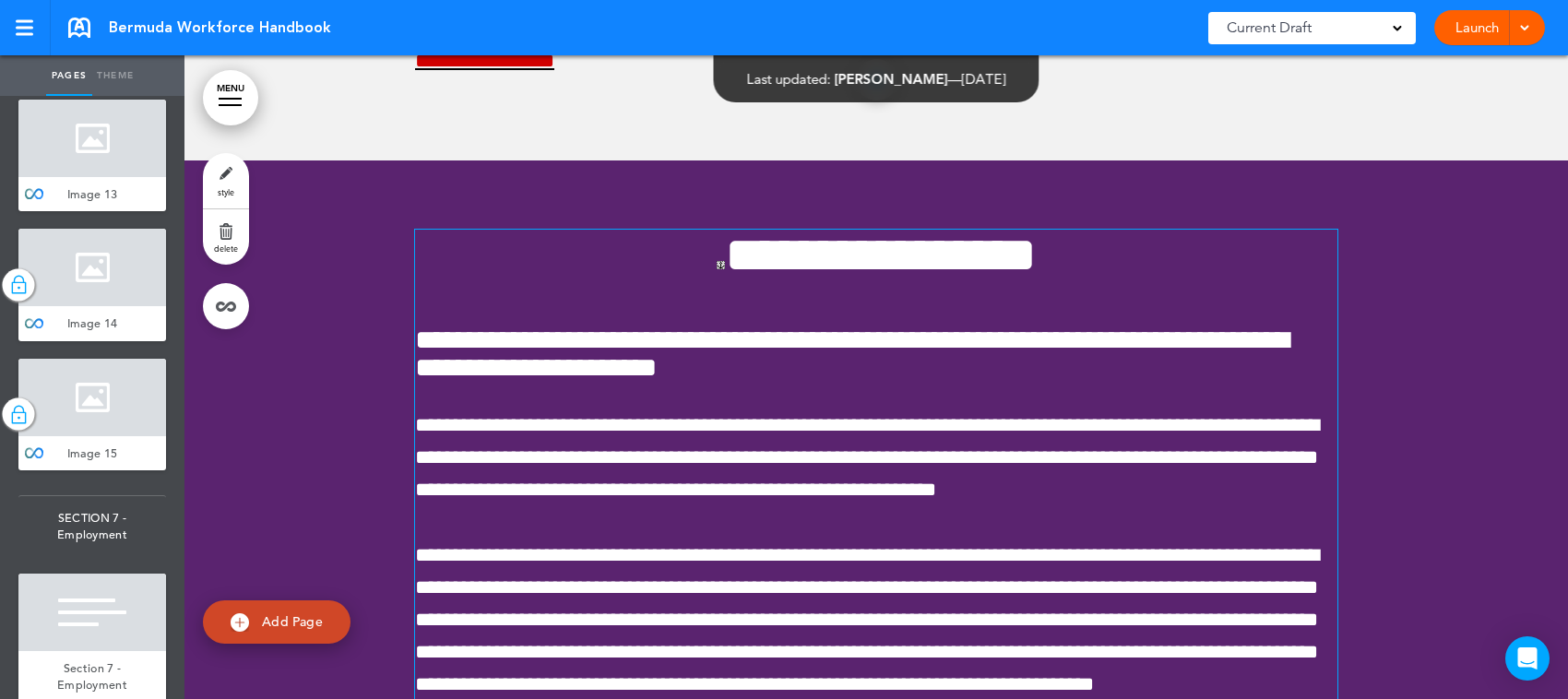
scroll to position [68497, 0]
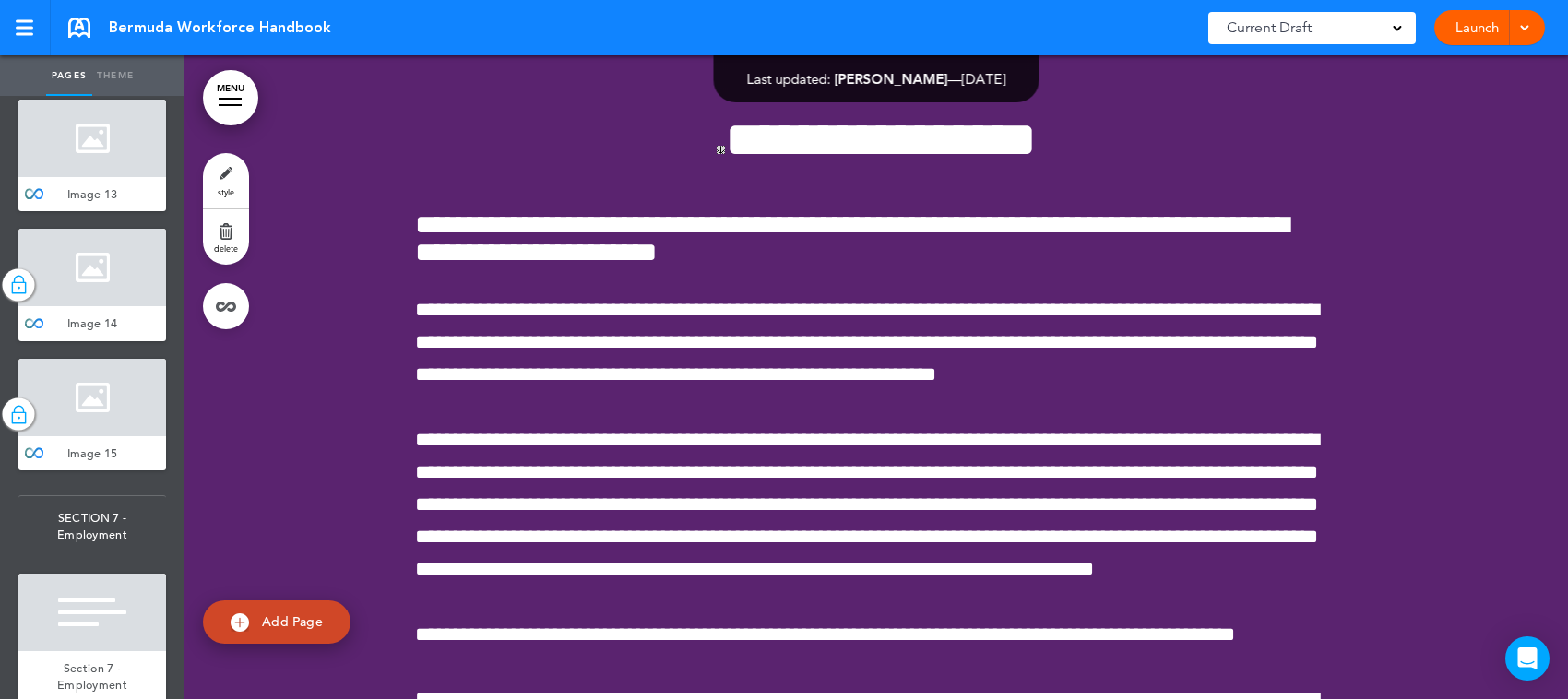
click at [81, 73] on span "Formal Education" at bounding box center [92, 57] width 55 height 32
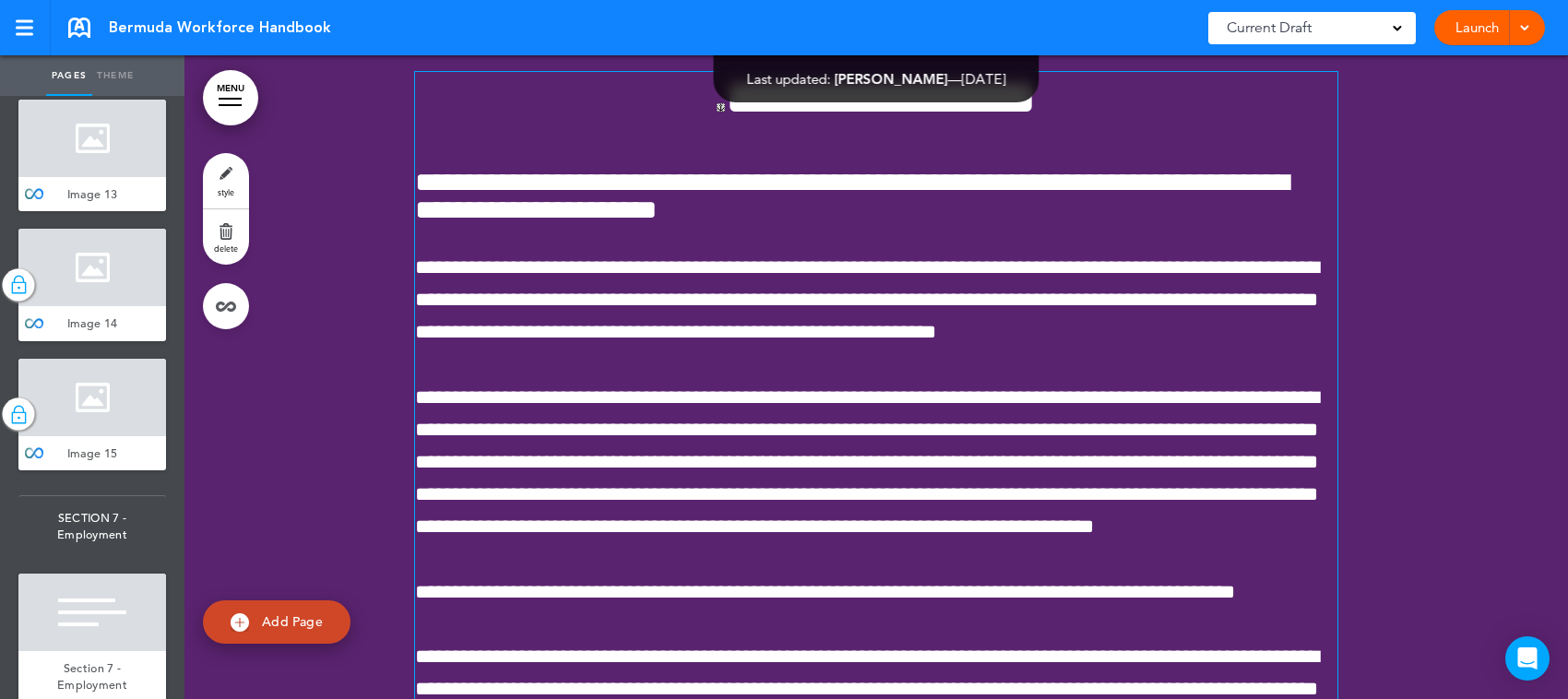
scroll to position [68542, 0]
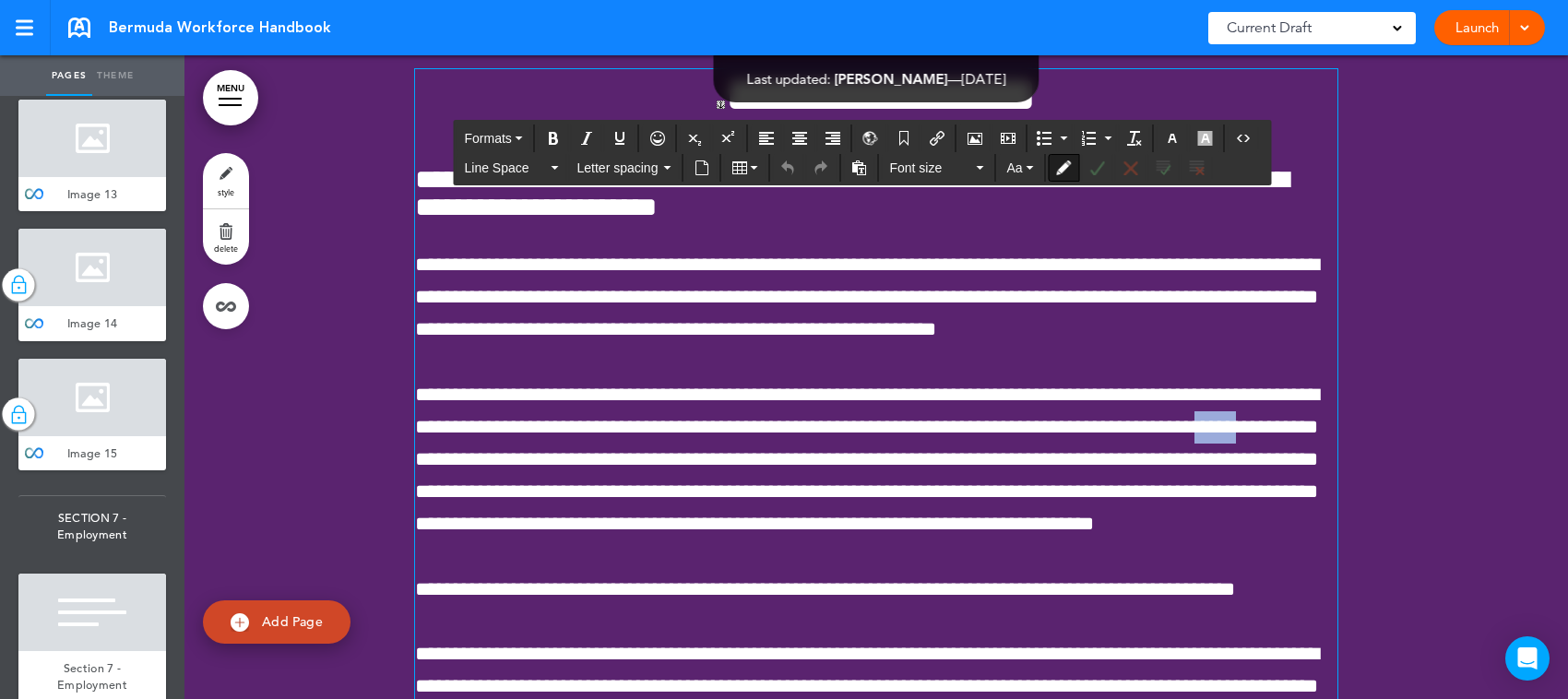
drag, startPoint x: 805, startPoint y: 541, endPoint x: 756, endPoint y: 550, distance: 49.8
click at [756, 534] on span "**********" at bounding box center [867, 460] width 904 height 151
click at [1070, 509] on span "**********" at bounding box center [867, 460] width 904 height 151
drag, startPoint x: 805, startPoint y: 548, endPoint x: 758, endPoint y: 542, distance: 47.4
click at [758, 534] on span "**********" at bounding box center [867, 460] width 904 height 151
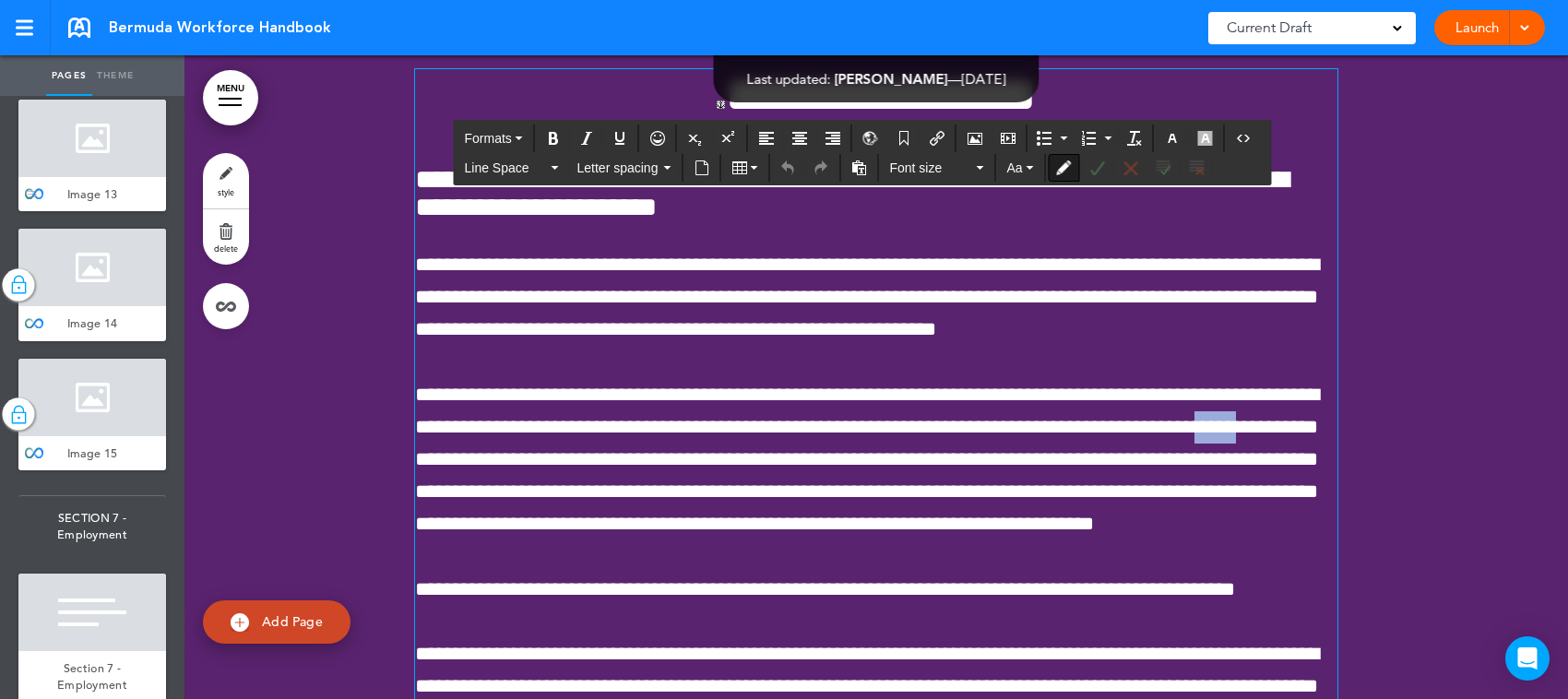
scroll to position [11297, 0]
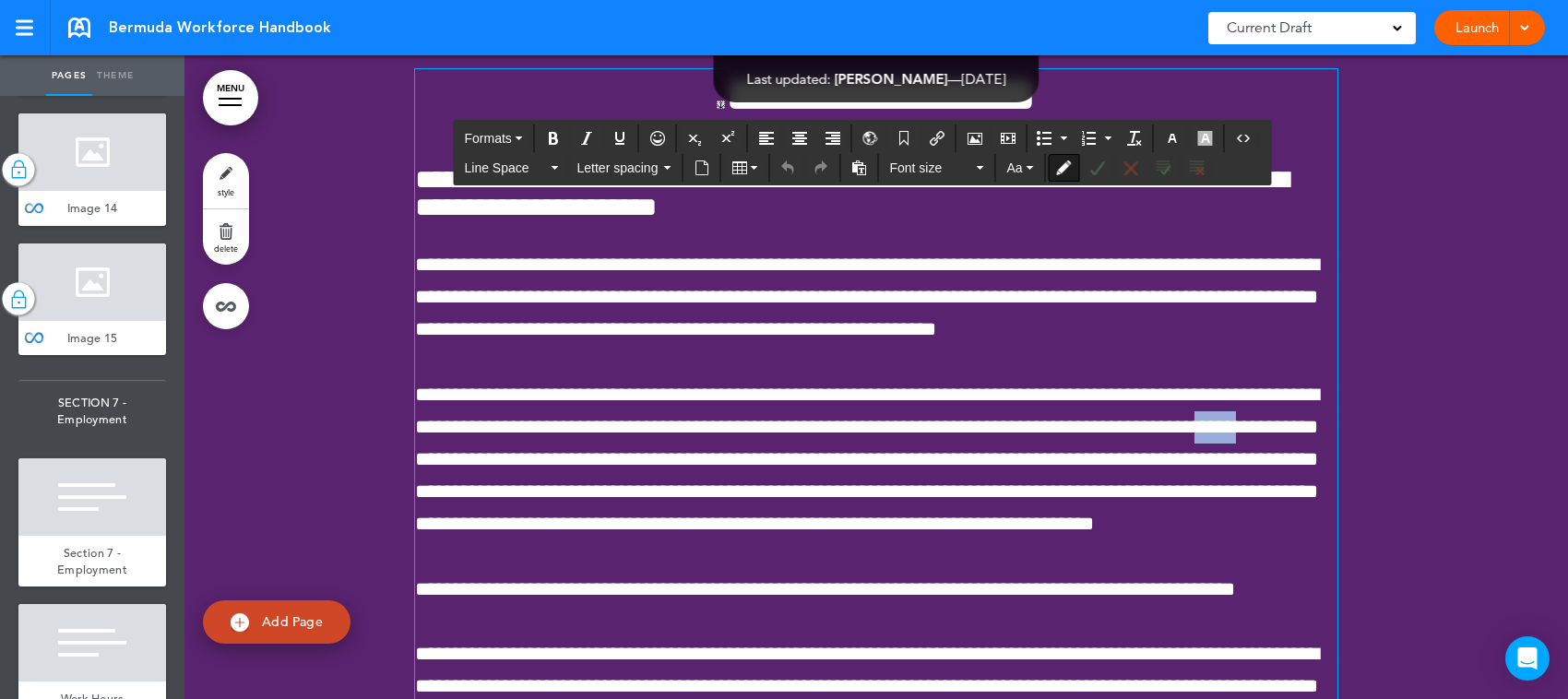
click at [98, 62] on div at bounding box center [92, 23] width 148 height 78
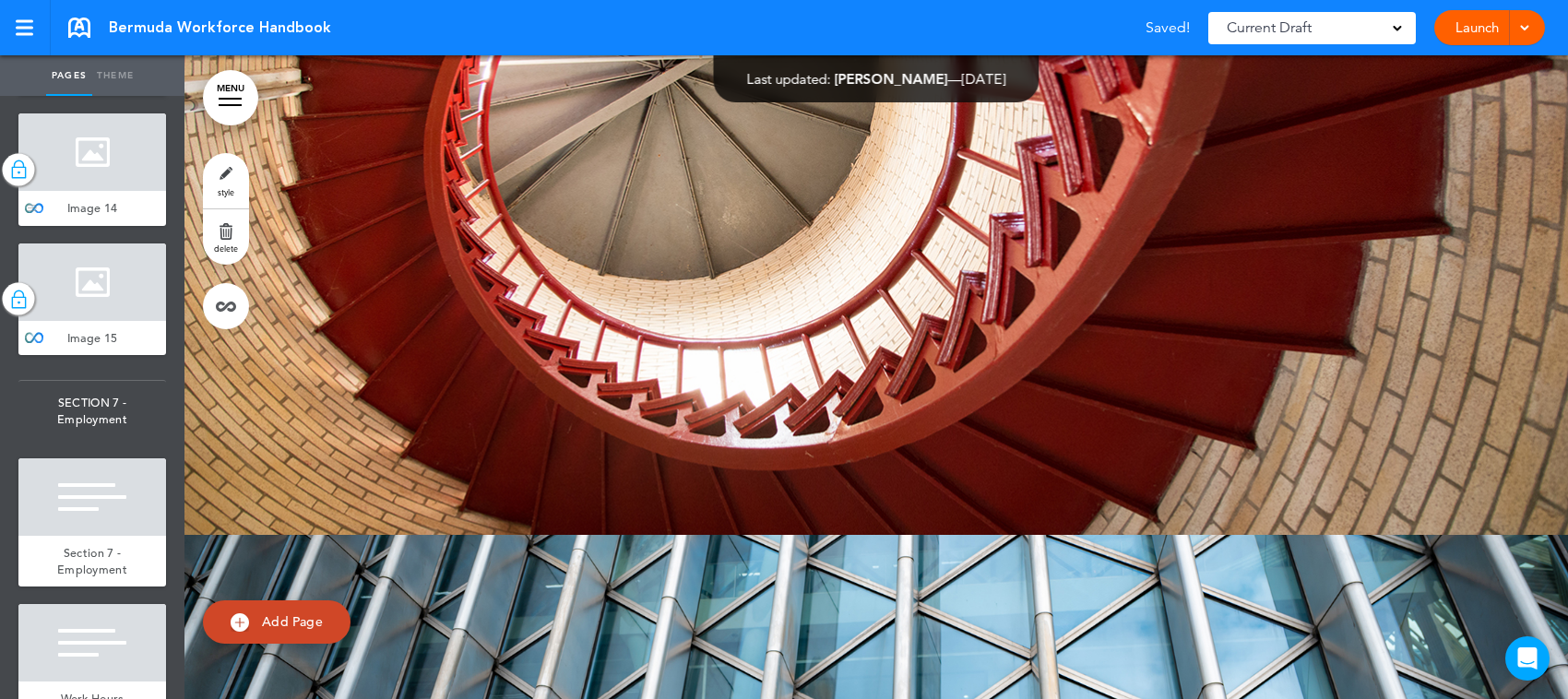
click at [106, 190] on div at bounding box center [92, 153] width 148 height 78
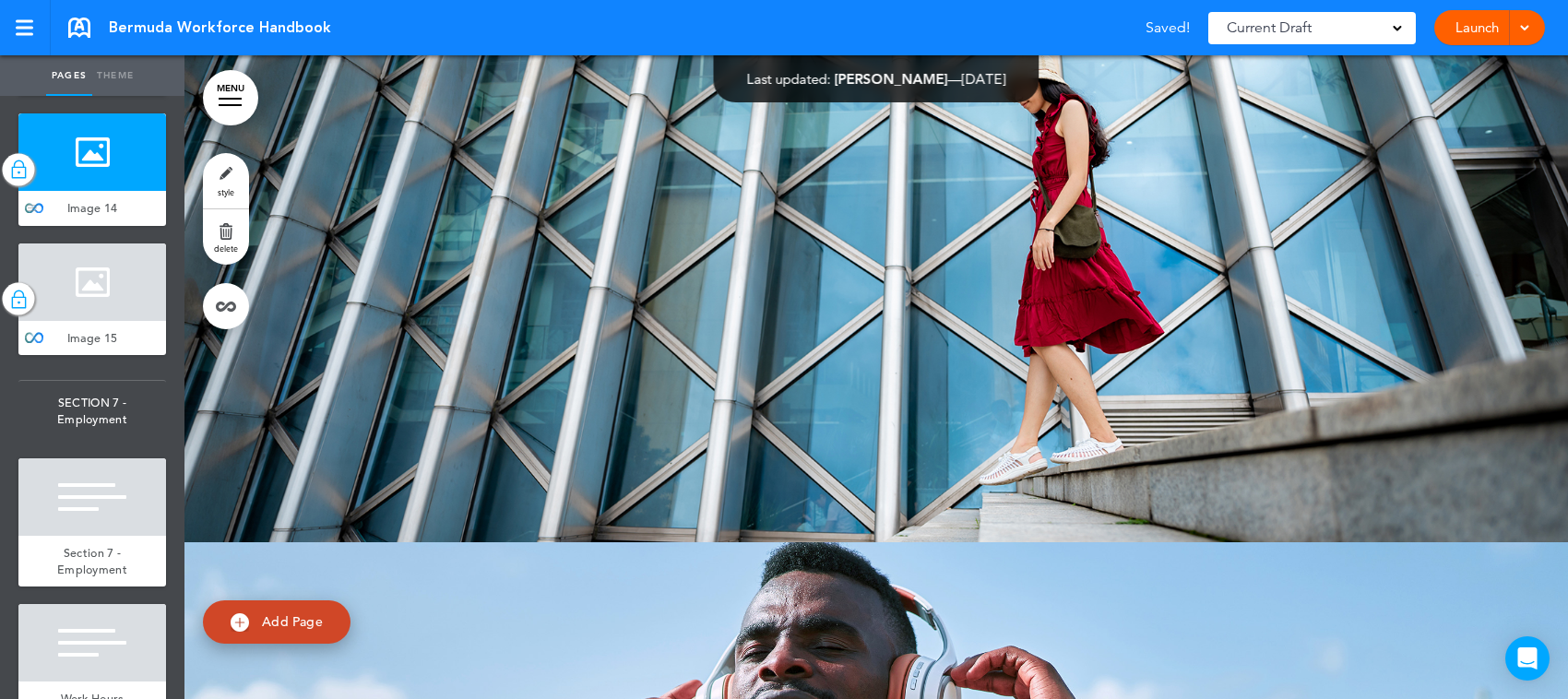
scroll to position [70250, 0]
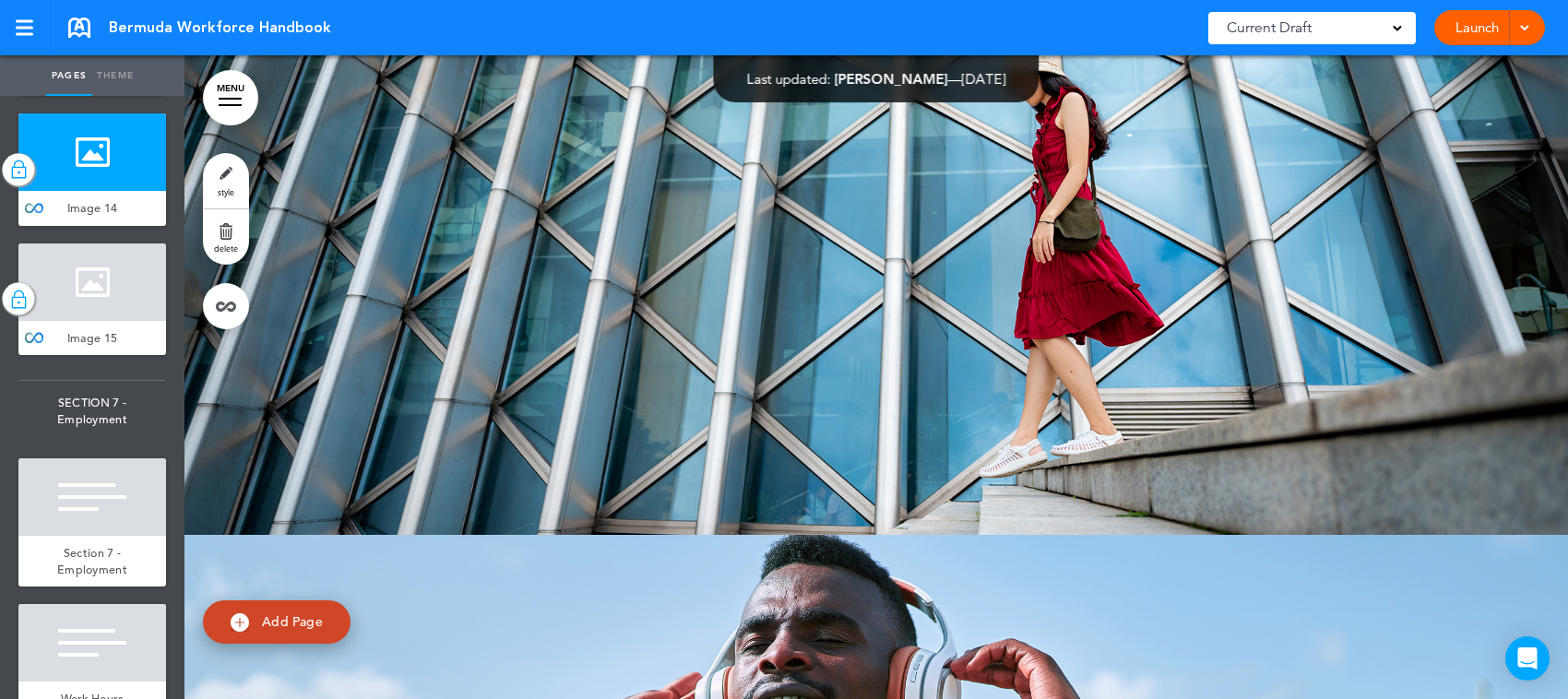
click at [79, 62] on div at bounding box center [92, 23] width 148 height 78
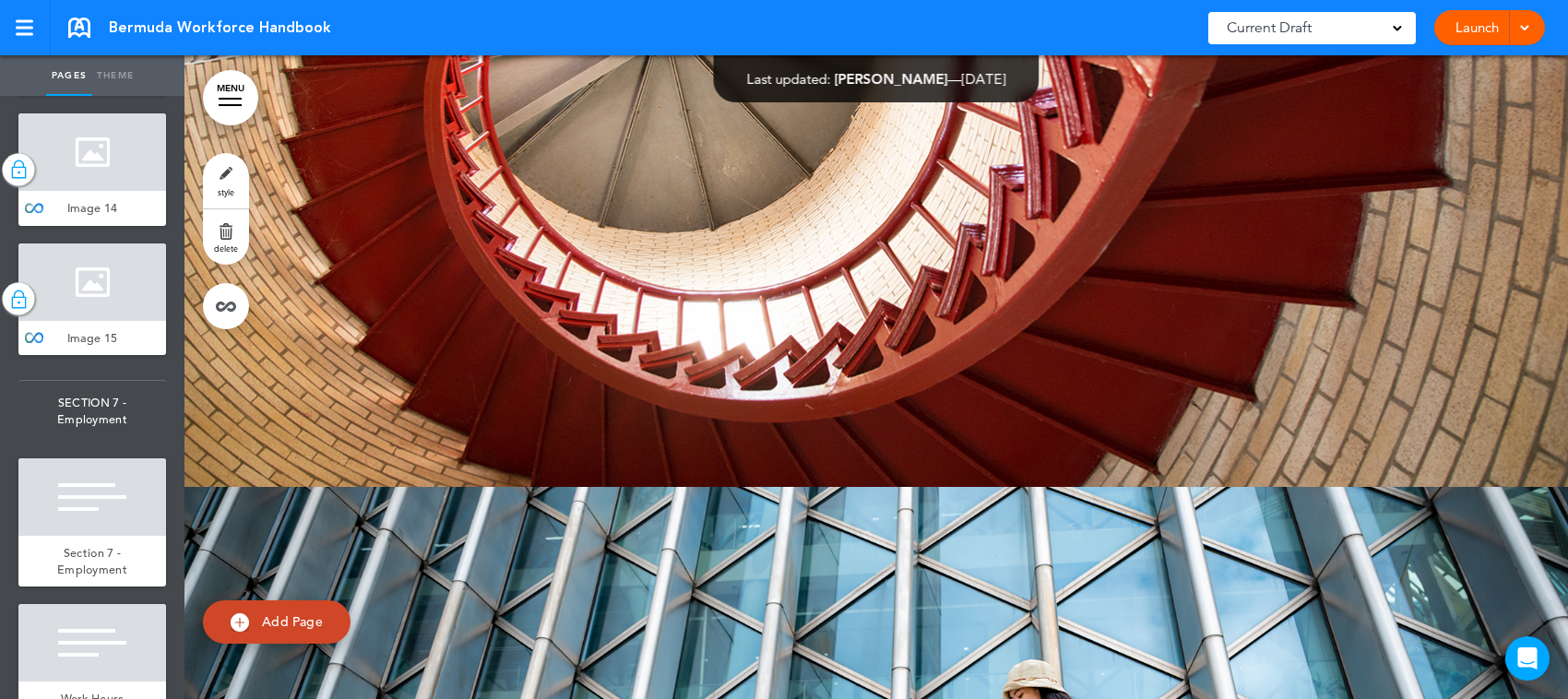
scroll to position [69586, 0]
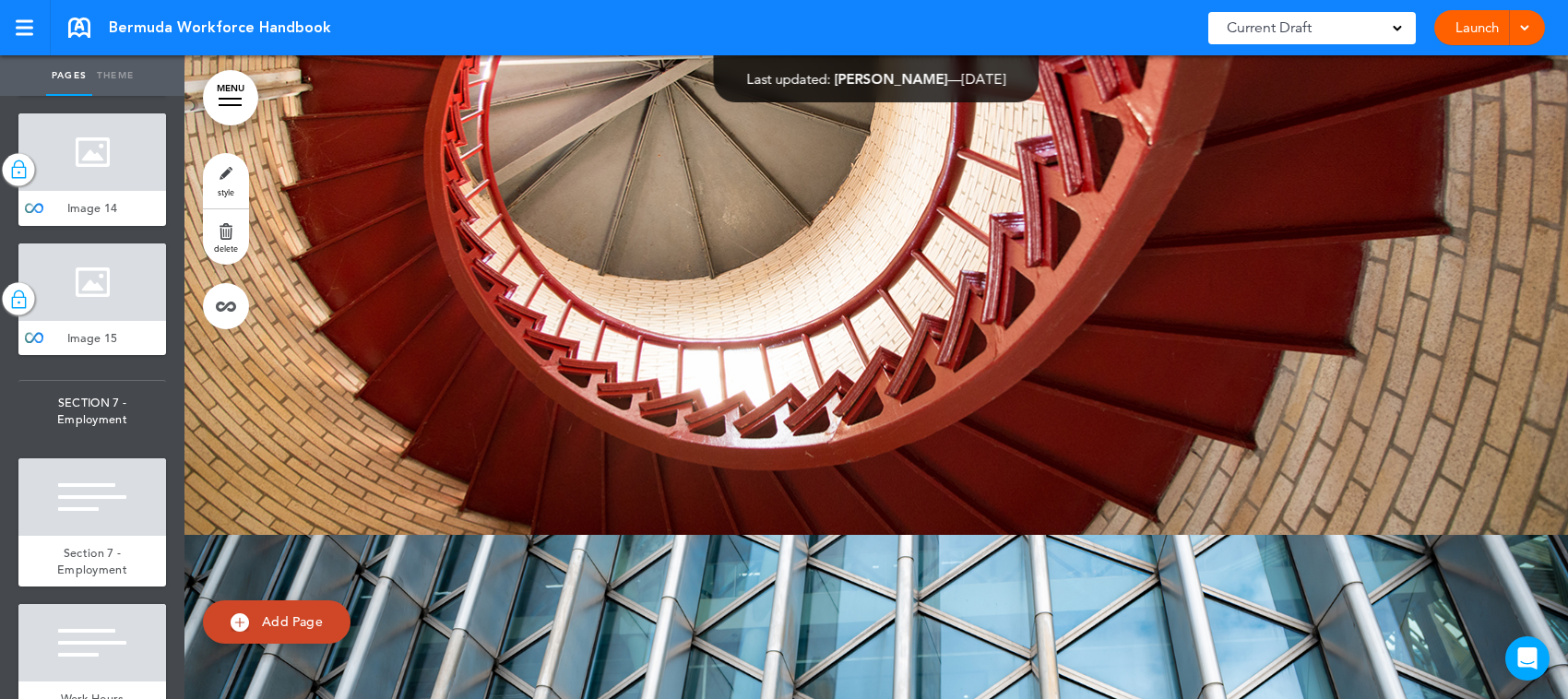
click at [232, 232] on link "delete" at bounding box center [225, 236] width 46 height 55
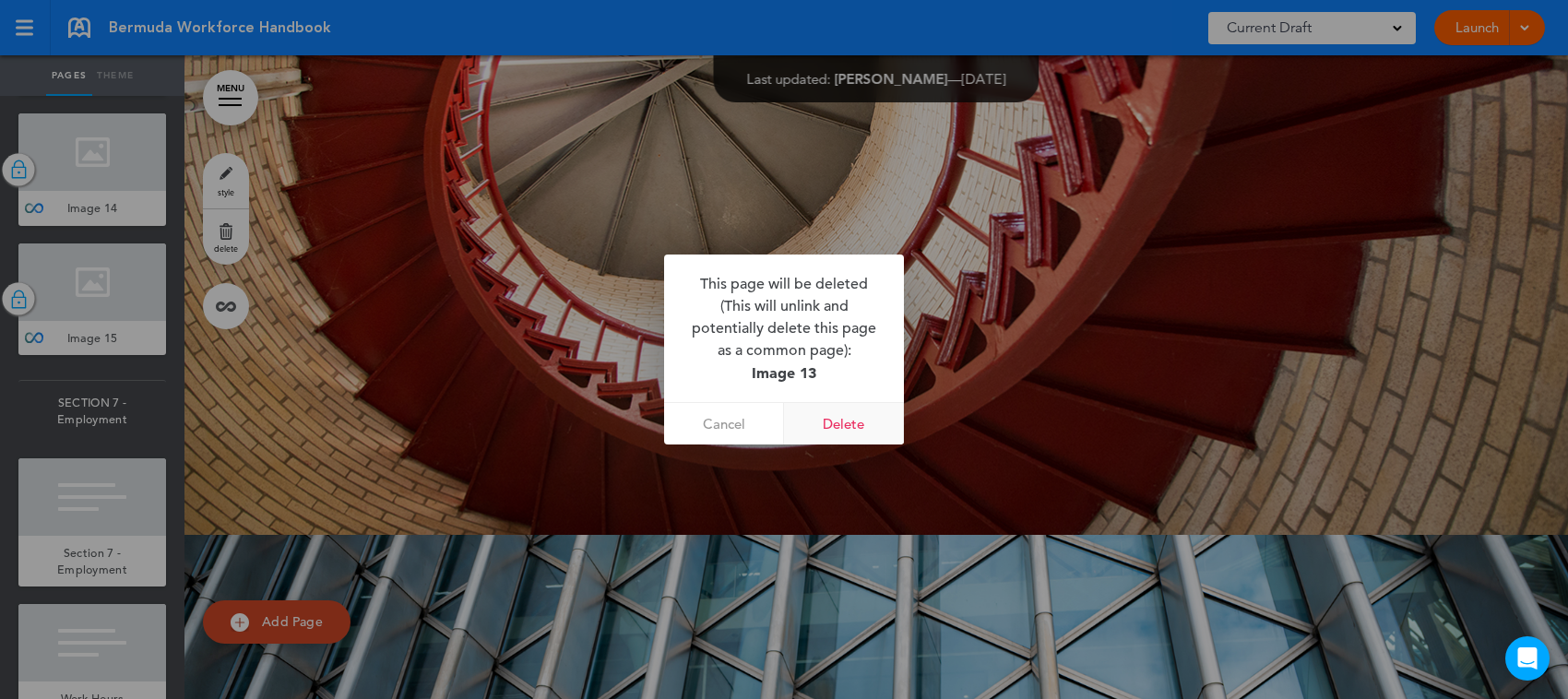
click at [851, 423] on link "Delete" at bounding box center [844, 424] width 120 height 42
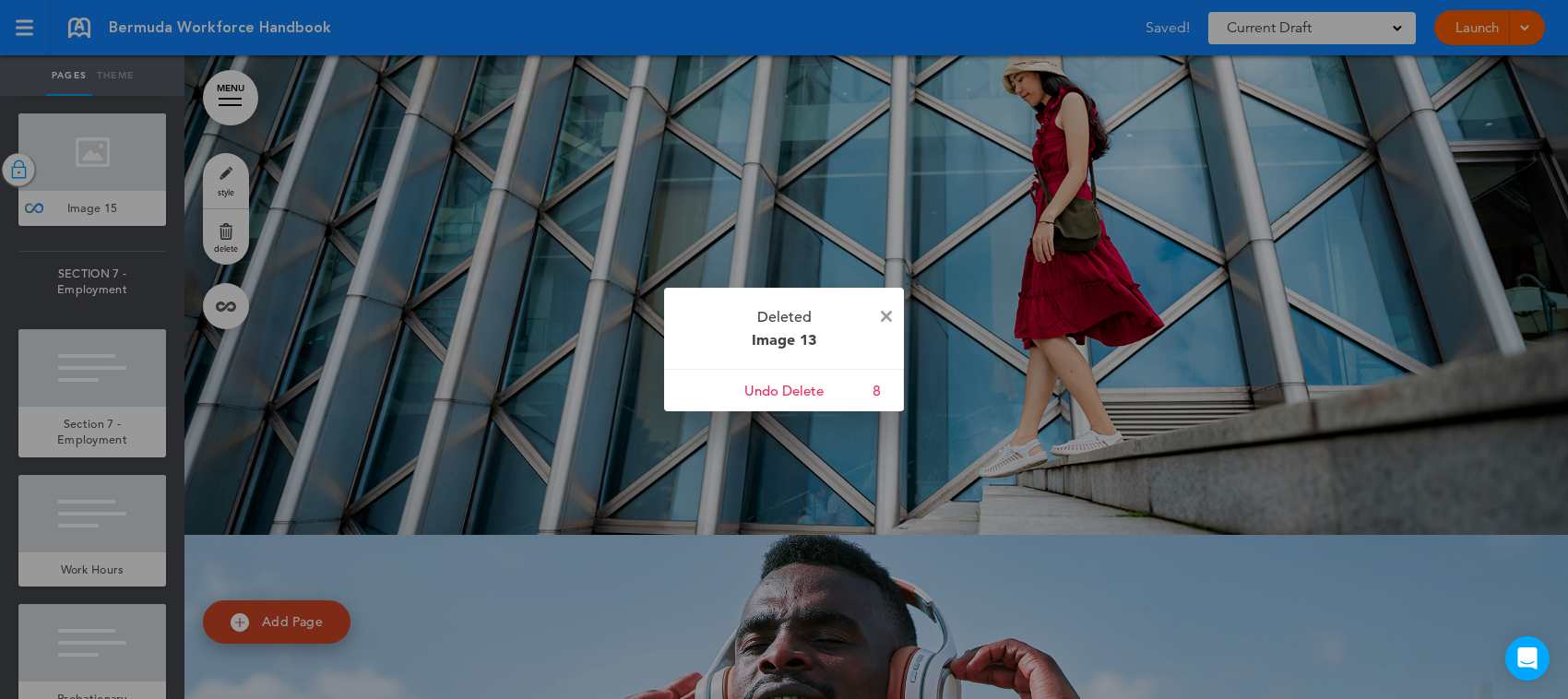
click at [887, 312] on img at bounding box center [886, 316] width 11 height 11
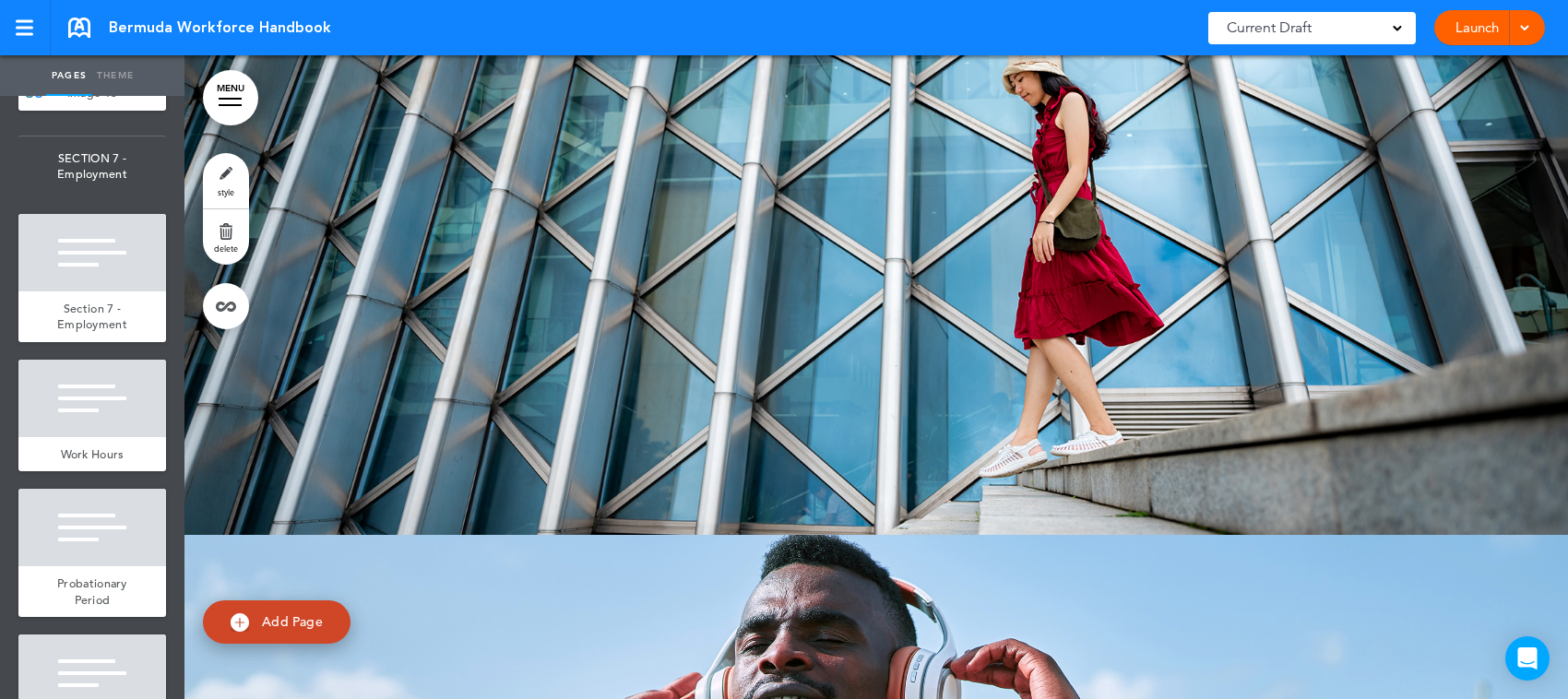
scroll to position [11527, 0]
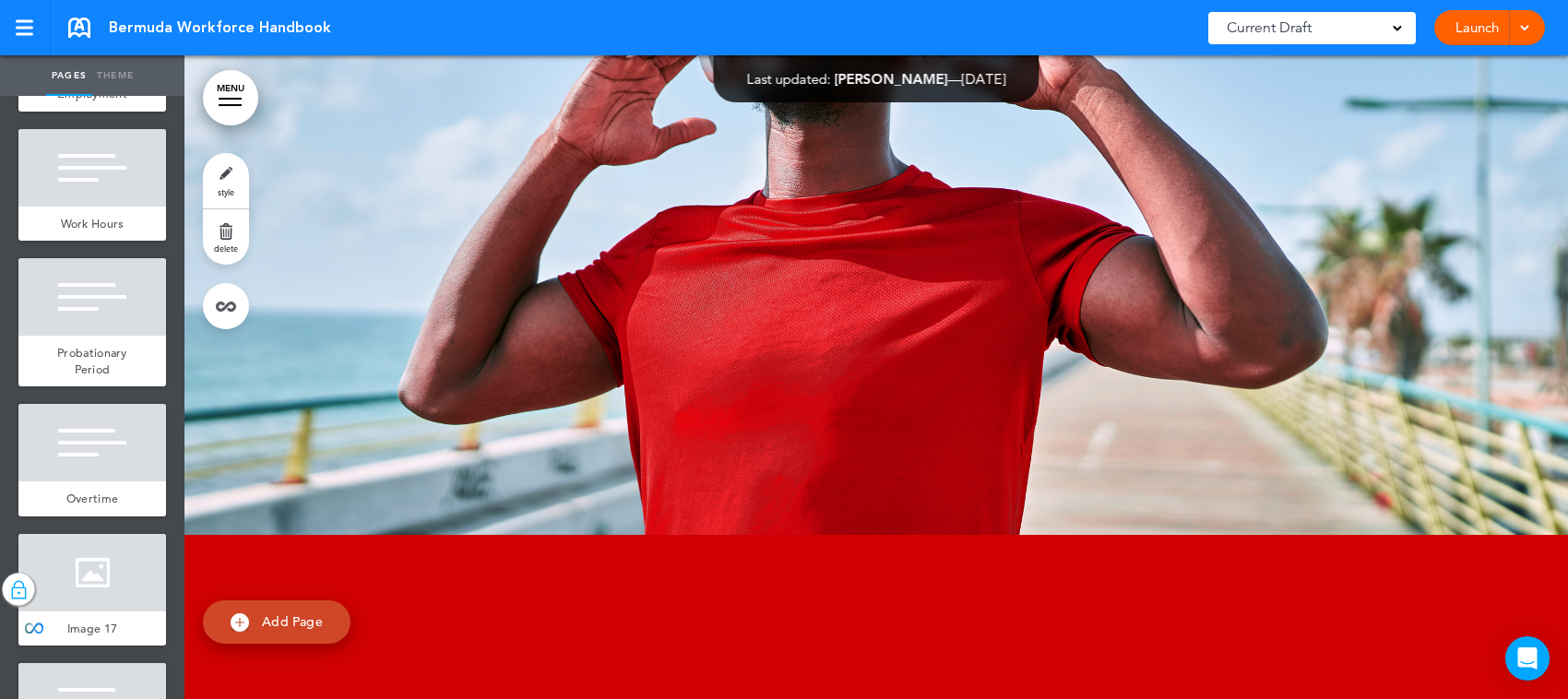
scroll to position [11412, 0]
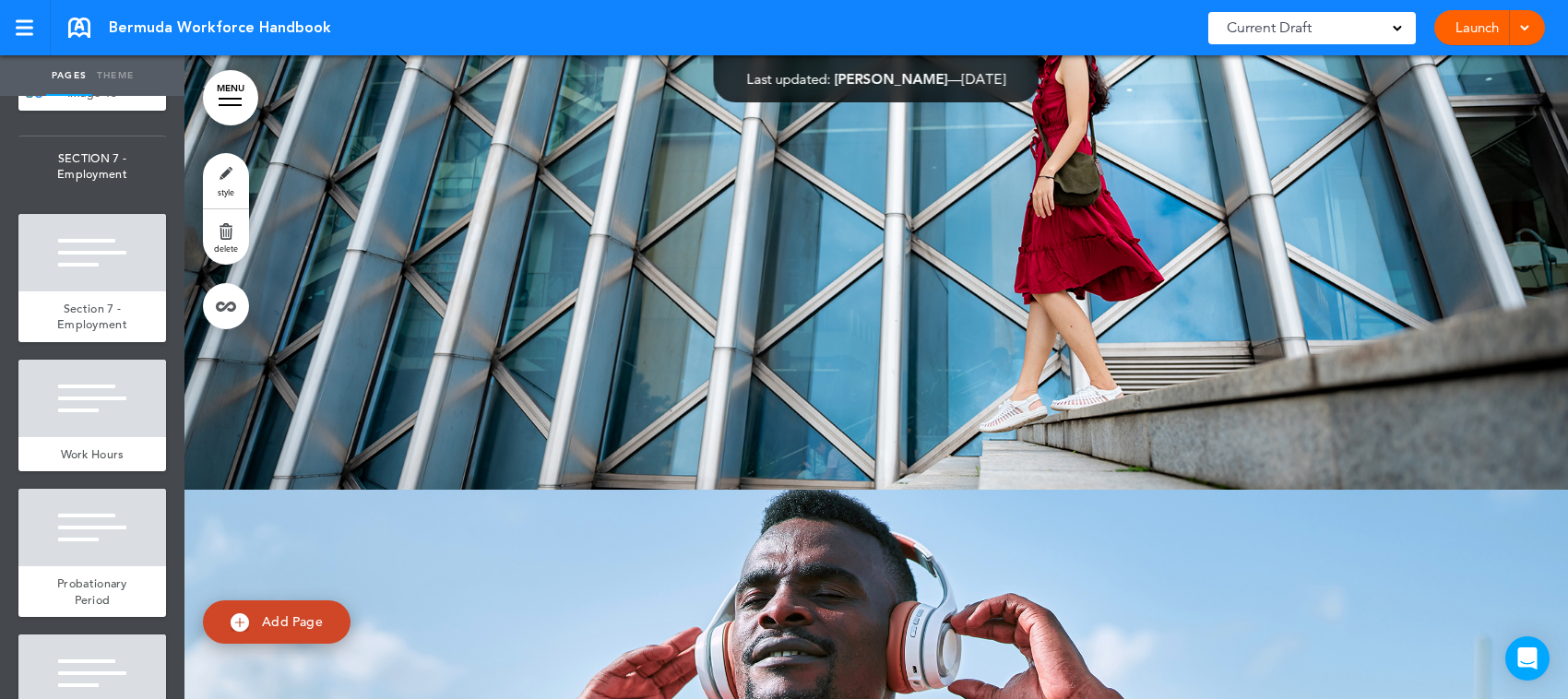
scroll to position [69586, 0]
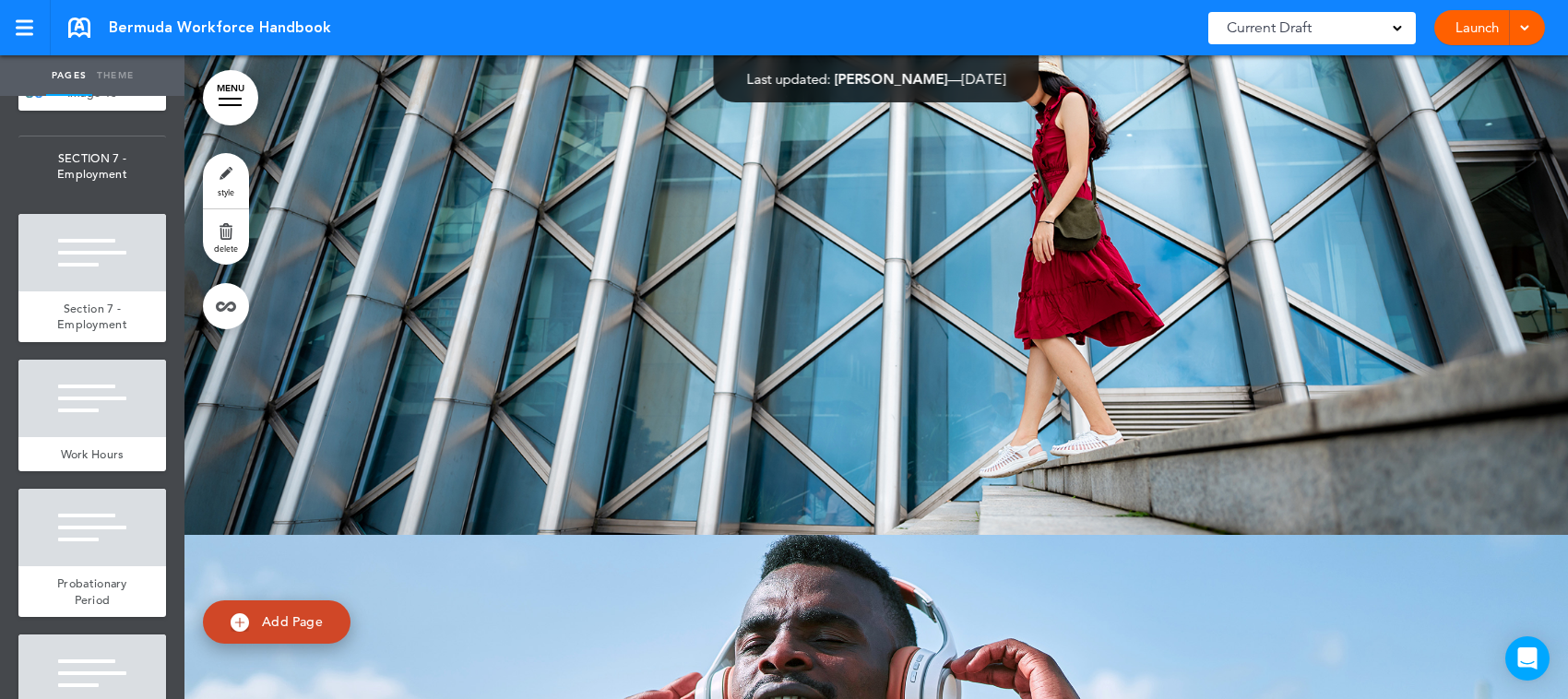
click at [85, 76] on div at bounding box center [92, 37] width 148 height 78
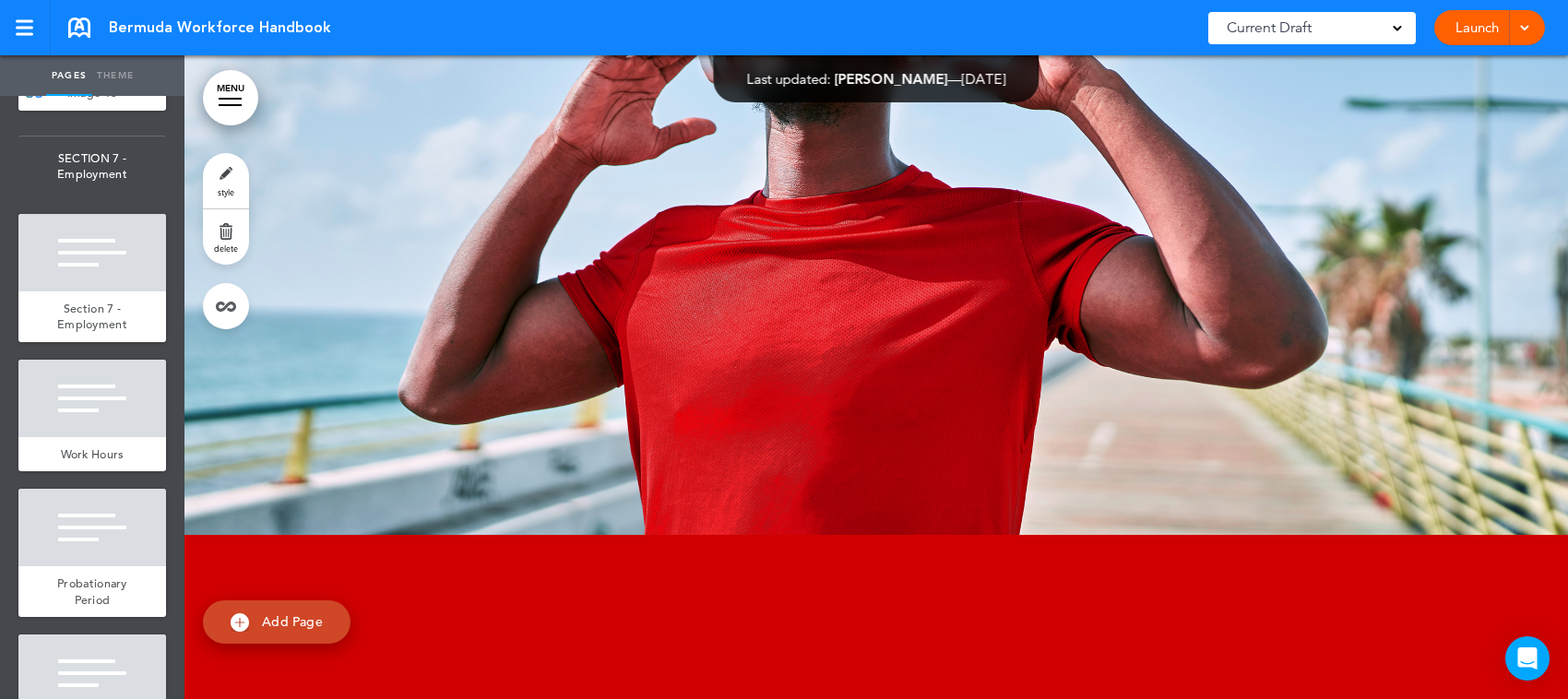
scroll to position [70250, 0]
click at [15, 67] on img at bounding box center [18, 55] width 18 height 24
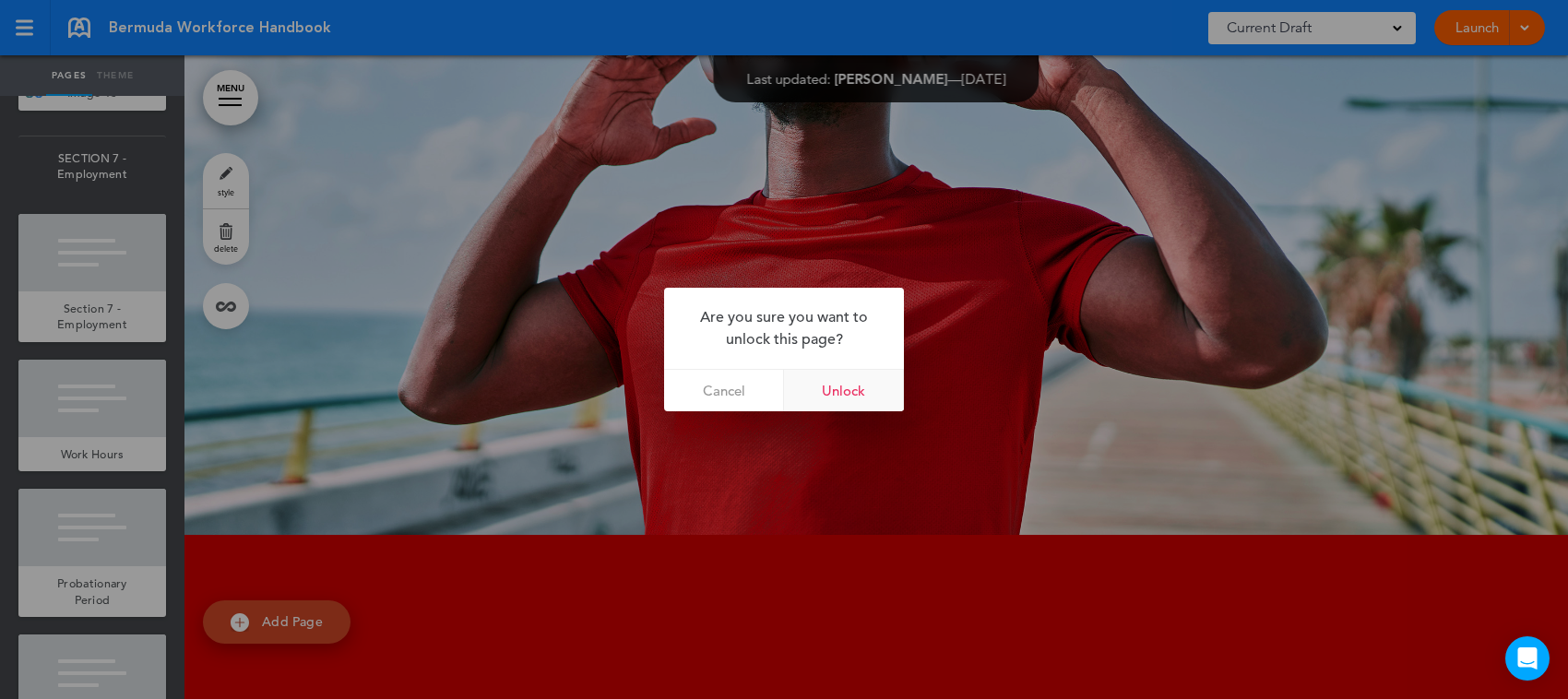
click at [874, 384] on link "Unlock" at bounding box center [844, 391] width 120 height 42
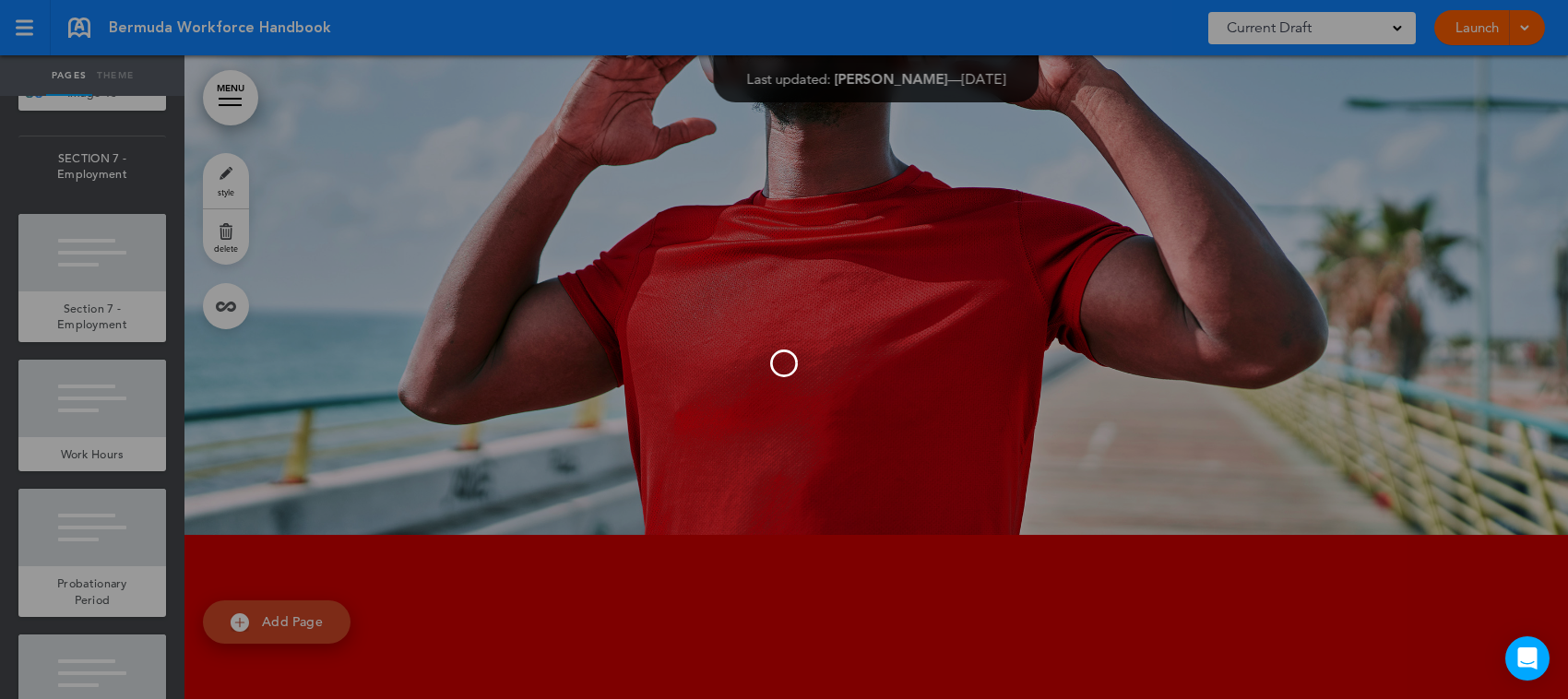
click at [471, 407] on div at bounding box center [784, 349] width 1568 height 699
click at [58, 545] on div at bounding box center [784, 349] width 1568 height 699
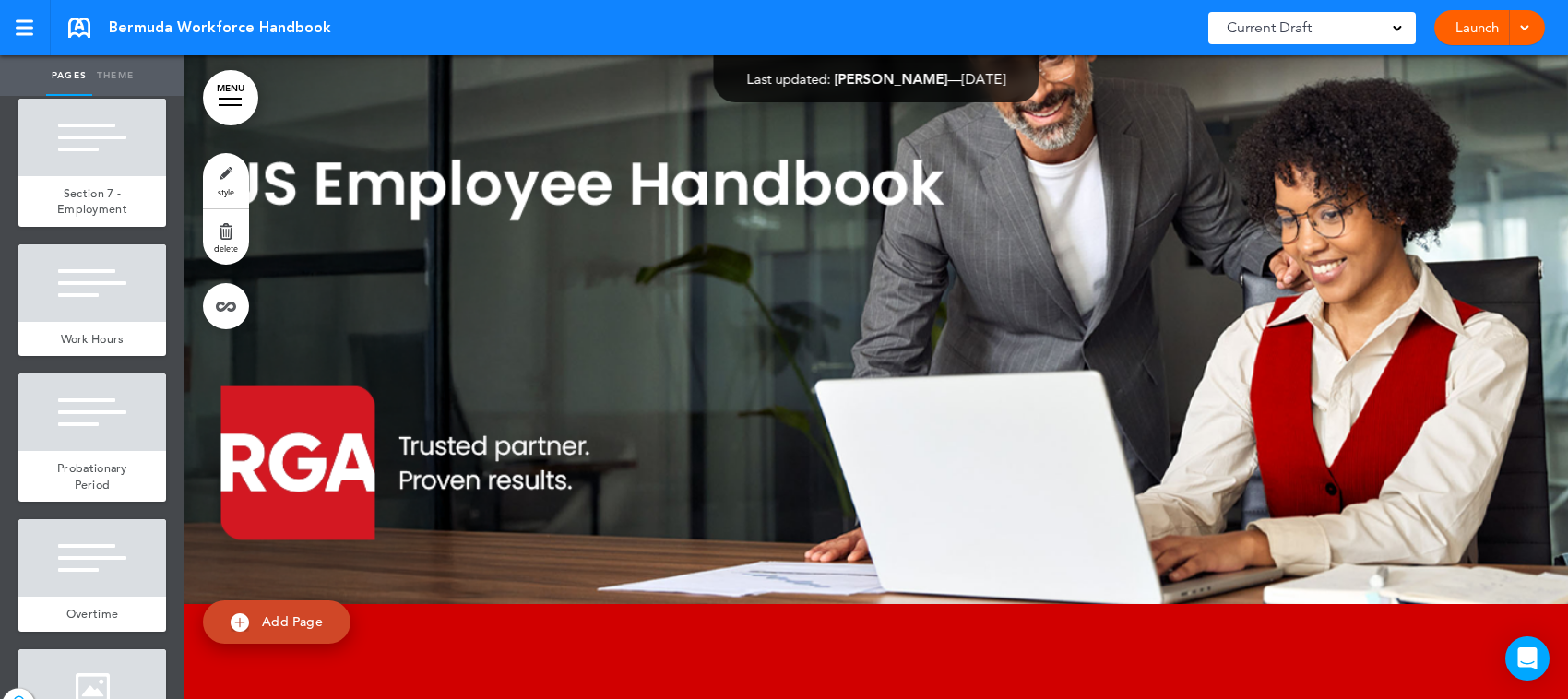
scroll to position [11643, 0]
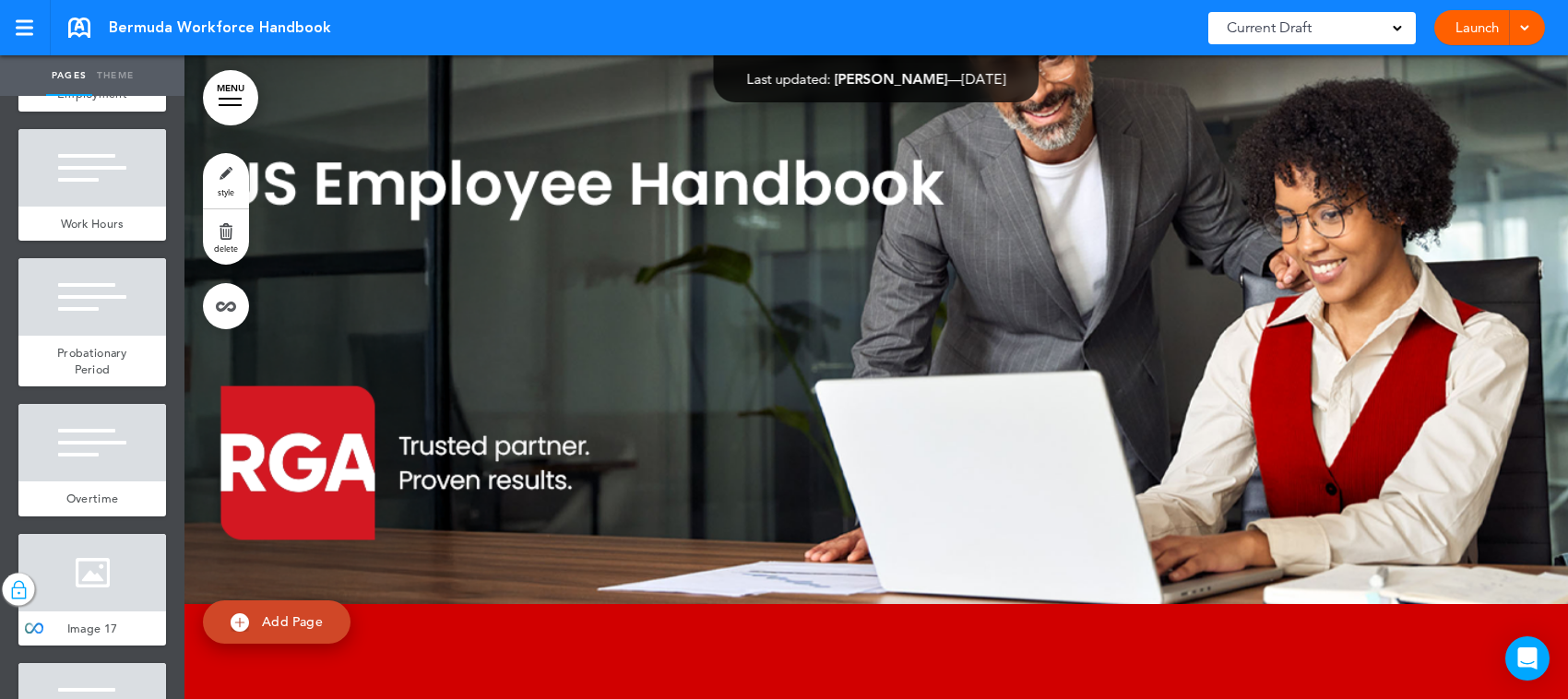
click at [80, 61] on div at bounding box center [92, 22] width 148 height 78
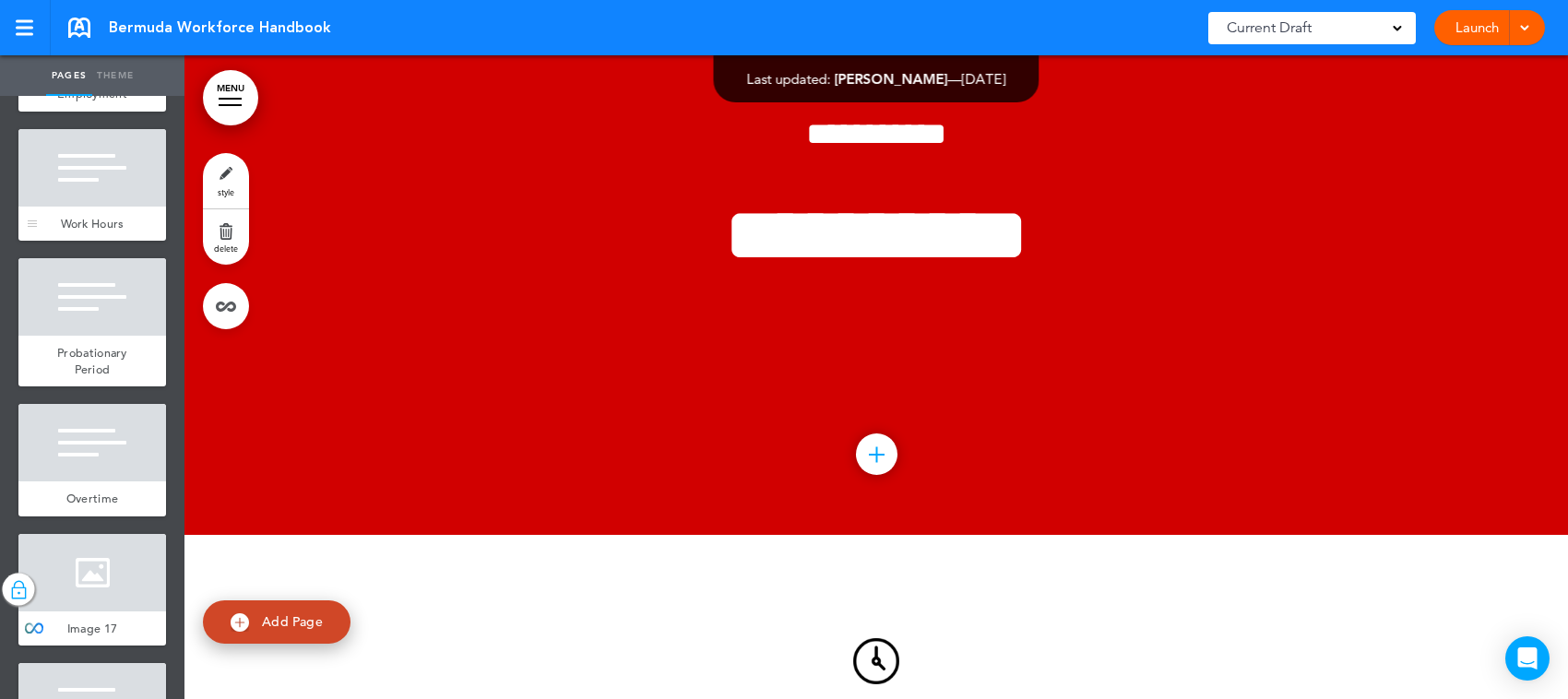
scroll to position [11757, 0]
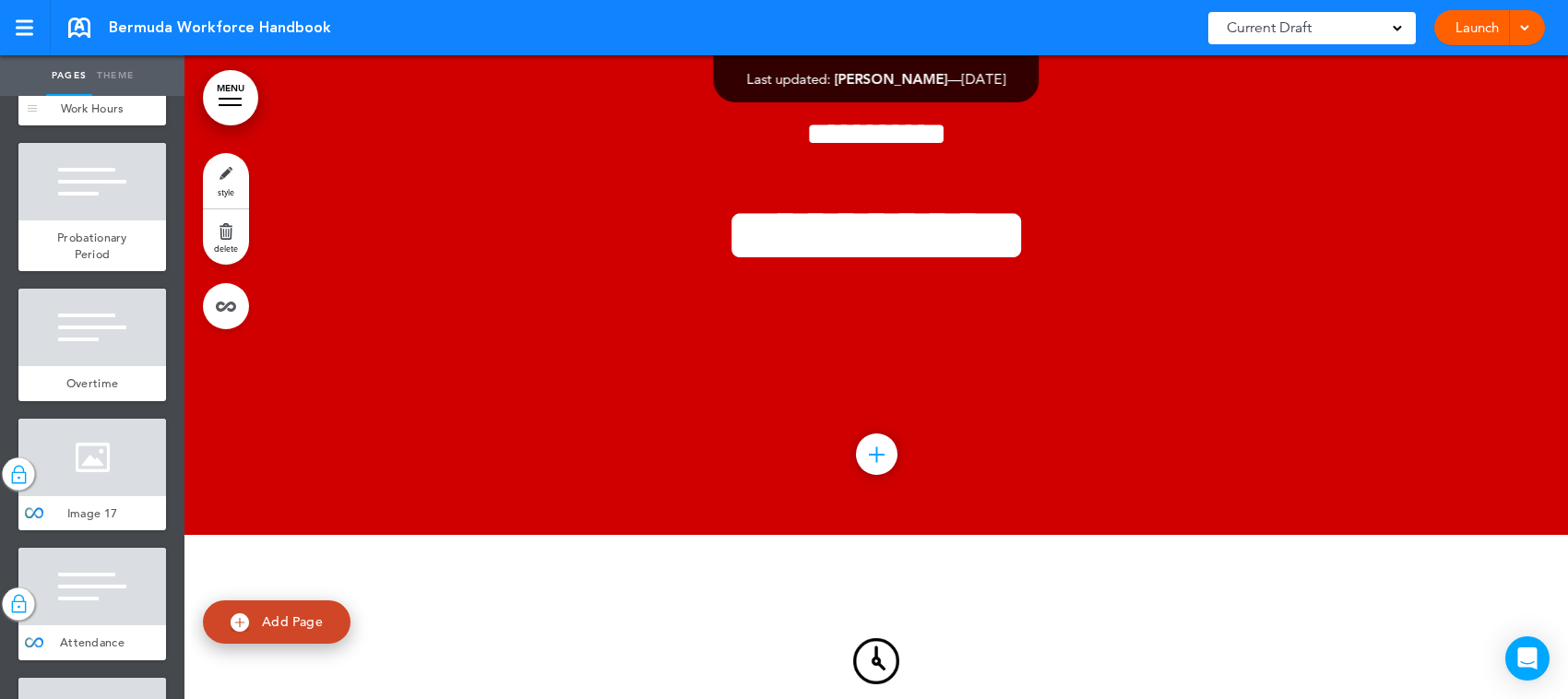
click at [97, 92] on div at bounding box center [92, 53] width 148 height 78
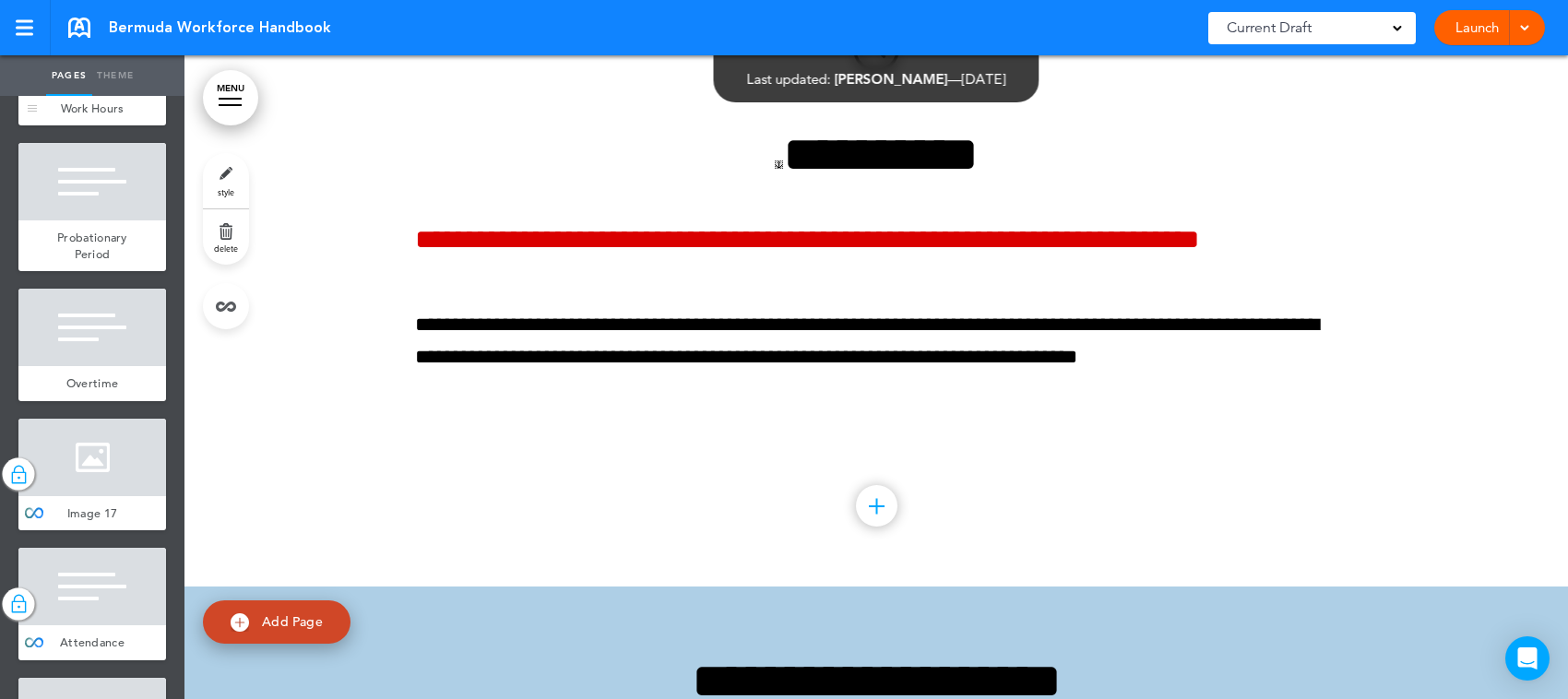
scroll to position [71578, 0]
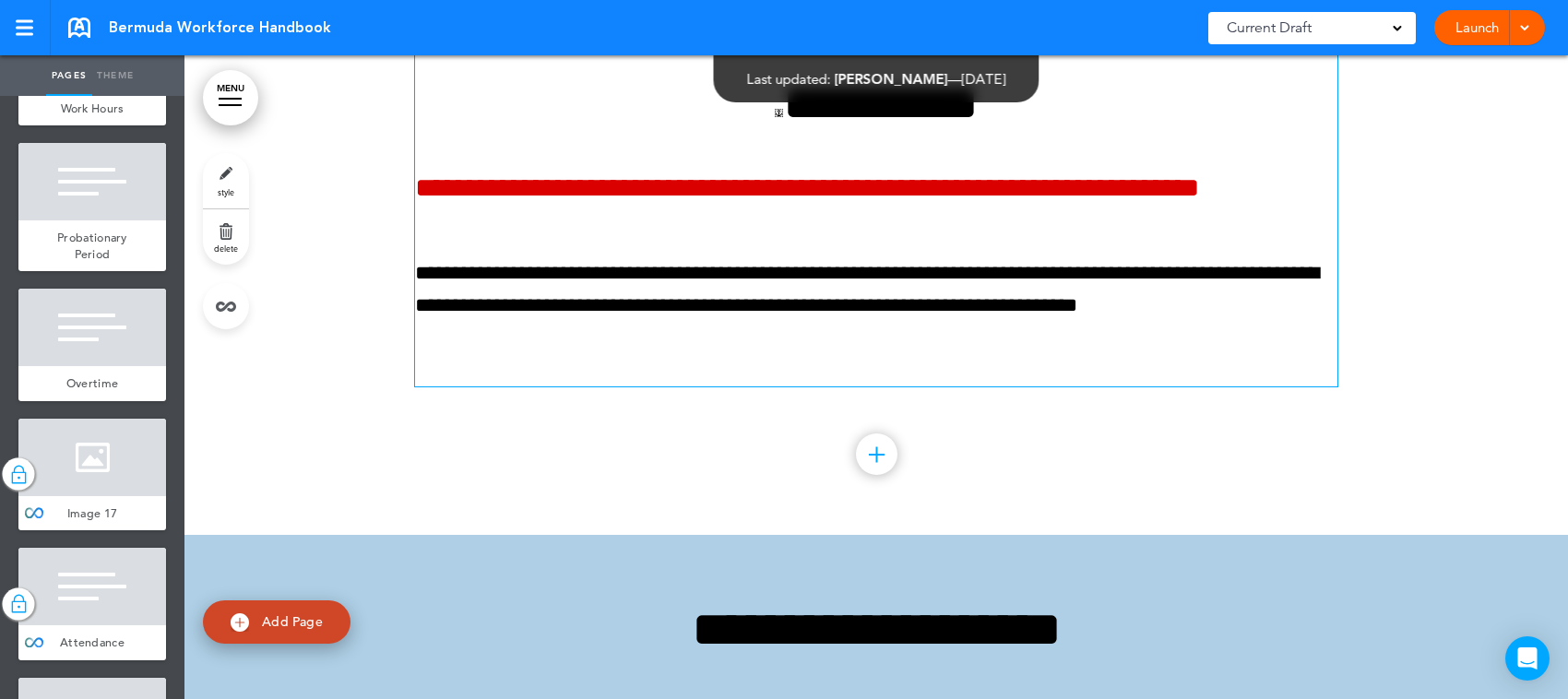
click at [754, 229] on h6 "**********" at bounding box center [876, 201] width 923 height 55
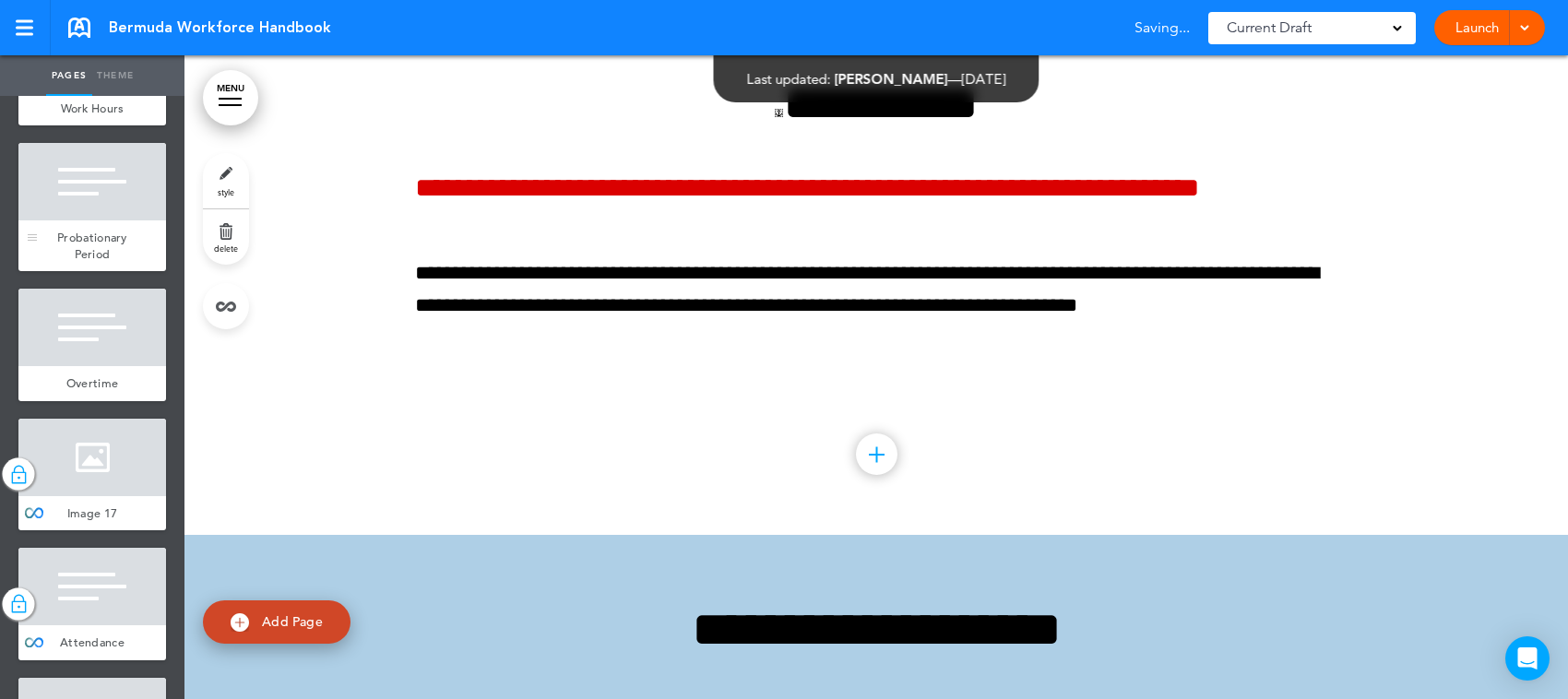
click at [76, 220] on div at bounding box center [92, 181] width 148 height 78
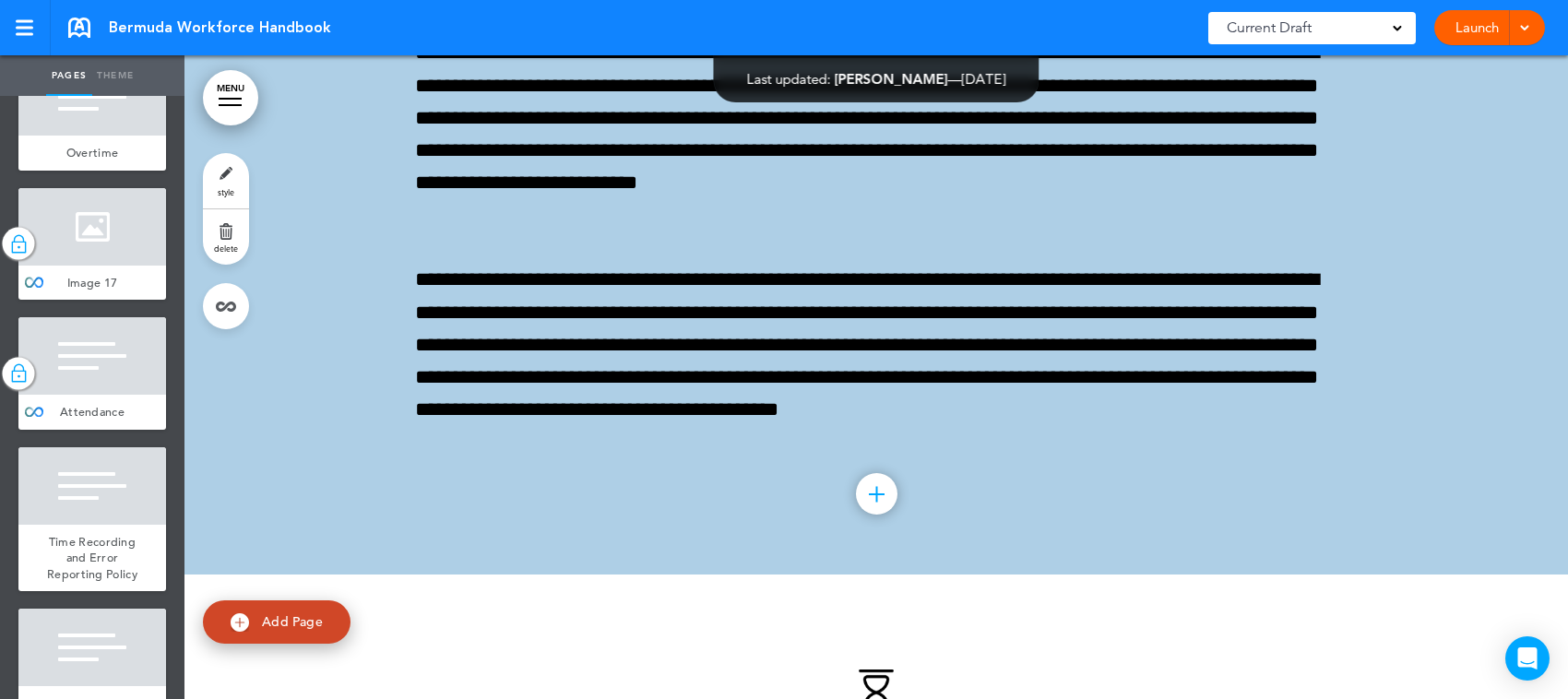
scroll to position [12103, 0]
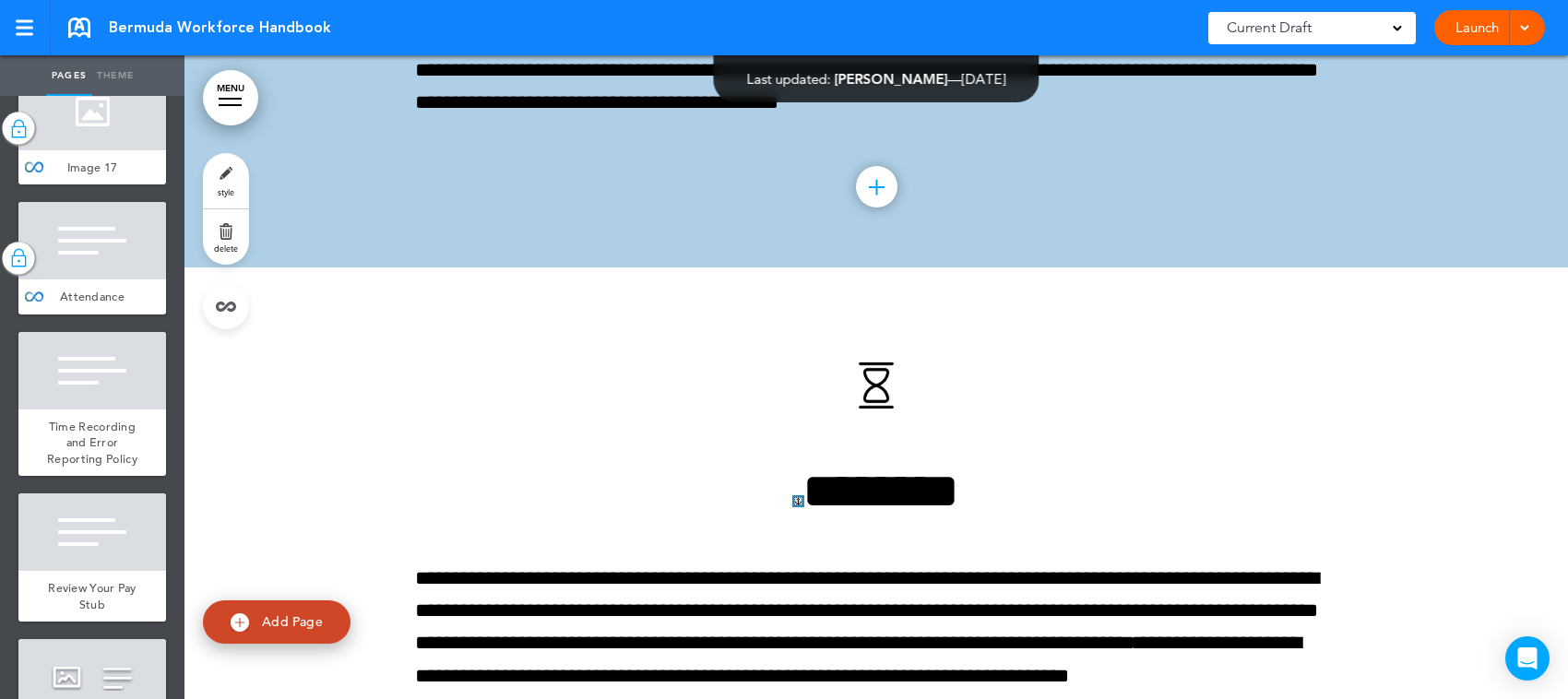
scroll to position [72945, 0]
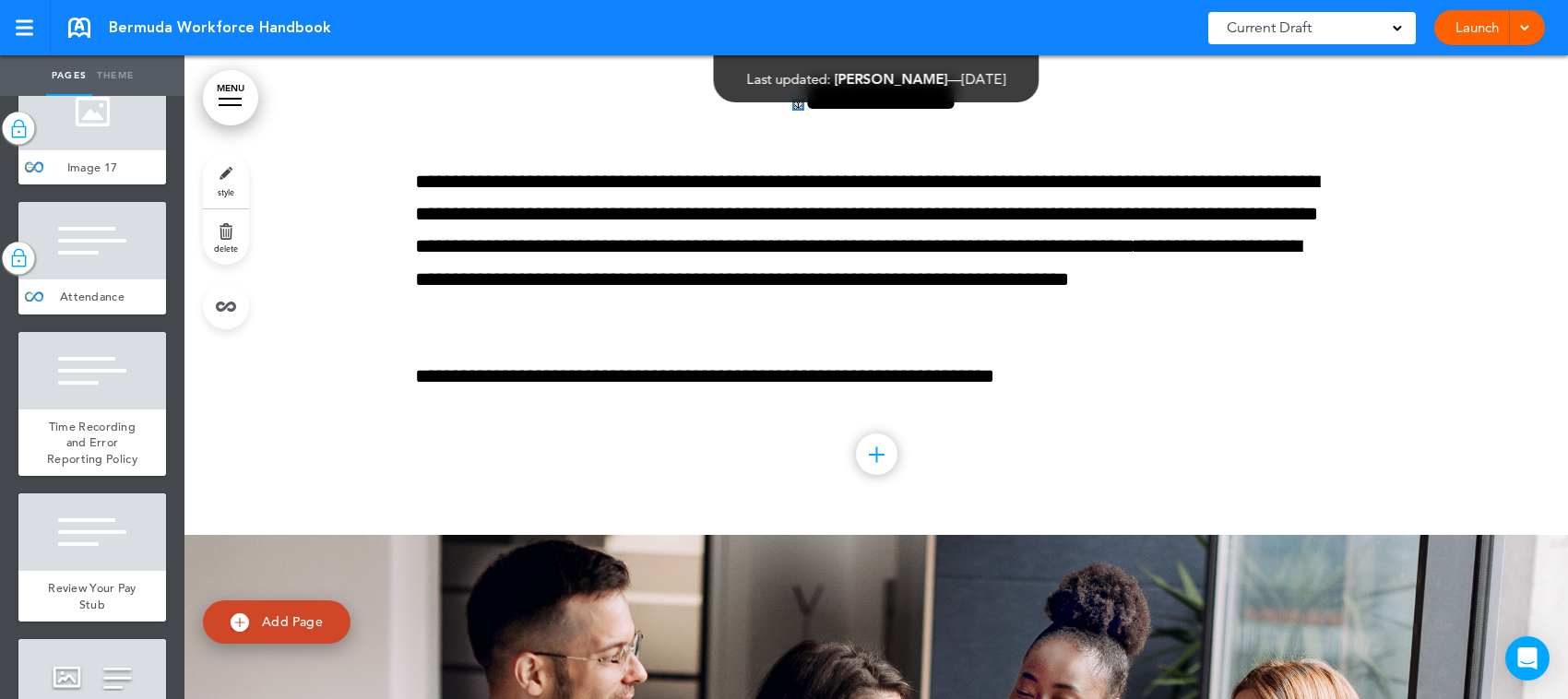
click at [118, 151] on div at bounding box center [92, 112] width 148 height 78
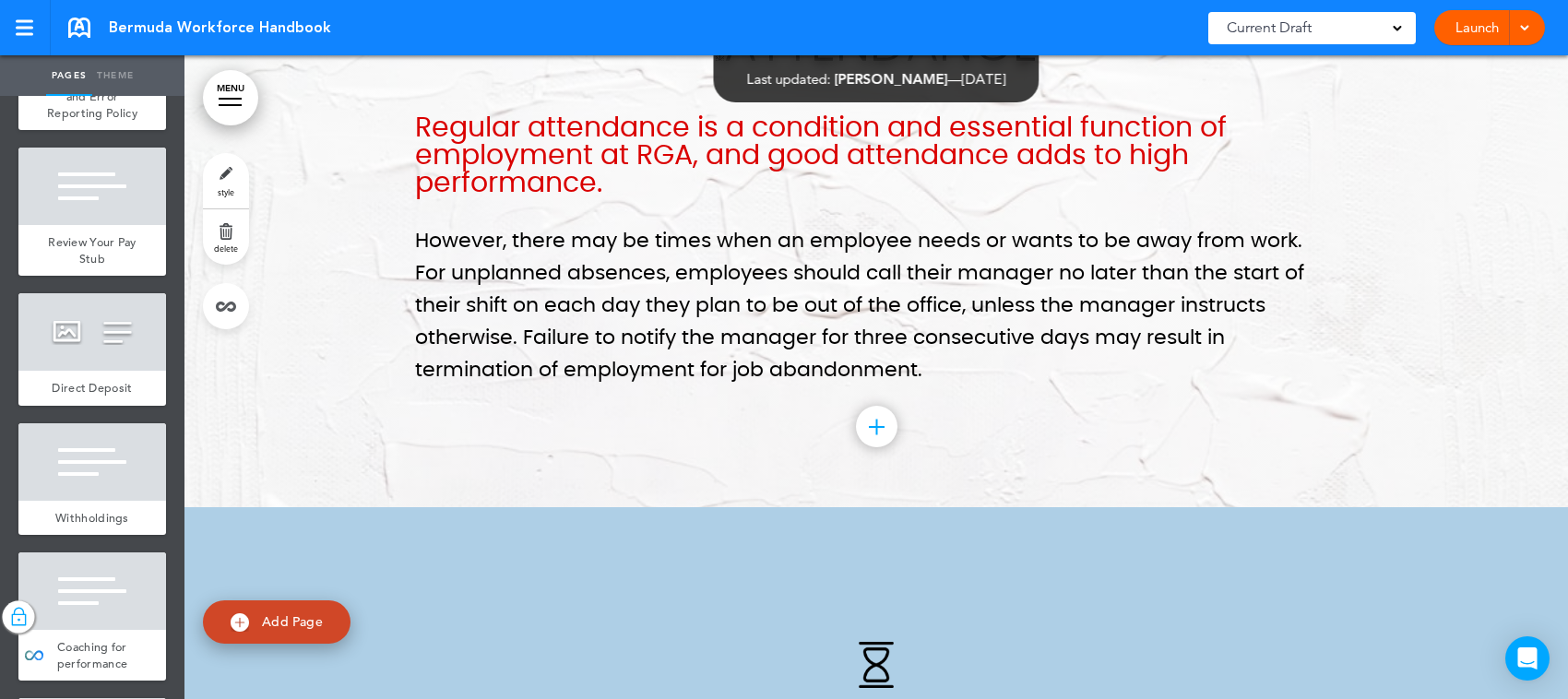
scroll to position [12565, 0]
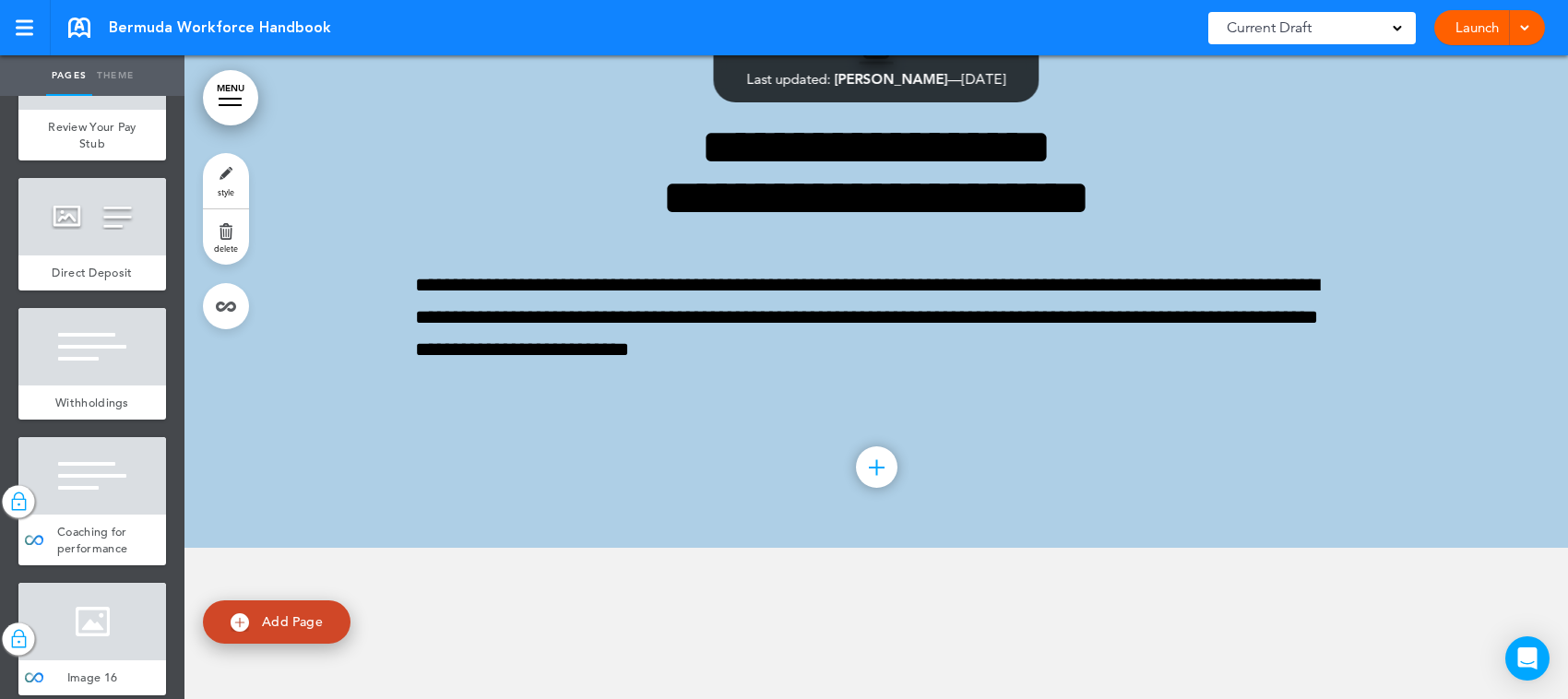
scroll to position [74938, 0]
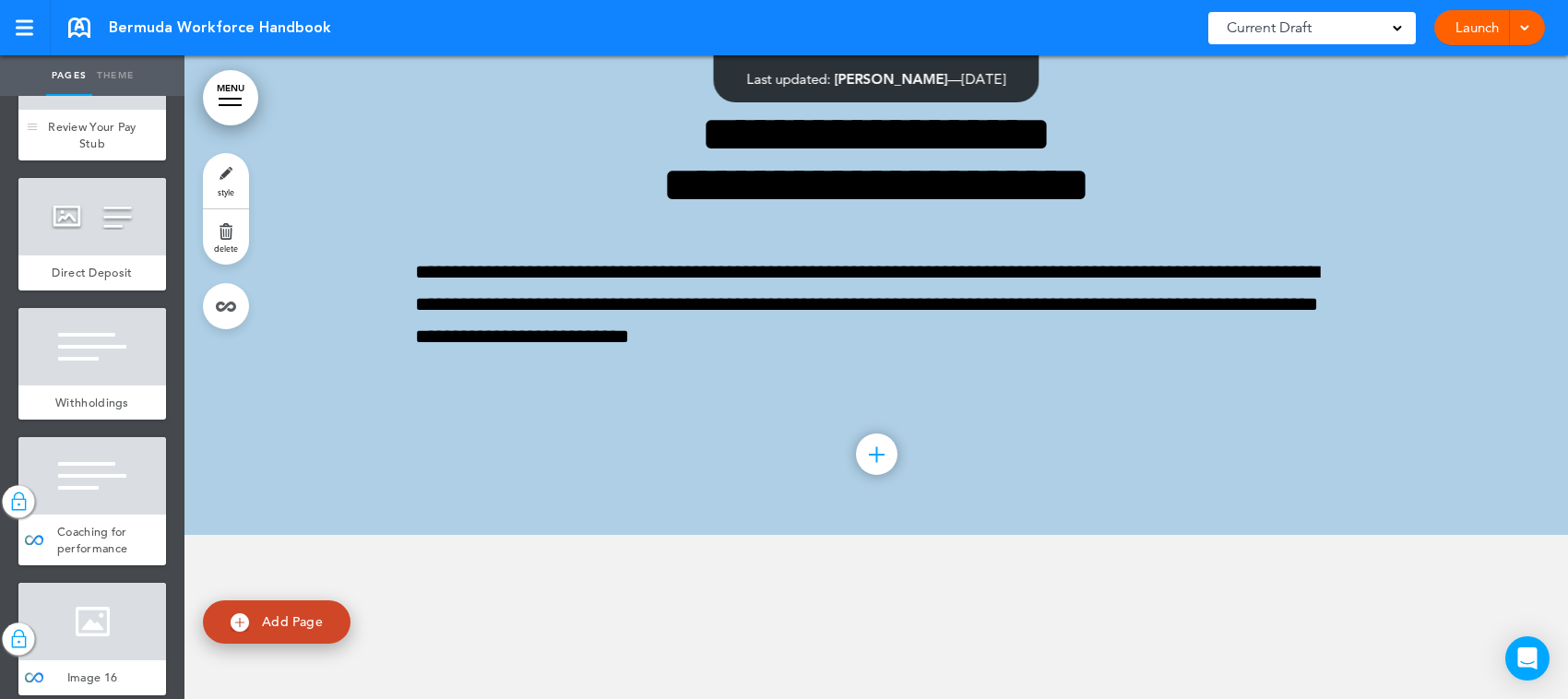
click at [90, 110] on div at bounding box center [92, 71] width 148 height 78
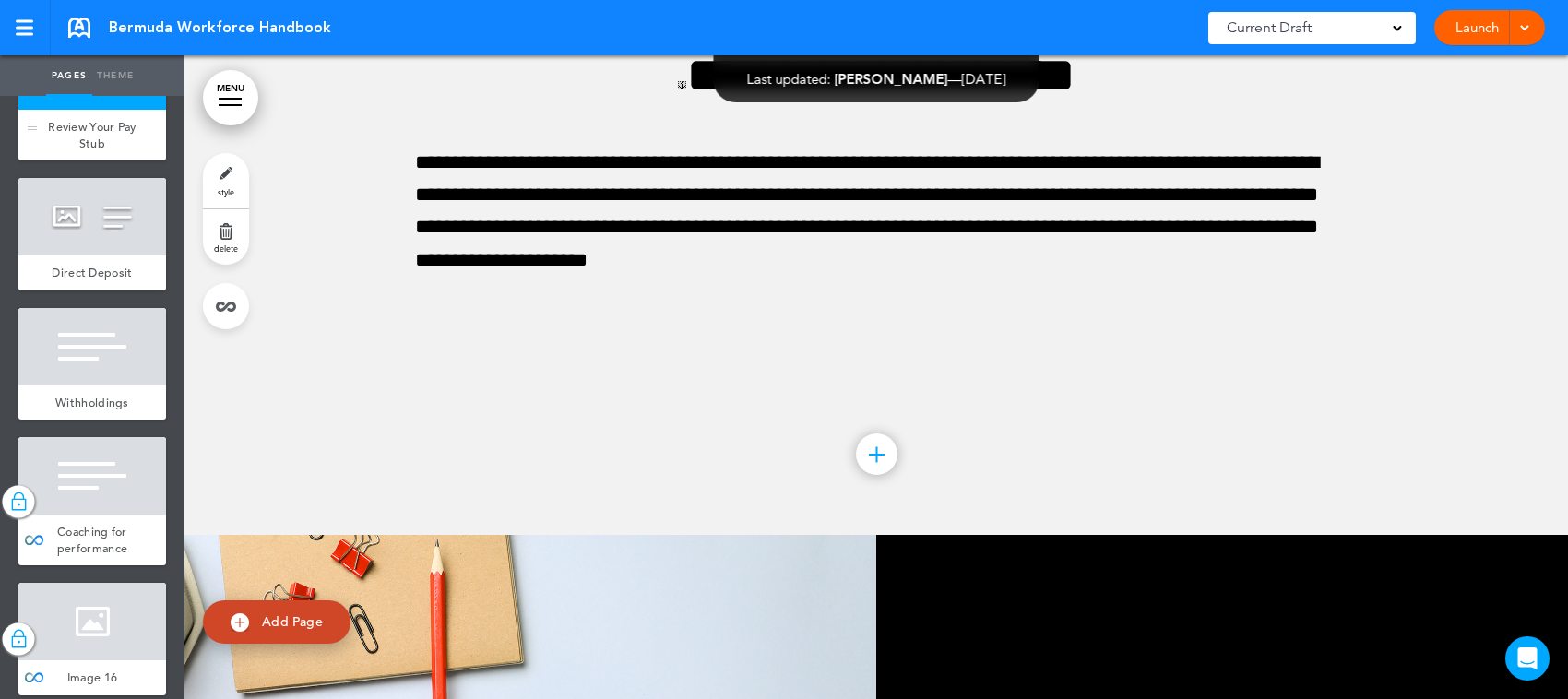
scroll to position [12680, 0]
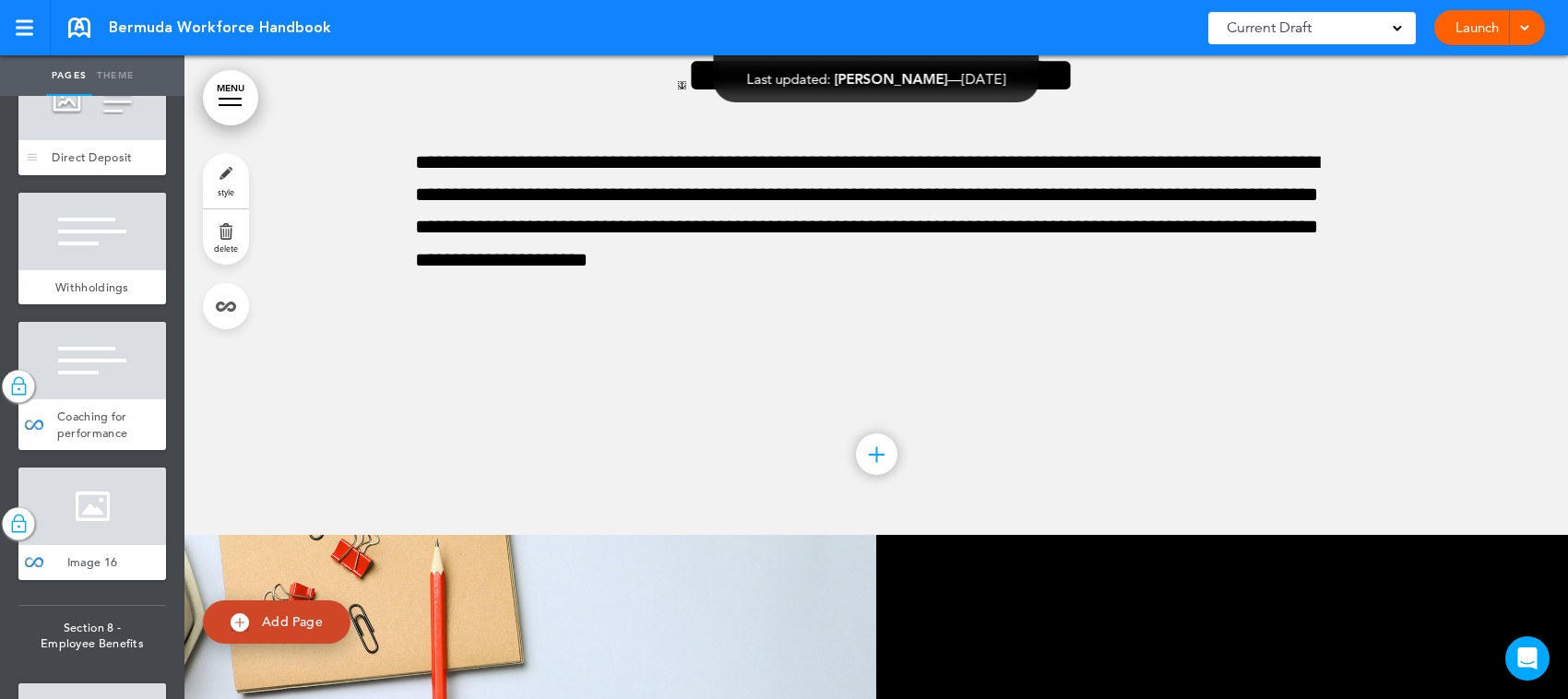
click at [112, 141] on div at bounding box center [92, 102] width 148 height 78
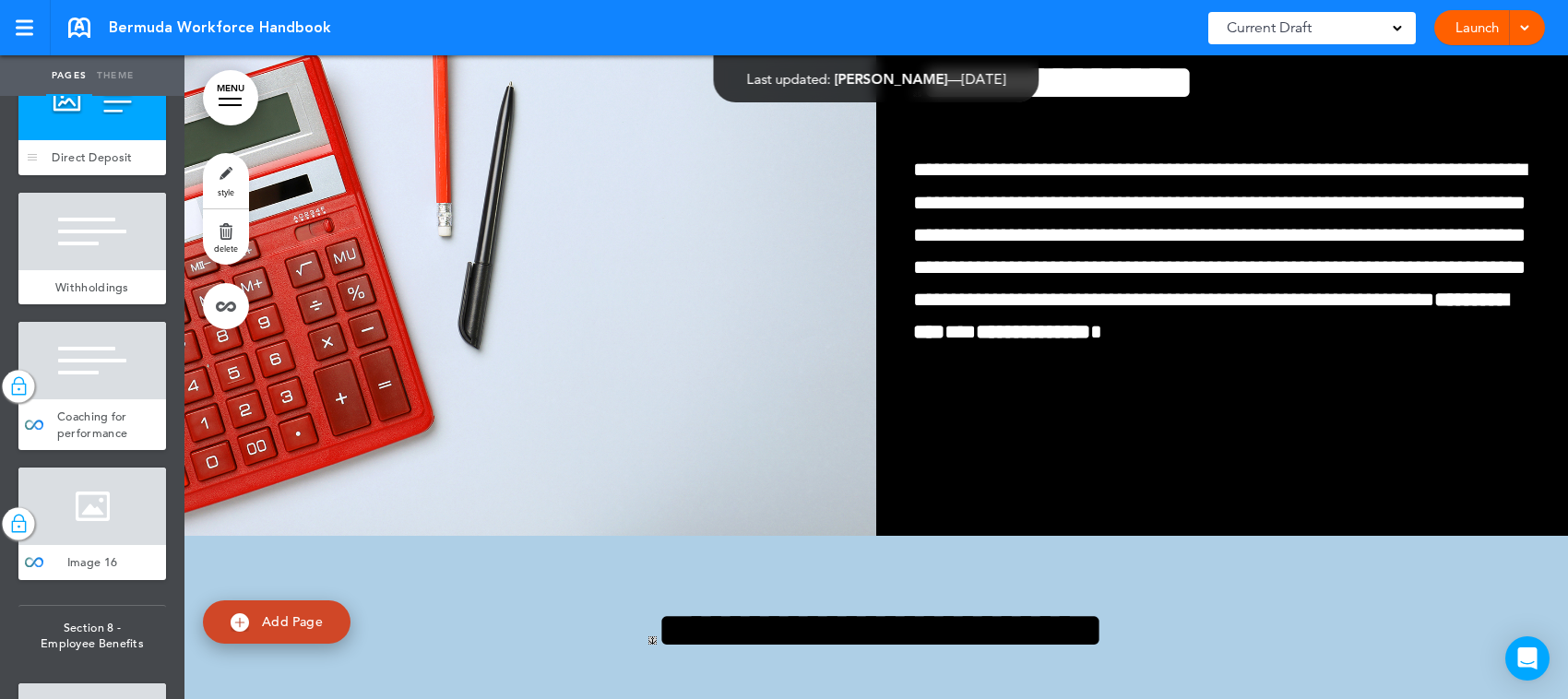
scroll to position [76266, 0]
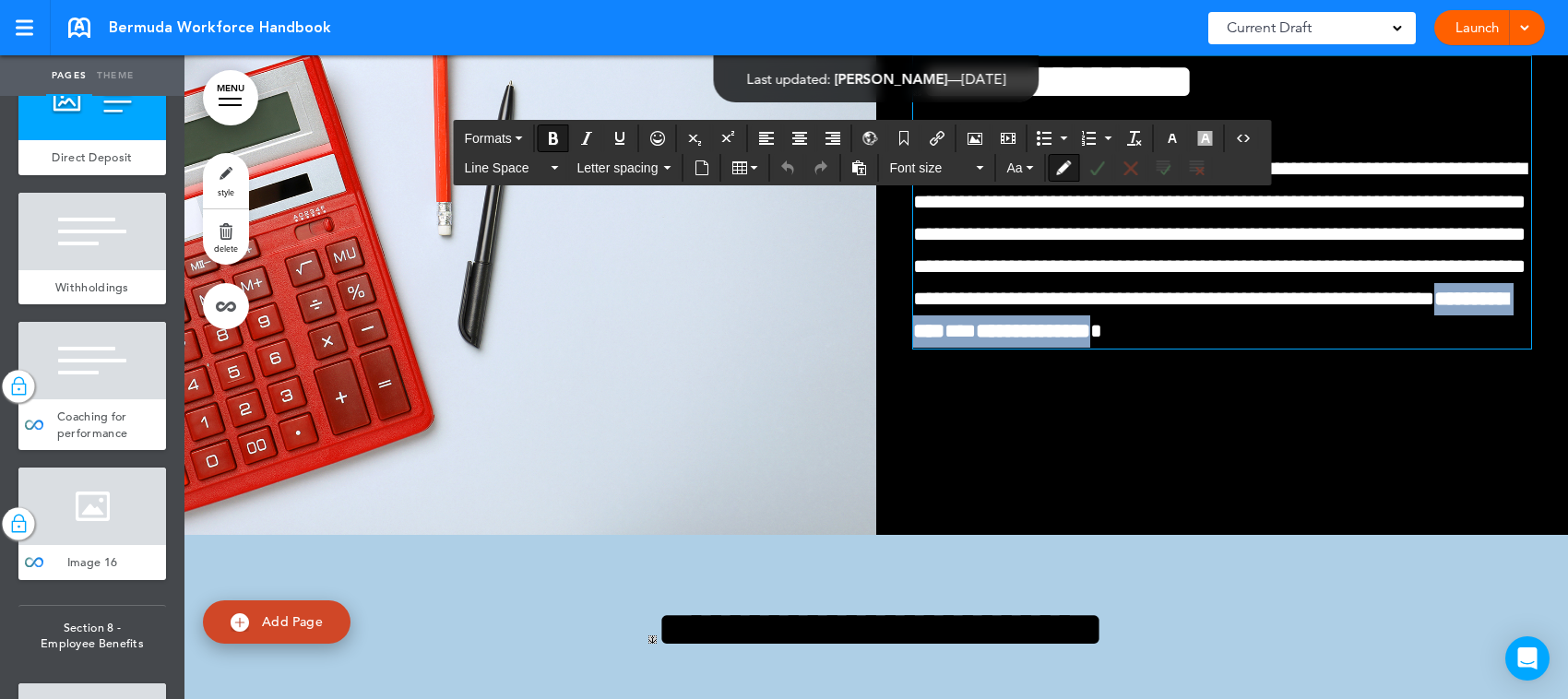
drag, startPoint x: 1067, startPoint y: 527, endPoint x: 1372, endPoint y: 539, distance: 305.2
click at [1372, 341] on span "**********" at bounding box center [1220, 249] width 613 height 182
click at [1463, 341] on span "**********" at bounding box center [1220, 249] width 613 height 182
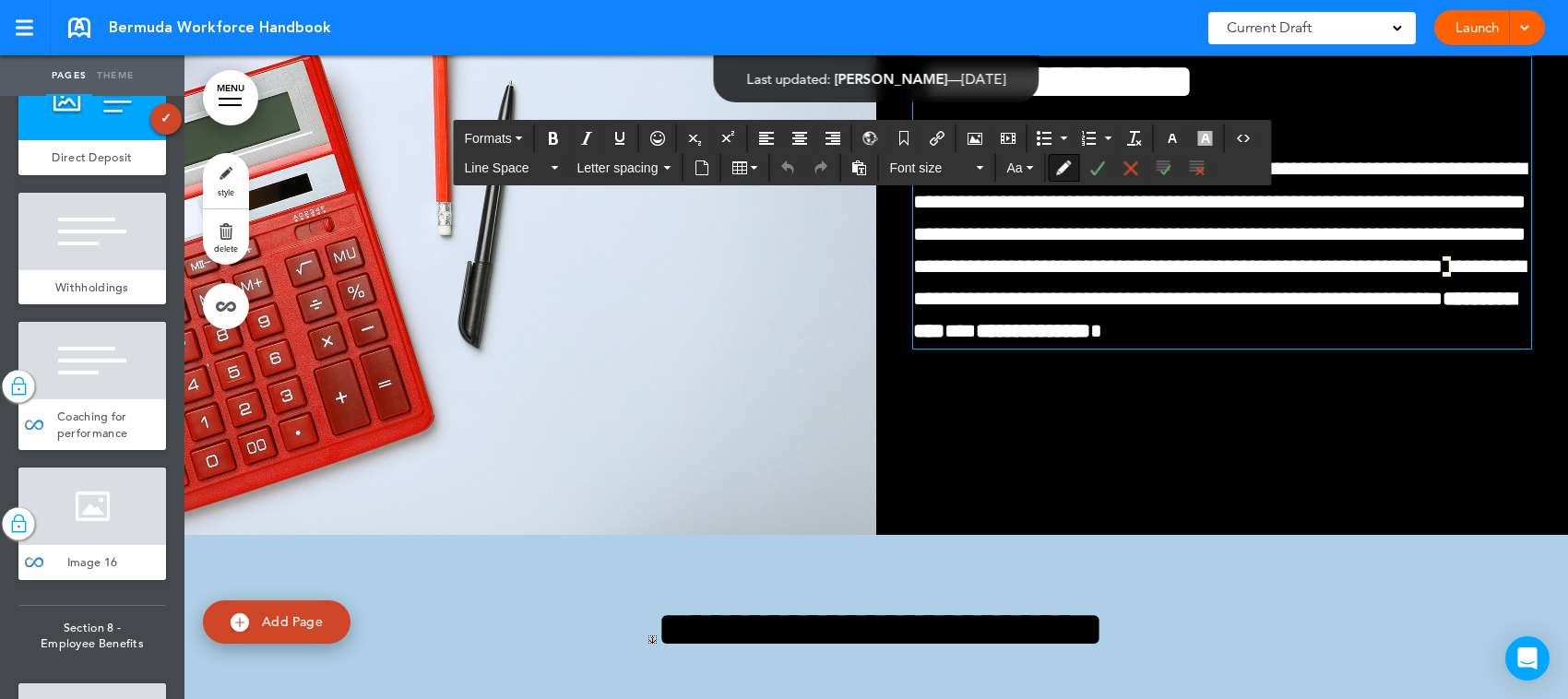
click at [1462, 348] on p "**********" at bounding box center [1223, 250] width 618 height 194
drag, startPoint x: 1062, startPoint y: 532, endPoint x: 1372, endPoint y: 530, distance: 310.0
click at [1372, 341] on span "**********" at bounding box center [1220, 249] width 613 height 182
click at [1205, 146] on button "button" at bounding box center [1206, 139] width 30 height 26
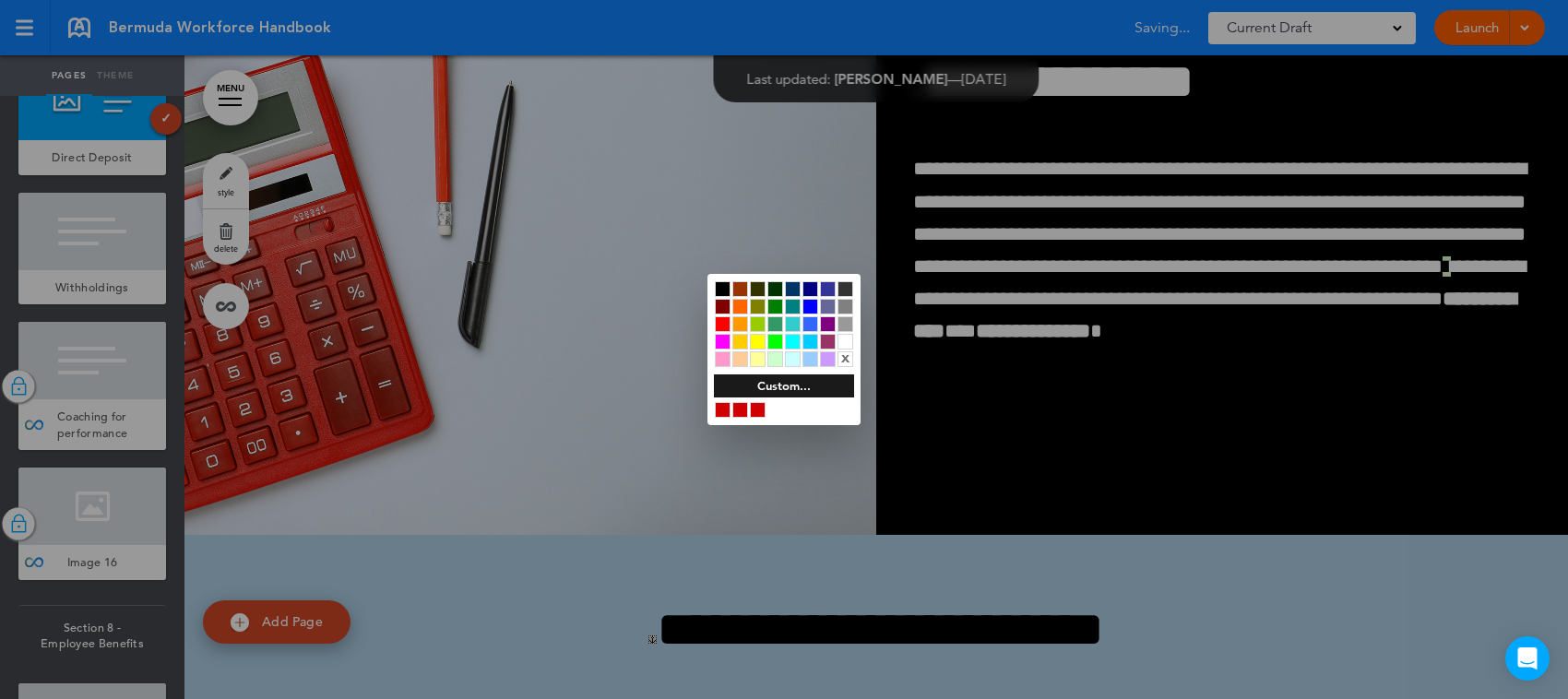
click at [754, 361] on div at bounding box center [758, 359] width 16 height 16
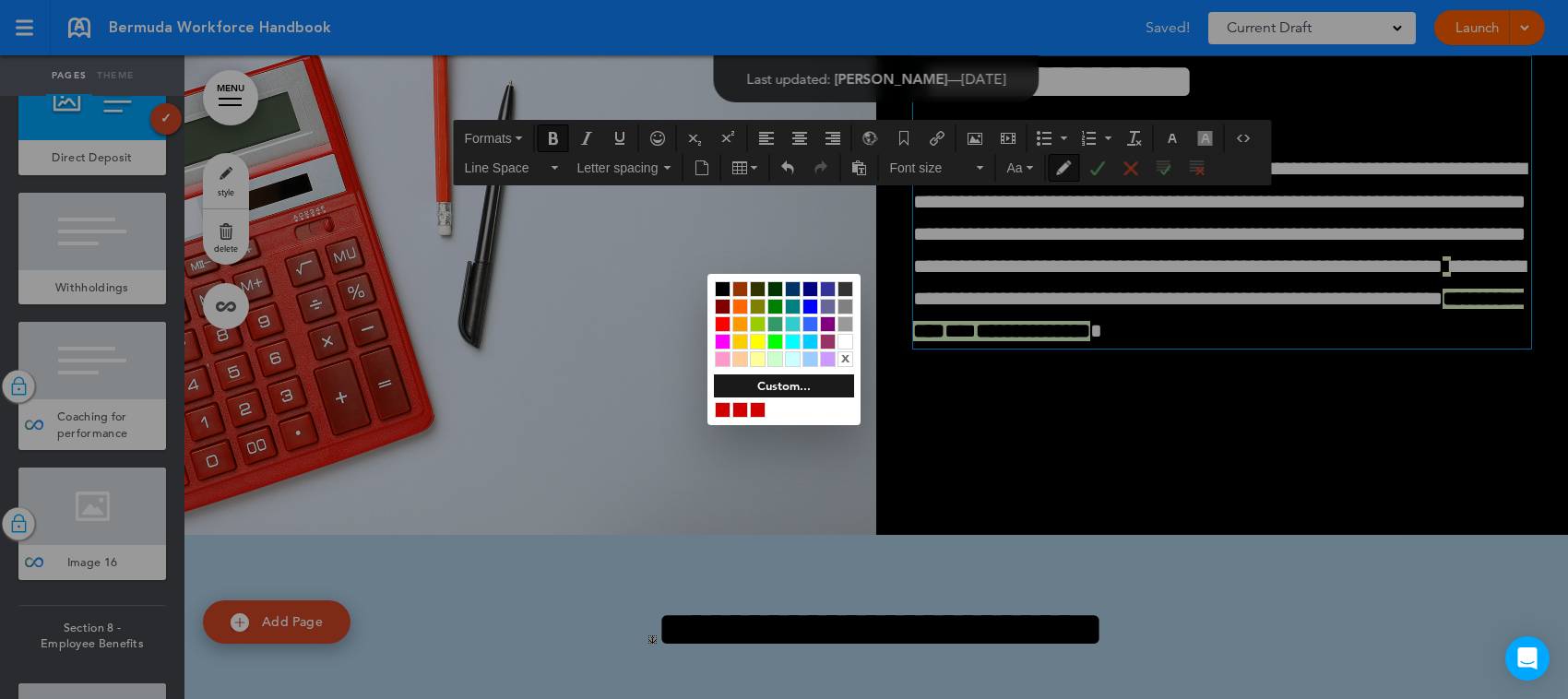
click at [1219, 596] on div at bounding box center [784, 349] width 1568 height 699
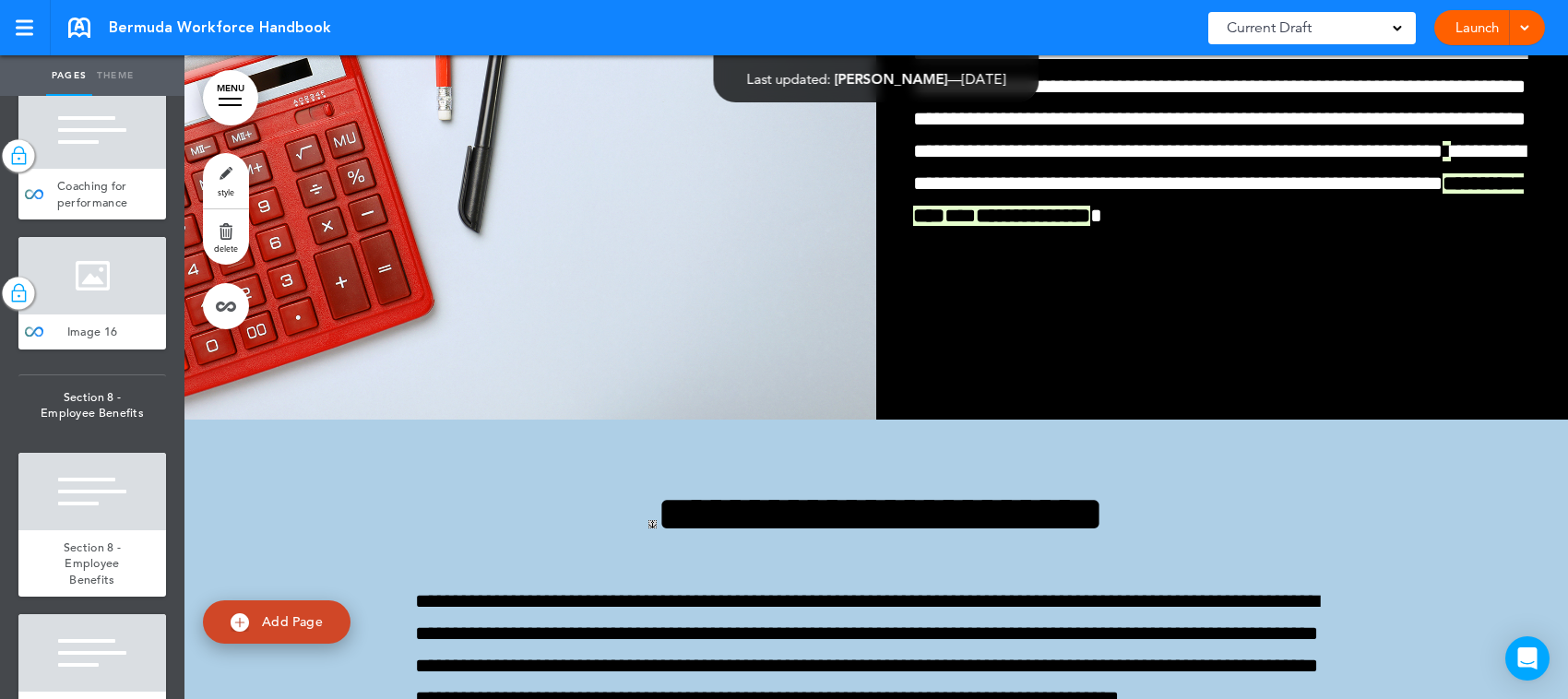
scroll to position [13026, 0]
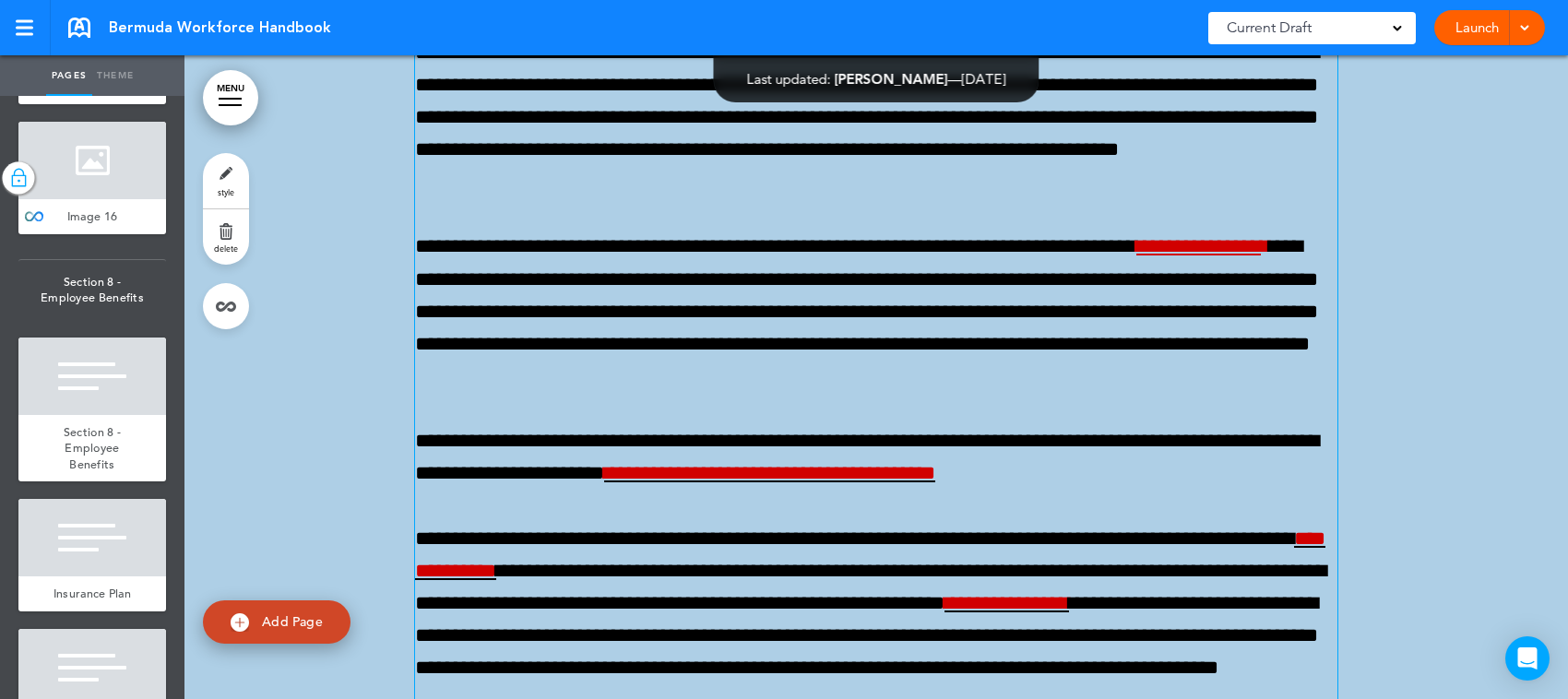
scroll to position [76814, 0]
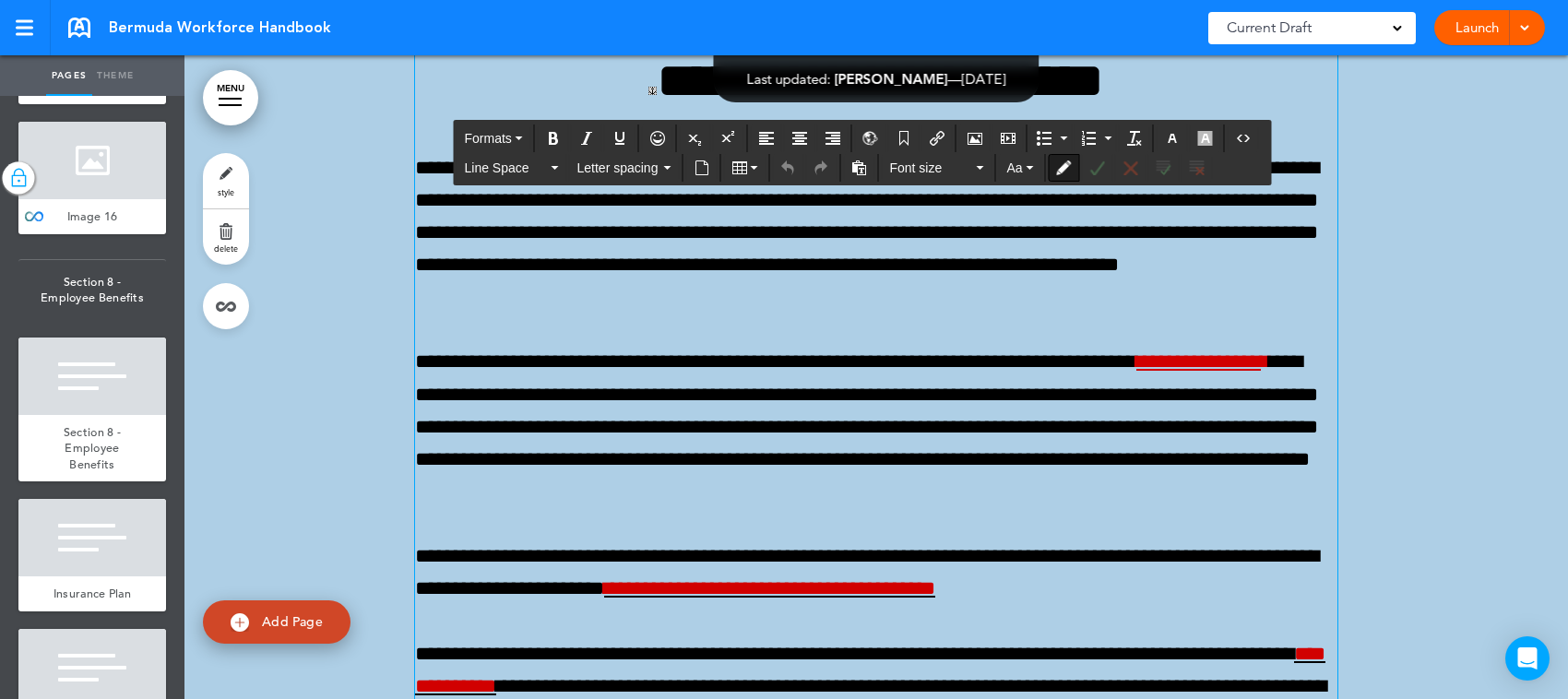
click at [785, 314] on p "**********" at bounding box center [876, 233] width 923 height 163
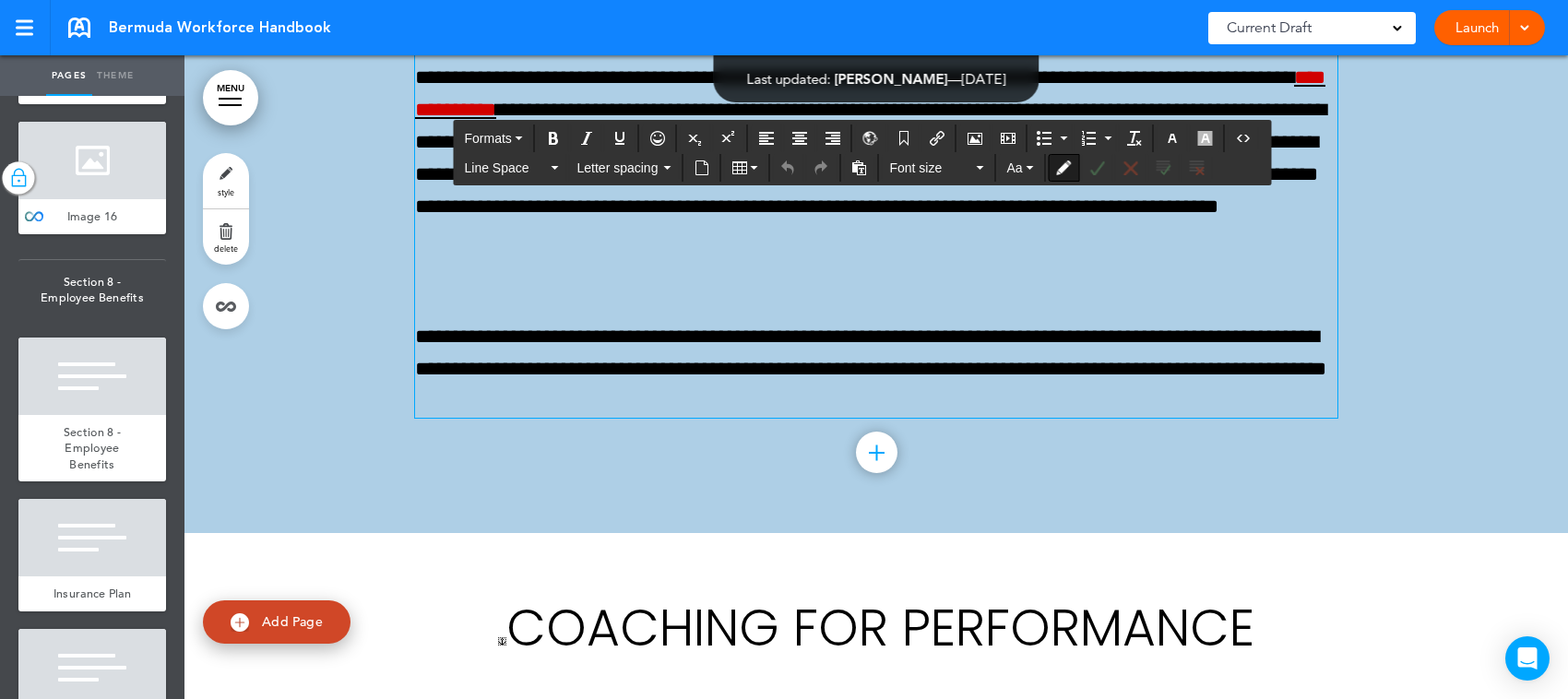
scroll to position [77505, 0]
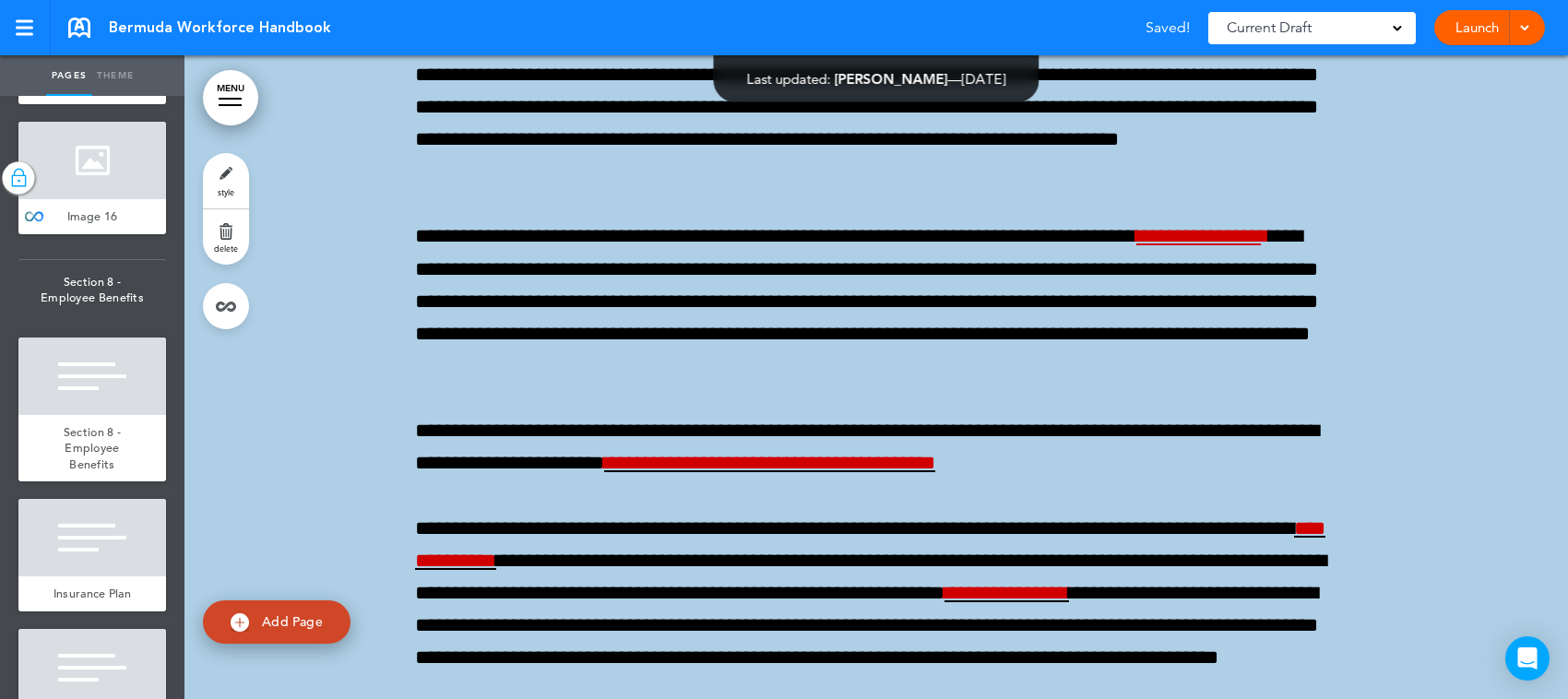
scroll to position [76929, 0]
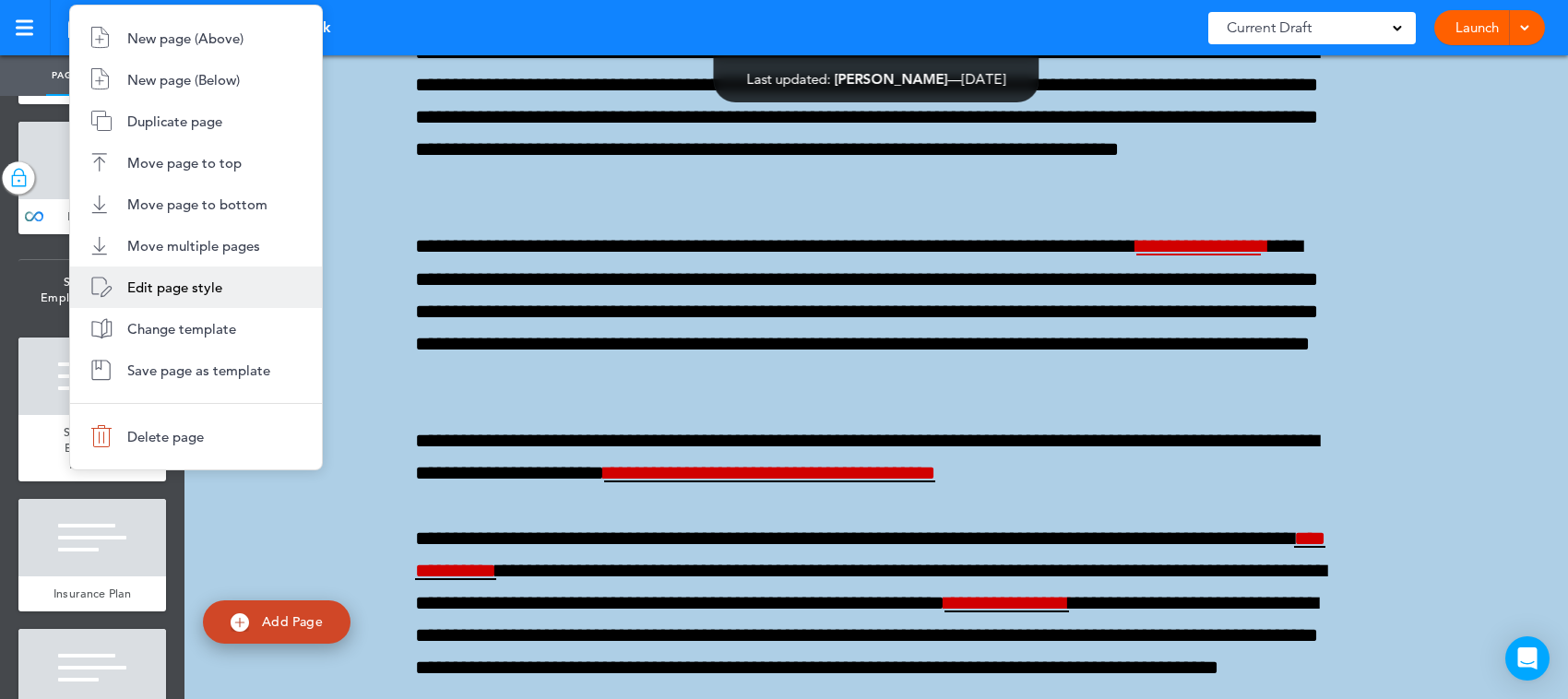
click at [188, 288] on span "Edit page style" at bounding box center [175, 287] width 95 height 18
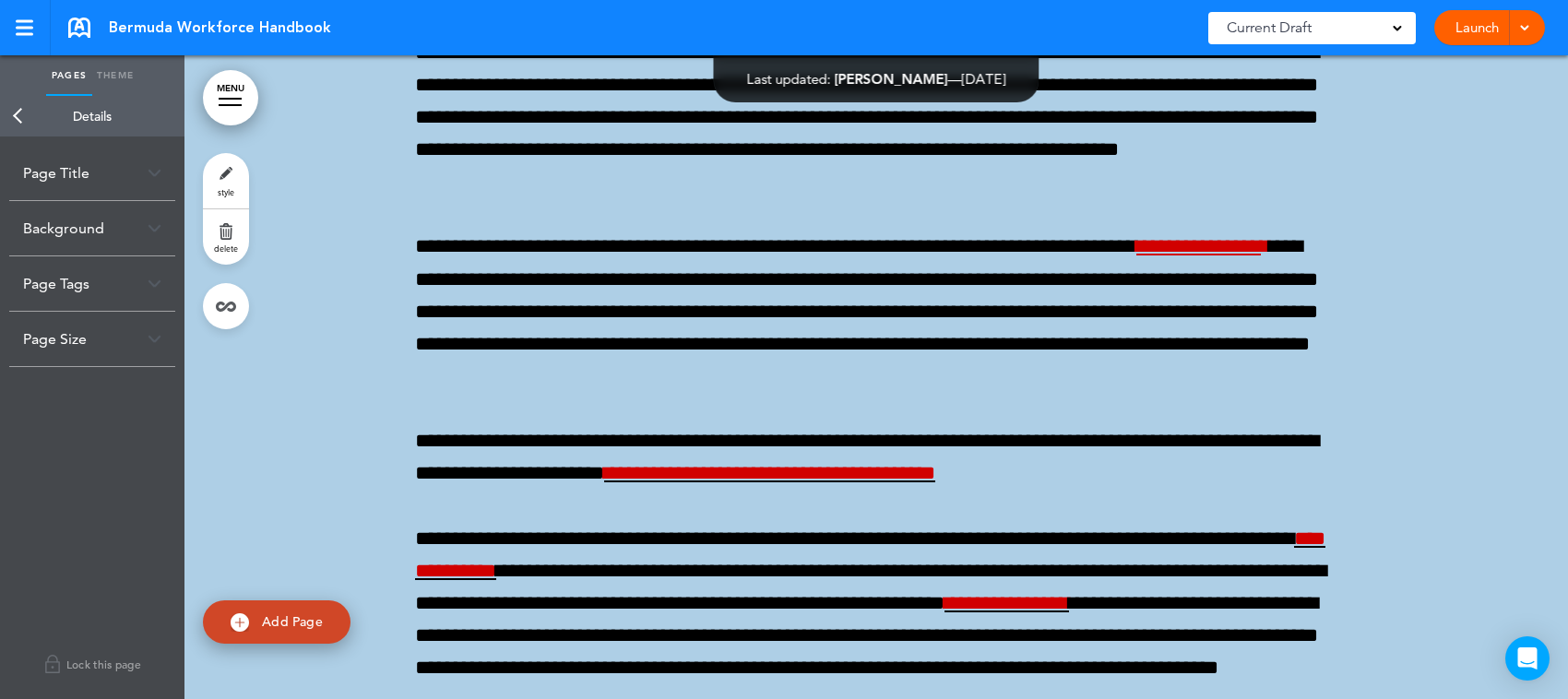
click at [162, 163] on div "Page Title" at bounding box center [92, 173] width 166 height 55
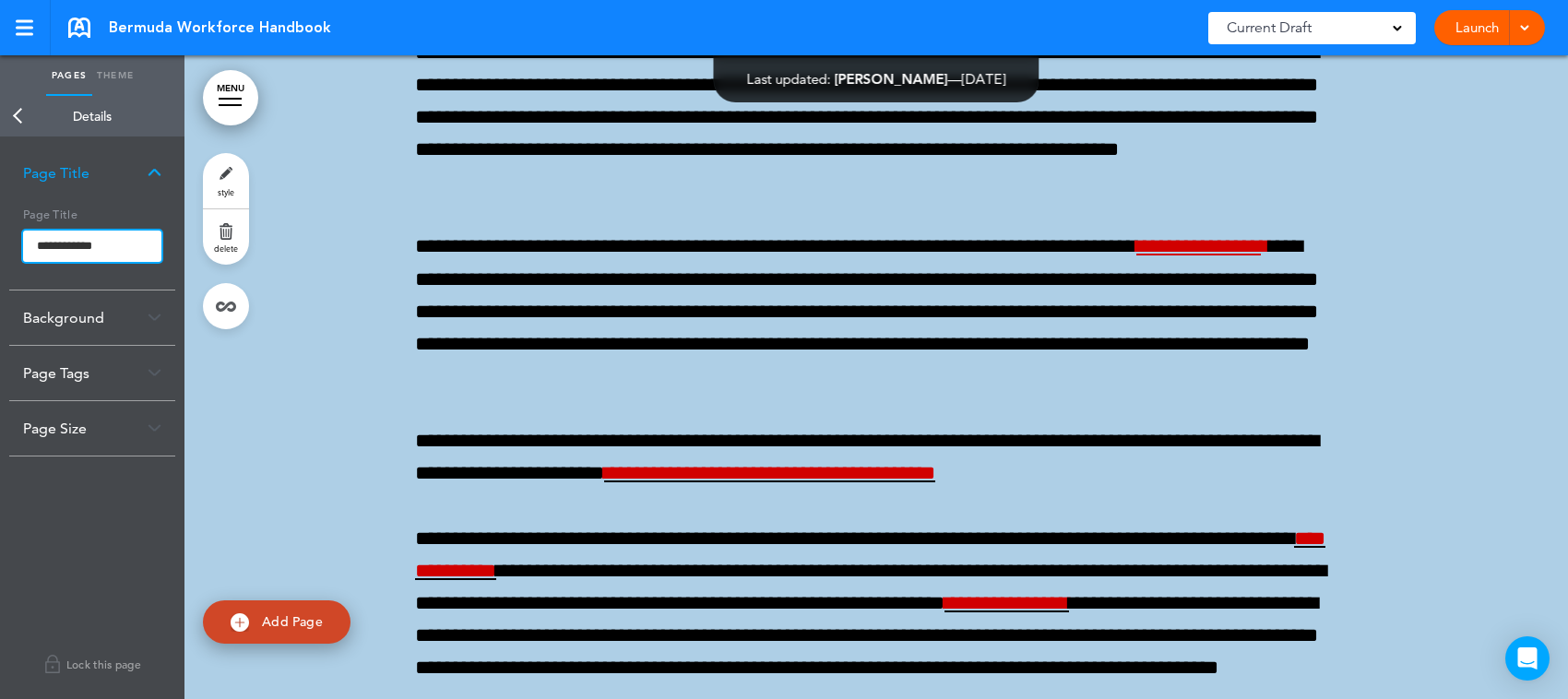
drag, startPoint x: 116, startPoint y: 244, endPoint x: 0, endPoint y: 249, distance: 116.1
click at [0, 249] on div "**********" at bounding box center [92, 418] width 185 height 562
type input "**********"
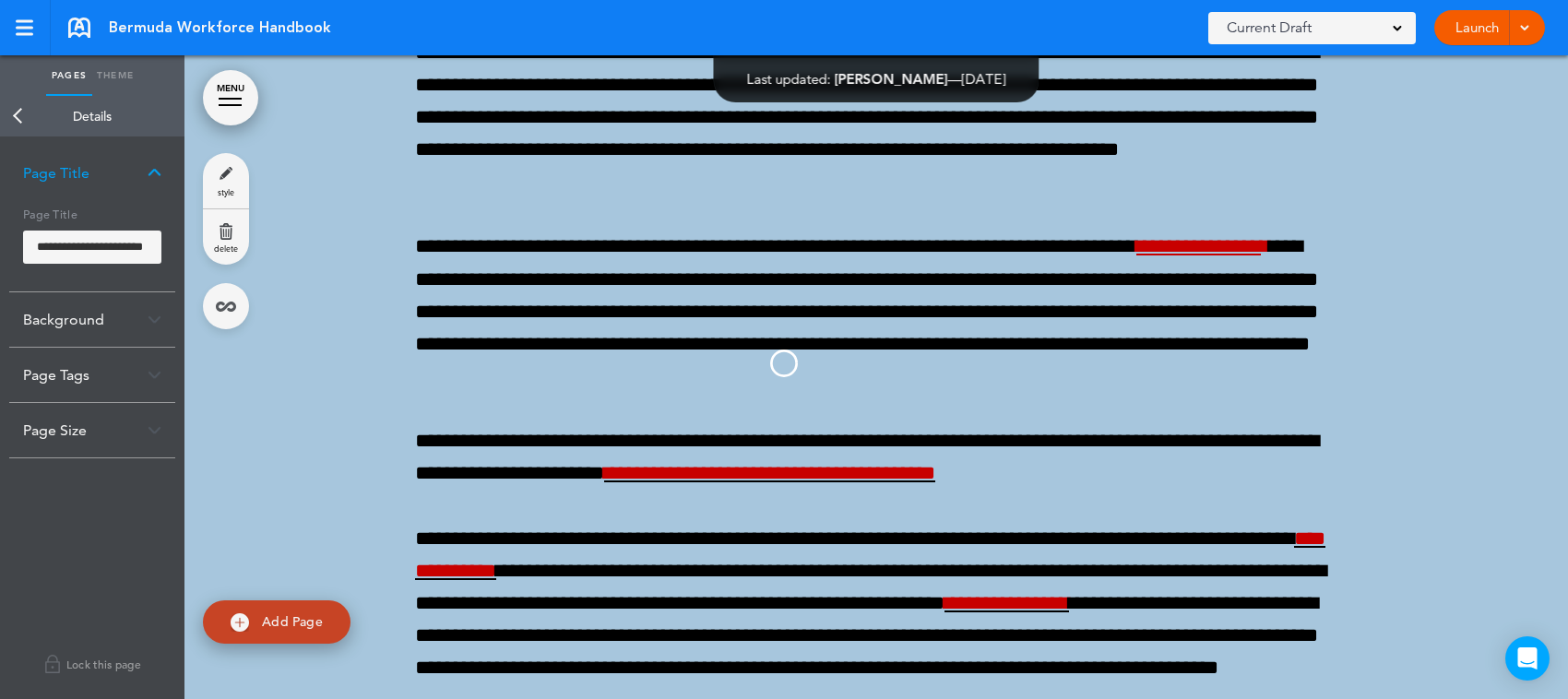
scroll to position [0, 0]
click at [18, 118] on body "This handbook Preview Settings Signatures Collaborators Your Handbooks United S…" at bounding box center [784, 349] width 1568 height 699
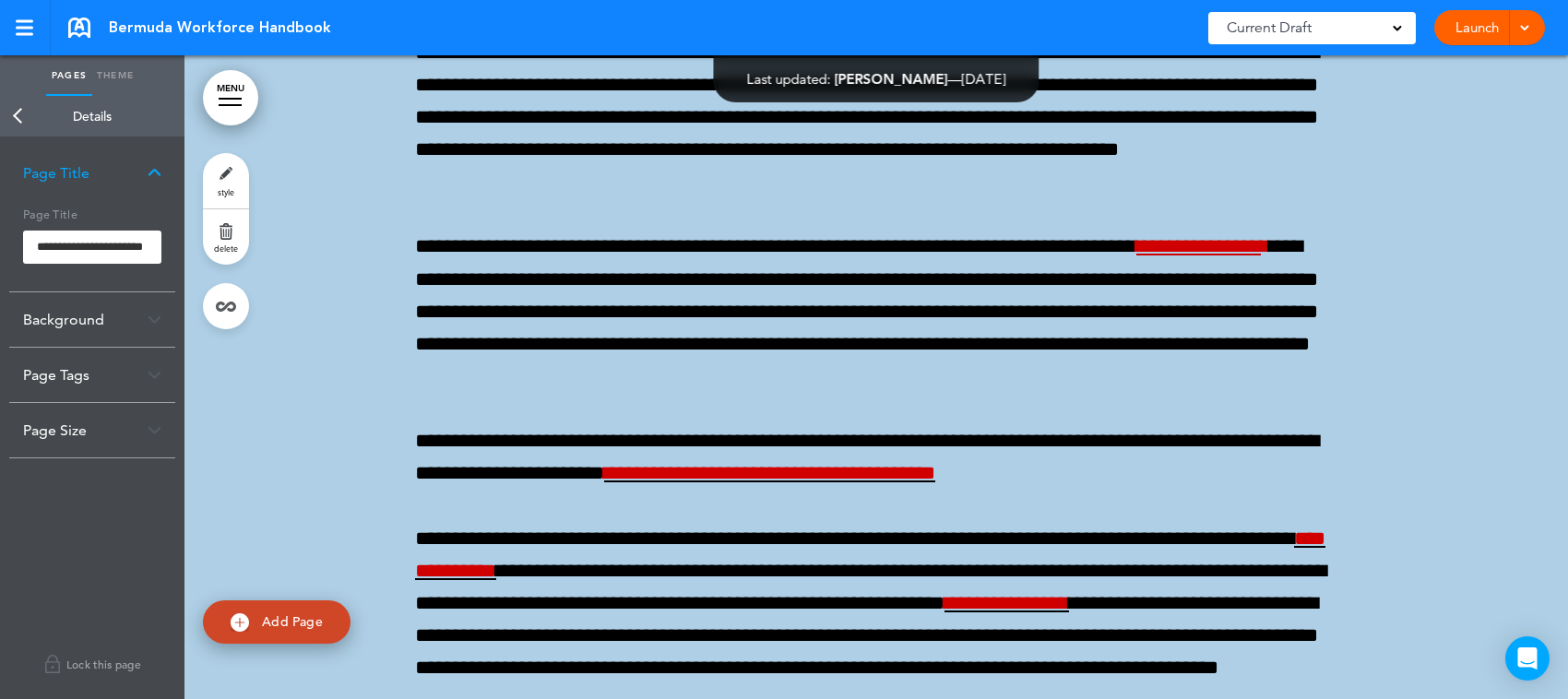
click at [18, 118] on link "Back" at bounding box center [18, 116] width 37 height 41
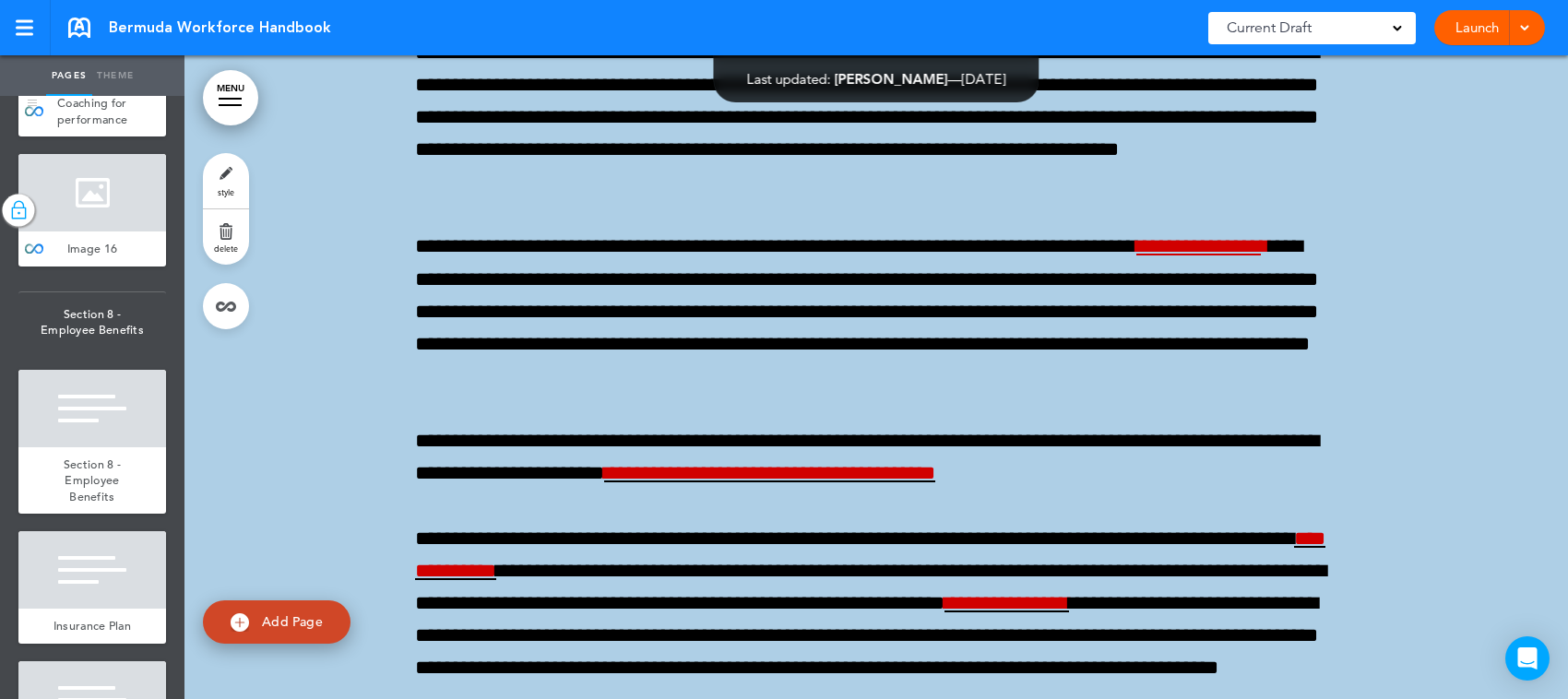
click at [99, 86] on div at bounding box center [92, 47] width 148 height 78
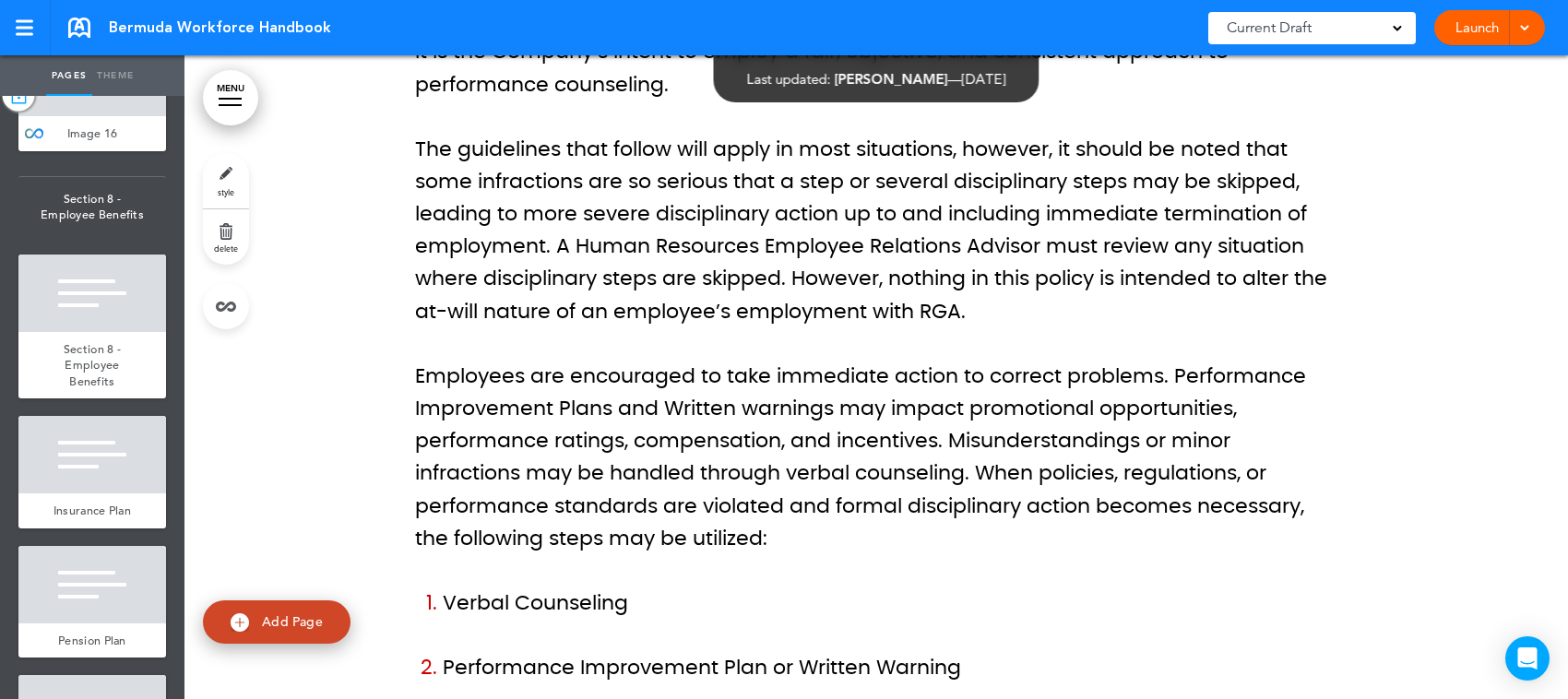
scroll to position [13256, 0]
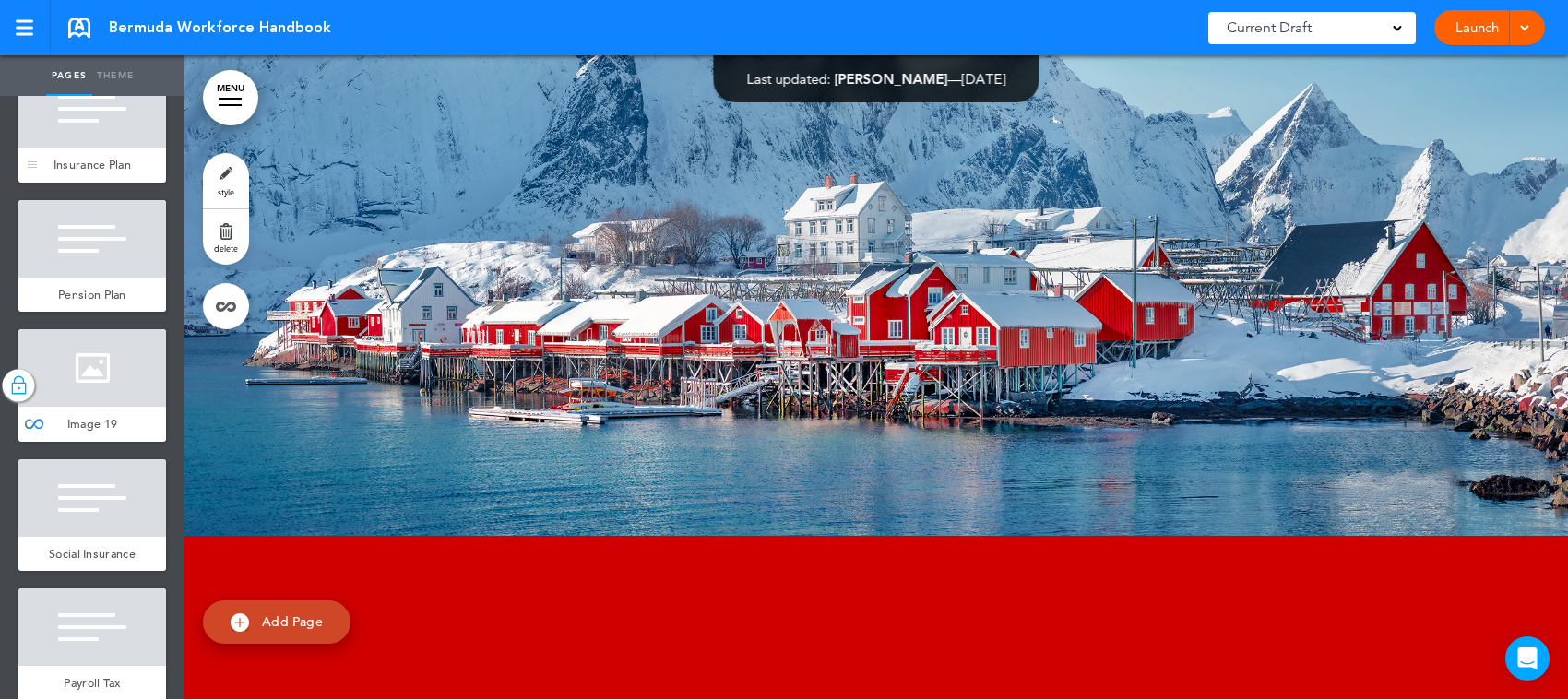
scroll to position [13602, 0]
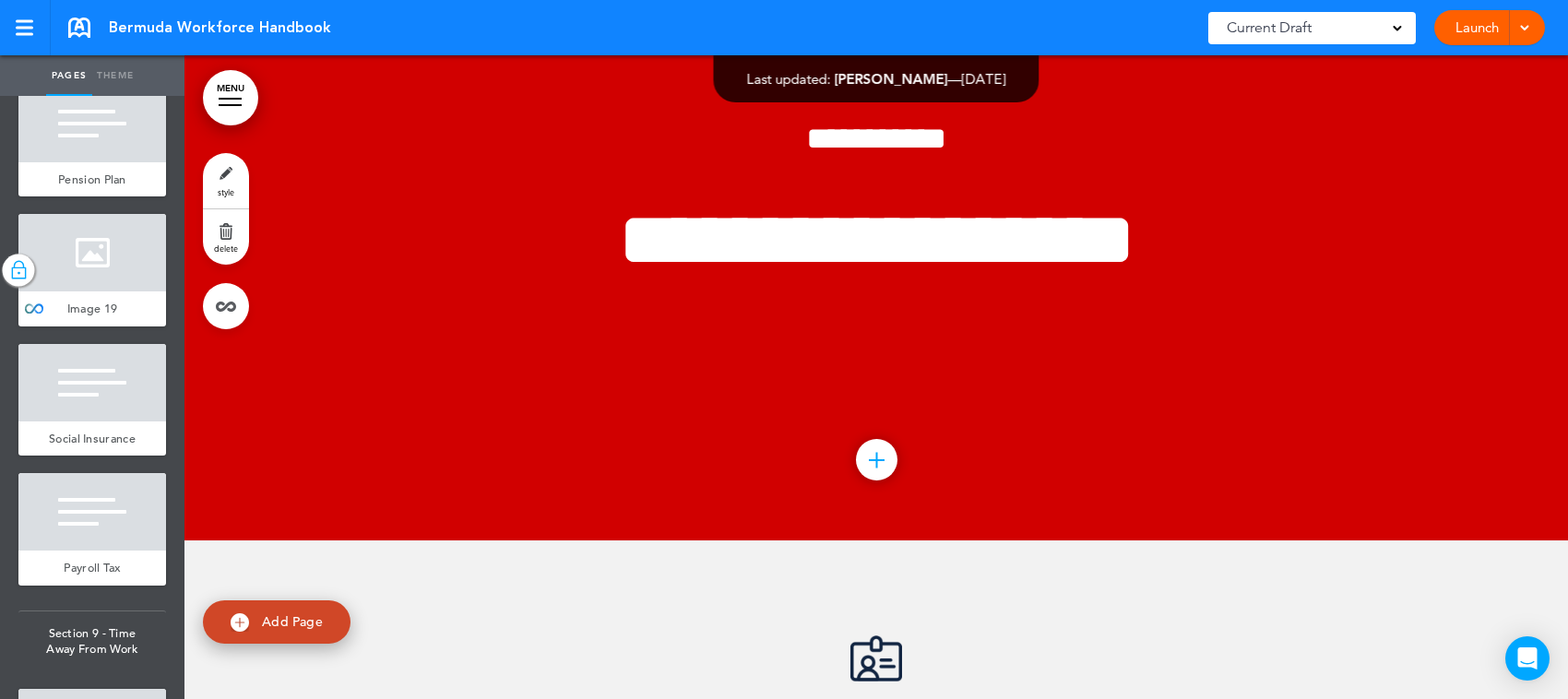
scroll to position [79711, 0]
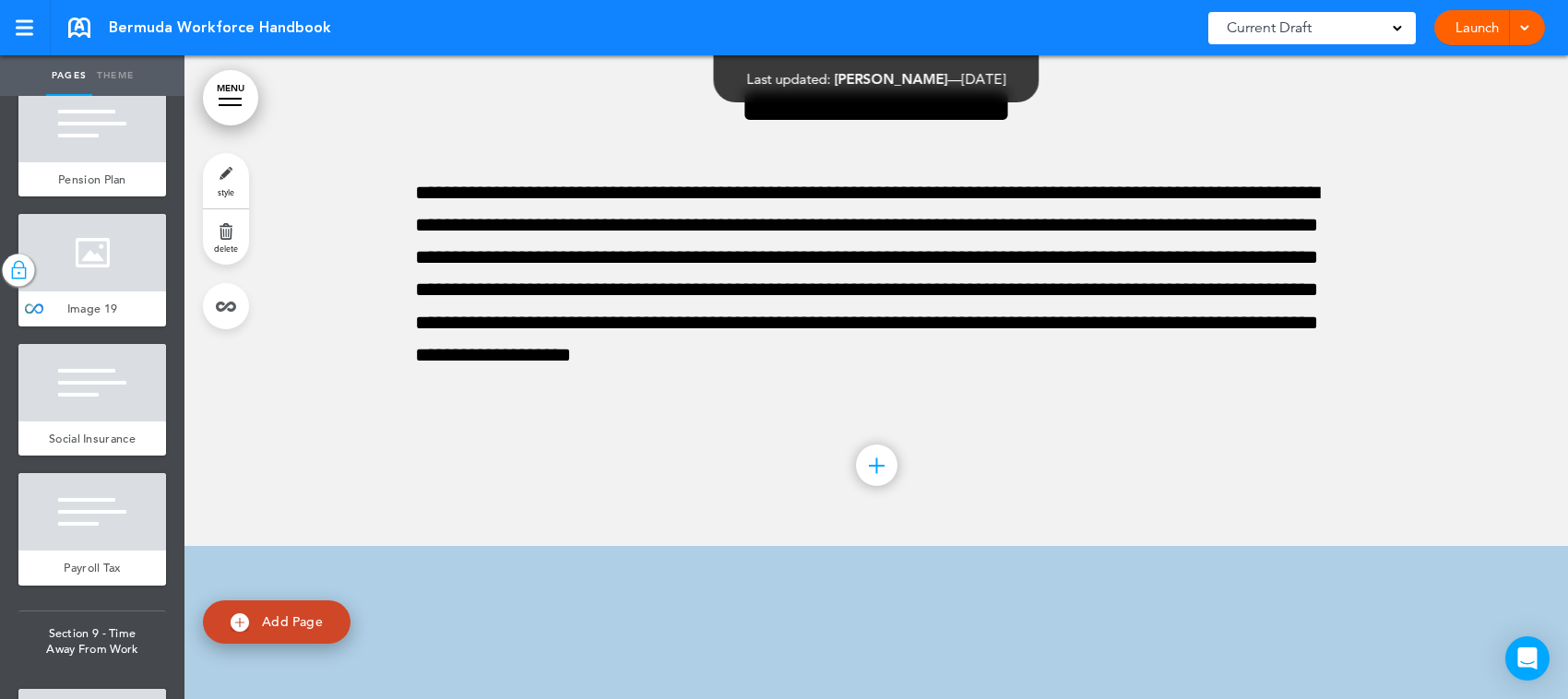
scroll to position [80375, 0]
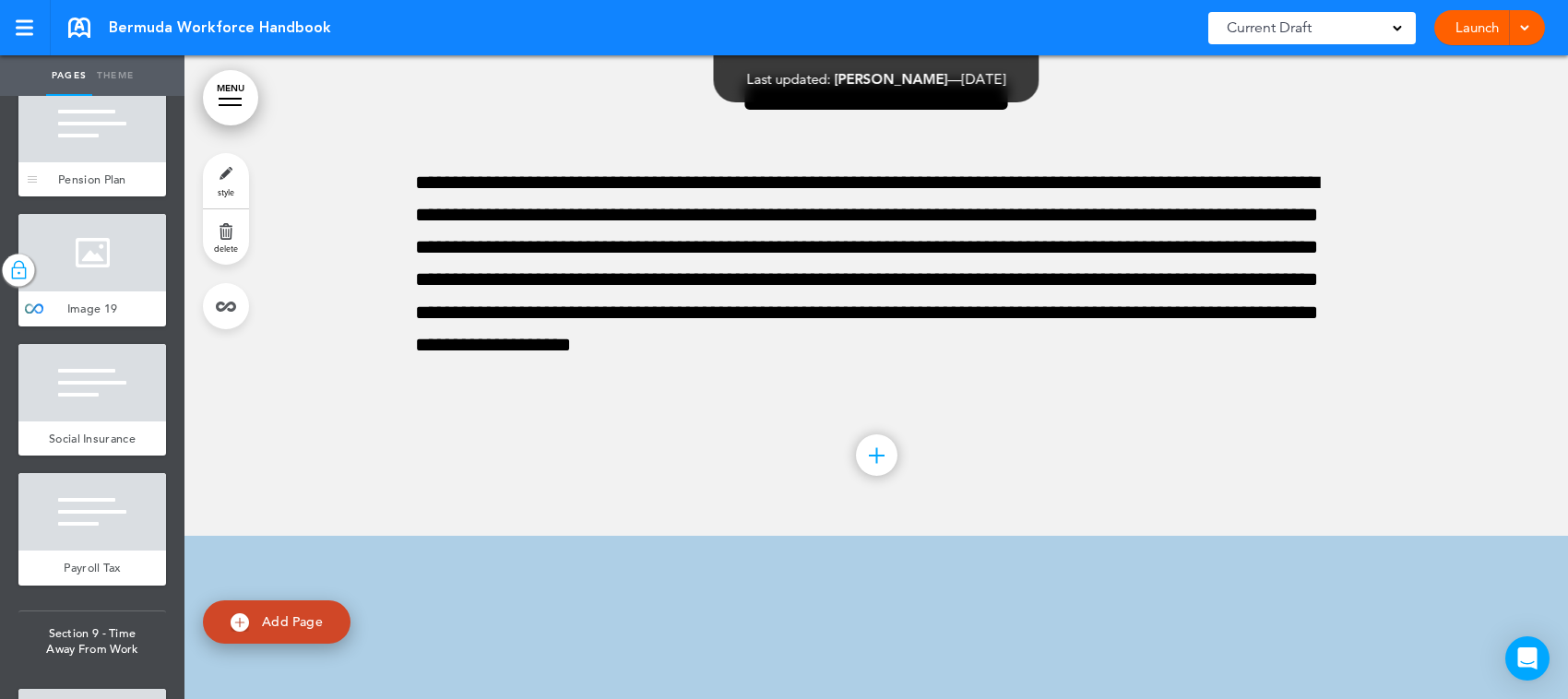
click at [68, 163] on div at bounding box center [92, 124] width 148 height 78
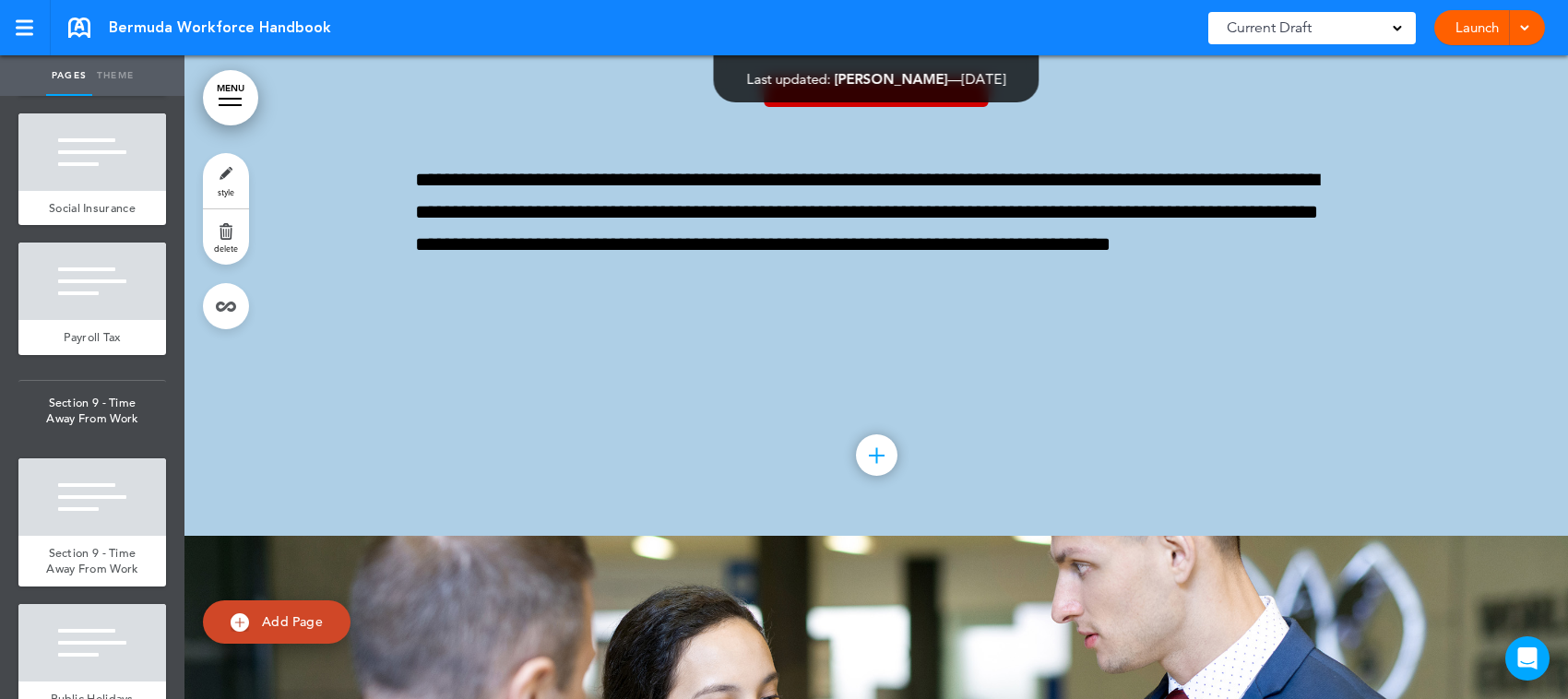
scroll to position [13948, 0]
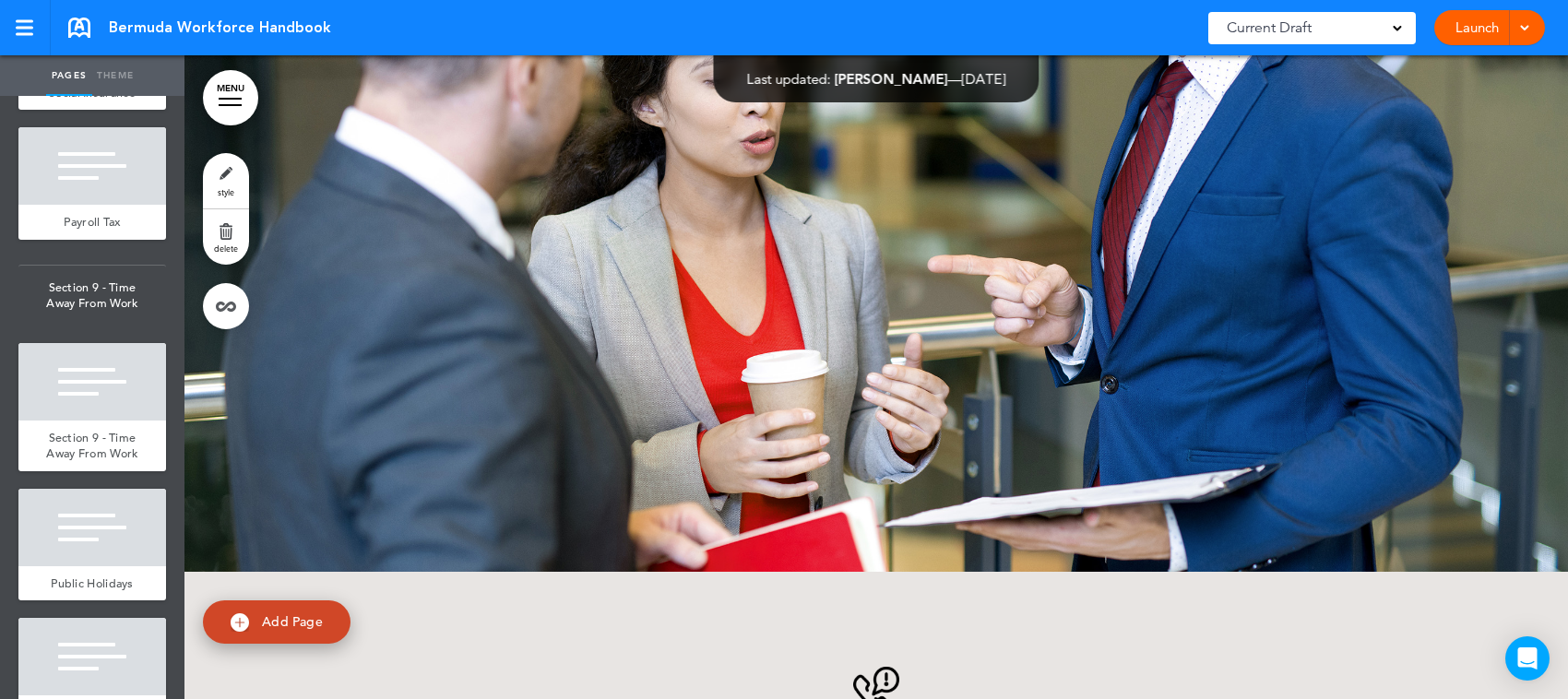
scroll to position [81702, 0]
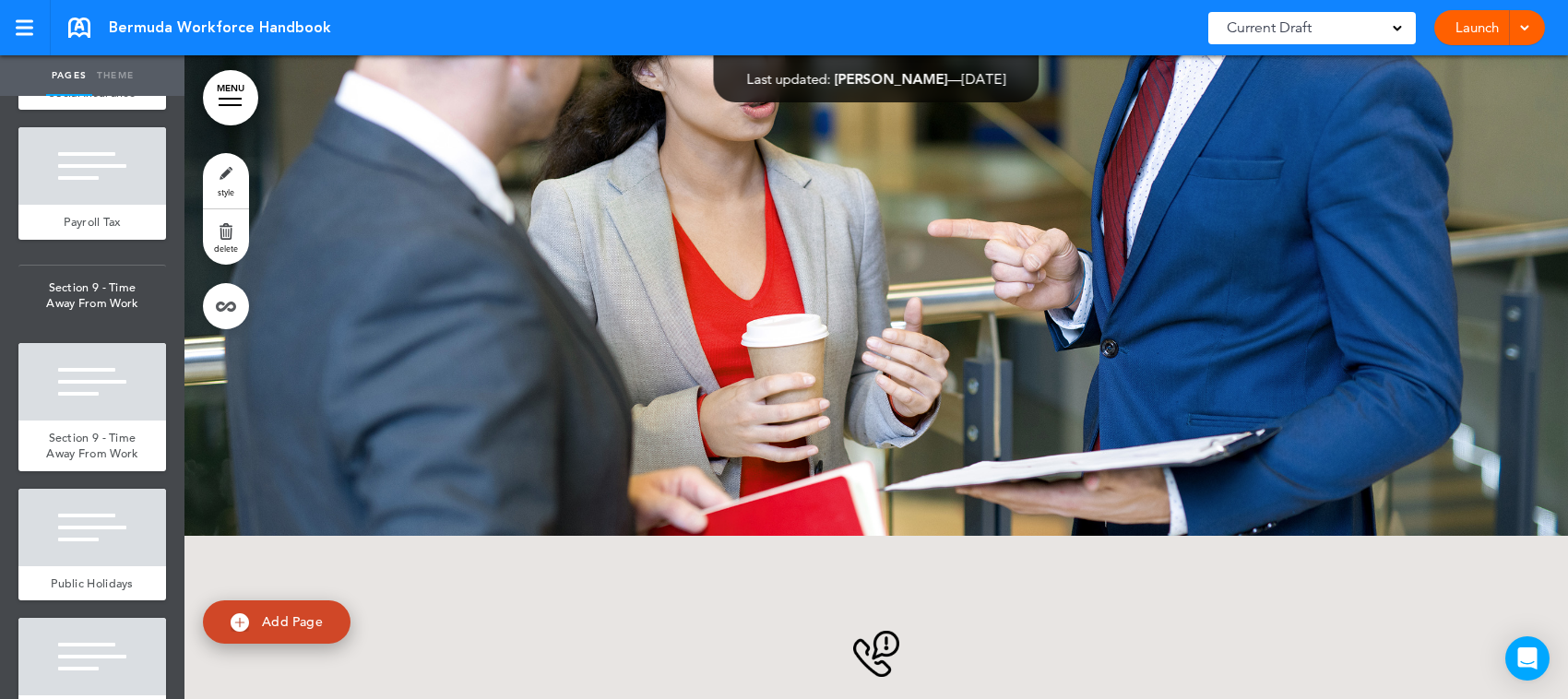
click at [75, 76] on div at bounding box center [92, 37] width 148 height 78
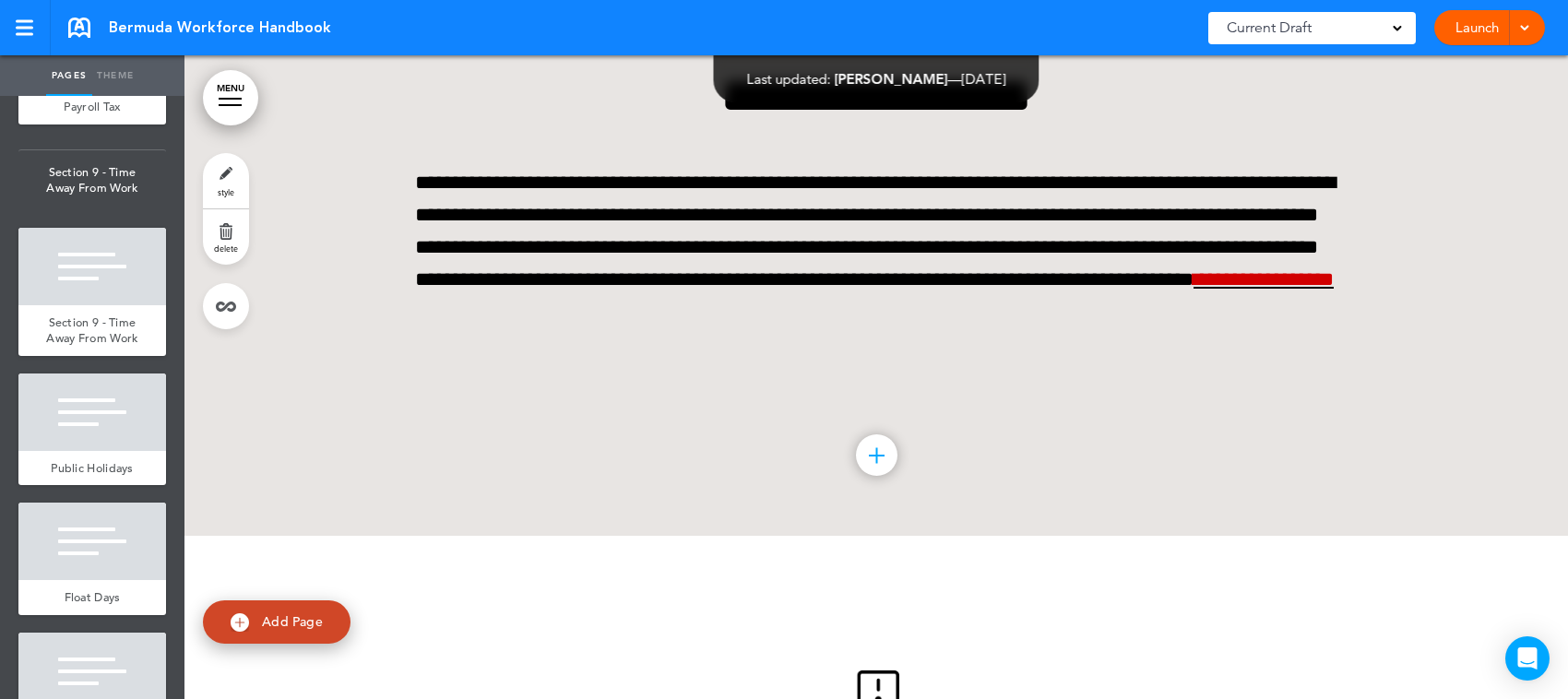
scroll to position [14178, 0]
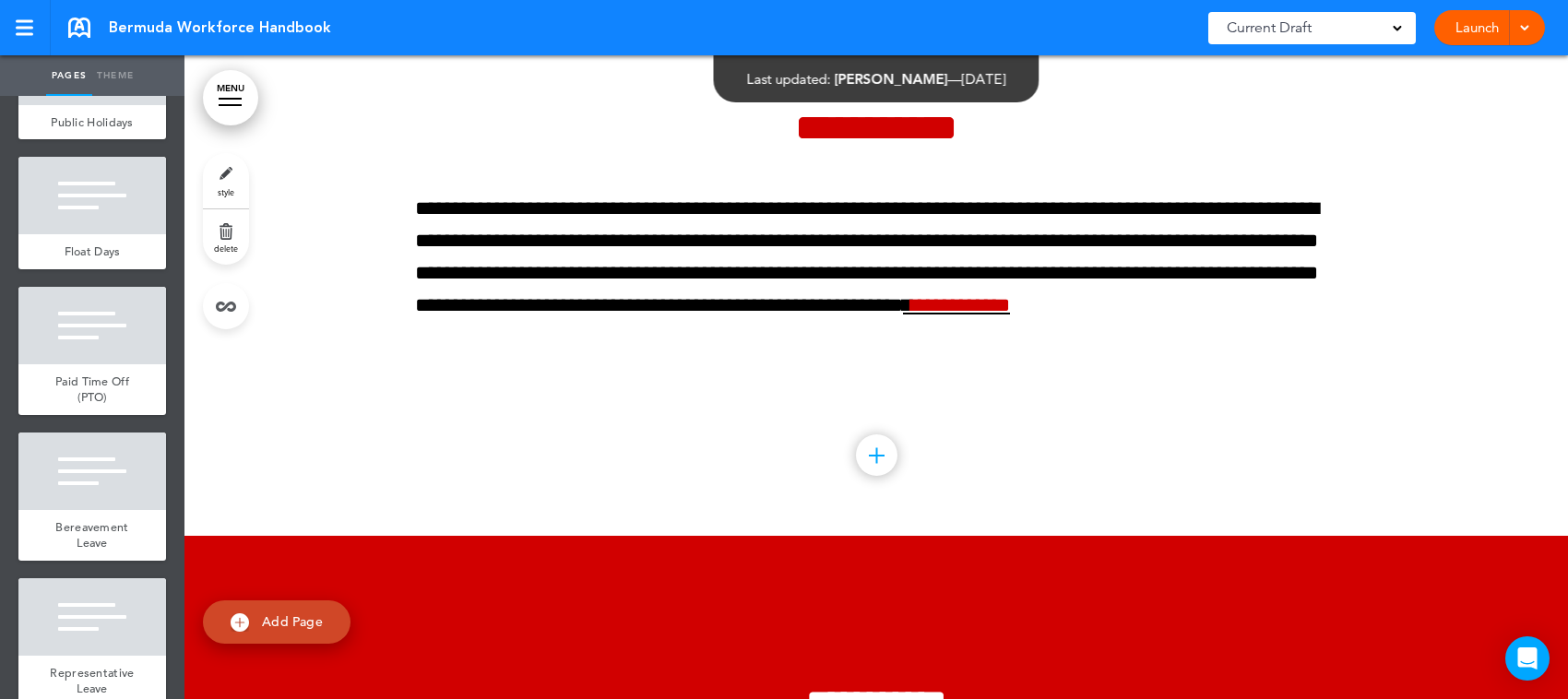
scroll to position [14524, 0]
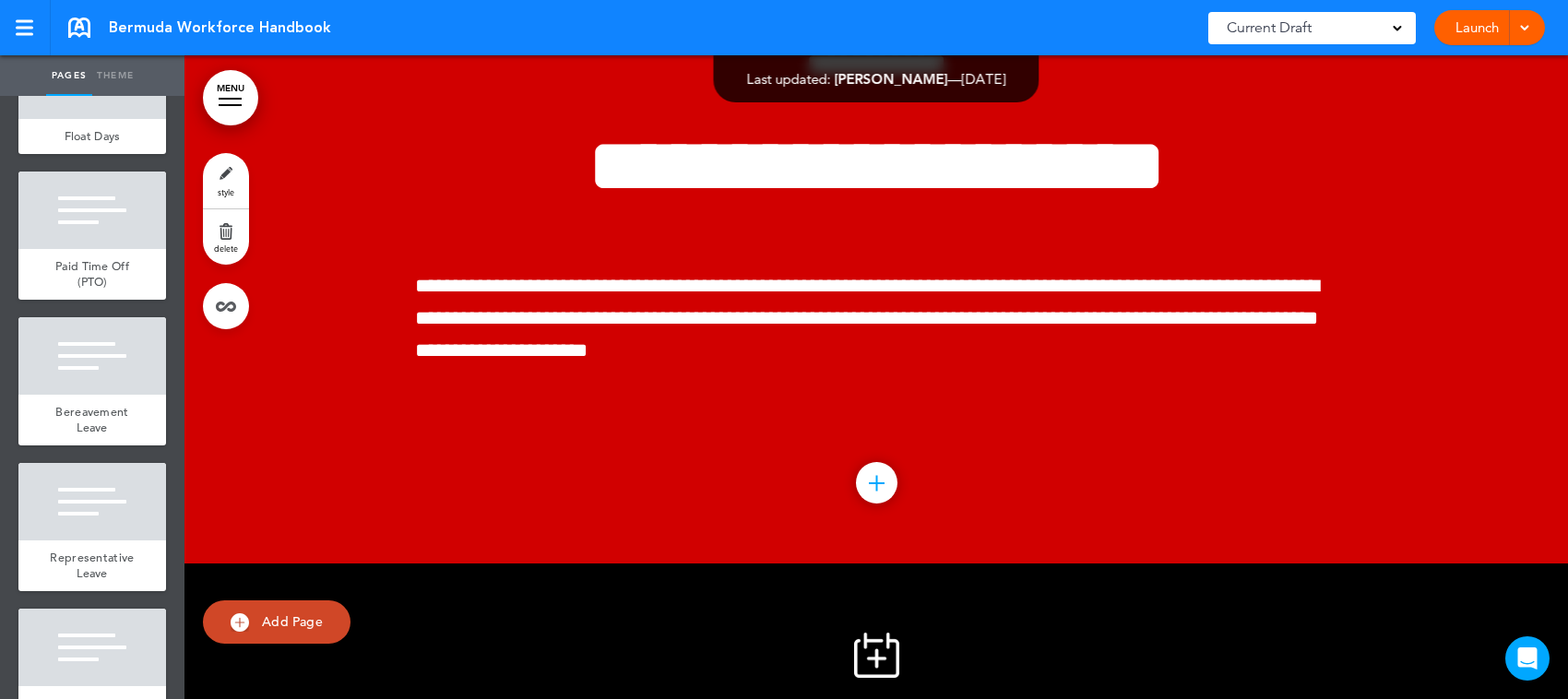
scroll to position [83695, 0]
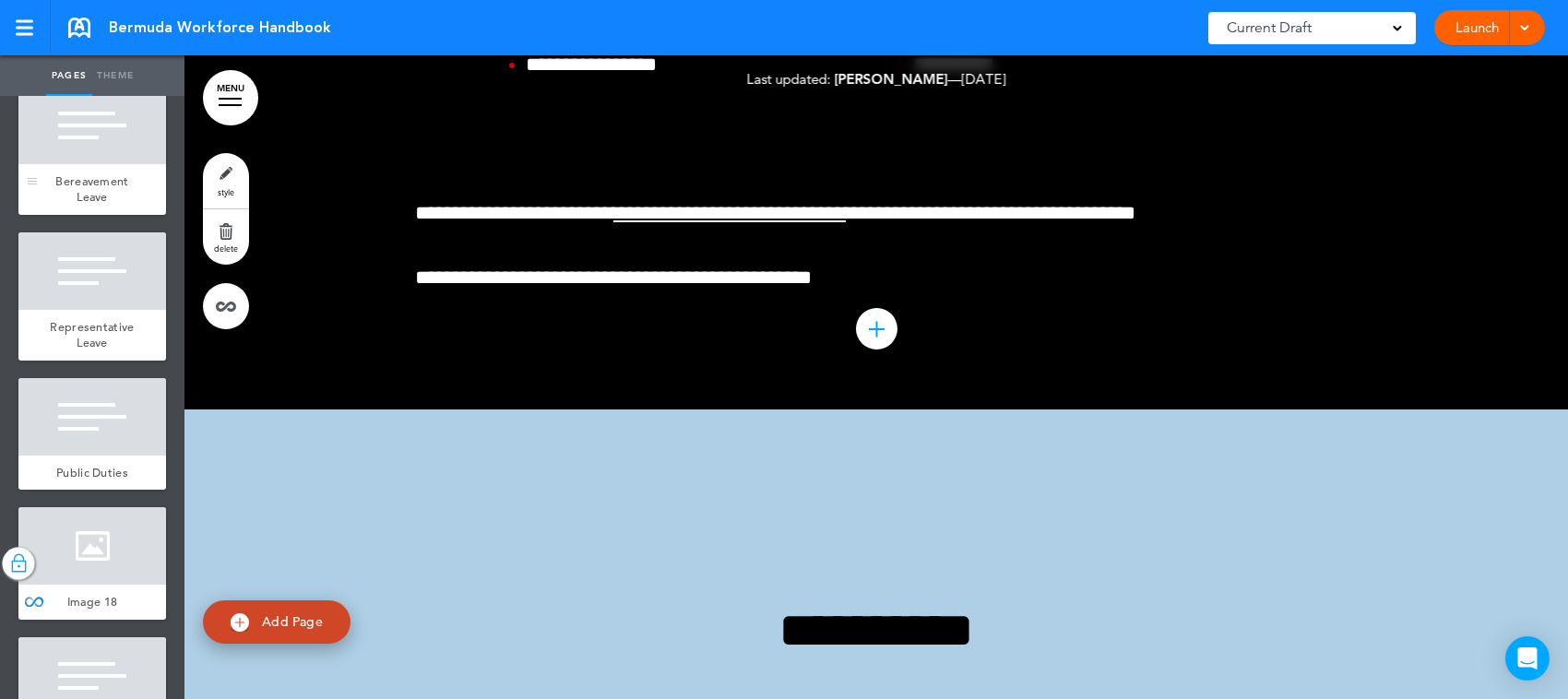
scroll to position [14870, 0]
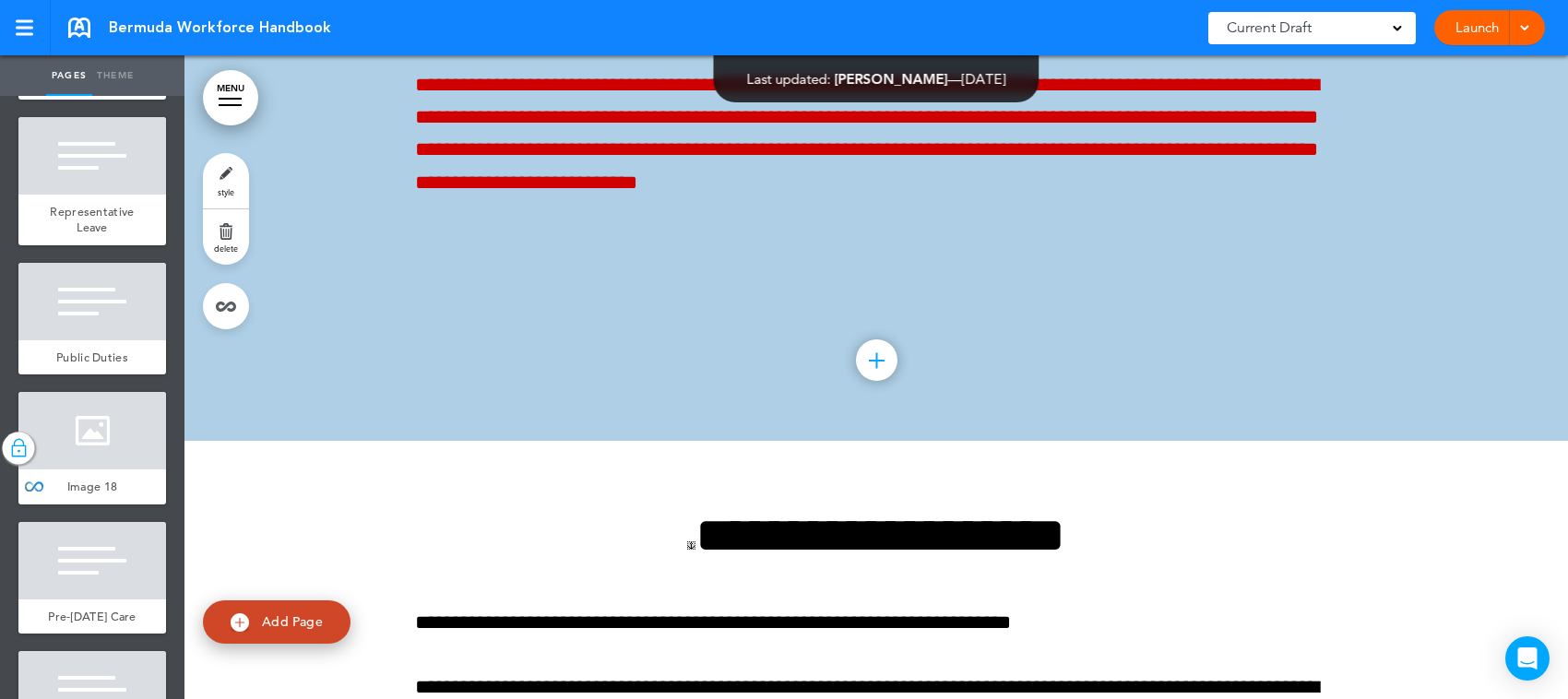
scroll to position [85567, 0]
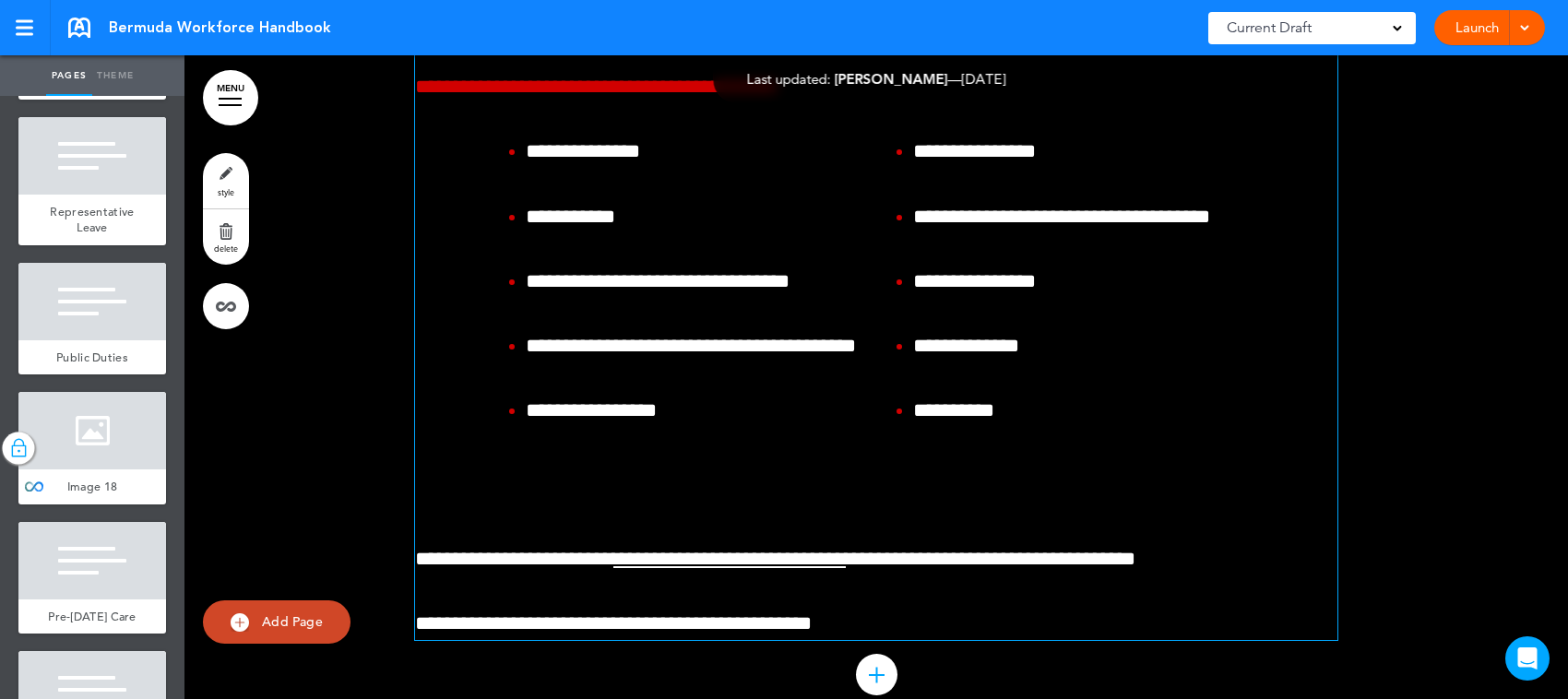
scroll to position [84705, 0]
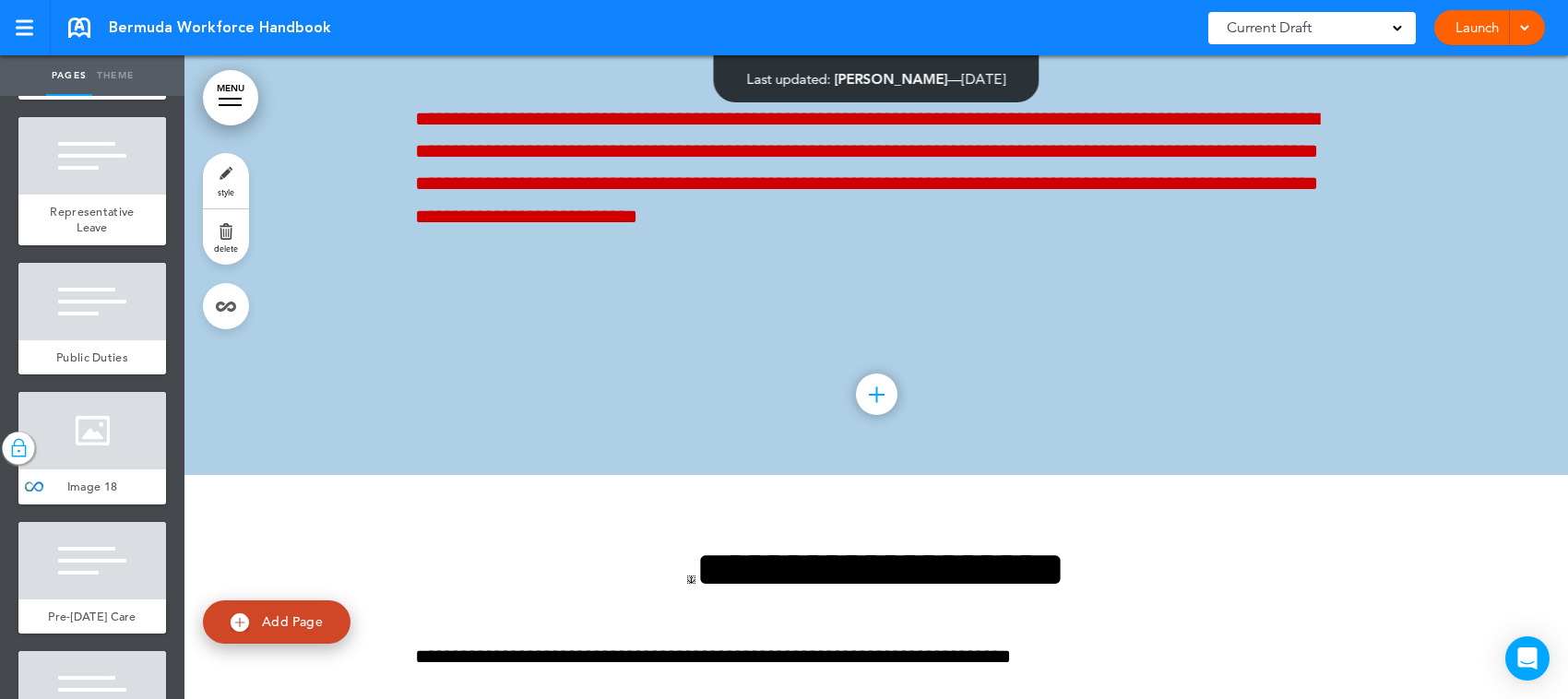
scroll to position [85567, 0]
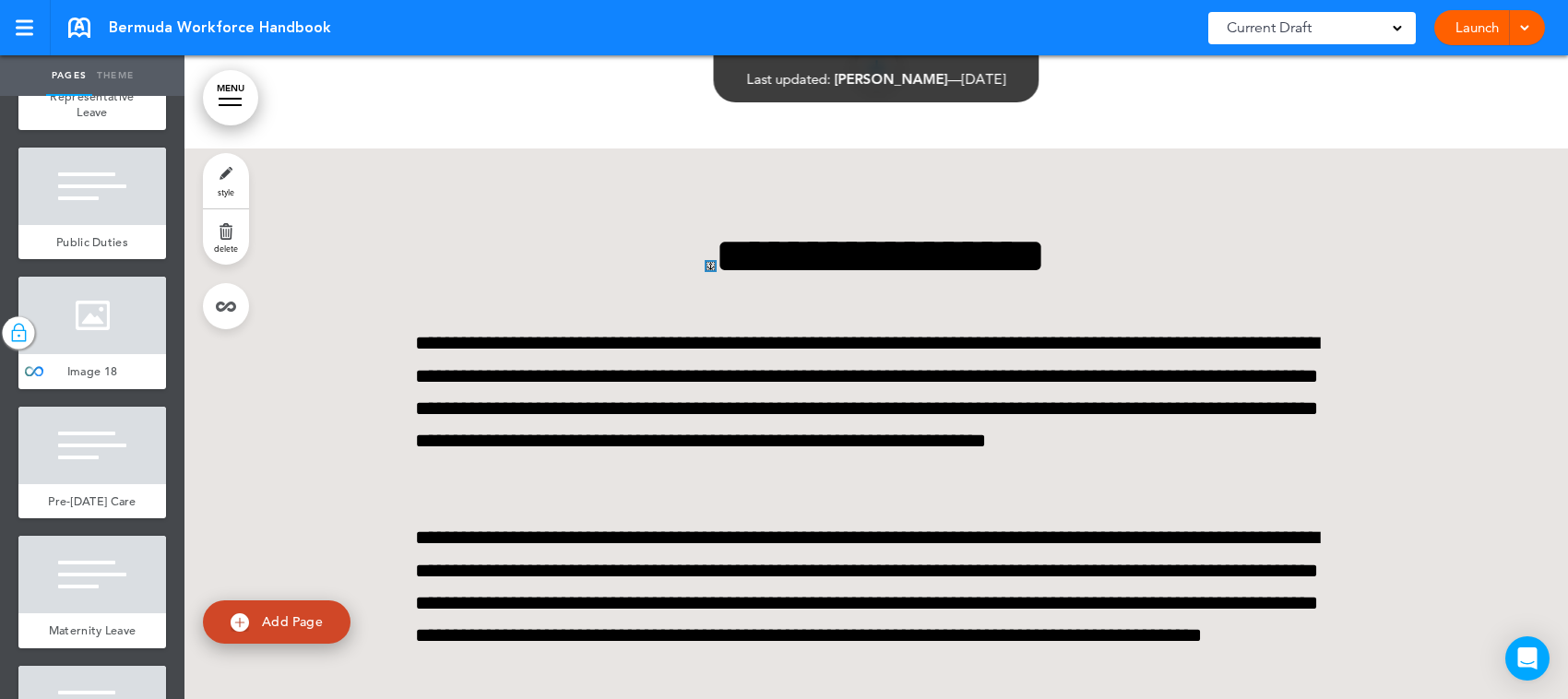
scroll to position [87845, 0]
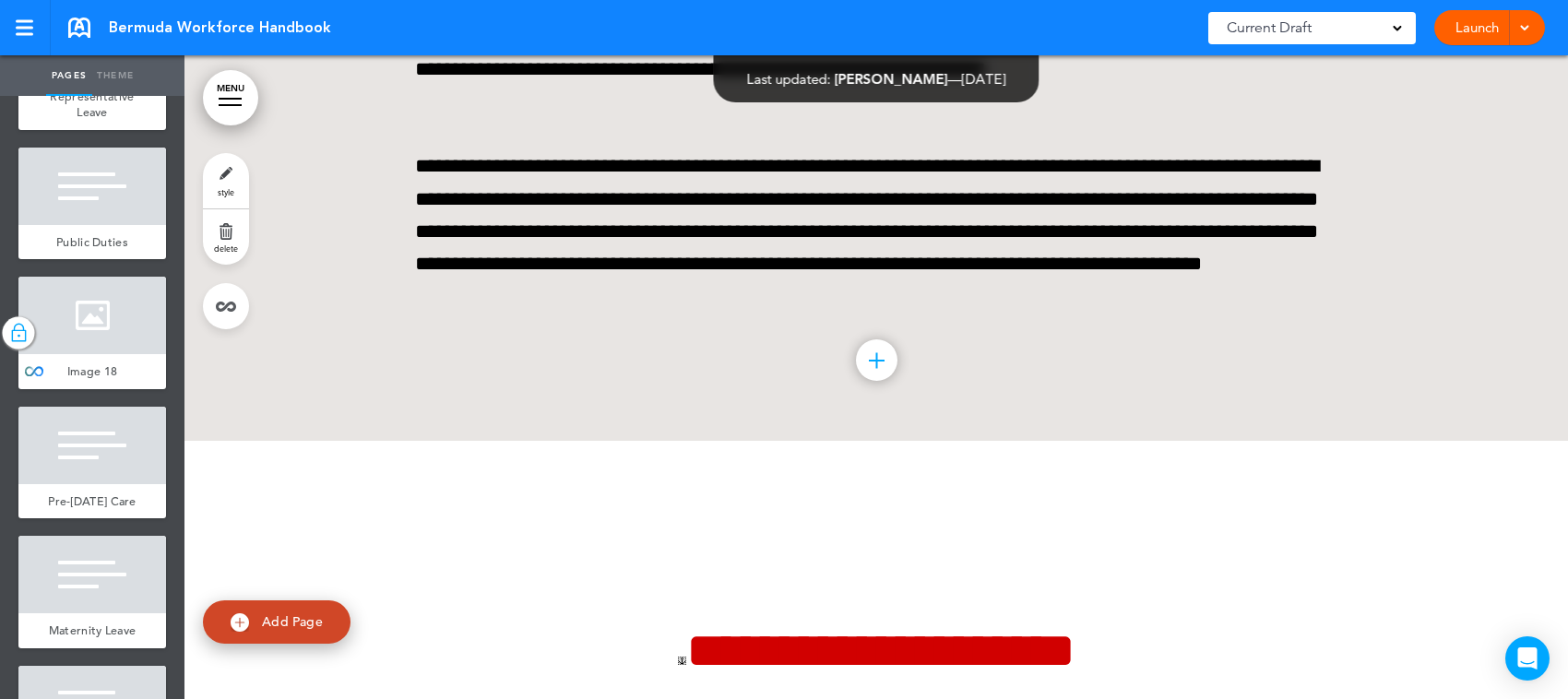
scroll to position [88449, 0]
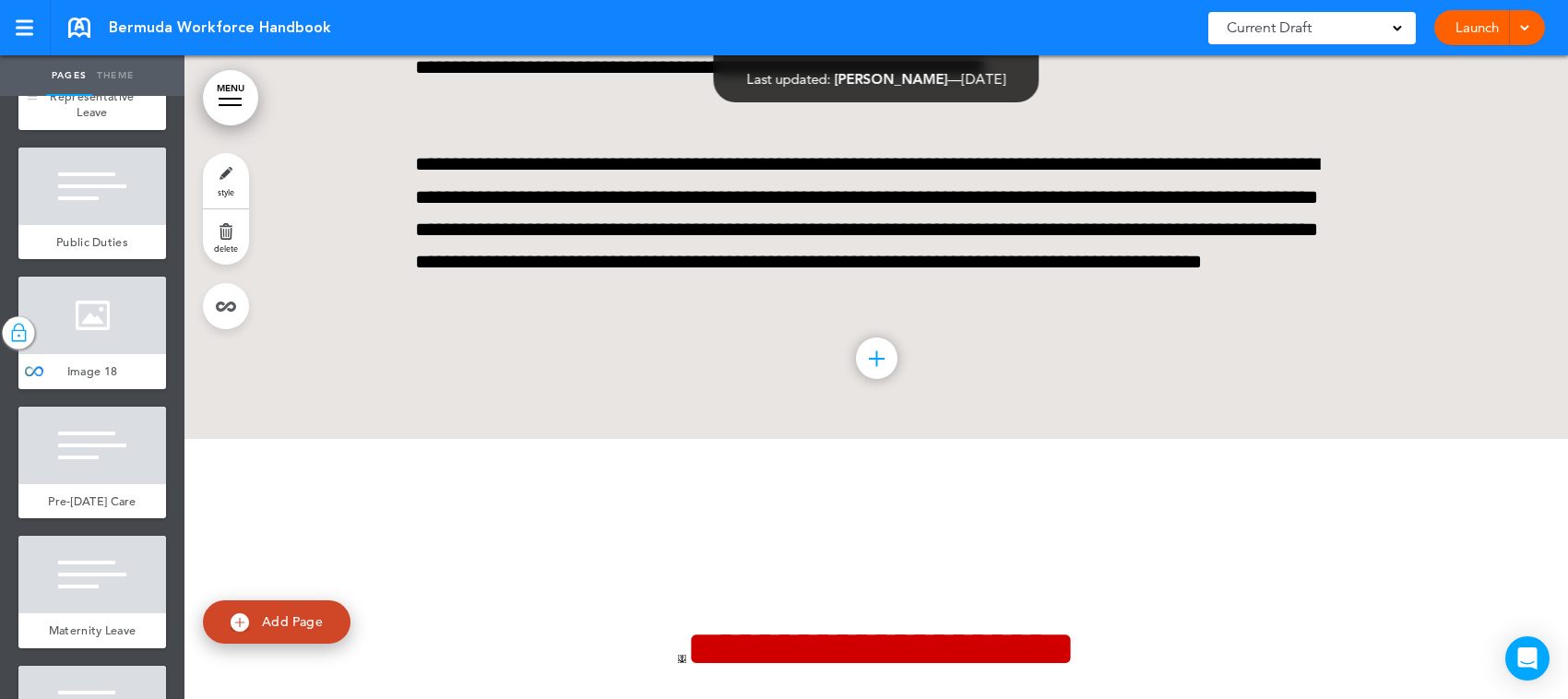
click at [81, 80] on div at bounding box center [92, 41] width 148 height 78
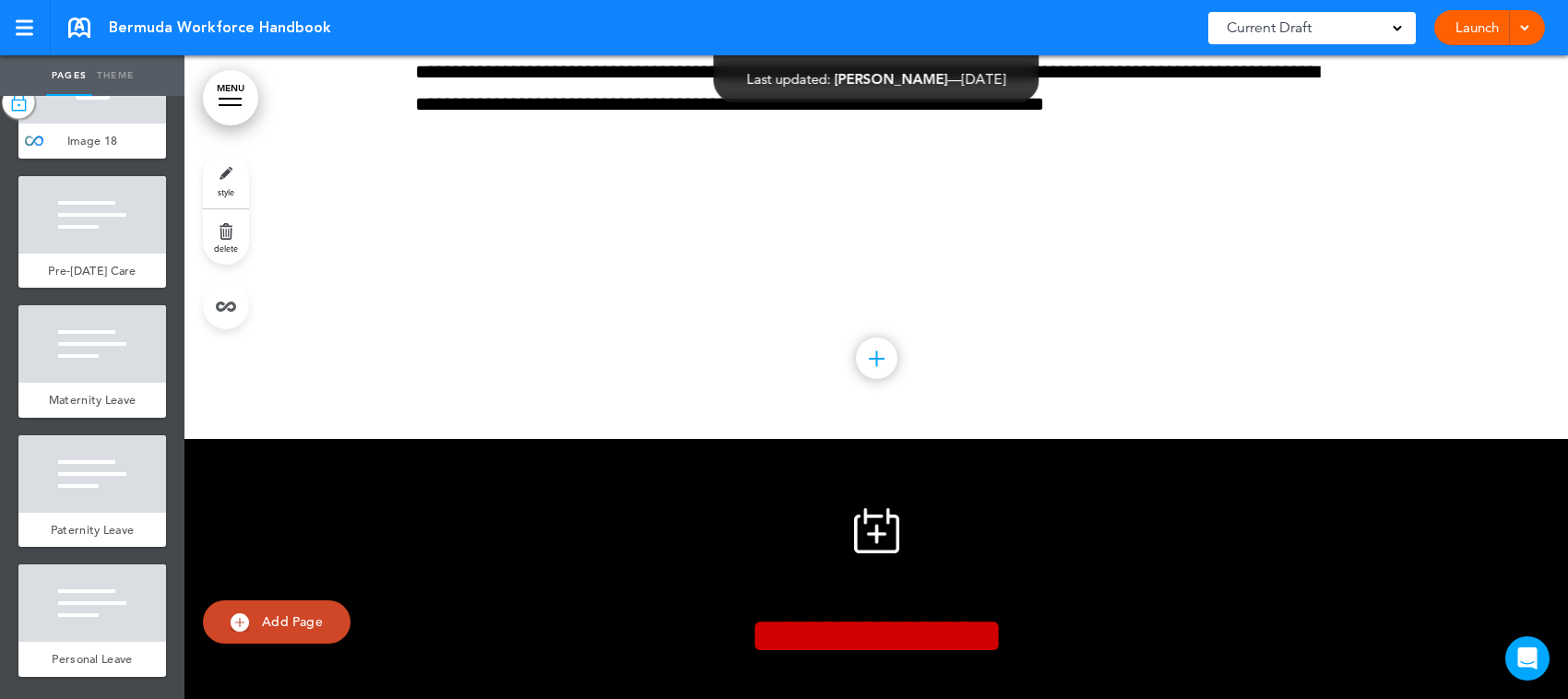
scroll to position [15331, 0]
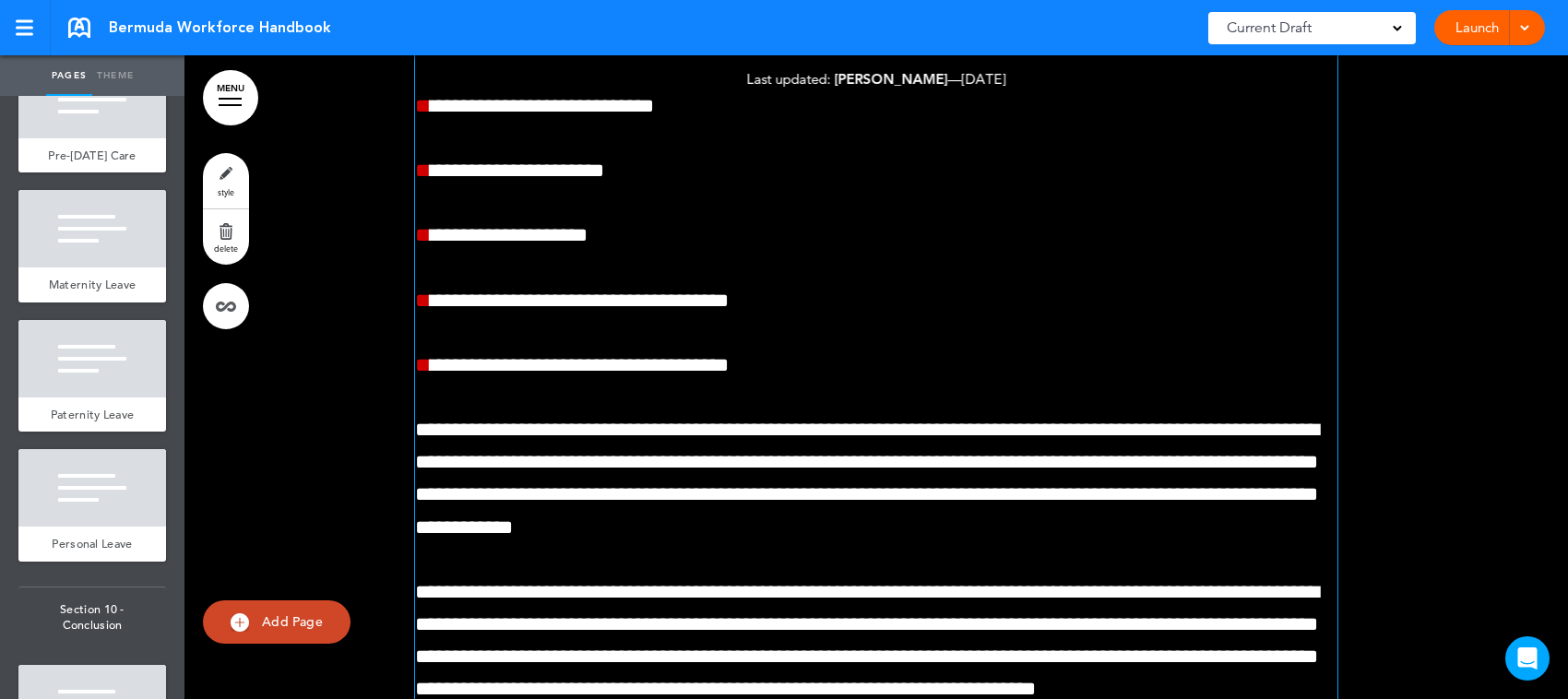
scroll to position [90007, 0]
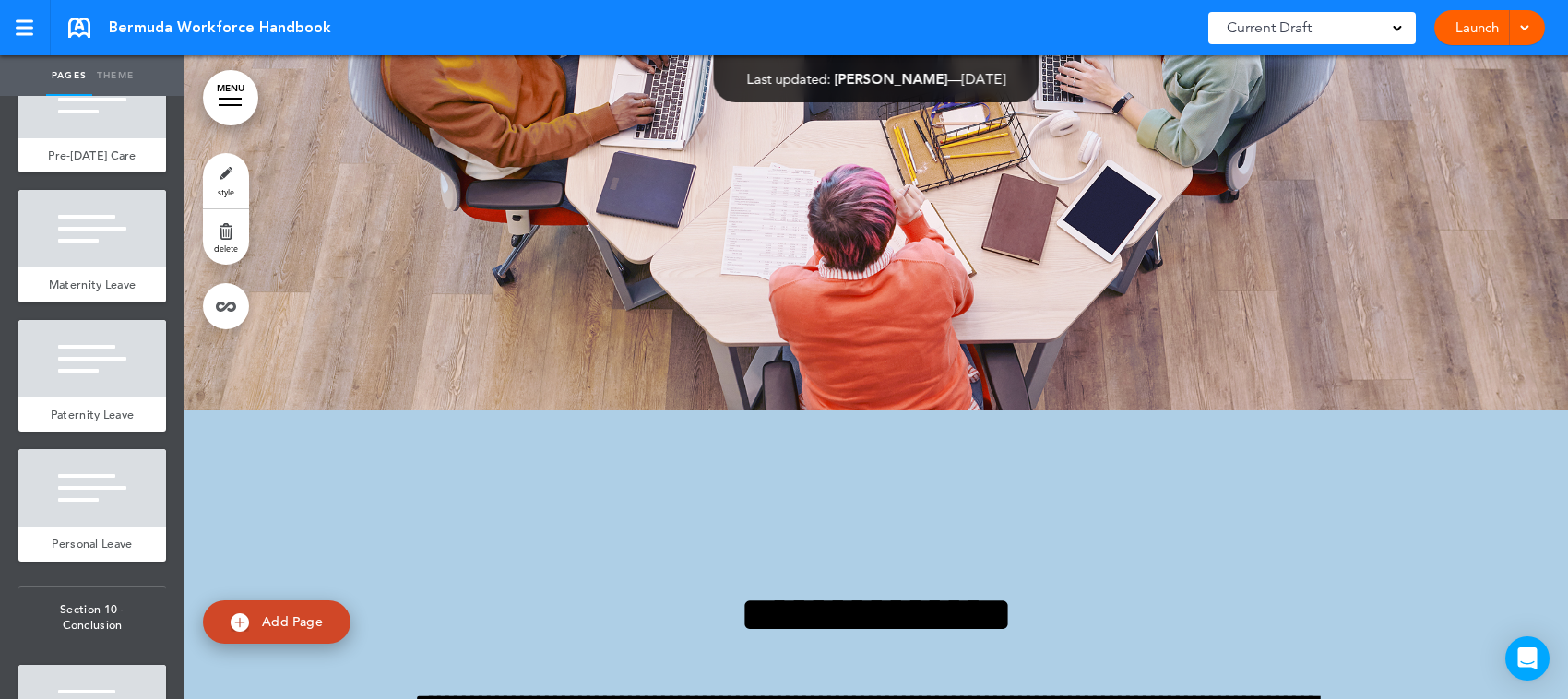
scroll to position [90988, 0]
click at [113, 139] on div at bounding box center [92, 100] width 148 height 78
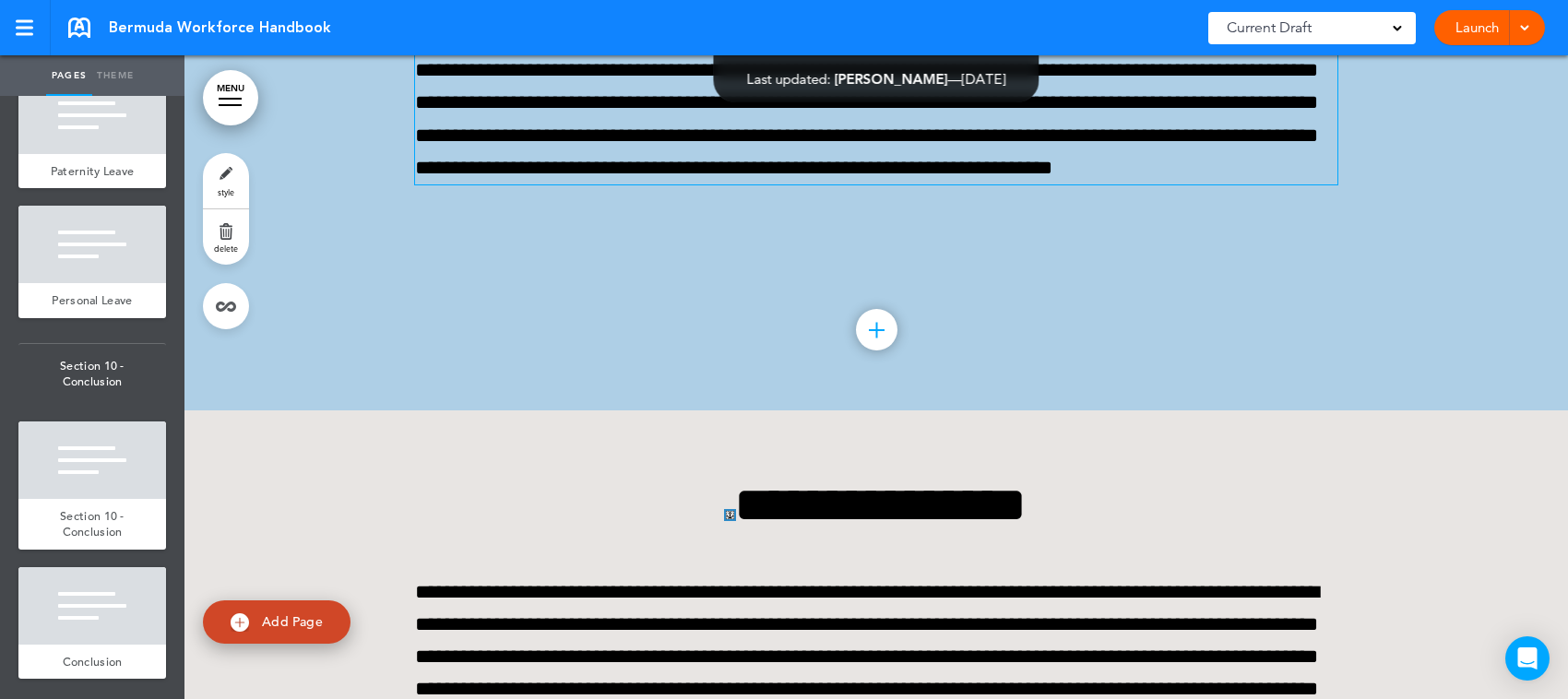
scroll to position [91767, 0]
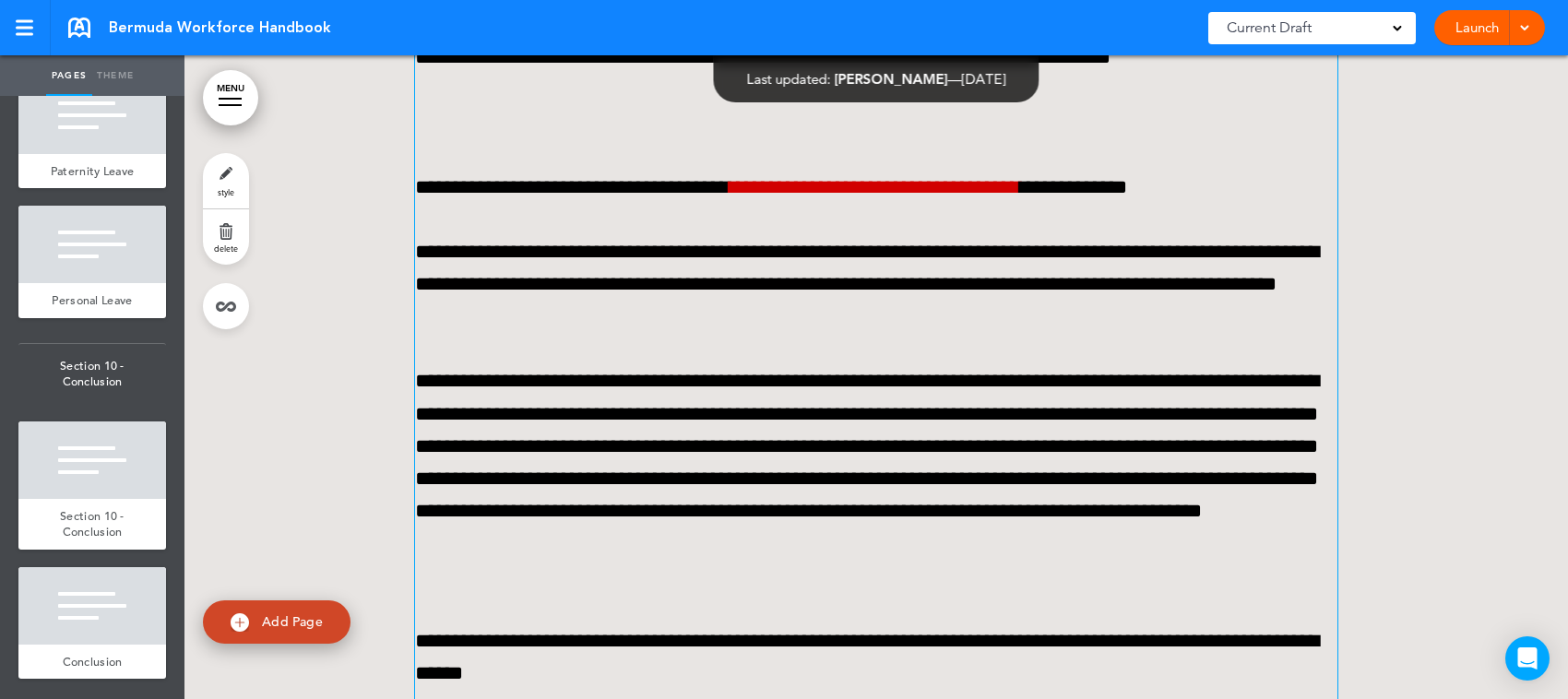
scroll to position [92432, 0]
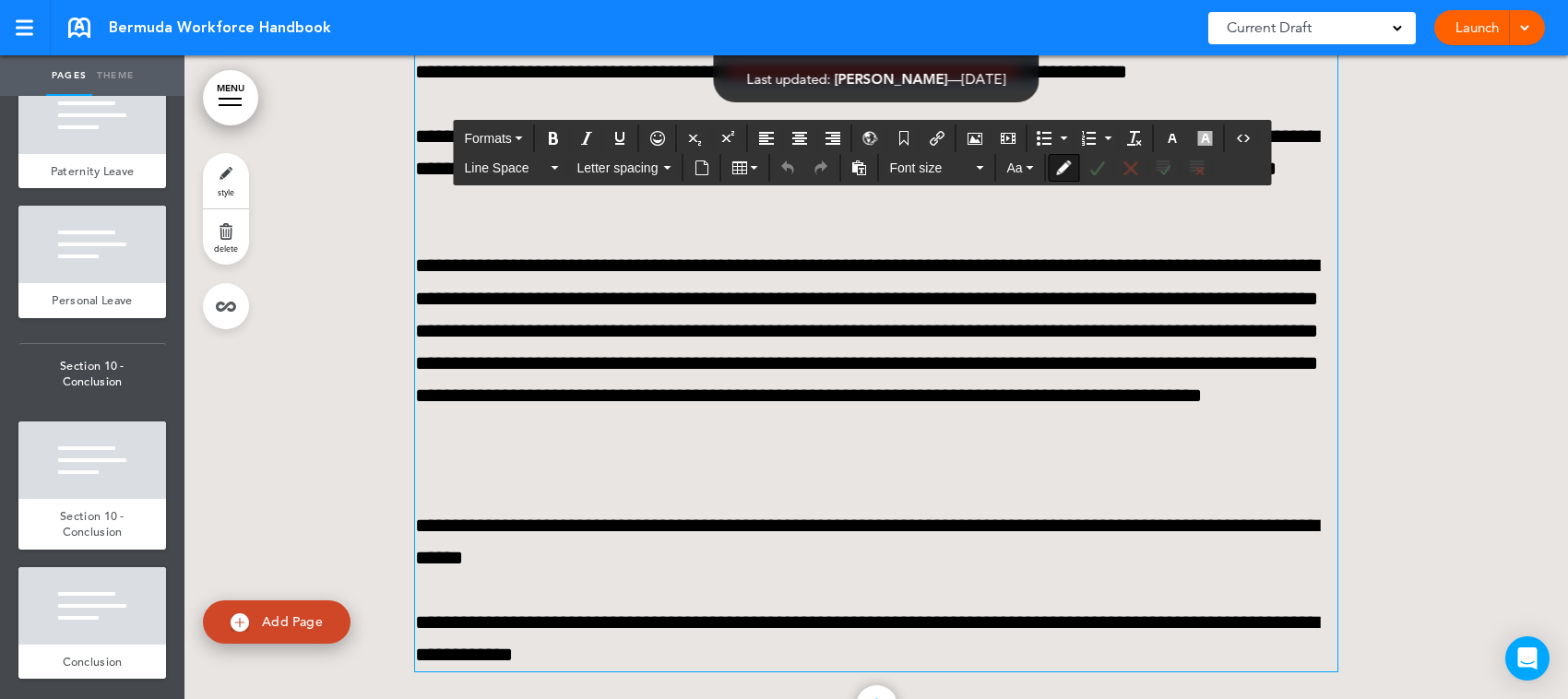
drag, startPoint x: 778, startPoint y: 372, endPoint x: 1147, endPoint y: 365, distance: 369.1
click at [1147, 89] on p "**********" at bounding box center [876, 72] width 923 height 32
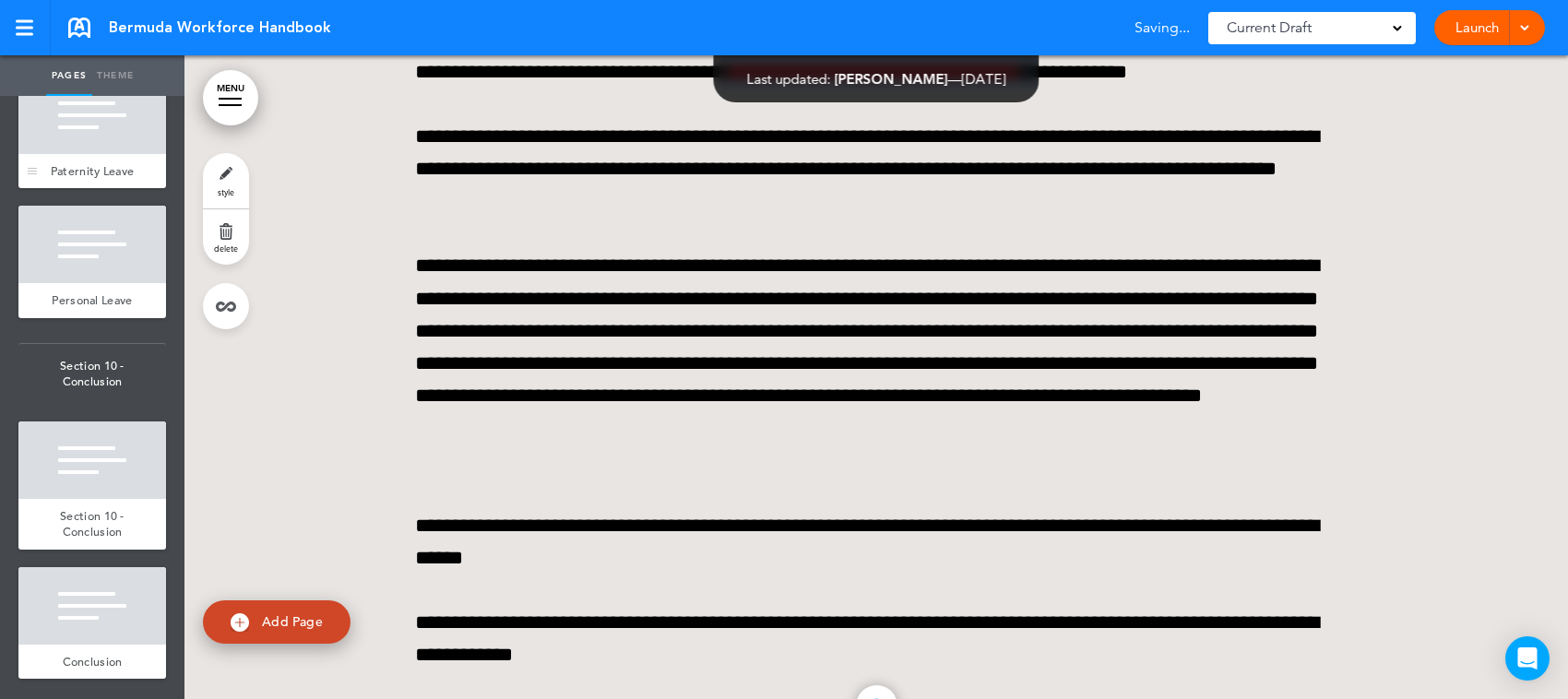
click at [76, 154] on div at bounding box center [92, 116] width 148 height 78
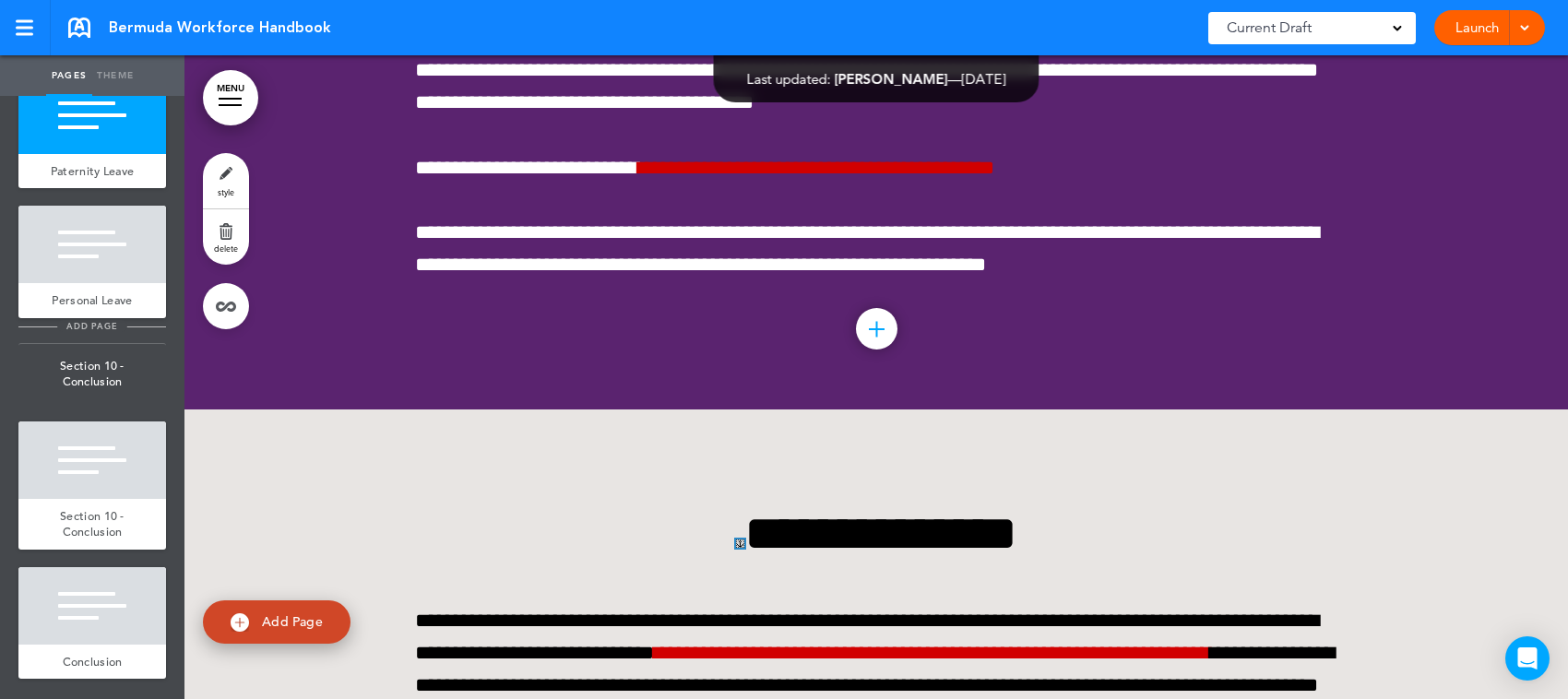
scroll to position [16023, 0]
click at [75, 318] on div "Personal Leave" at bounding box center [92, 300] width 148 height 35
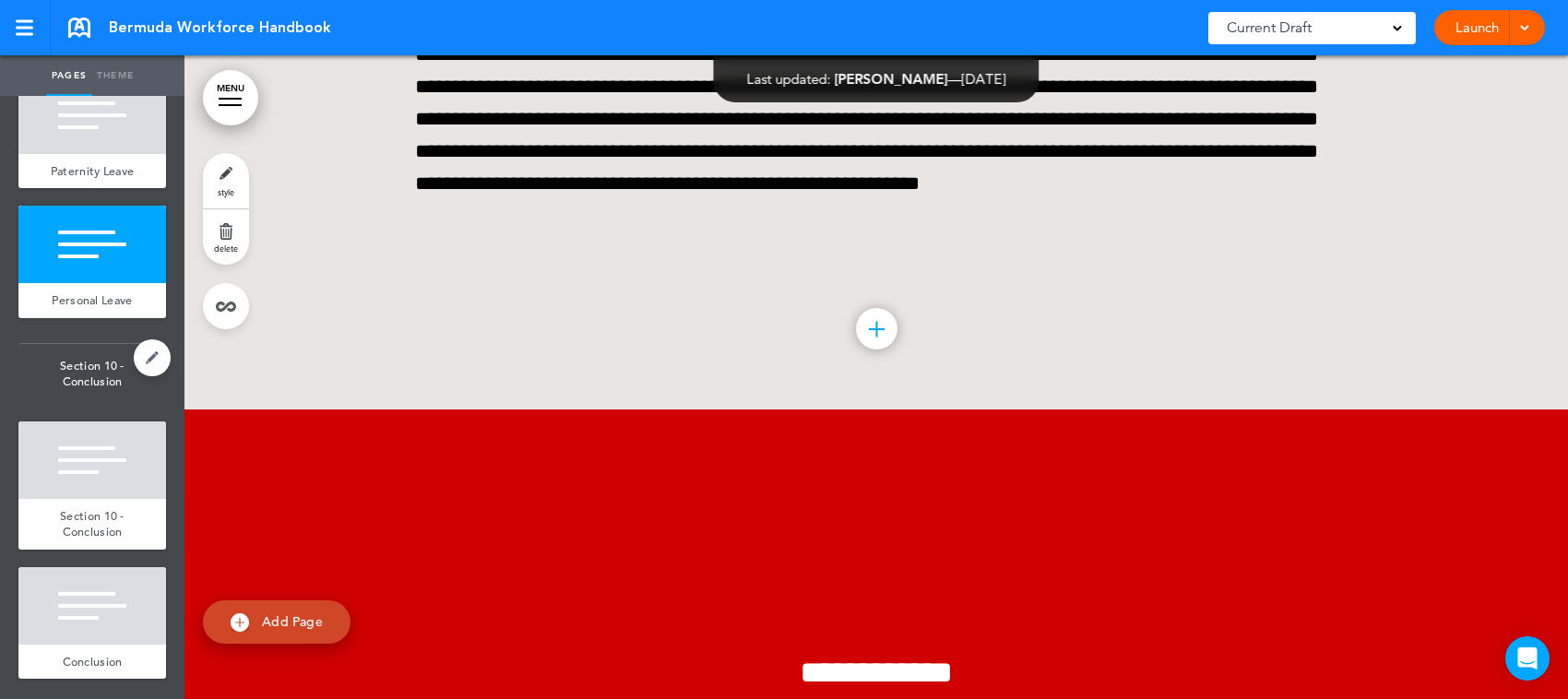
scroll to position [16154, 0]
click at [84, 469] on div at bounding box center [92, 461] width 148 height 78
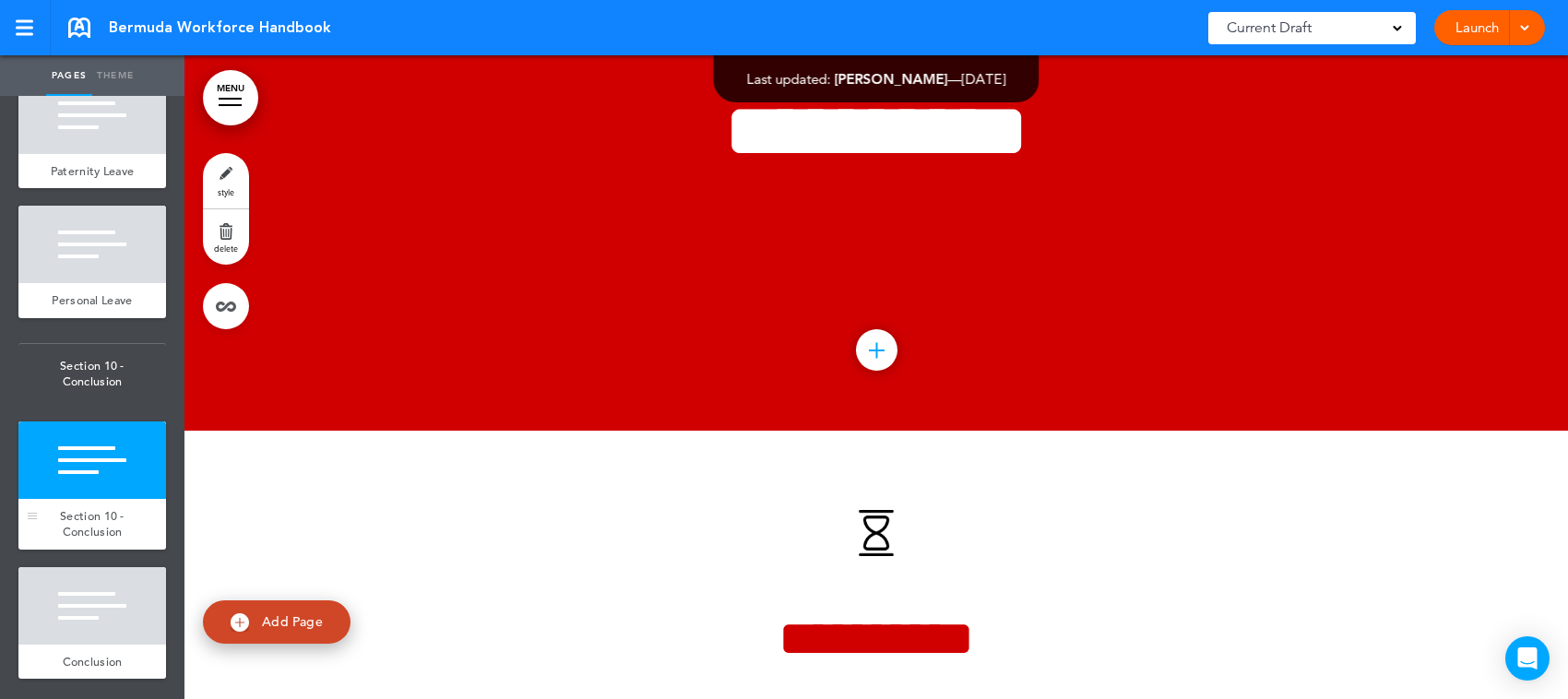
scroll to position [94800, 0]
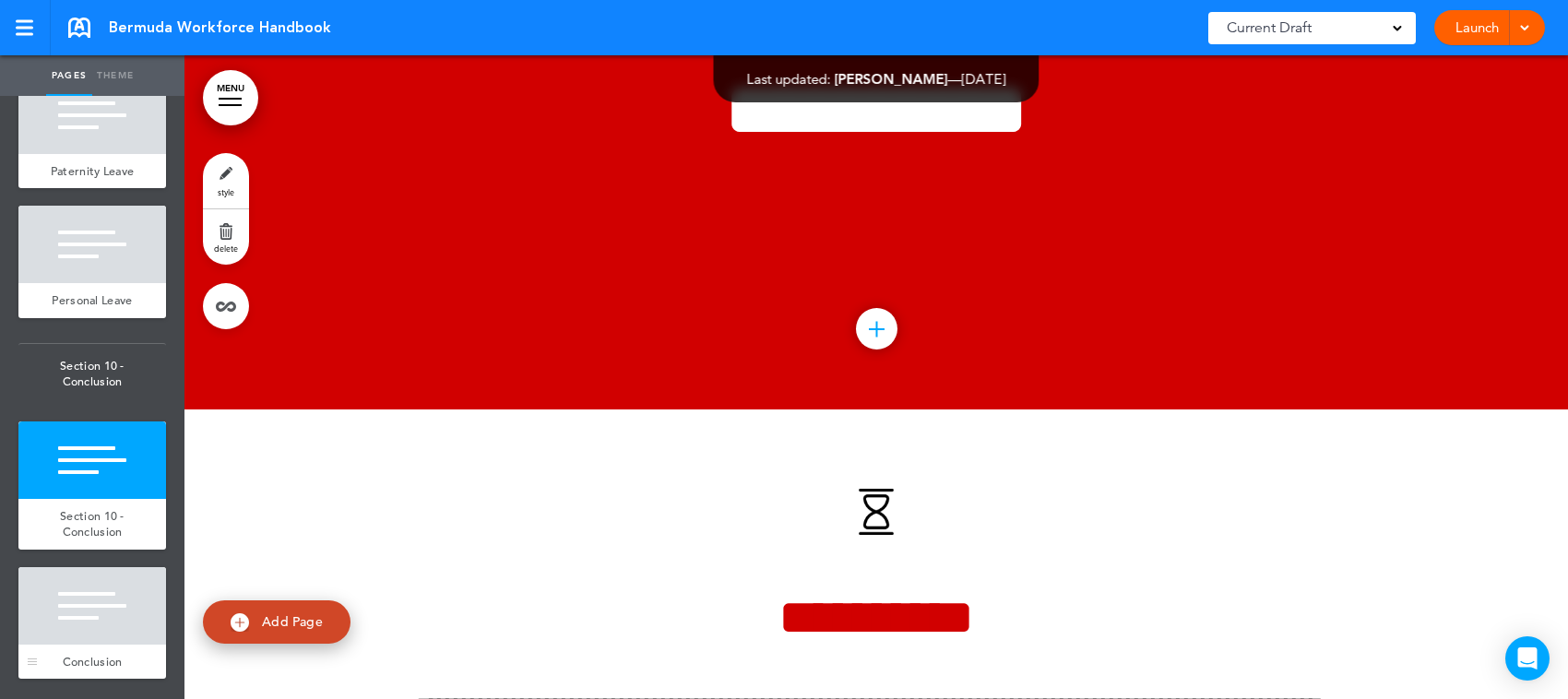
click at [76, 618] on div at bounding box center [92, 606] width 148 height 78
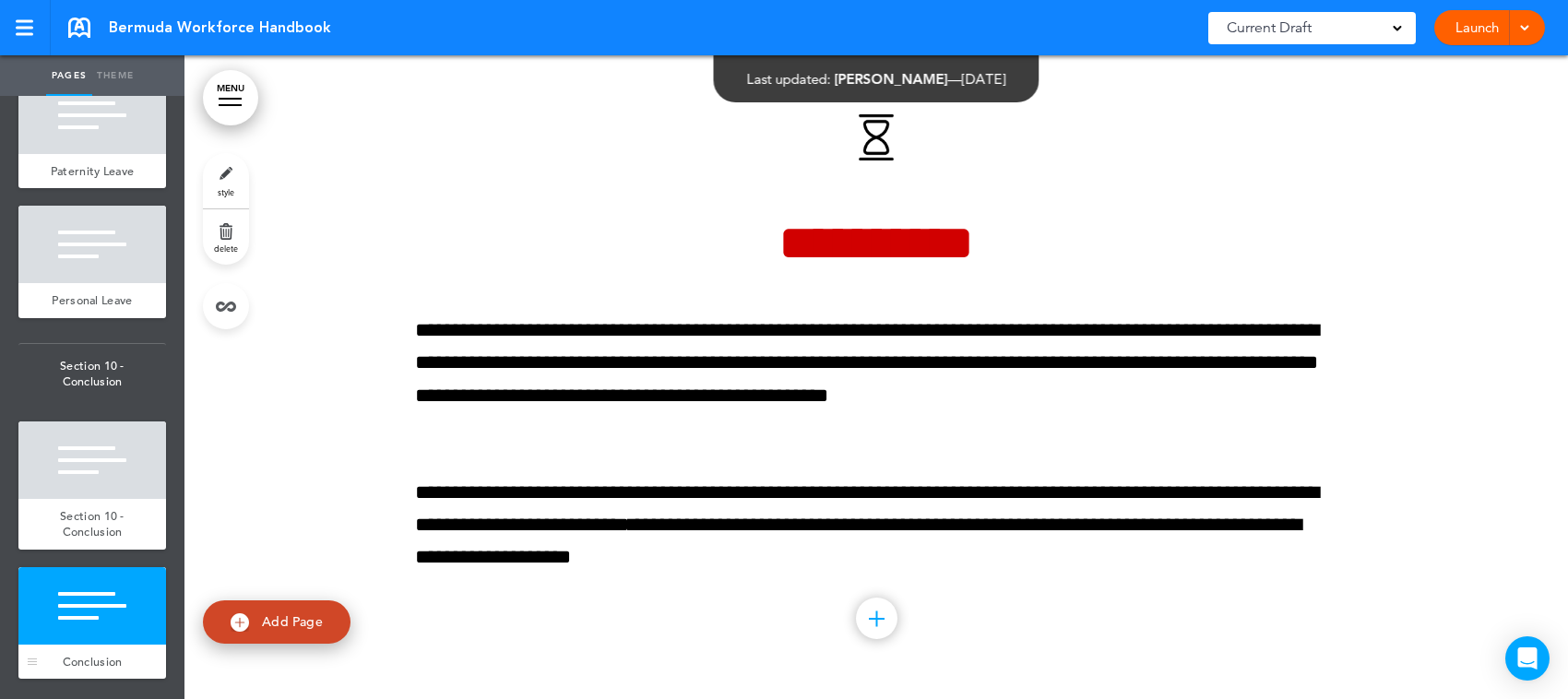
scroll to position [95464, 0]
